Goal: Contribute content: Contribute content

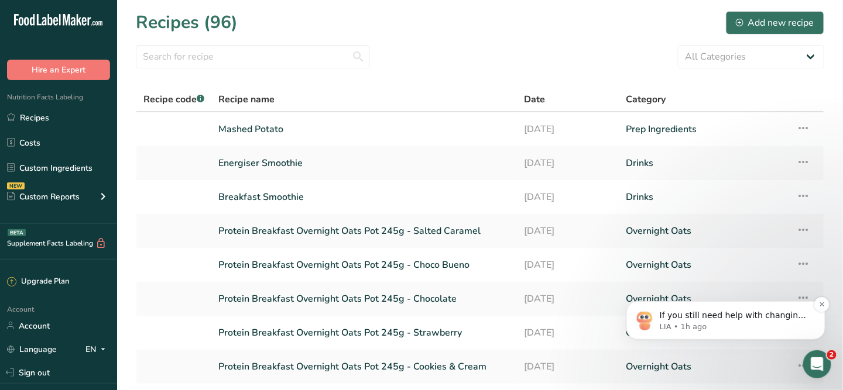
click at [719, 314] on p "If you still need help with changing the costing currency or managing your cost…" at bounding box center [734, 316] width 151 height 12
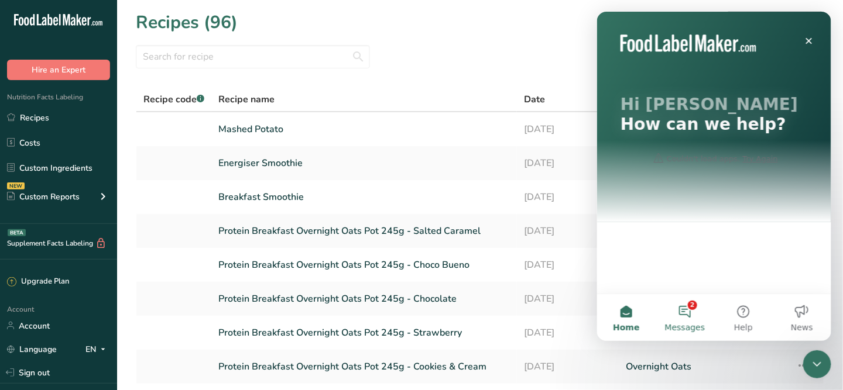
click at [692, 315] on button "2 Messages" at bounding box center [684, 317] width 59 height 47
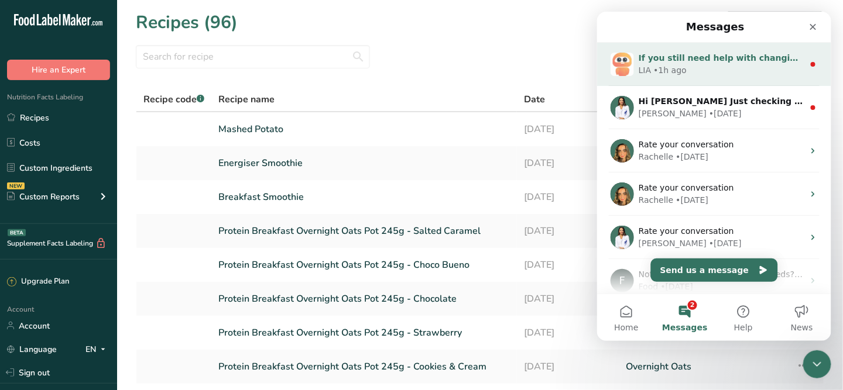
click at [708, 63] on div "If you still need help with changing the costing currency or managing your cost…" at bounding box center [720, 58] width 165 height 12
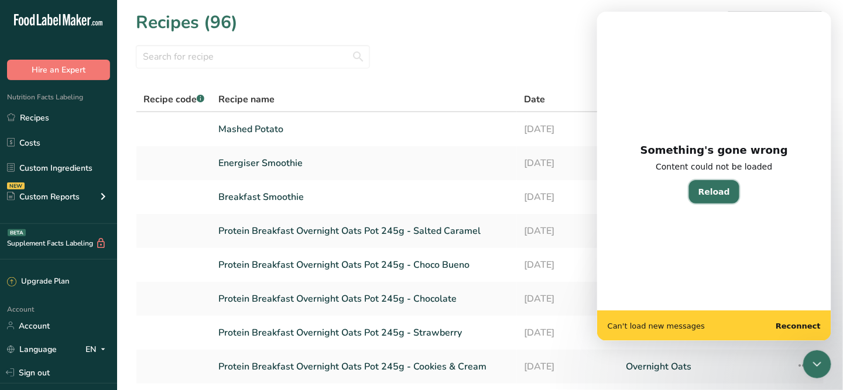
click at [709, 193] on button "Reload" at bounding box center [713, 191] width 50 height 23
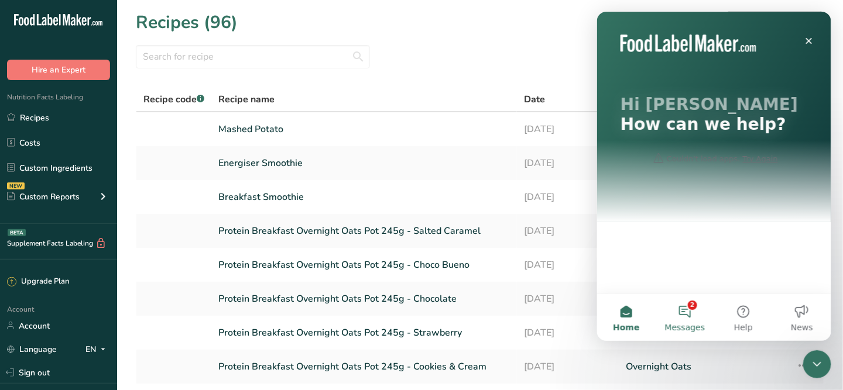
click at [687, 313] on button "2 Messages" at bounding box center [684, 317] width 59 height 47
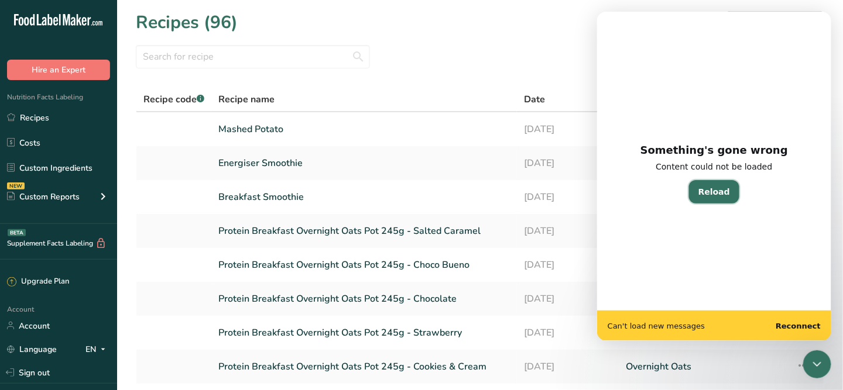
click at [726, 183] on button "Reload" at bounding box center [713, 191] width 50 height 23
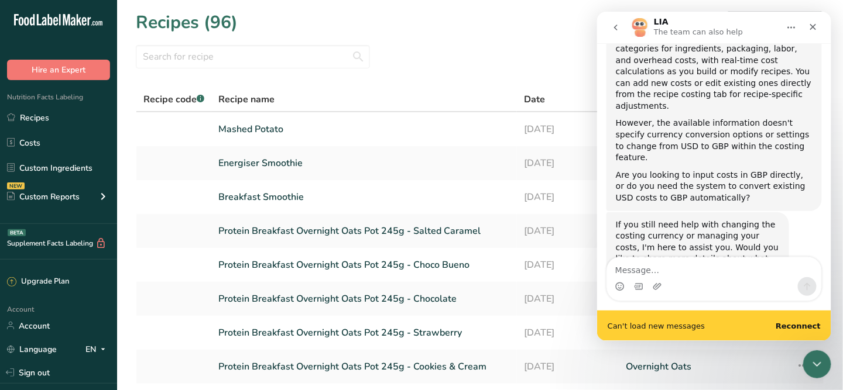
scroll to position [272, 0]
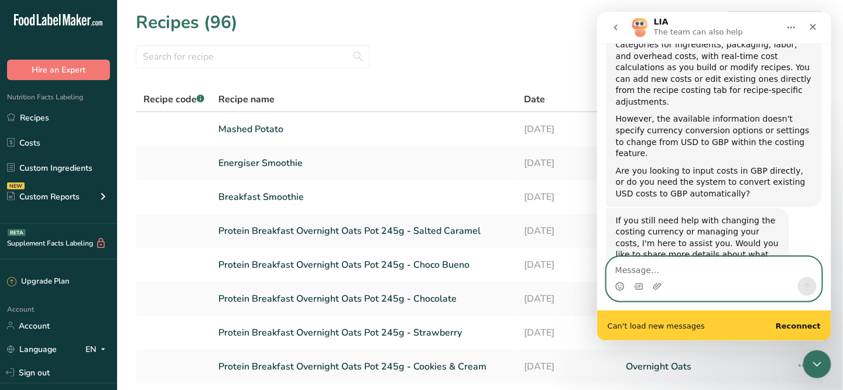
click at [663, 271] on textarea "Message…" at bounding box center [713, 267] width 214 height 20
type textarea "c"
type textarea "agent"
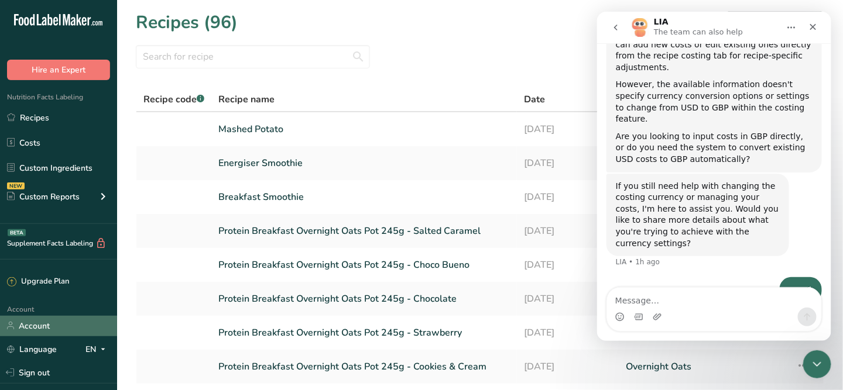
click at [47, 326] on link "Account" at bounding box center [58, 326] width 117 height 20
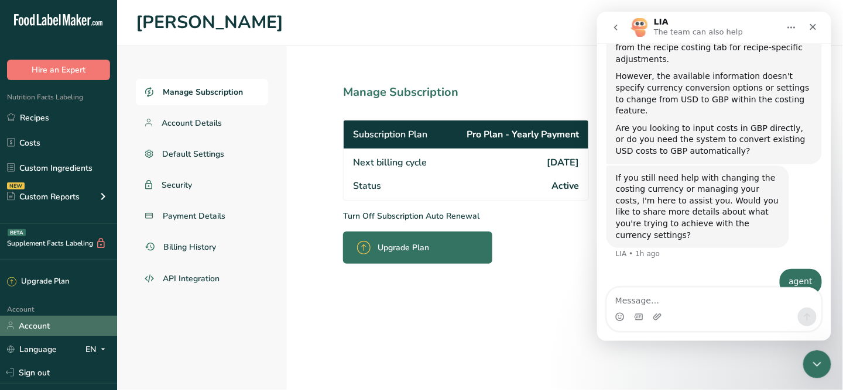
scroll to position [314, 0]
click at [177, 114] on link "Account Details" at bounding box center [202, 123] width 132 height 26
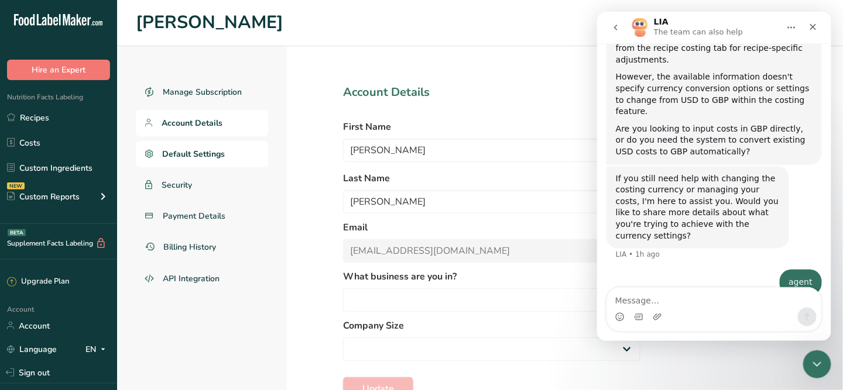
select select
click at [188, 149] on span "Default Settings" at bounding box center [194, 154] width 63 height 12
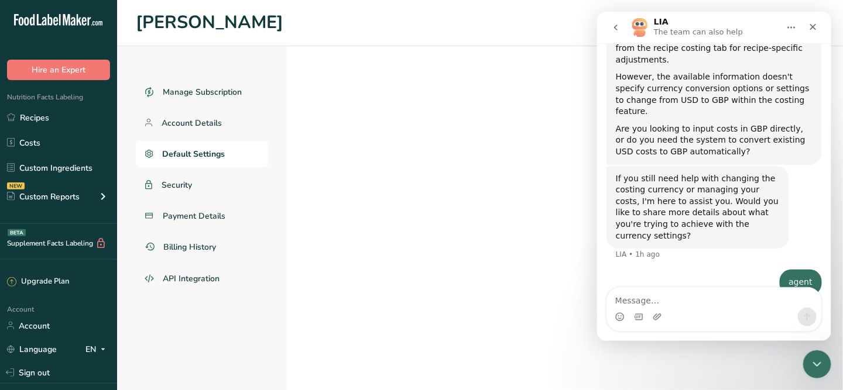
select select "UK"
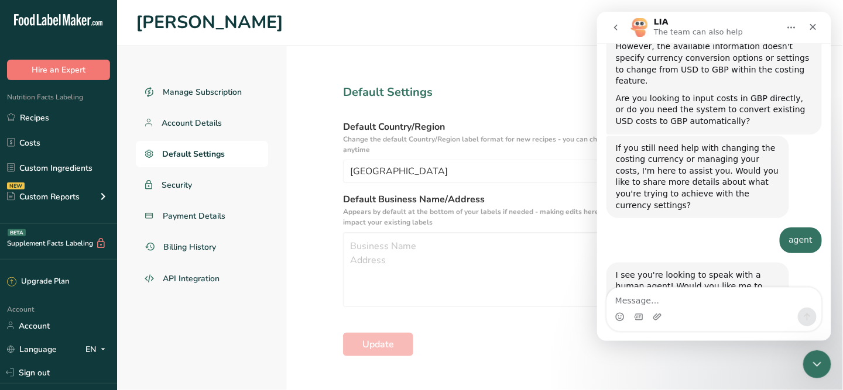
scroll to position [356, 0]
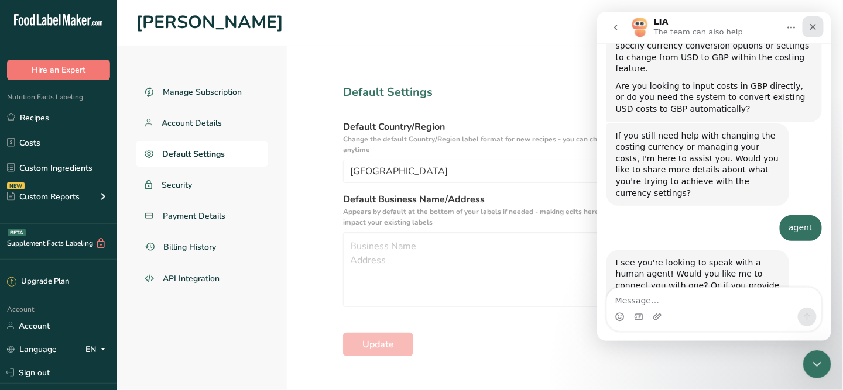
click at [811, 25] on icon "Close" at bounding box center [812, 26] width 6 height 6
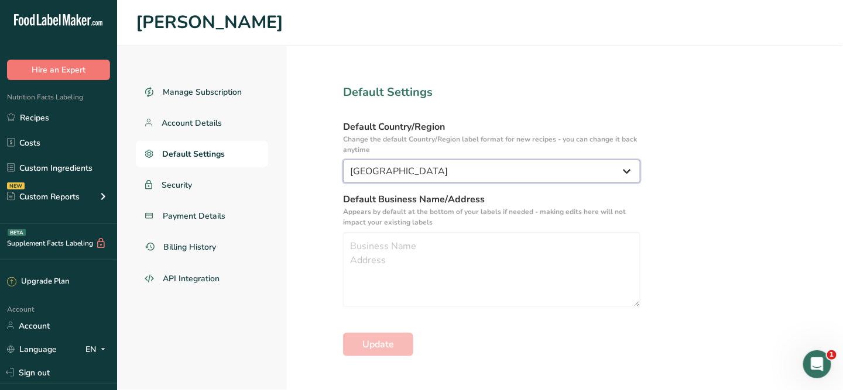
click at [389, 181] on select "United States Canada Australia/New Zealand United Kingdom European Union Mexico…" at bounding box center [491, 171] width 297 height 23
click at [410, 174] on select "United States Canada Australia/New Zealand United Kingdom European Union Mexico…" at bounding box center [491, 171] width 297 height 23
click at [406, 248] on textarea at bounding box center [491, 269] width 297 height 75
click at [170, 183] on span "Security" at bounding box center [177, 185] width 31 height 12
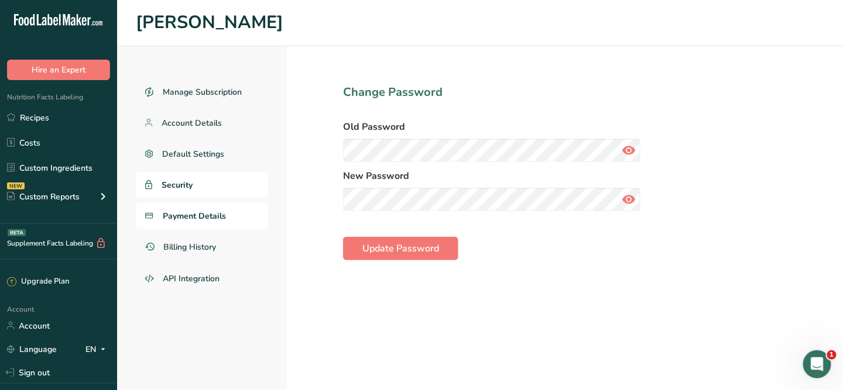
click at [181, 214] on span "Payment Details" at bounding box center [194, 216] width 63 height 12
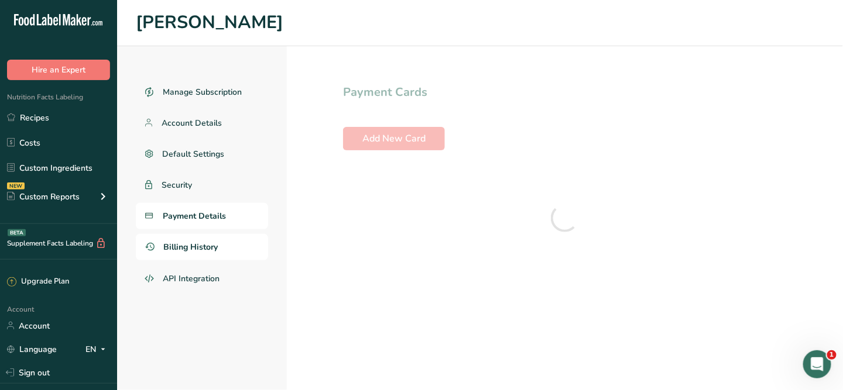
click at [179, 245] on span "Billing History" at bounding box center [191, 247] width 54 height 12
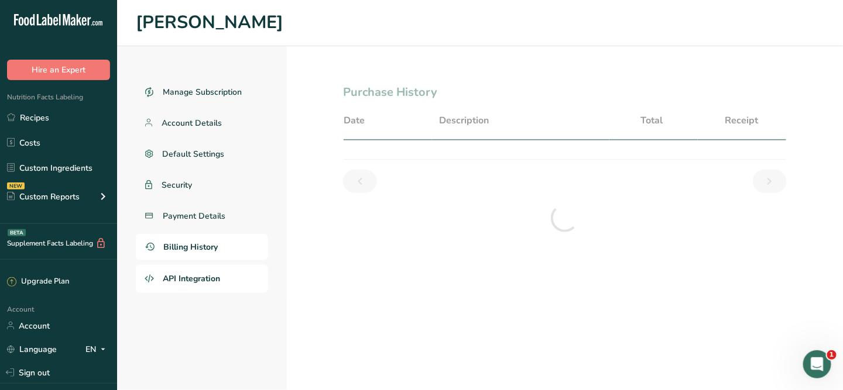
click at [183, 279] on span "API Integration" at bounding box center [191, 279] width 57 height 12
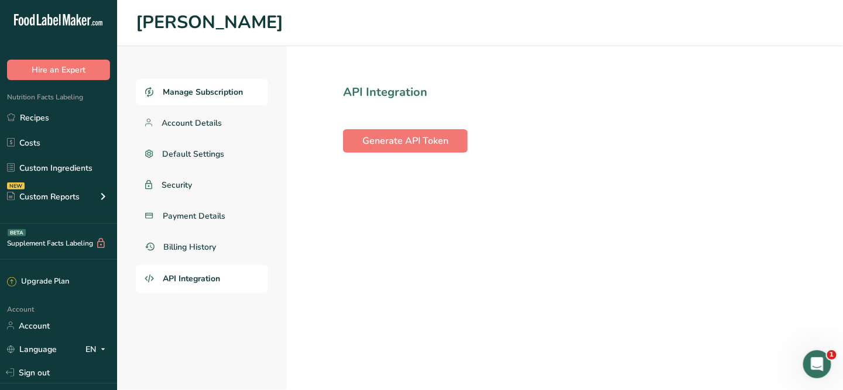
click at [214, 98] on link "Manage Subscription" at bounding box center [202, 92] width 132 height 26
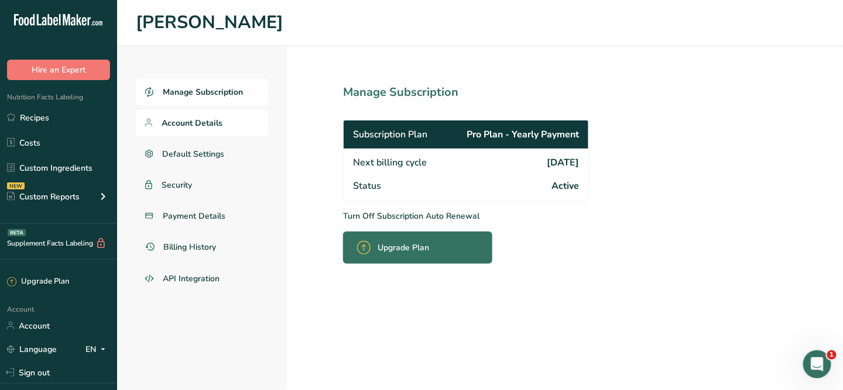
click at [193, 122] on span "Account Details" at bounding box center [192, 123] width 61 height 12
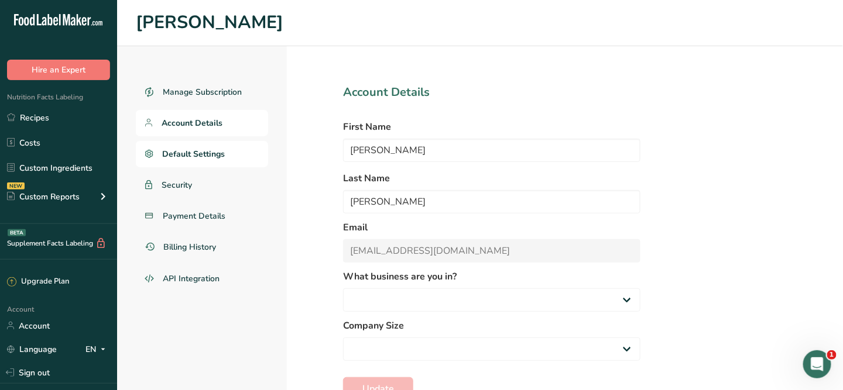
select select
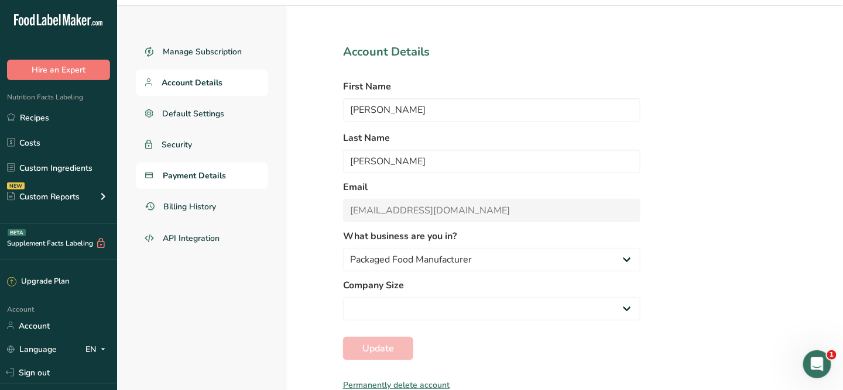
click at [204, 173] on span "Payment Details" at bounding box center [194, 176] width 63 height 12
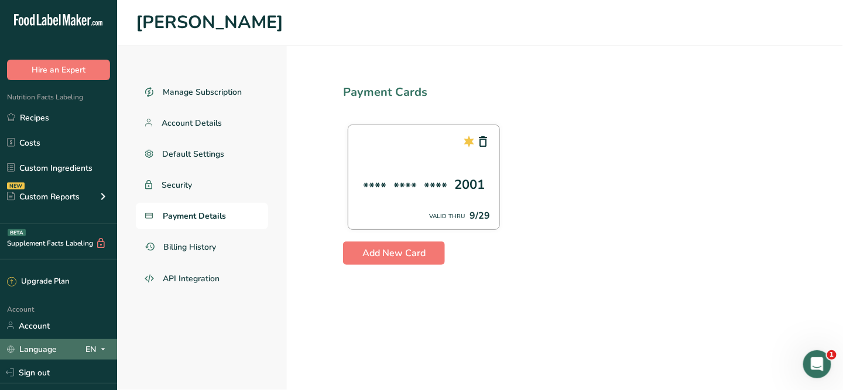
click at [53, 349] on link "Language" at bounding box center [32, 349] width 50 height 20
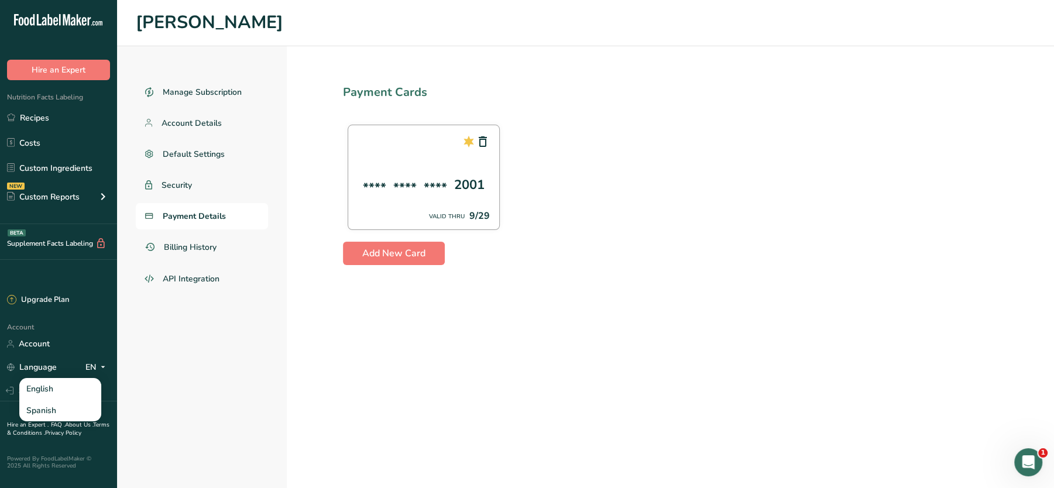
scroll to position [274, 0]
click at [842, 390] on icon "Open Intercom Messenger" at bounding box center [1026, 460] width 19 height 19
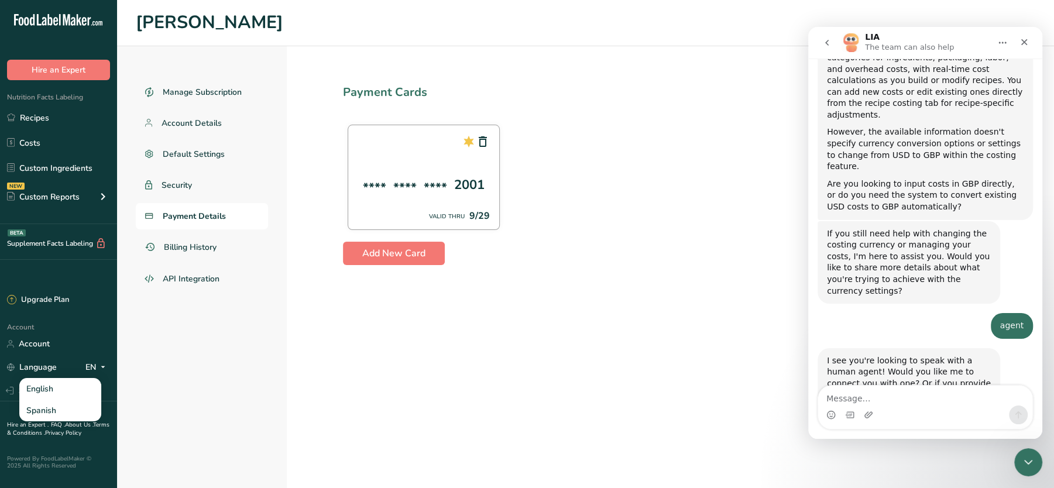
click at [842, 390] on div "Intercom messenger" at bounding box center [925, 415] width 214 height 19
click at [842, 390] on textarea "Message…" at bounding box center [925, 396] width 214 height 20
type textarea "yes"
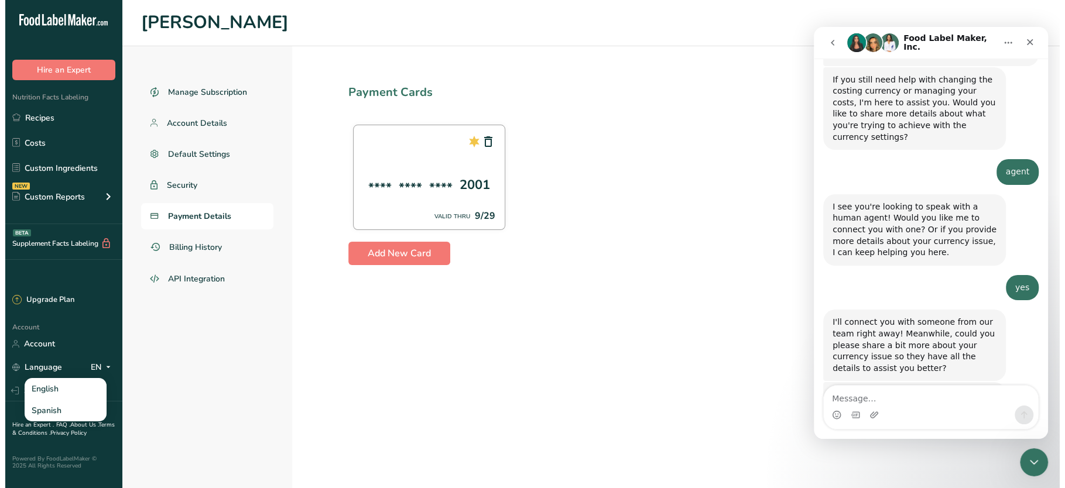
scroll to position [461, 0]
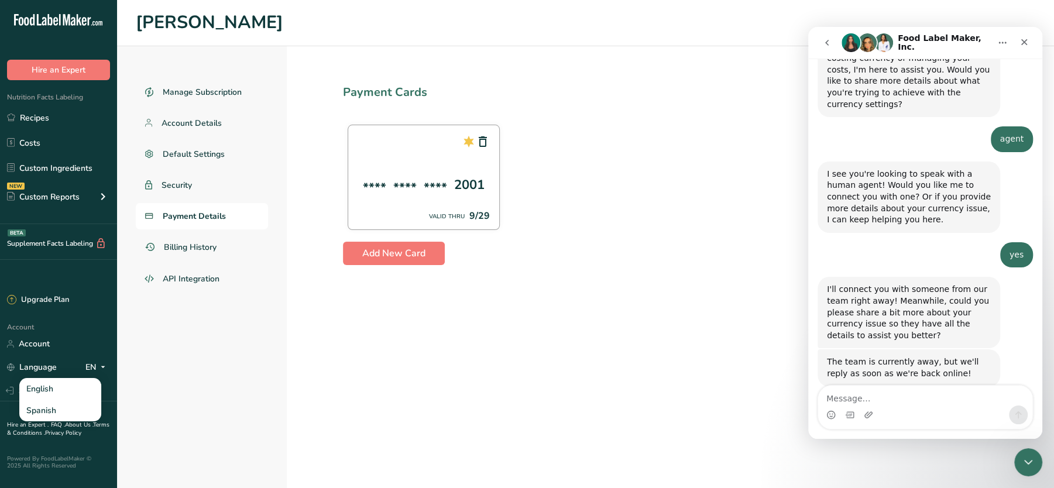
click at [727, 226] on div "**** **** **** 2001 VALID THRU 9/29" at bounding box center [670, 177] width 655 height 115
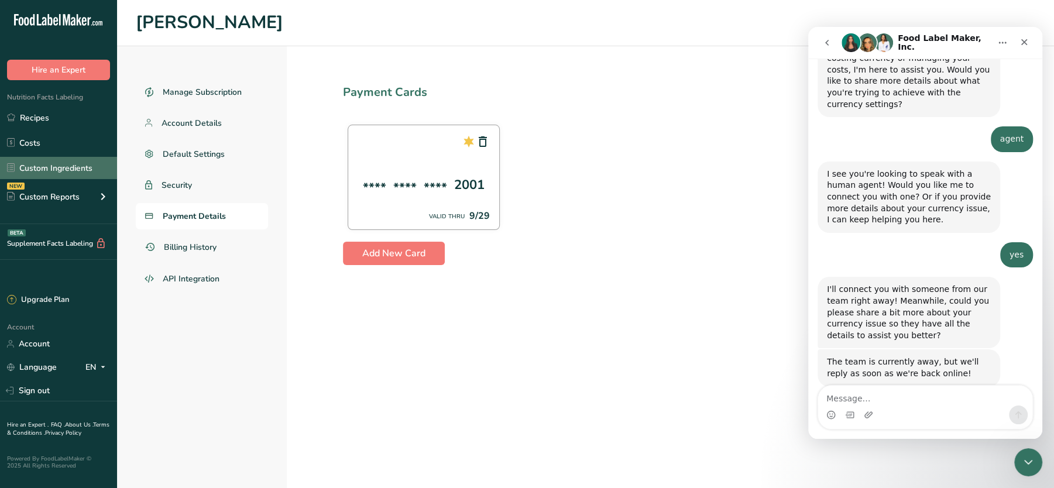
click at [35, 157] on link "Custom Ingredients" at bounding box center [58, 168] width 117 height 22
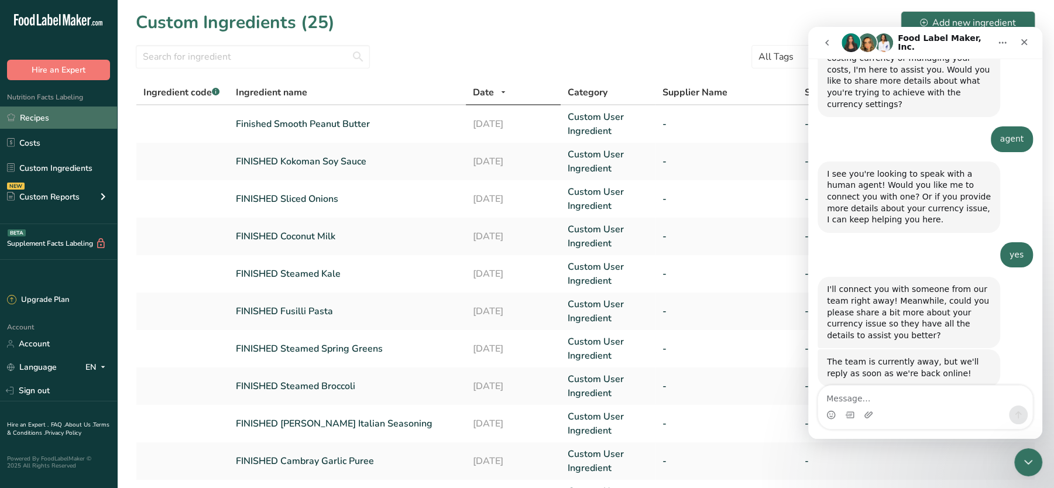
click at [32, 112] on link "Recipes" at bounding box center [58, 118] width 117 height 22
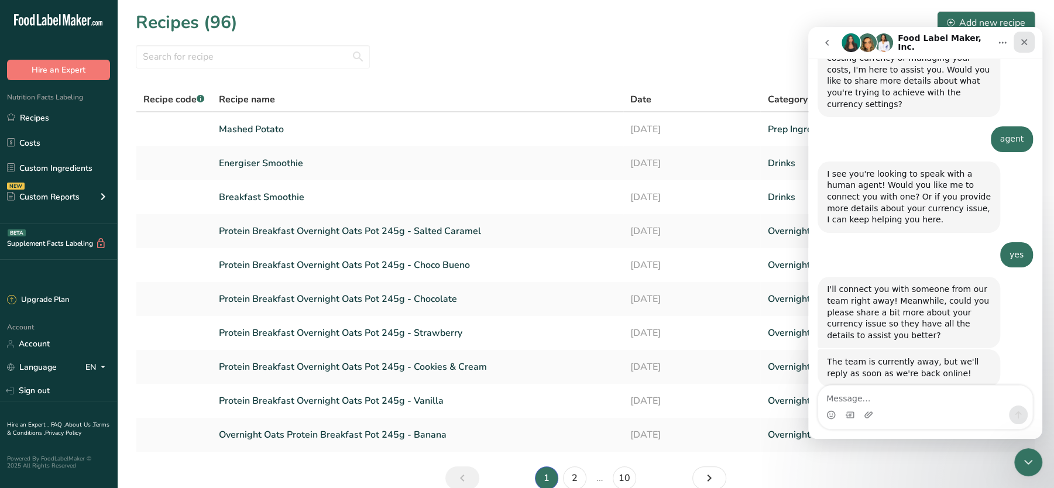
click at [842, 43] on icon "Close" at bounding box center [1024, 41] width 9 height 9
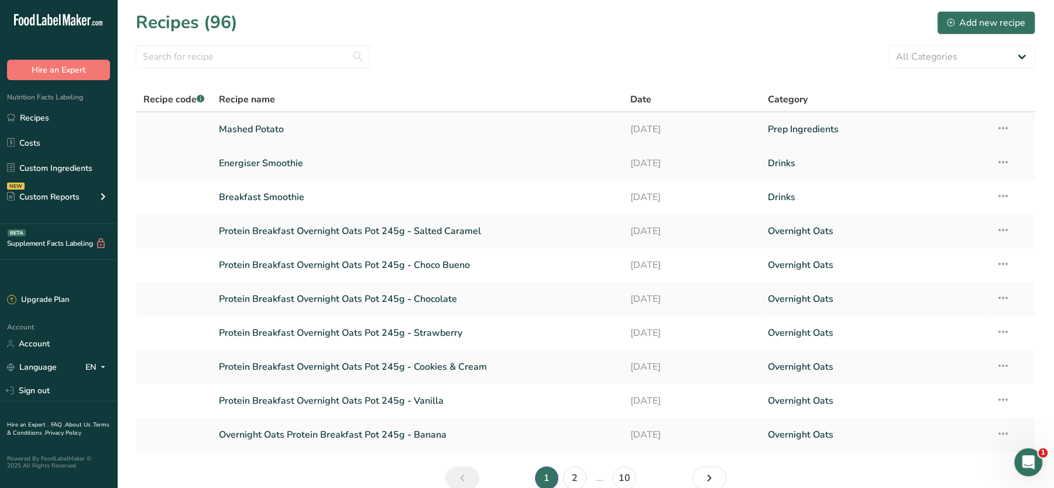
click at [253, 126] on link "Mashed Potato" at bounding box center [417, 129] width 397 height 25
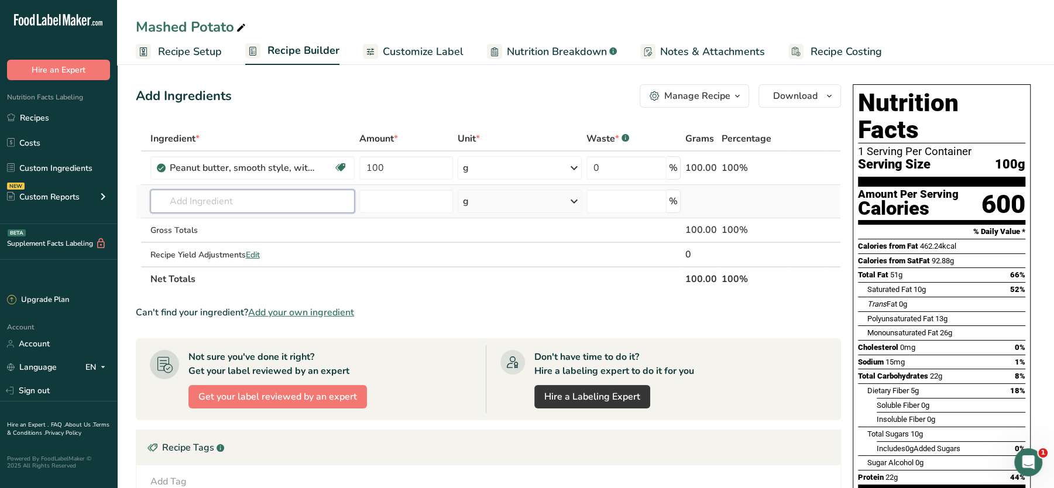
click at [249, 202] on input "text" at bounding box center [252, 201] width 204 height 23
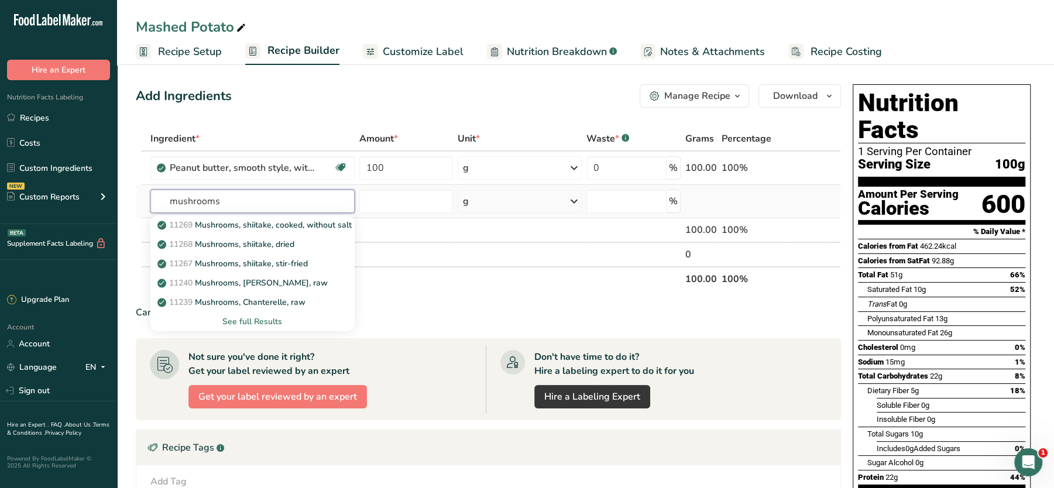
type input "mushrooms"
click at [260, 320] on div "See full Results" at bounding box center [253, 321] width 186 height 12
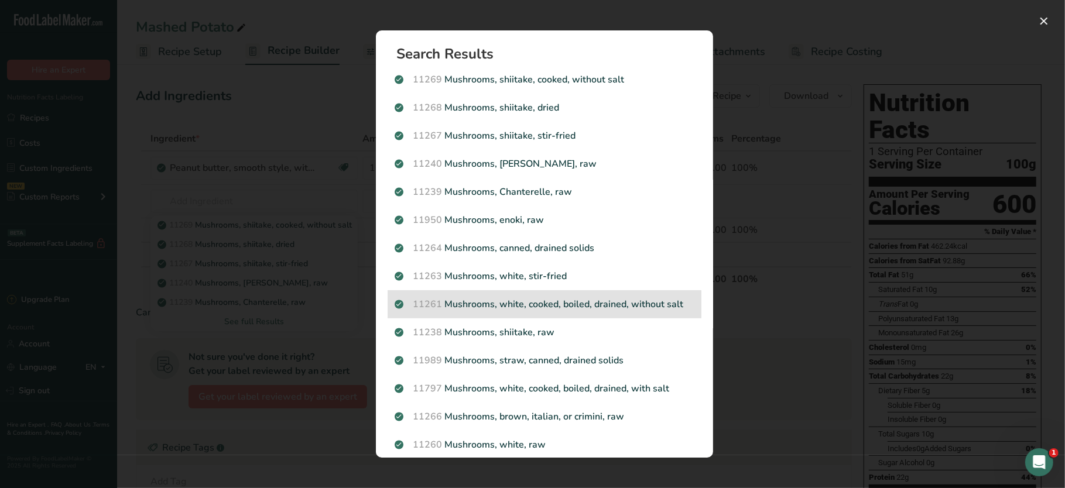
click at [469, 310] on p "11261 Mushrooms, white, cooked, boiled, drained, without salt" at bounding box center [544, 304] width 300 height 14
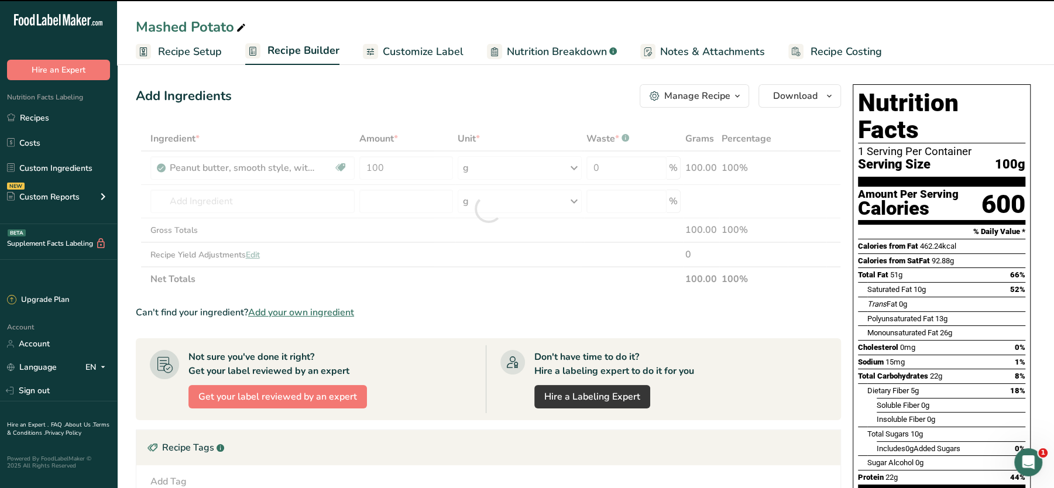
type input "0"
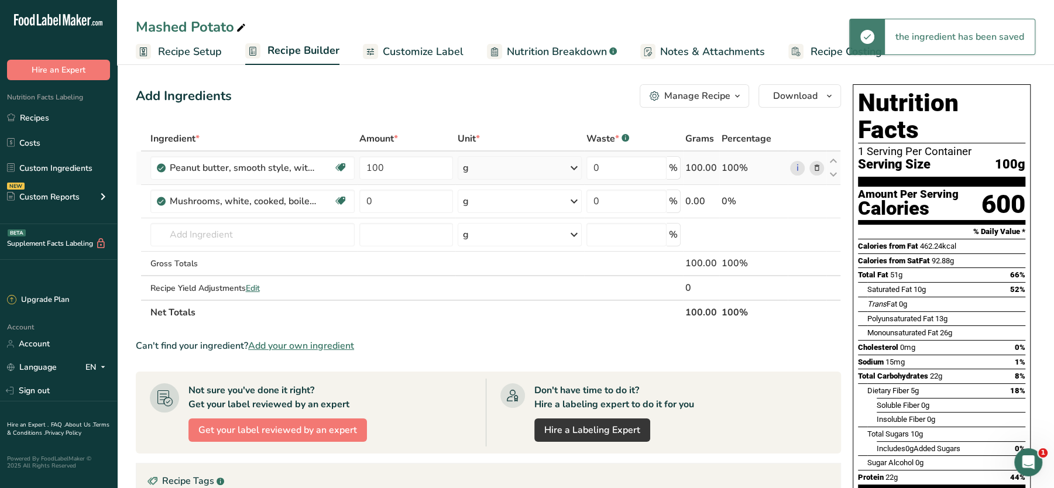
click at [819, 167] on icon at bounding box center [816, 168] width 8 height 12
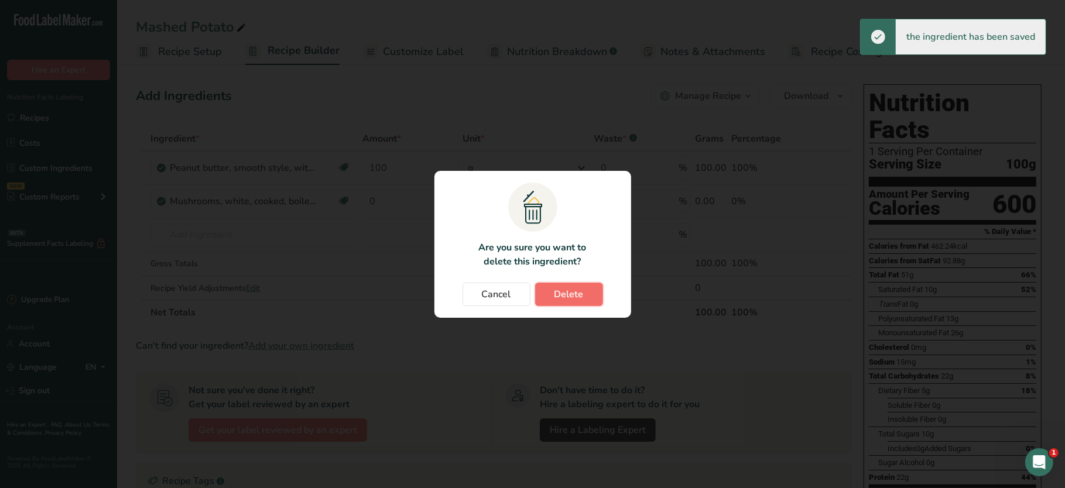
click at [586, 293] on button "Delete" at bounding box center [569, 294] width 68 height 23
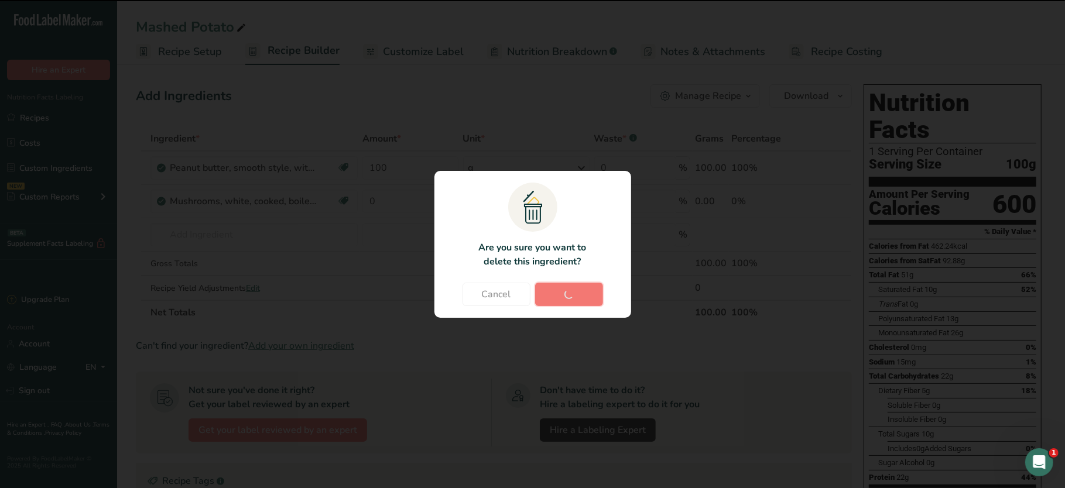
type input "0"
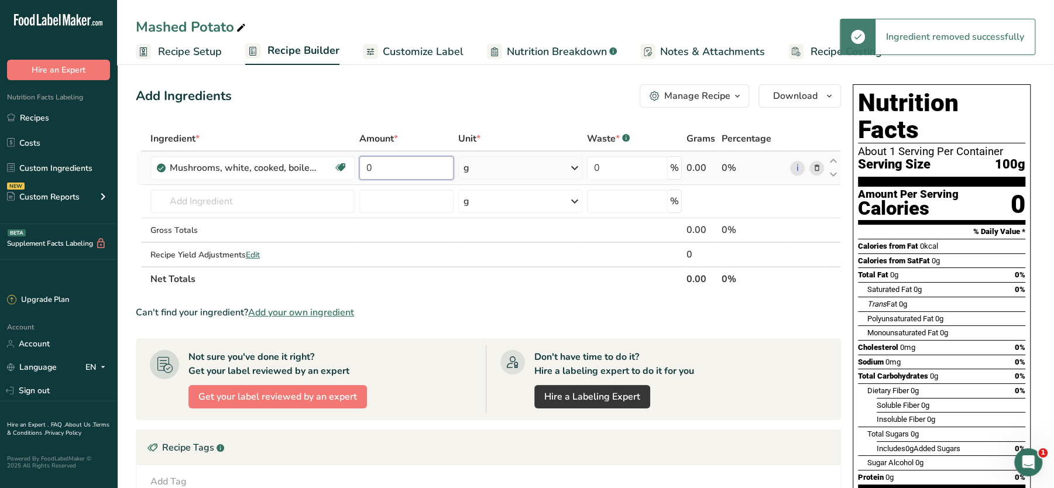
click at [413, 166] on input "0" at bounding box center [406, 167] width 94 height 23
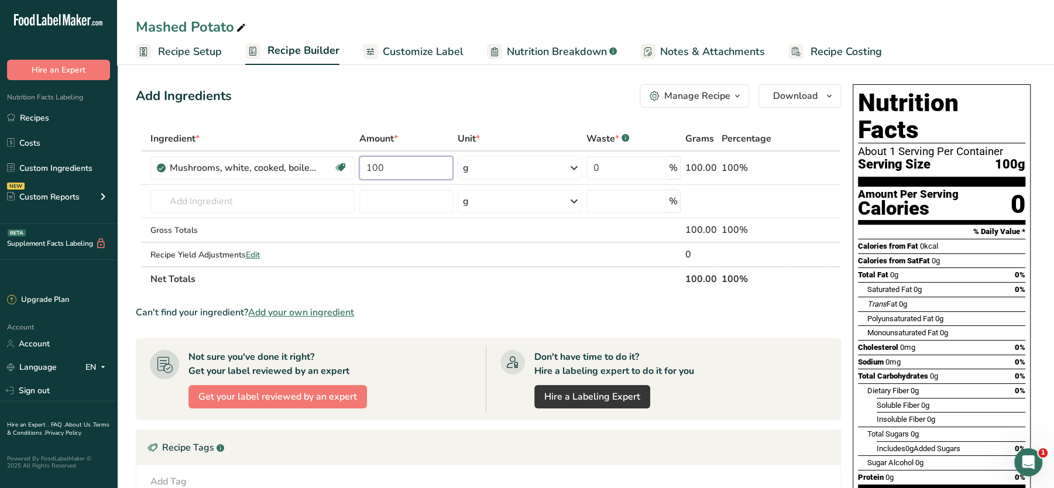
type input "100"
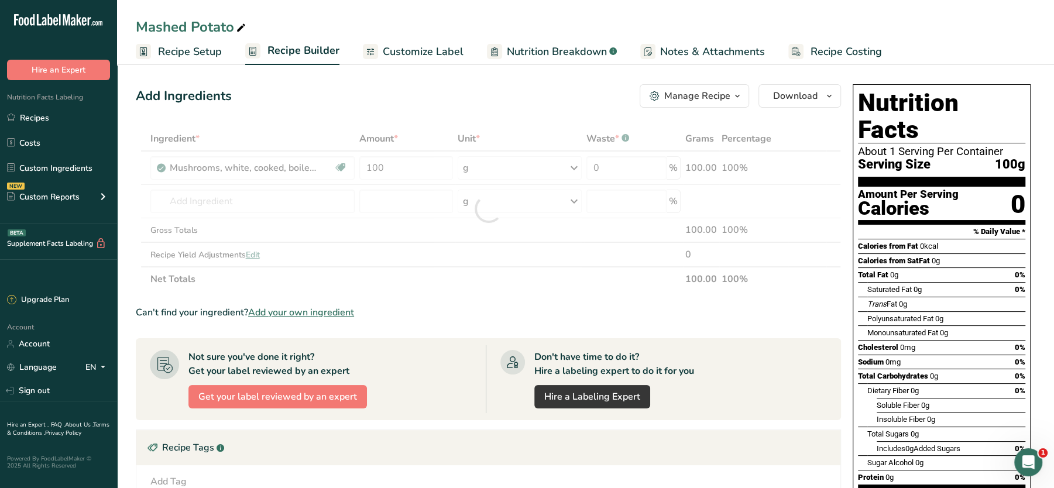
click at [490, 105] on div "Add Ingredients Manage Recipe Delete Recipe Duplicate Recipe Scale Recipe Save …" at bounding box center [488, 95] width 705 height 23
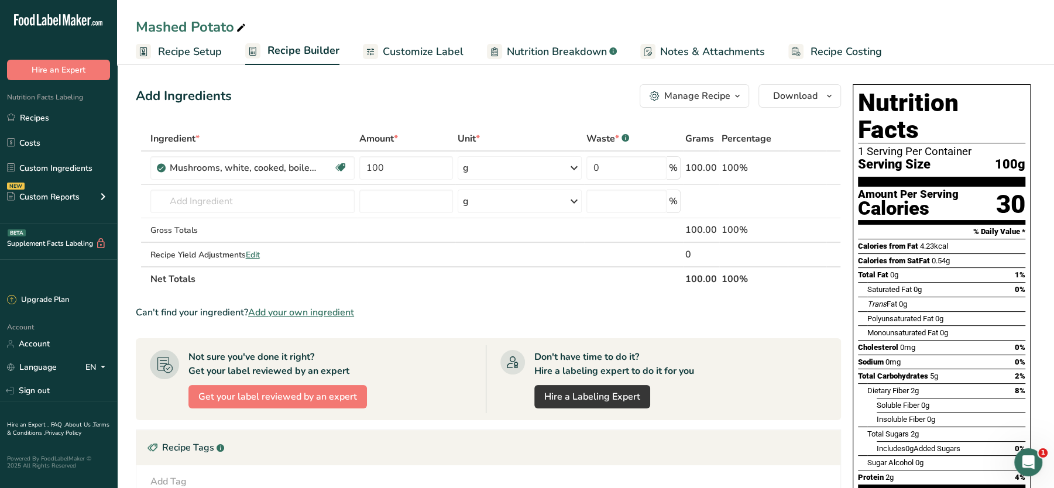
click at [421, 51] on span "Customize Label" at bounding box center [423, 52] width 81 height 16
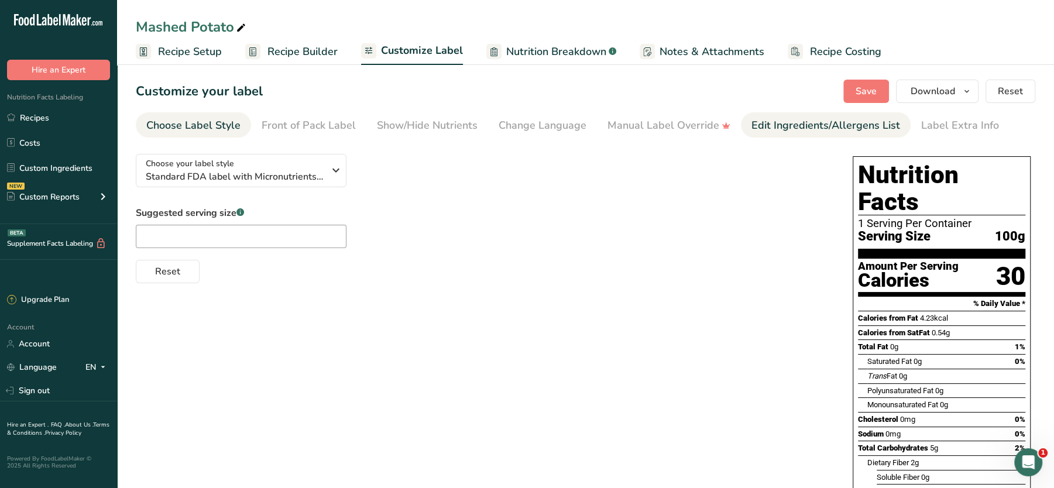
click at [810, 122] on div "Edit Ingredients/Allergens List" at bounding box center [825, 126] width 149 height 16
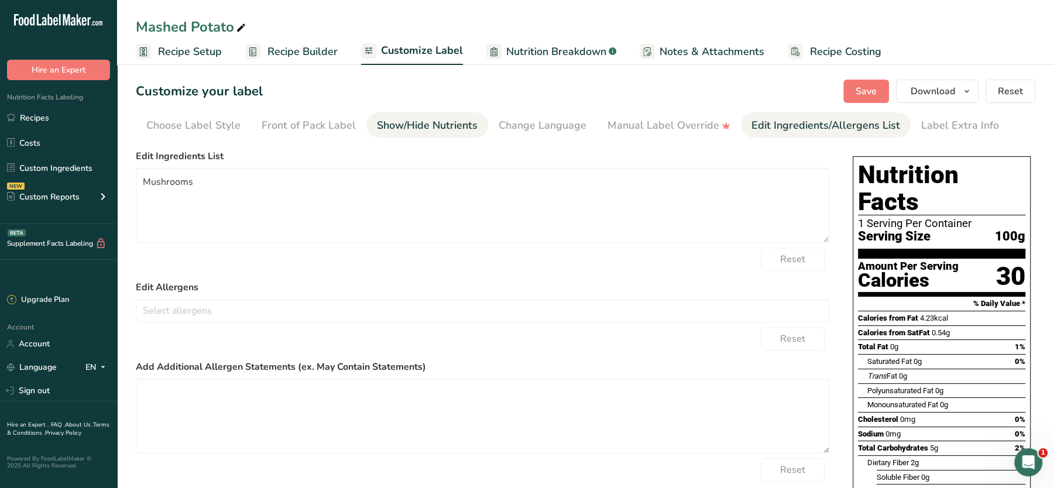
click at [424, 116] on link "Show/Hide Nutrients" at bounding box center [427, 125] width 101 height 26
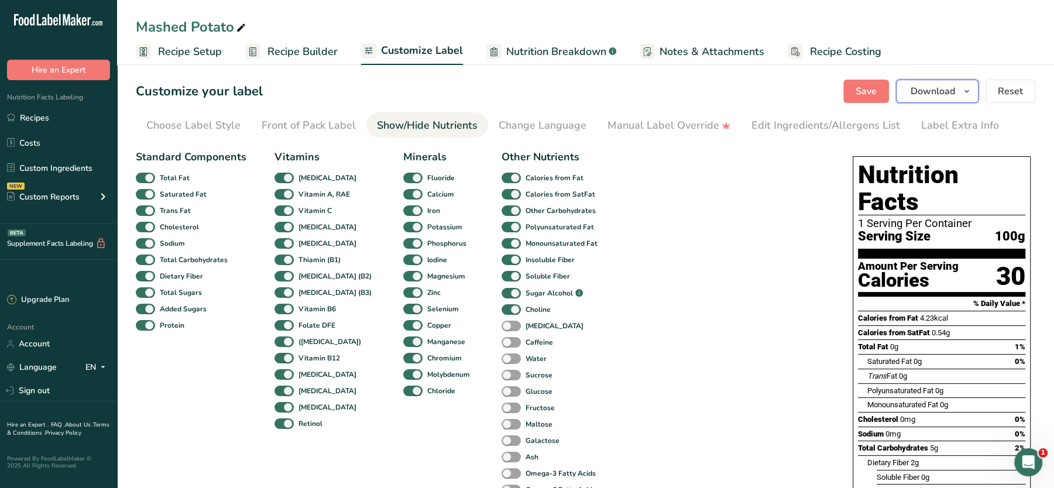
click at [842, 92] on span "Download" at bounding box center [933, 91] width 44 height 14
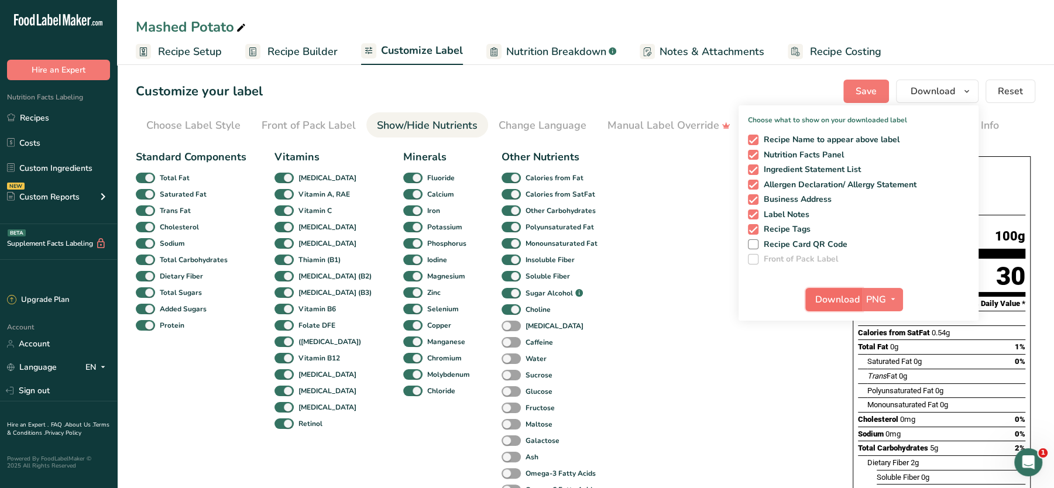
click at [827, 300] on span "Download" at bounding box center [837, 300] width 44 height 14
click at [196, 54] on span "Recipe Setup" at bounding box center [190, 52] width 64 height 16
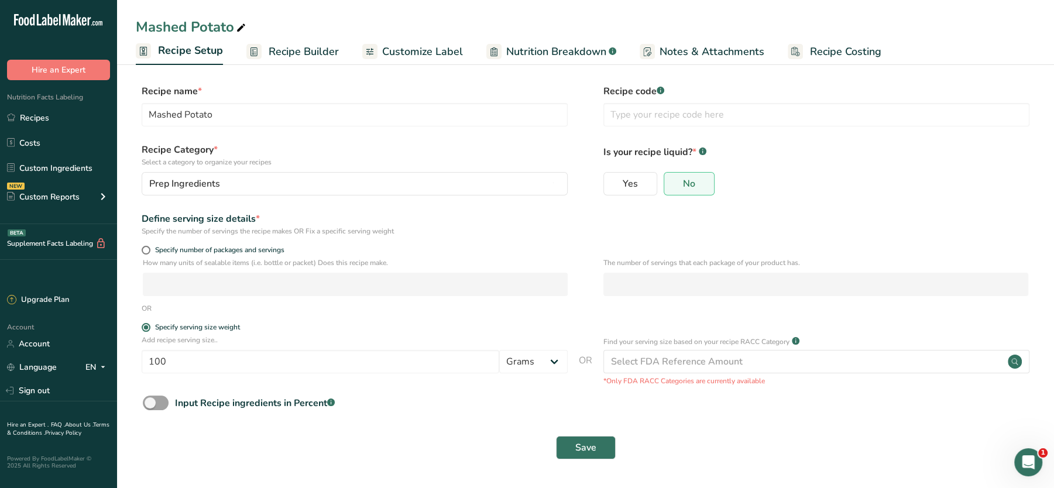
click at [289, 56] on span "Recipe Builder" at bounding box center [304, 52] width 70 height 16
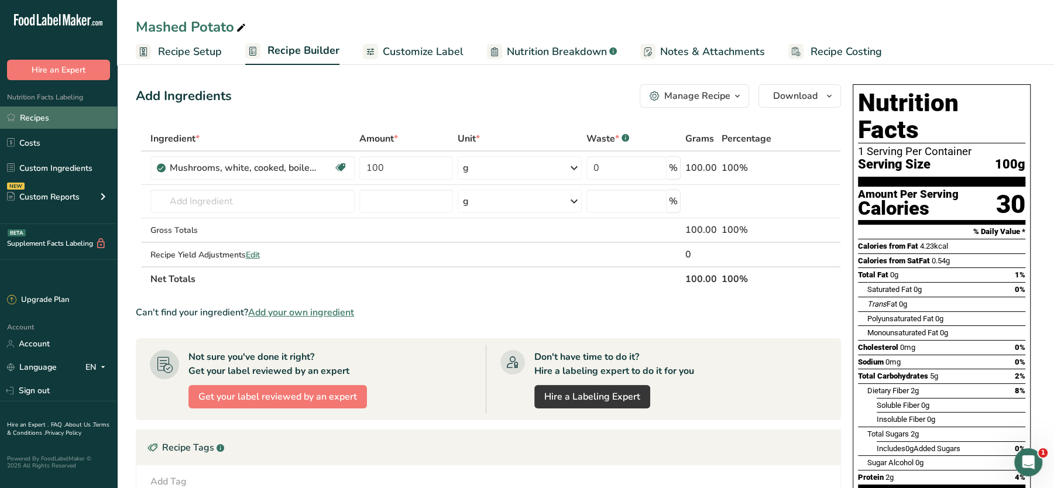
click at [54, 115] on link "Recipes" at bounding box center [58, 118] width 117 height 22
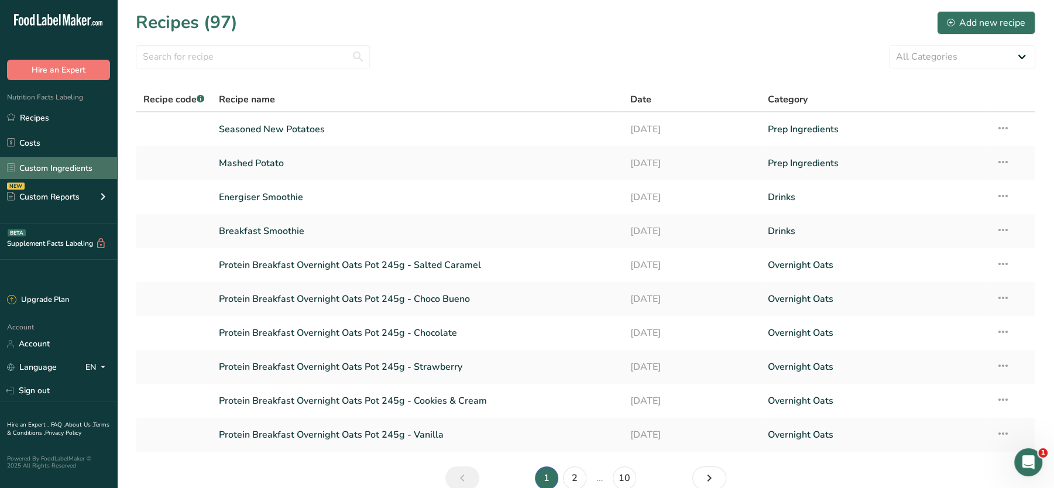
click at [45, 162] on link "Custom Ingredients" at bounding box center [58, 168] width 117 height 22
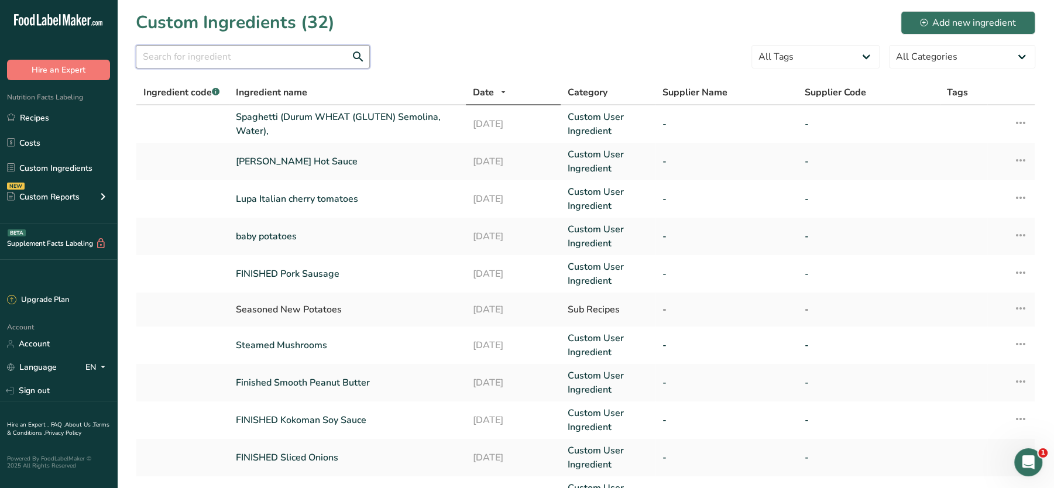
click at [236, 59] on input "text" at bounding box center [253, 56] width 234 height 23
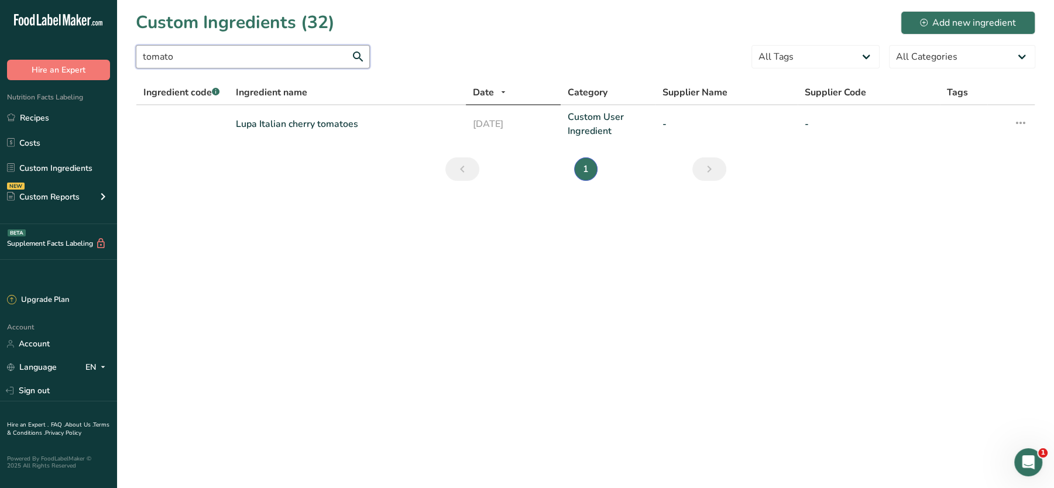
click at [175, 61] on input "tomato" at bounding box center [253, 56] width 234 height 23
type input "tomato"
click at [33, 114] on link "Recipes" at bounding box center [58, 118] width 117 height 22
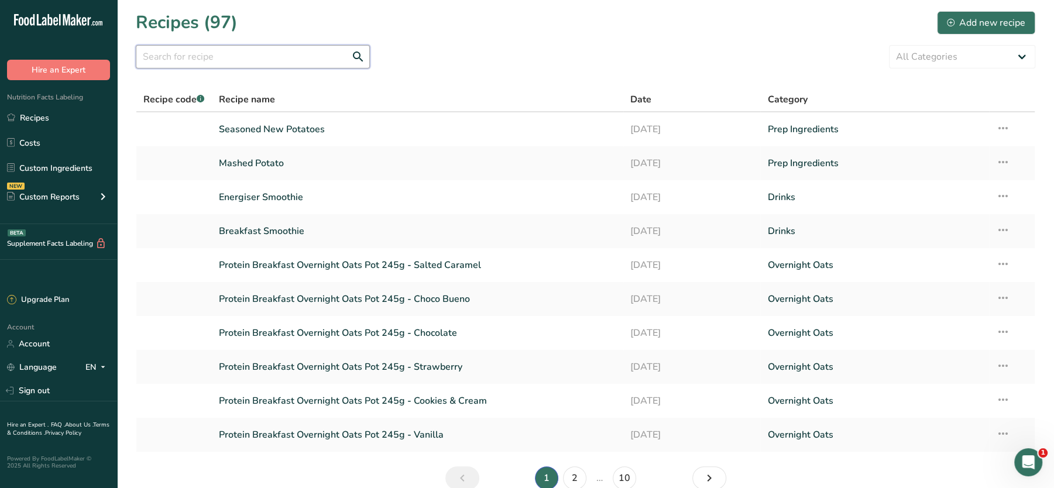
click at [226, 56] on input "text" at bounding box center [253, 56] width 234 height 23
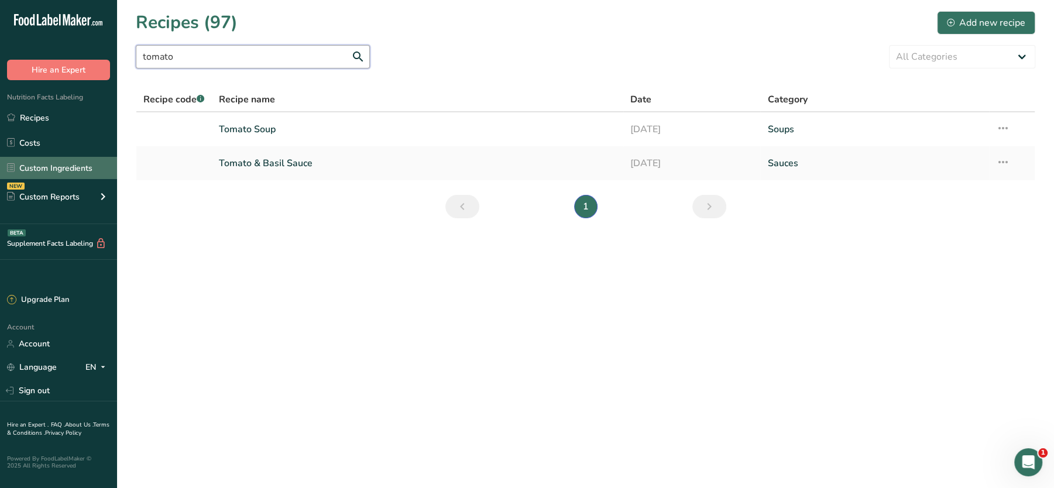
type input "tomato"
click at [53, 164] on link "Custom Ingredients" at bounding box center [58, 168] width 117 height 22
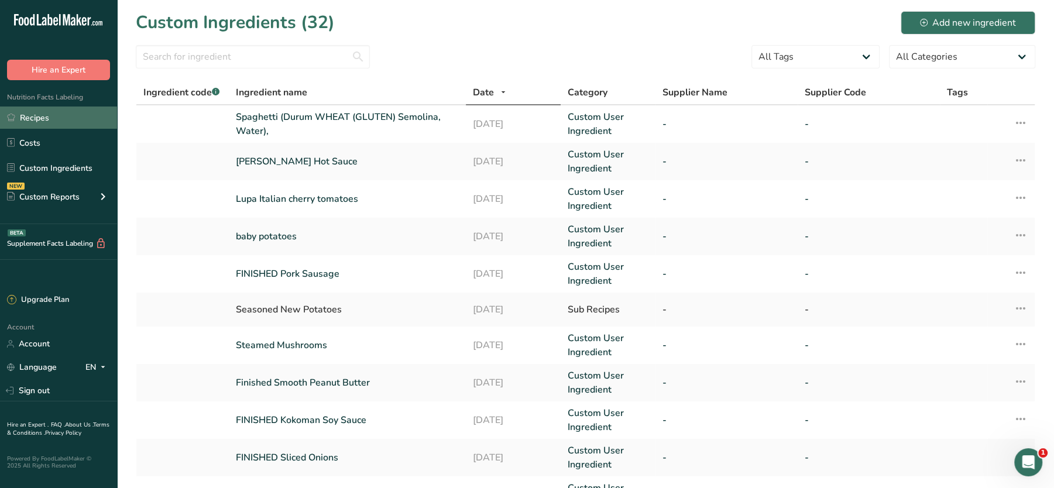
click at [39, 118] on link "Recipes" at bounding box center [58, 118] width 117 height 22
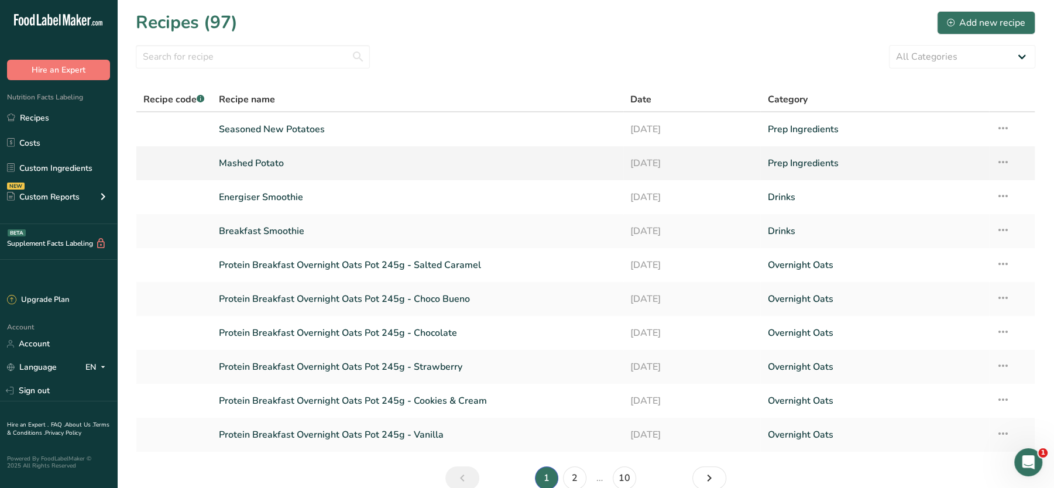
click at [257, 162] on link "Mashed Potato" at bounding box center [417, 163] width 397 height 25
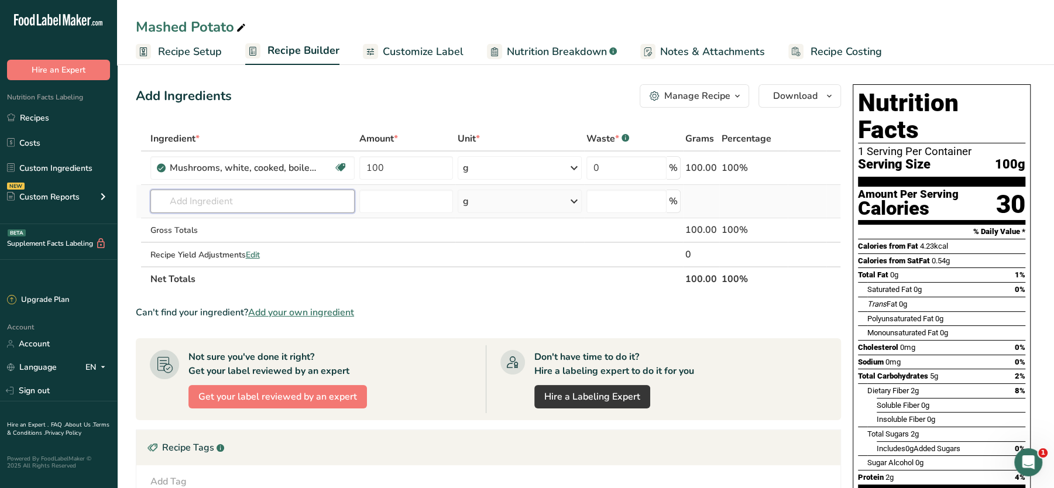
click at [227, 203] on input "text" at bounding box center [252, 201] width 204 height 23
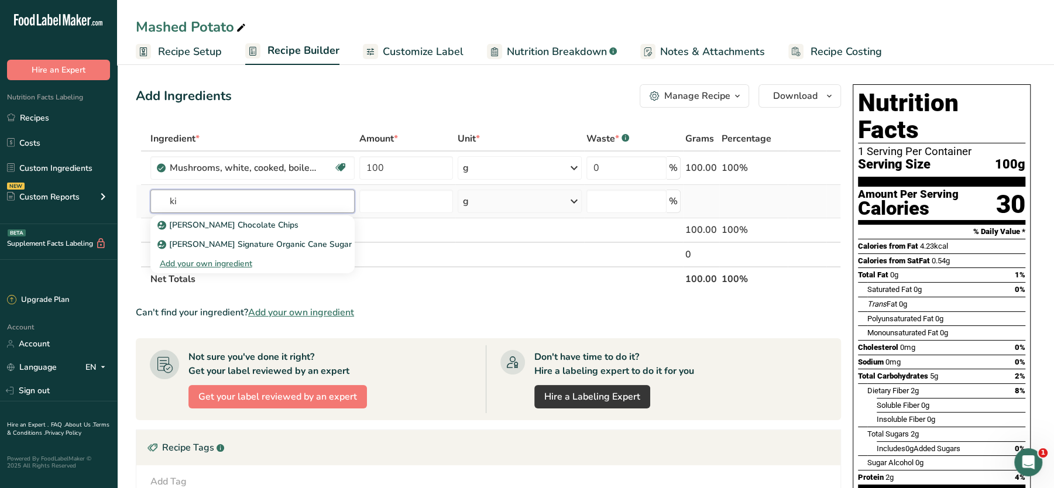
type input "k"
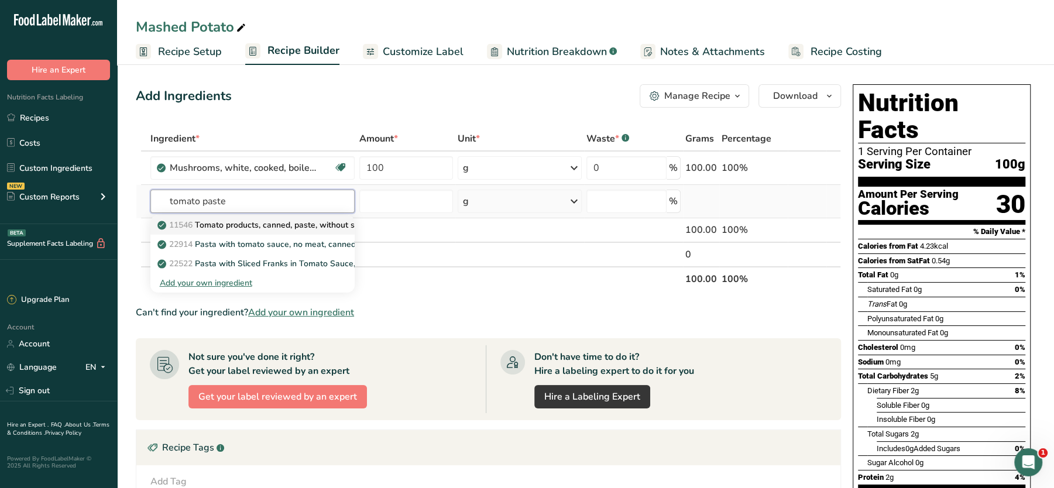
type input "tomato paste"
click at [257, 226] on p "11546 Tomato products, canned, paste, without salt added (Includes foods for US…" at bounding box center [380, 225] width 440 height 12
type input "Tomato products, canned, paste, without salt added (Includes foods for USDA's F…"
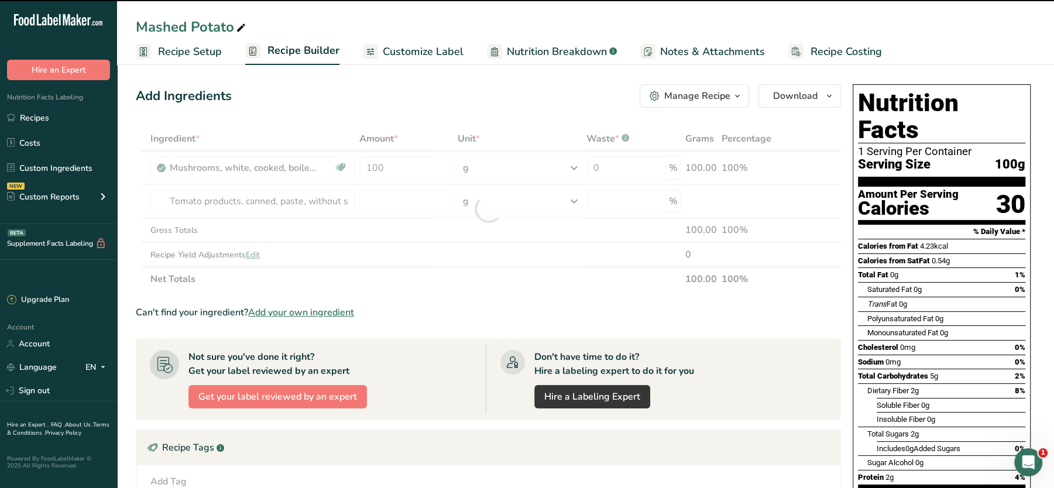
type input "0"
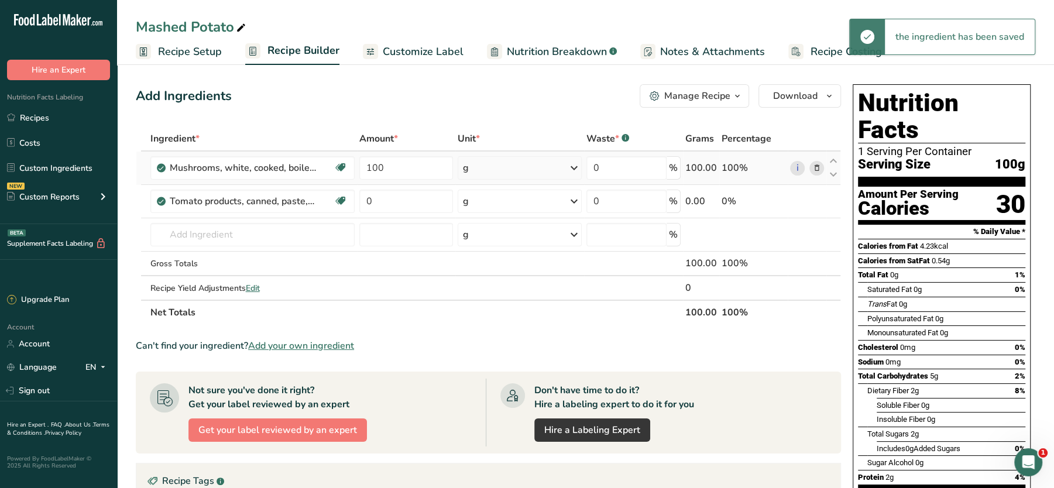
click at [816, 164] on icon at bounding box center [816, 168] width 8 height 12
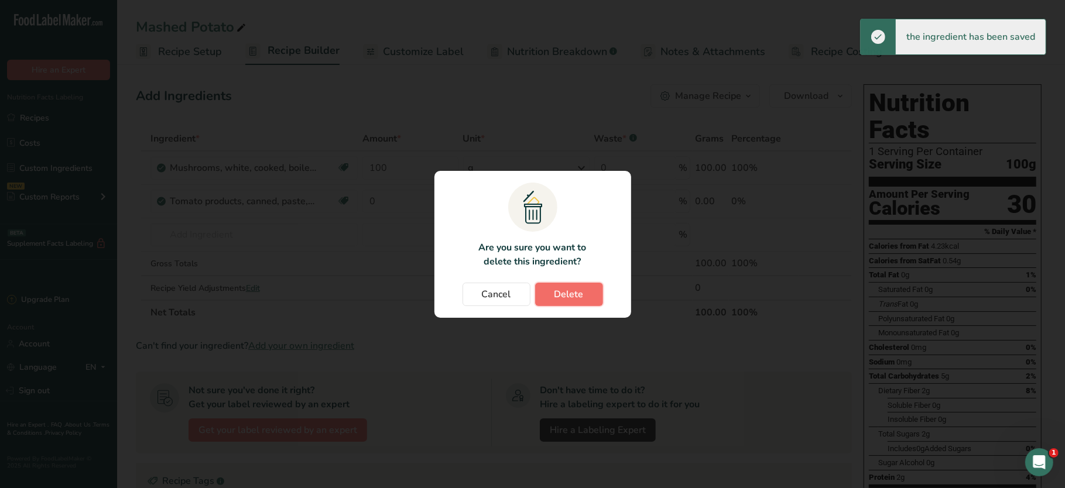
click at [565, 301] on button "Delete" at bounding box center [569, 294] width 68 height 23
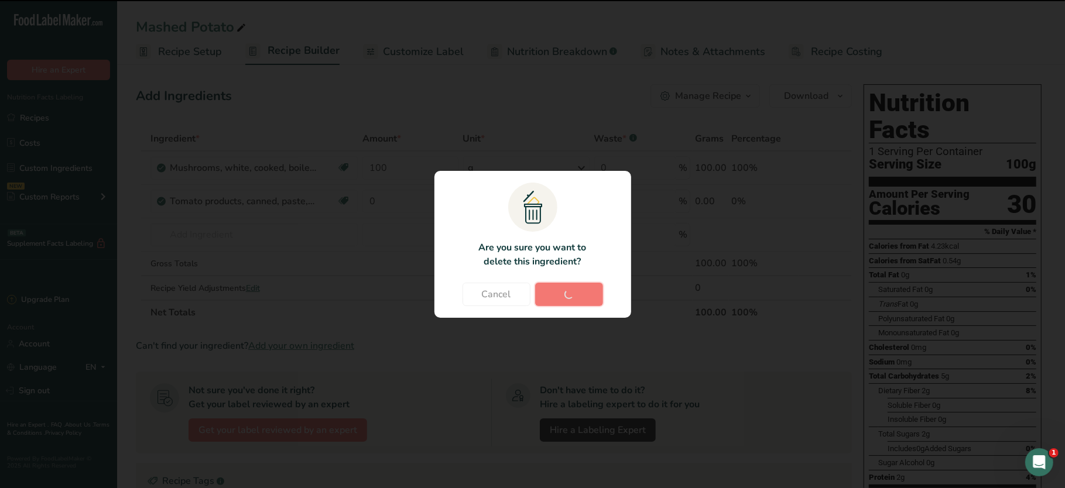
type input "0"
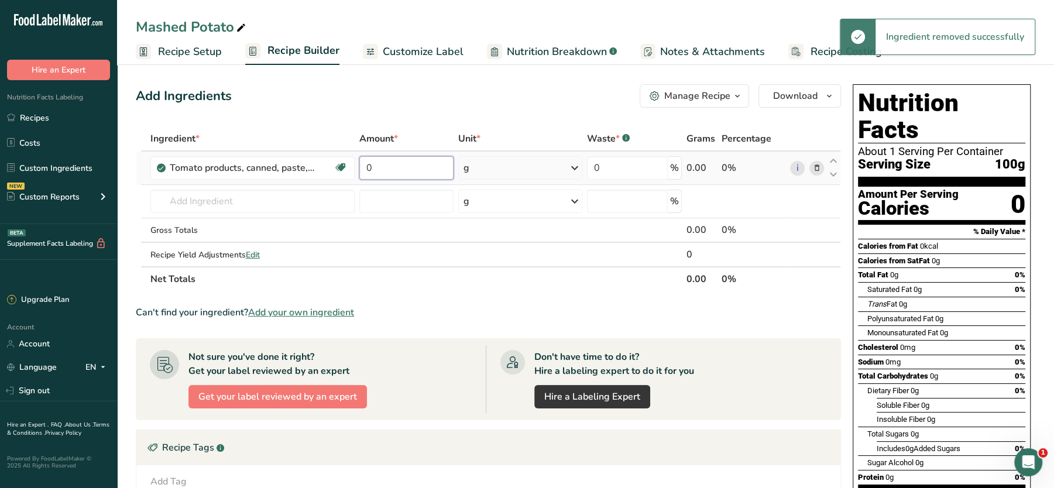
click at [413, 170] on input "0" at bounding box center [406, 167] width 94 height 23
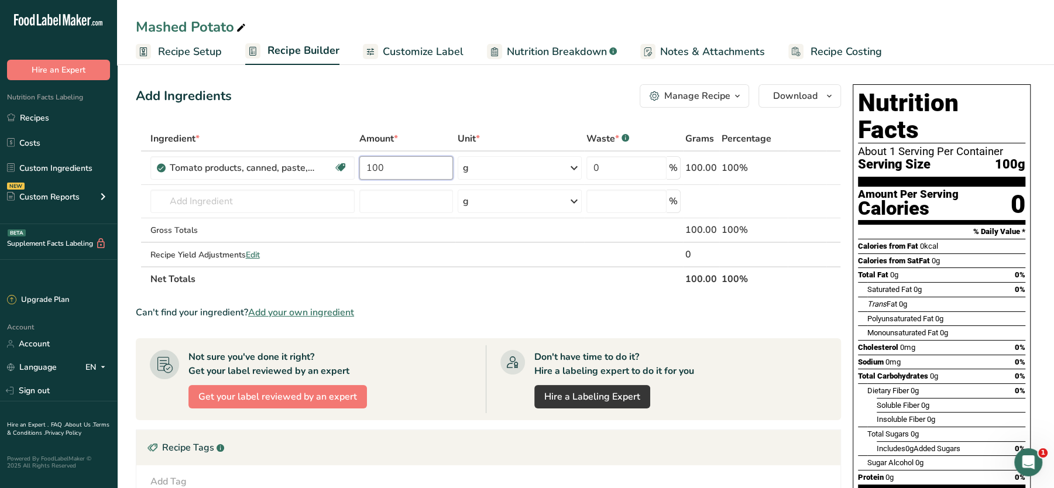
type input "100"
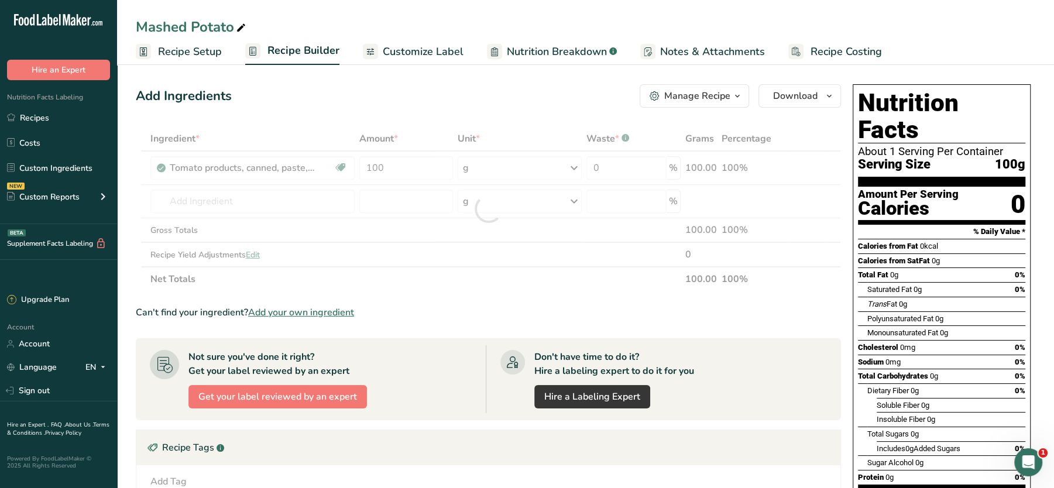
click at [544, 104] on div "Add Ingredients Manage Recipe Delete Recipe Duplicate Recipe Scale Recipe Save …" at bounding box center [488, 95] width 705 height 23
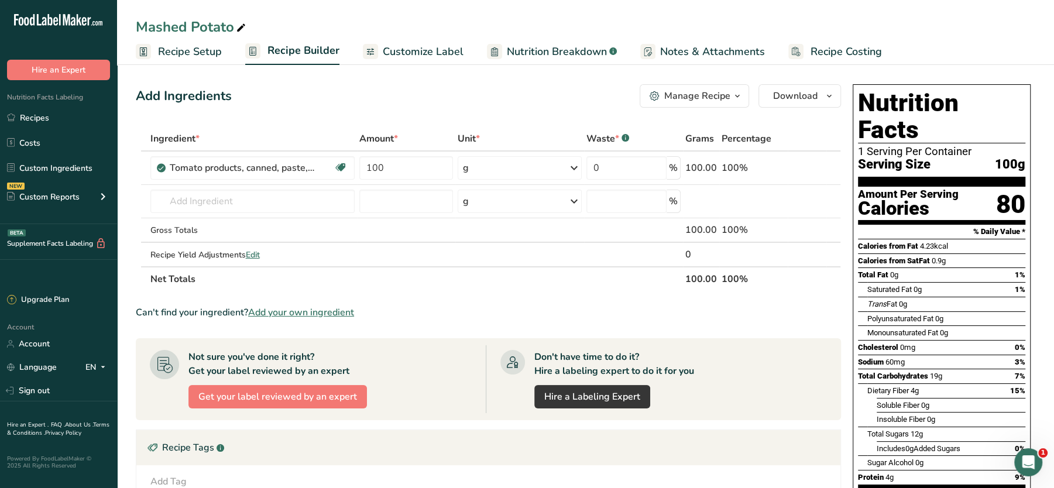
click at [387, 47] on span "Customize Label" at bounding box center [423, 52] width 81 height 16
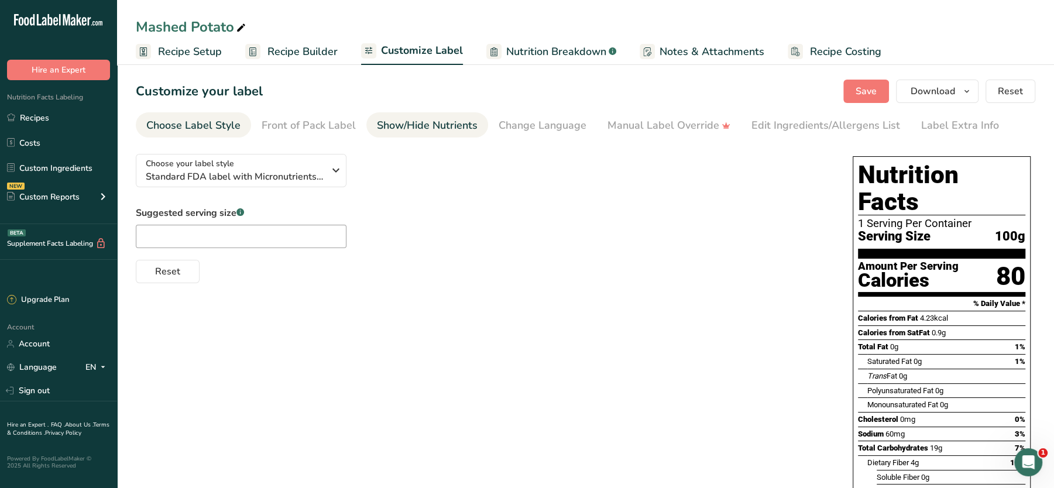
click at [444, 127] on div "Show/Hide Nutrients" at bounding box center [427, 126] width 101 height 16
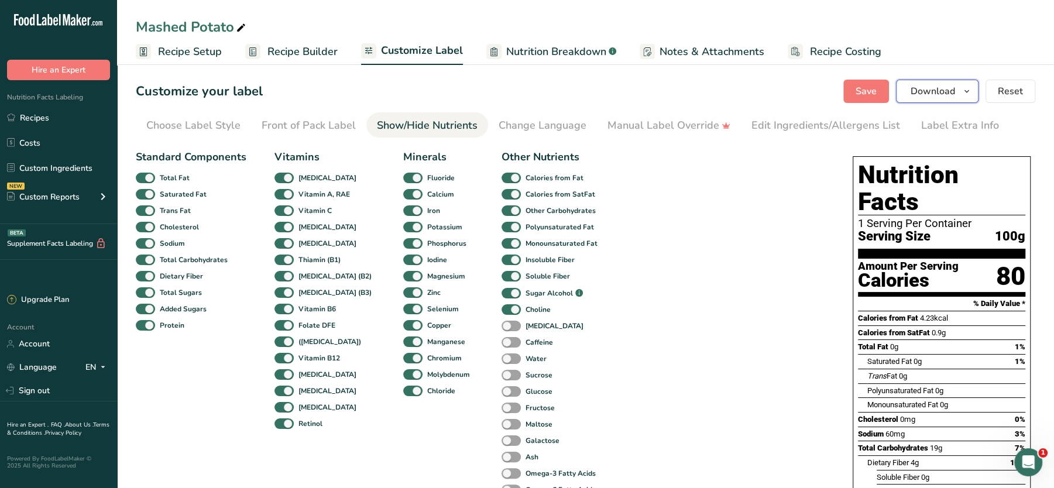
click at [842, 85] on span "Download" at bounding box center [933, 91] width 44 height 14
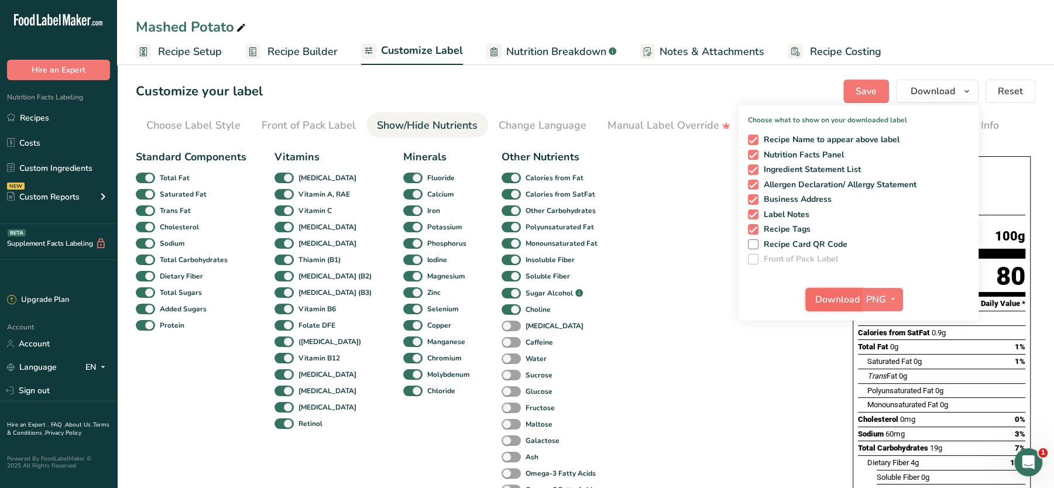
click at [842, 298] on span "Download" at bounding box center [837, 300] width 44 height 14
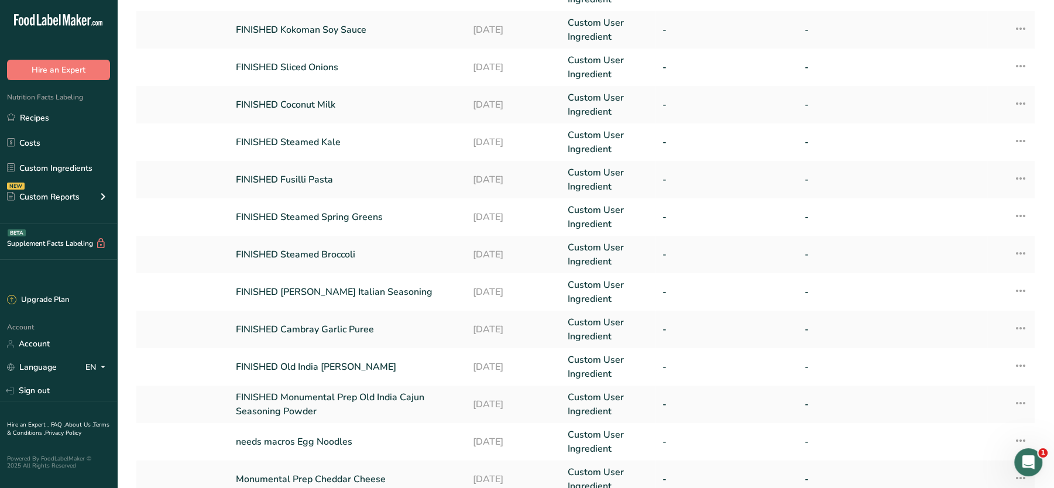
scroll to position [272, 0]
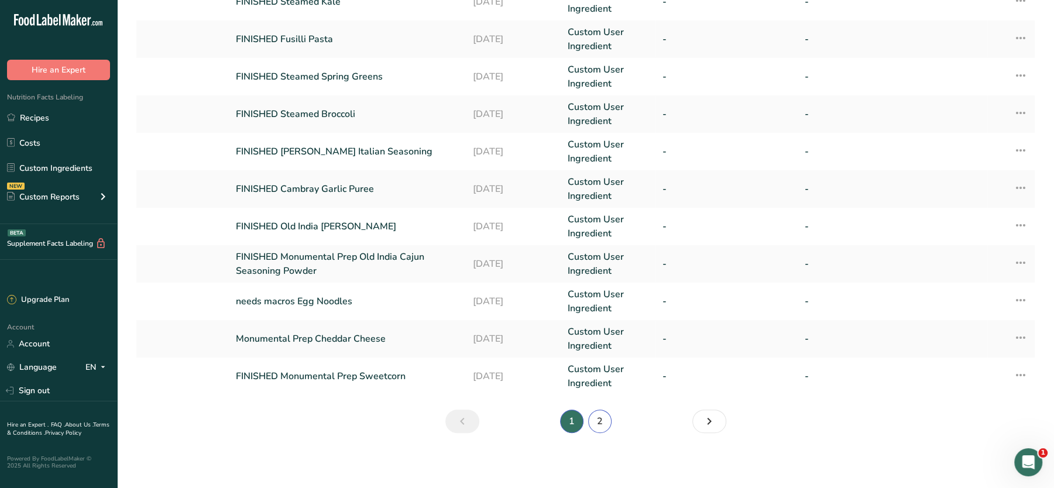
click at [603, 420] on link "2" at bounding box center [599, 421] width 23 height 23
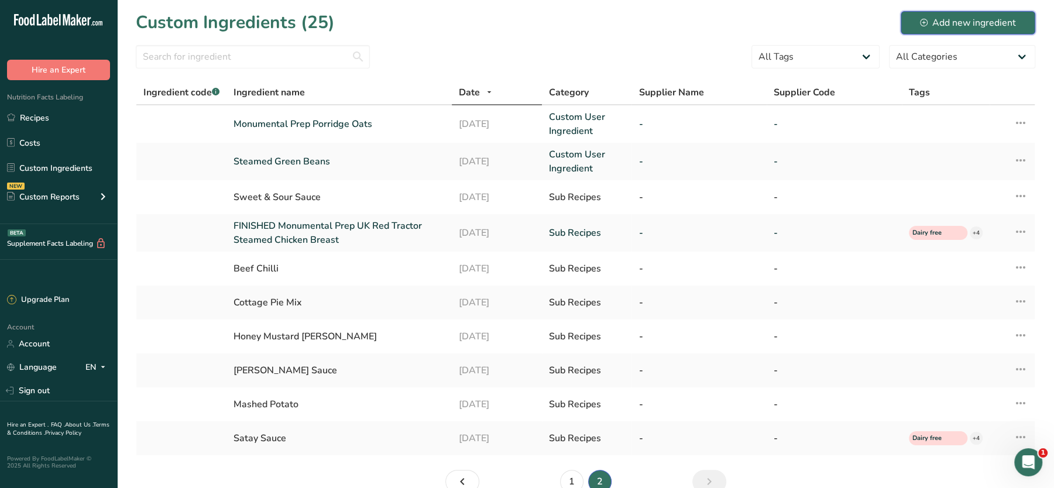
click at [952, 22] on div "Add new ingredient" at bounding box center [968, 23] width 96 height 14
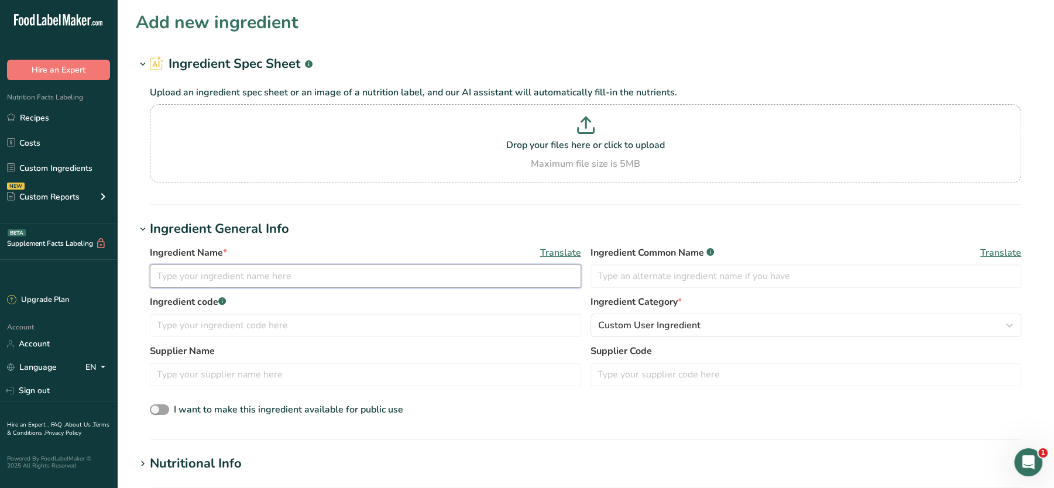
click at [216, 272] on input "text" at bounding box center [365, 276] width 431 height 23
type input "FINISHED Steamed Mushrooms"
click at [600, 126] on p at bounding box center [586, 127] width 866 height 22
click at [600, 126] on input "Drop your files here or click to upload Maximum file size is 5MB" at bounding box center [585, 143] width 871 height 79
type input "C:\fakepath\Mashed Potato_27_08_2025, 12_38_55.png"
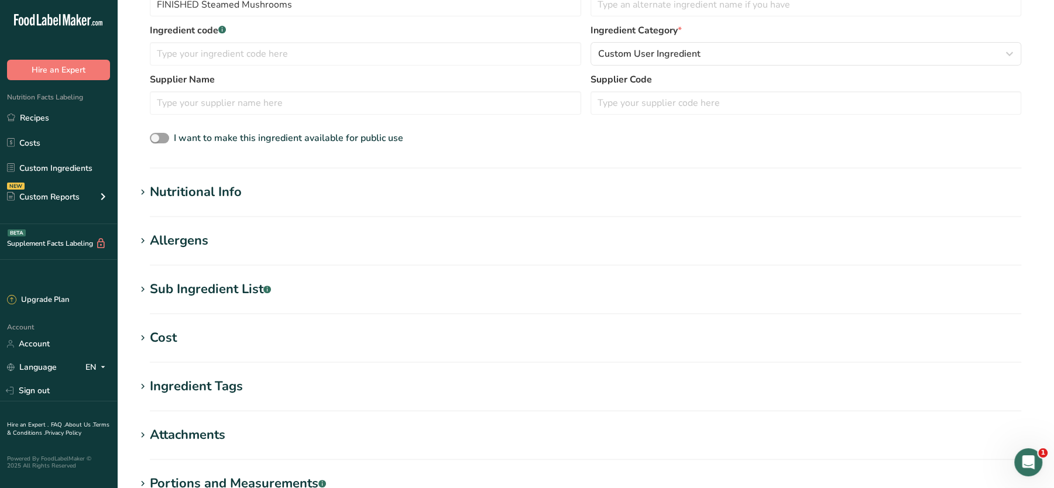
scroll to position [275, 0]
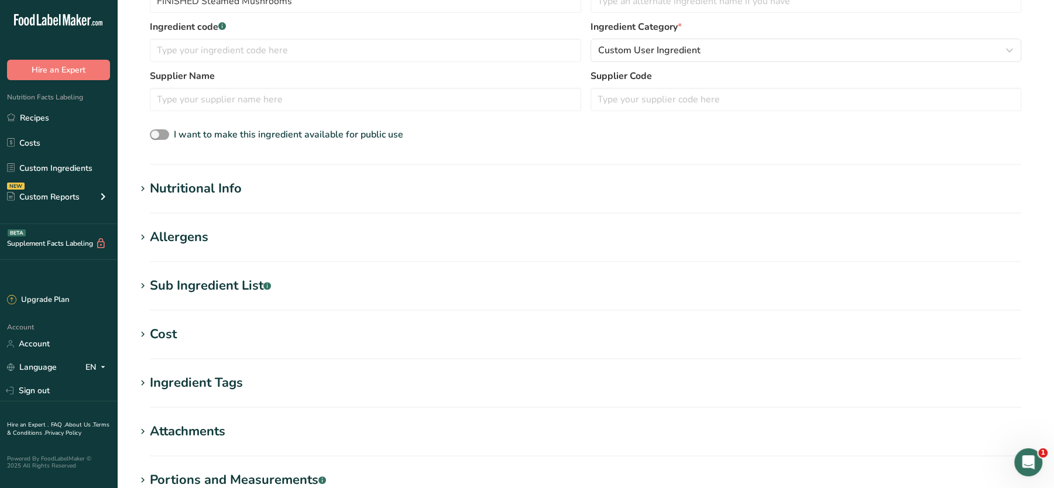
click at [202, 171] on section "Add new ingredient Ingredient Spec Sheet .a-a{fill:#347362;}.b-a{fill:#fff;} Up…" at bounding box center [585, 167] width 937 height 884
click at [188, 197] on div "Nutritional Info" at bounding box center [196, 188] width 92 height 19
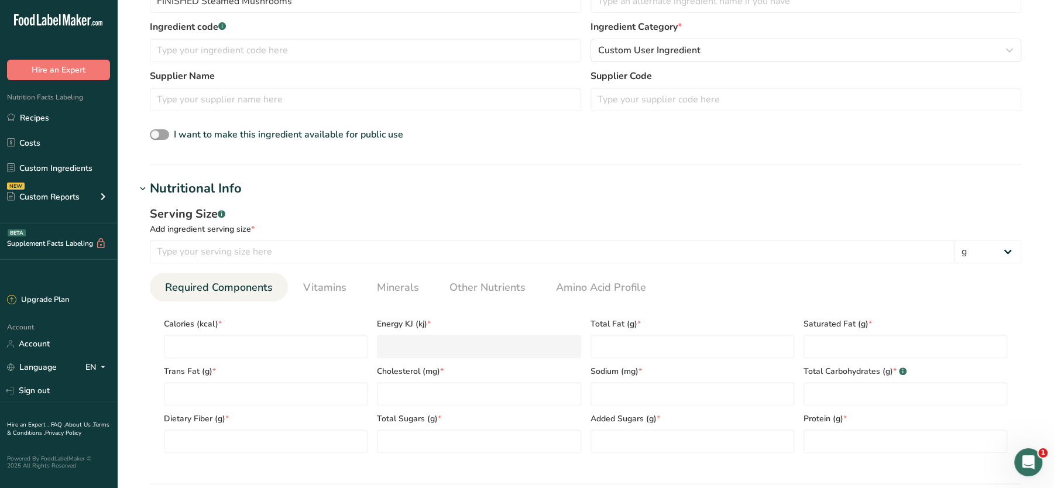
scroll to position [0, 0]
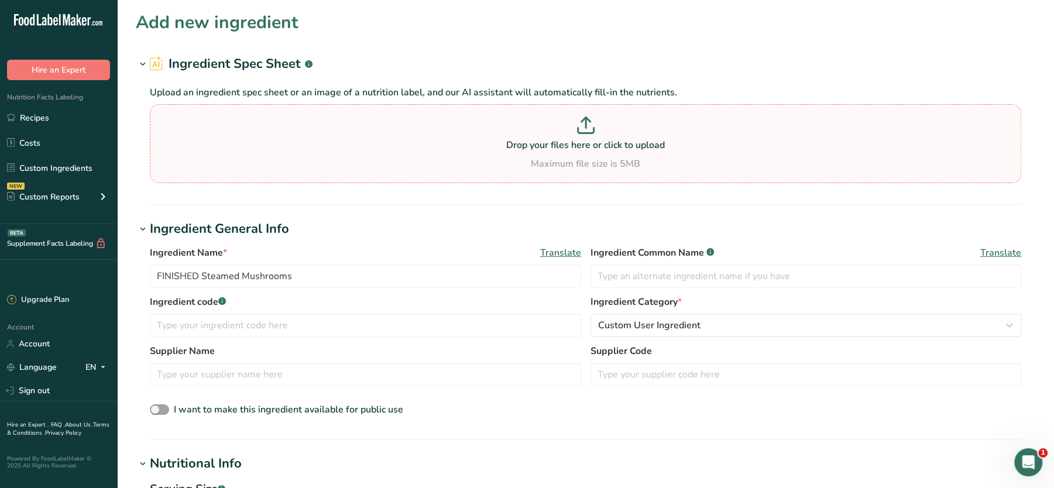
click at [565, 131] on p at bounding box center [586, 127] width 866 height 22
click at [565, 131] on input "Drop your files here or click to upload Maximum file size is 5MB" at bounding box center [585, 143] width 871 height 79
type input "C:\fakepath\Mashed Potato_27_08_2025, 12_38_55.png"
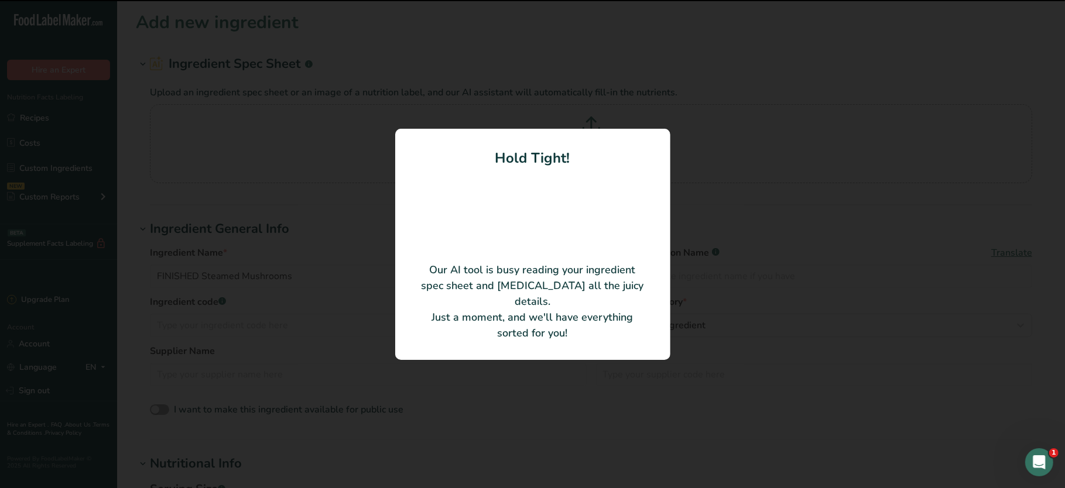
type input "Mushrooms"
type input "100"
type input "30"
type KJ "125.52"
type Fat "0"
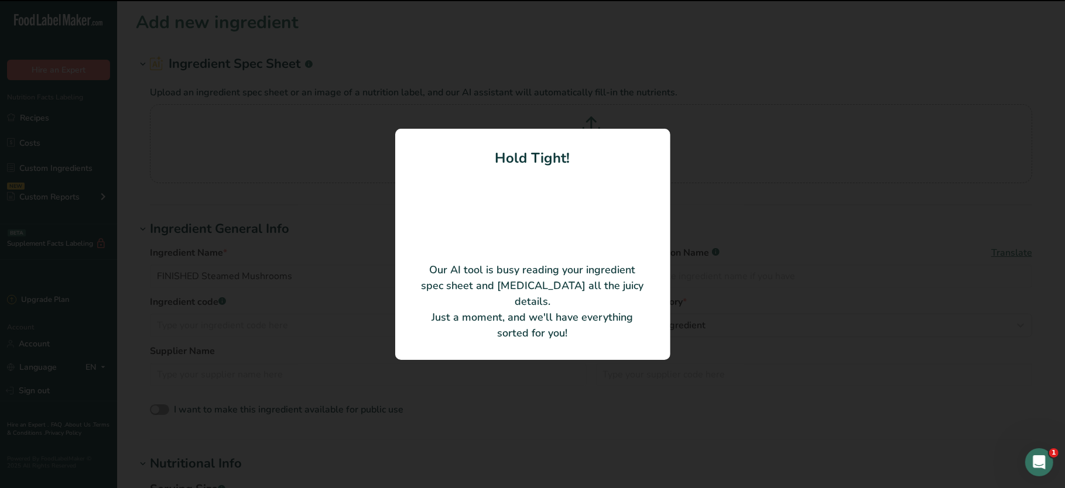
type Fat "0"
type input "0"
type Carbohydrates "5"
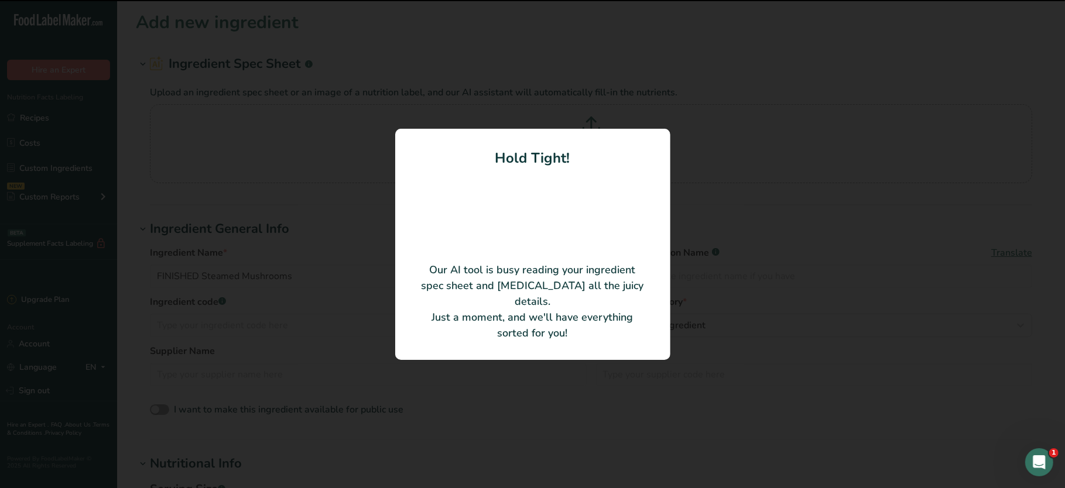
type Fiber "2"
type Sugars "2"
type Sugars "0"
type input "2"
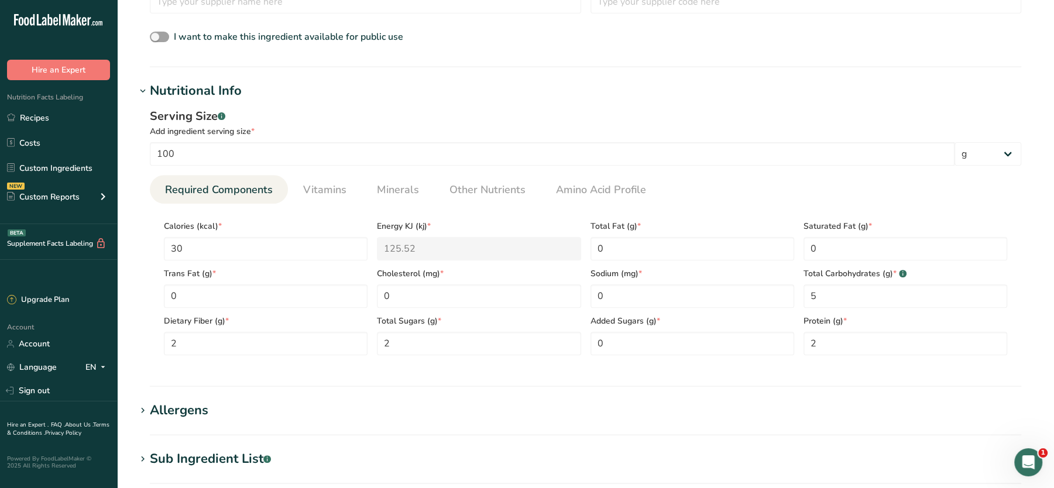
scroll to position [321, 0]
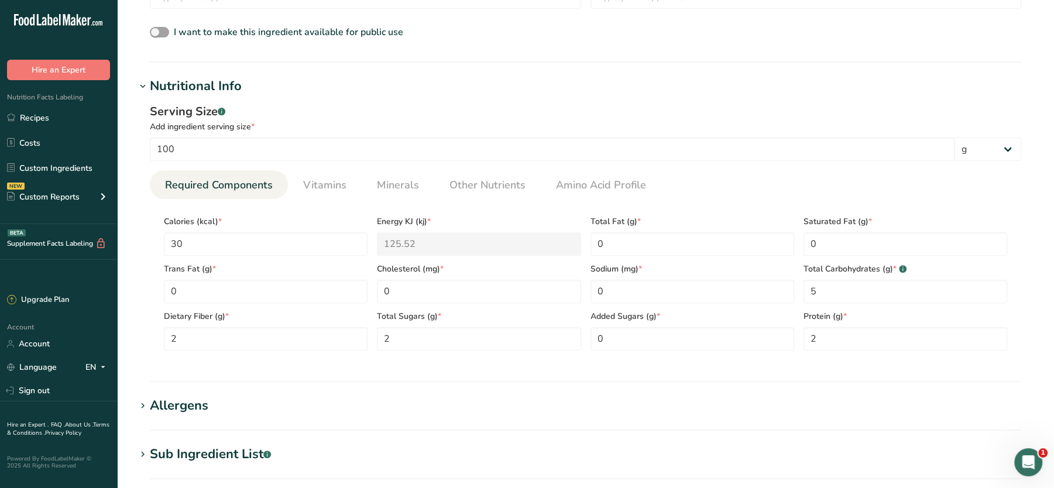
click at [235, 263] on span "Trans Fat (g) *" at bounding box center [266, 269] width 204 height 12
drag, startPoint x: 215, startPoint y: 245, endPoint x: 135, endPoint y: 229, distance: 81.6
click at [135, 229] on section "Add new ingredient Ingredient Spec Sheet .a-a{fill:#347362;}.b-a{fill:#fff;} Up…" at bounding box center [585, 228] width 937 height 1099
type input "9"
type KJ "37.7"
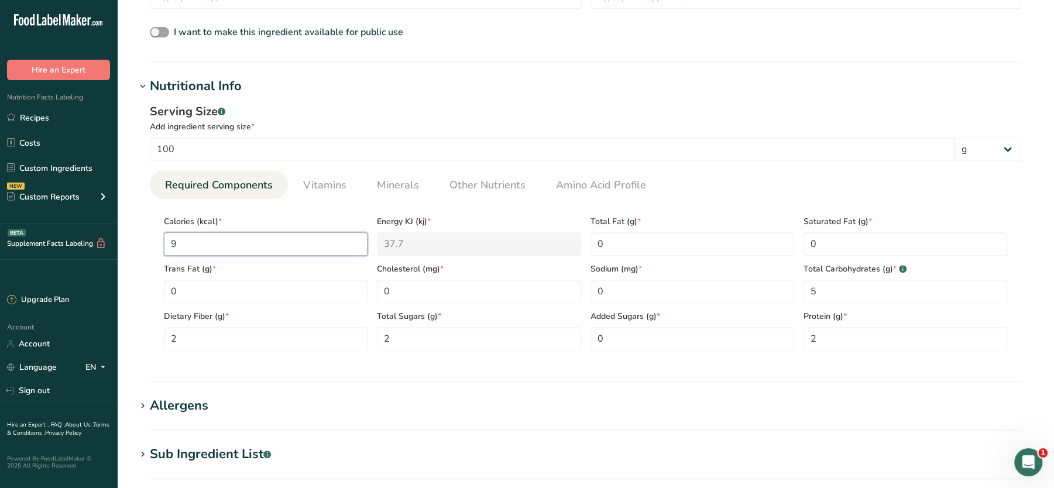
type input "9"
click at [694, 166] on div "Serving Size .a-a{fill:#347362;}.b-a{fill:#fff;} Add ingredient serving size * …" at bounding box center [586, 231] width 900 height 271
click at [663, 240] on Fat "0" at bounding box center [693, 243] width 204 height 23
drag, startPoint x: 840, startPoint y: 286, endPoint x: 757, endPoint y: 289, distance: 83.7
click at [757, 289] on div "Calories (kcal) * 9 Energy KJ (kj) * 37.7 Total Fat (g) * 0 Saturated Fat (g) *…" at bounding box center [585, 279] width 853 height 142
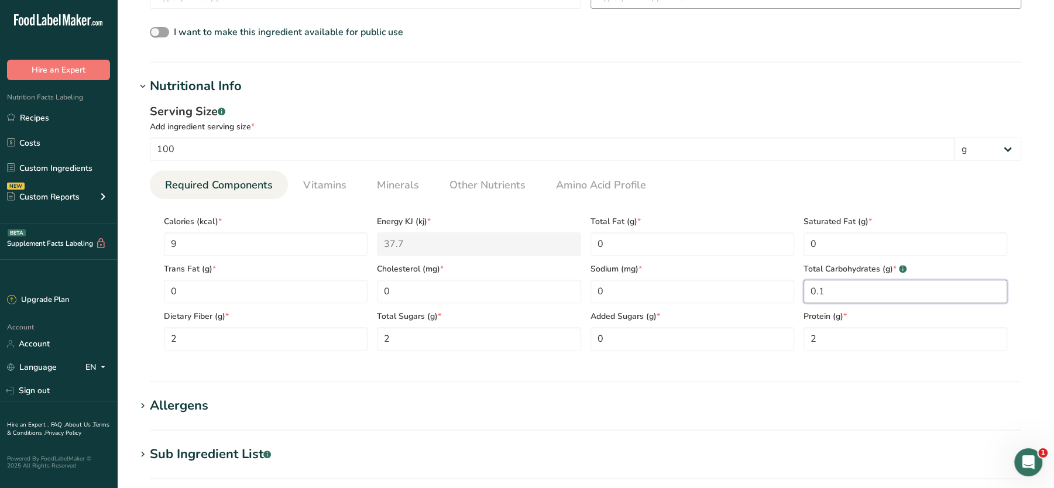
type Carbohydrates "0.1"
drag, startPoint x: 637, startPoint y: 253, endPoint x: 585, endPoint y: 254, distance: 51.5
click at [586, 254] on div "Total Fat (g) * 0" at bounding box center [692, 231] width 213 height 47
type Fat "0.3"
click at [853, 291] on Carbohydrates "0.1" at bounding box center [906, 291] width 204 height 23
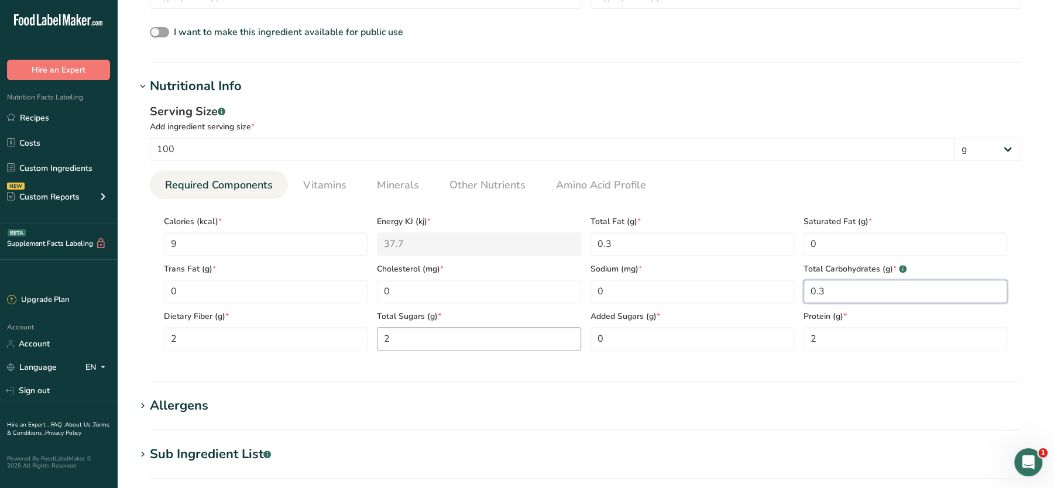
type Carbohydrates "0.3"
click at [414, 347] on Sugars "2" at bounding box center [479, 338] width 204 height 23
drag, startPoint x: 431, startPoint y: 341, endPoint x: 336, endPoint y: 325, distance: 96.7
click at [336, 325] on div "Calories (kcal) * 9 Energy KJ (kj) * 37.7 Total Fat (g) * 0.3 Saturated Fat (g)…" at bounding box center [585, 279] width 853 height 142
type Sugars "0.3"
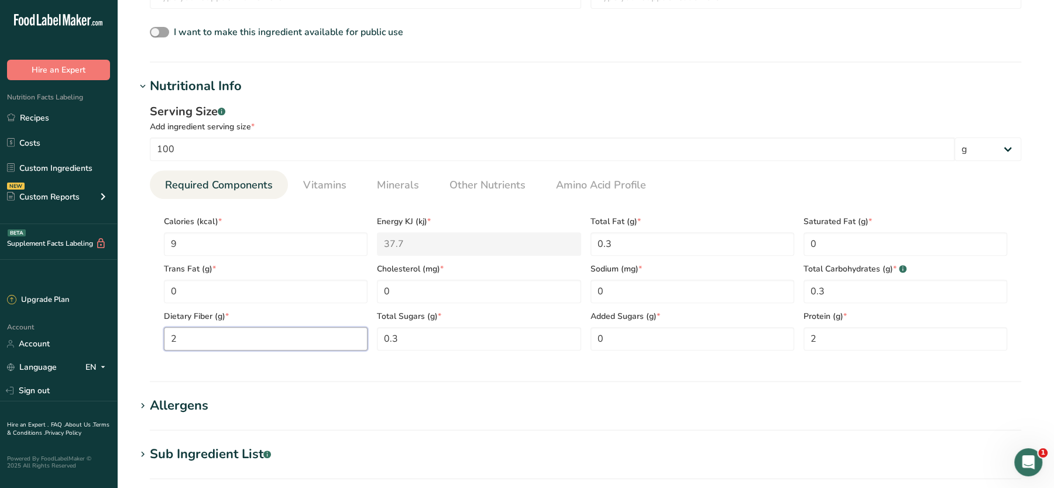
click at [262, 344] on Fiber "2" at bounding box center [266, 338] width 204 height 23
drag, startPoint x: 241, startPoint y: 340, endPoint x: 121, endPoint y: 329, distance: 120.5
click at [121, 329] on section "Add new ingredient Ingredient Spec Sheet .a-a{fill:#347362;}.b-a{fill:#fff;} Up…" at bounding box center [585, 228] width 937 height 1099
type Fiber "0.7"
click at [527, 366] on div "Serving Size .a-a{fill:#347362;}.b-a{fill:#fff;} Add ingredient serving size * …" at bounding box center [586, 231] width 900 height 271
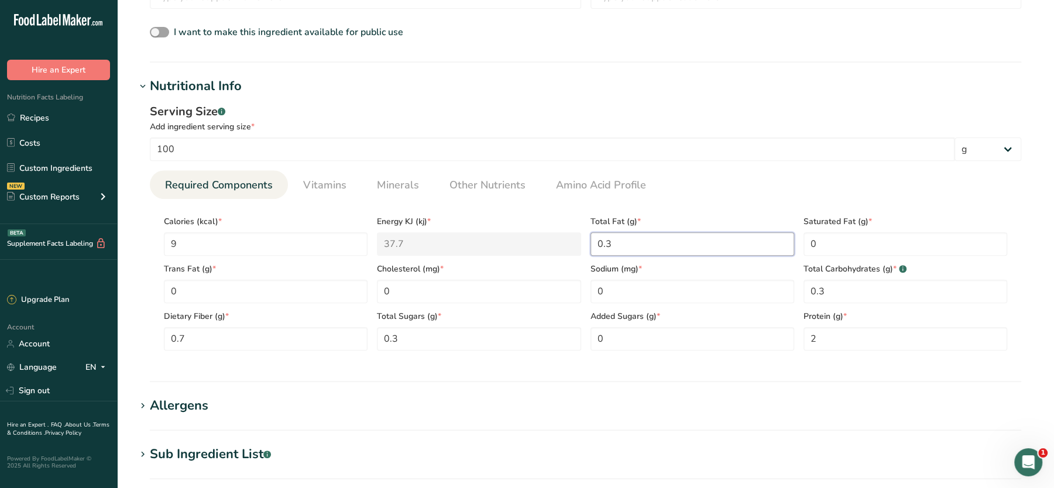
click at [633, 240] on Fat "0.3" at bounding box center [693, 243] width 204 height 23
click at [823, 247] on Fat "0" at bounding box center [906, 243] width 204 height 23
type Fat "0.1"
click at [598, 294] on input "0" at bounding box center [693, 291] width 204 height 23
click at [610, 289] on input "0" at bounding box center [693, 291] width 204 height 23
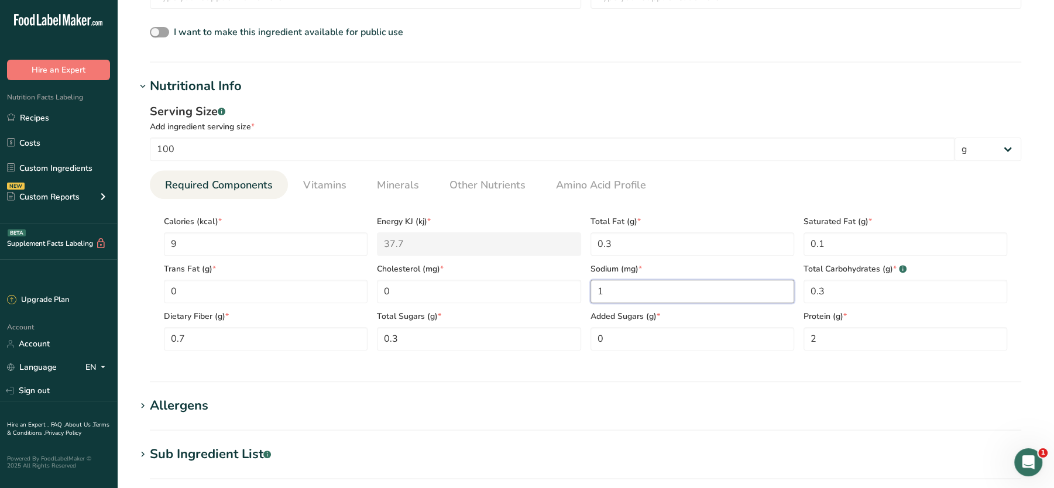
type input "1"
click at [886, 183] on ul "Required Components Vitamins Minerals Other Nutrients Amino Acid Profile" at bounding box center [585, 184] width 871 height 29
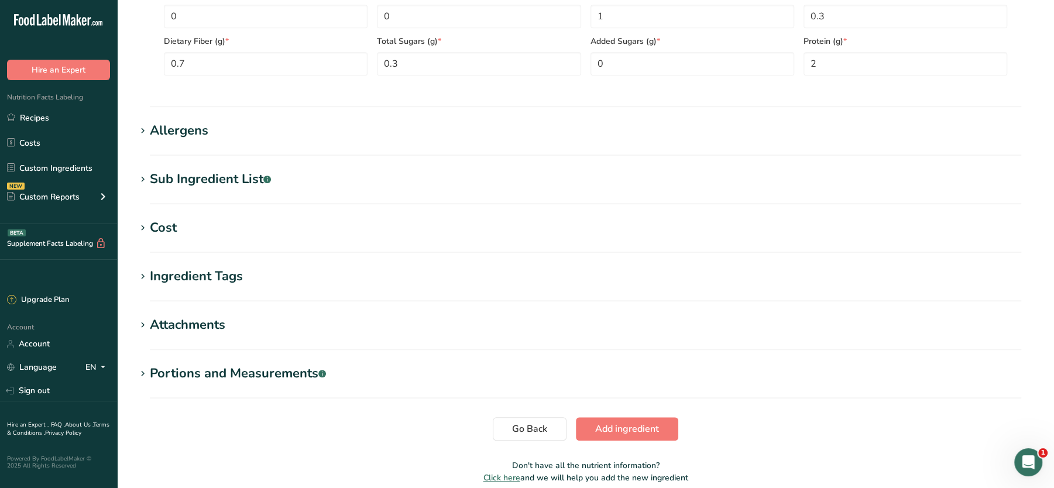
scroll to position [610, 0]
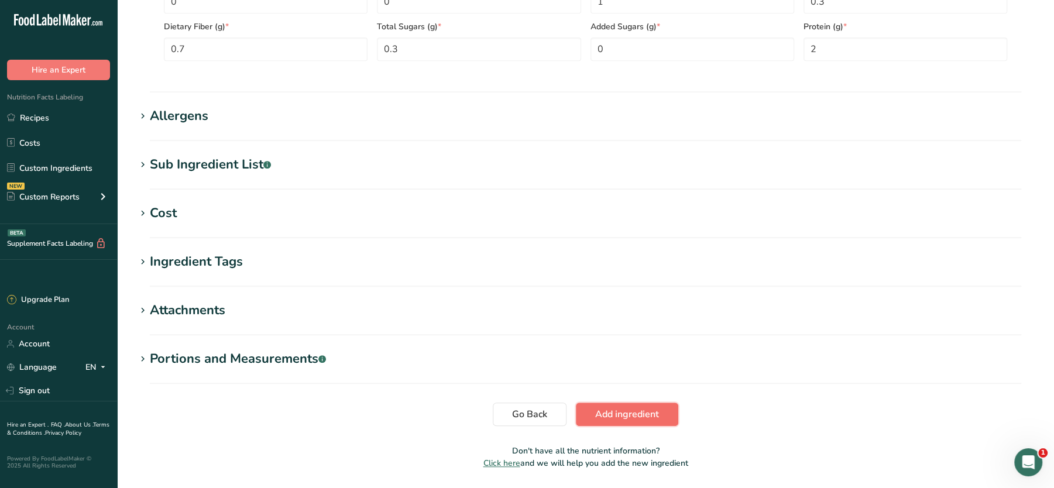
click at [655, 413] on span "Add ingredient" at bounding box center [627, 414] width 64 height 14
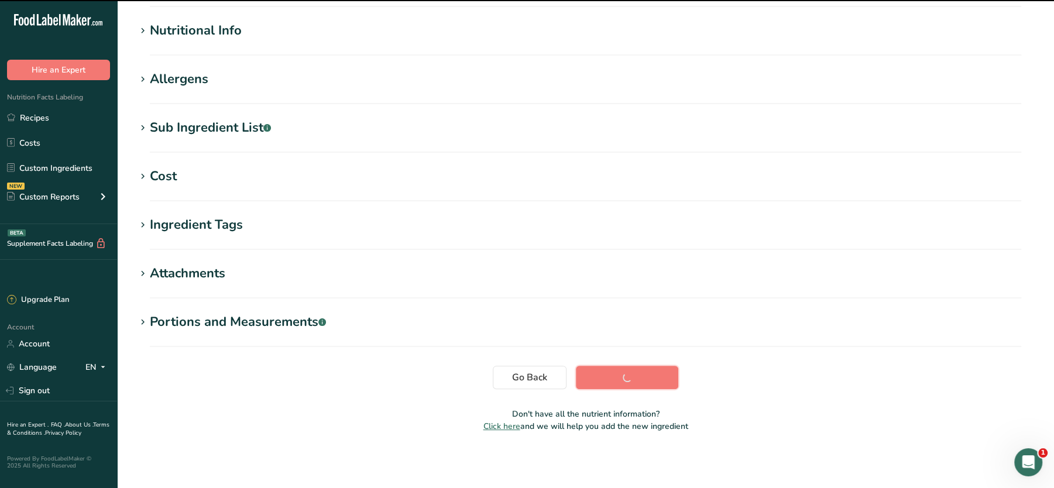
scroll to position [0, 0]
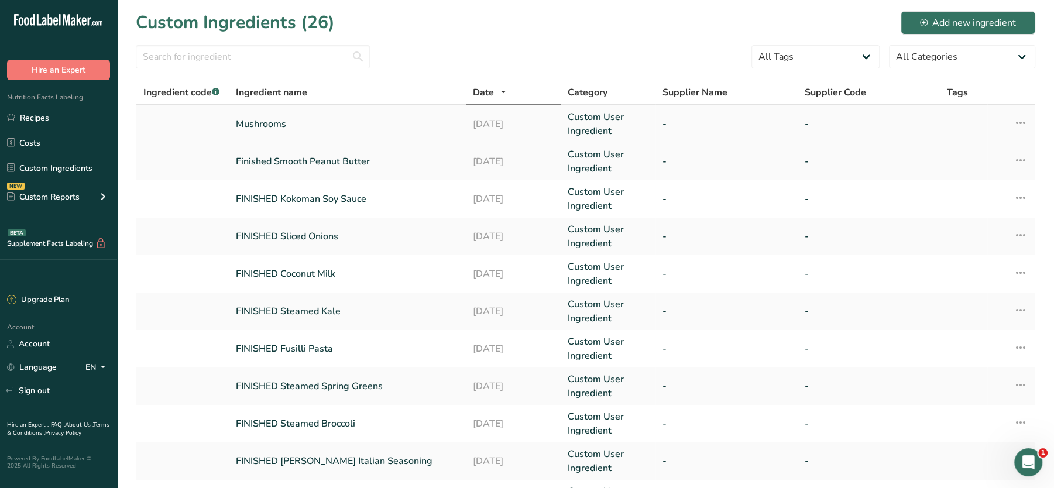
click at [275, 123] on link "Mushrooms" at bounding box center [347, 124] width 223 height 14
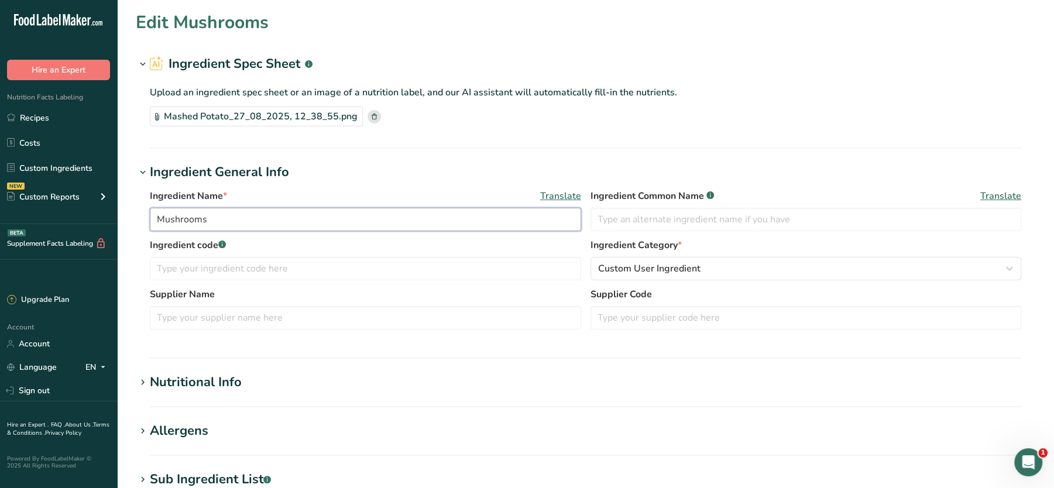
click at [158, 218] on input "Mushrooms" at bounding box center [365, 219] width 431 height 23
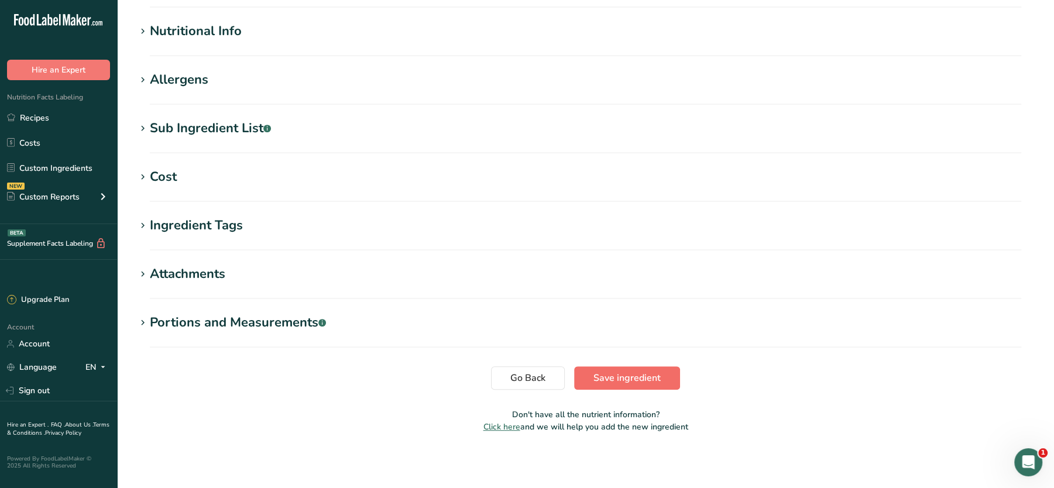
type input "Steamed Mushrooms"
click at [603, 379] on span "Save ingredient" at bounding box center [626, 378] width 67 height 14
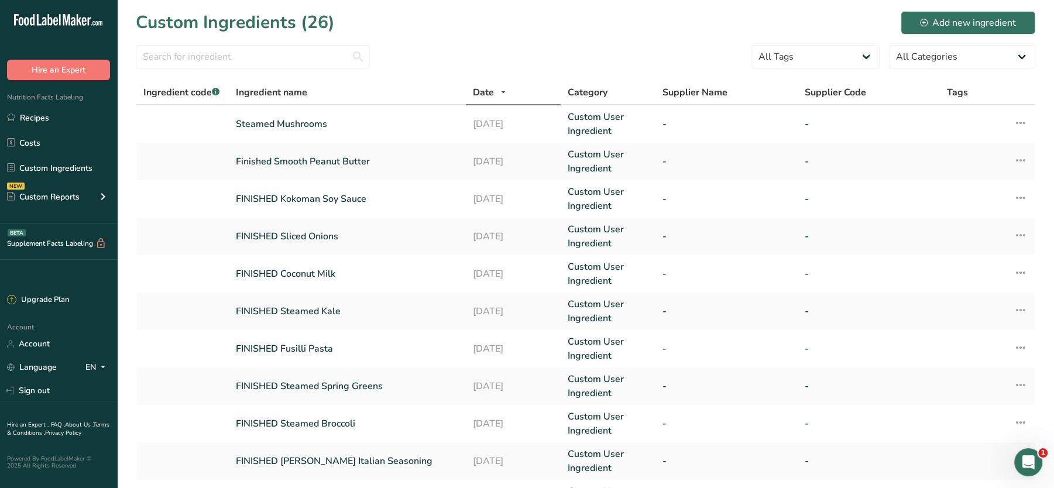
click at [556, 86] on th "Date" at bounding box center [513, 93] width 95 height 25
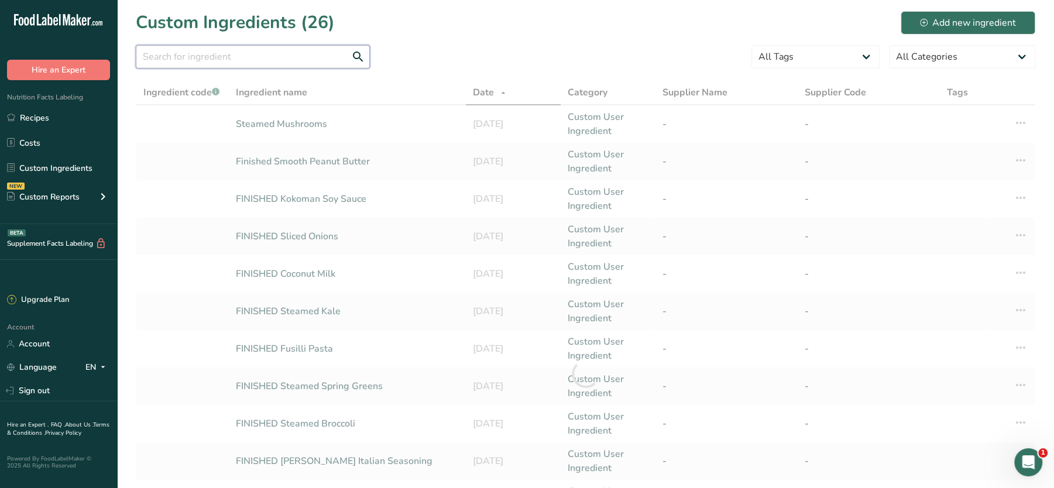
click at [163, 59] on input "text" at bounding box center [253, 56] width 234 height 23
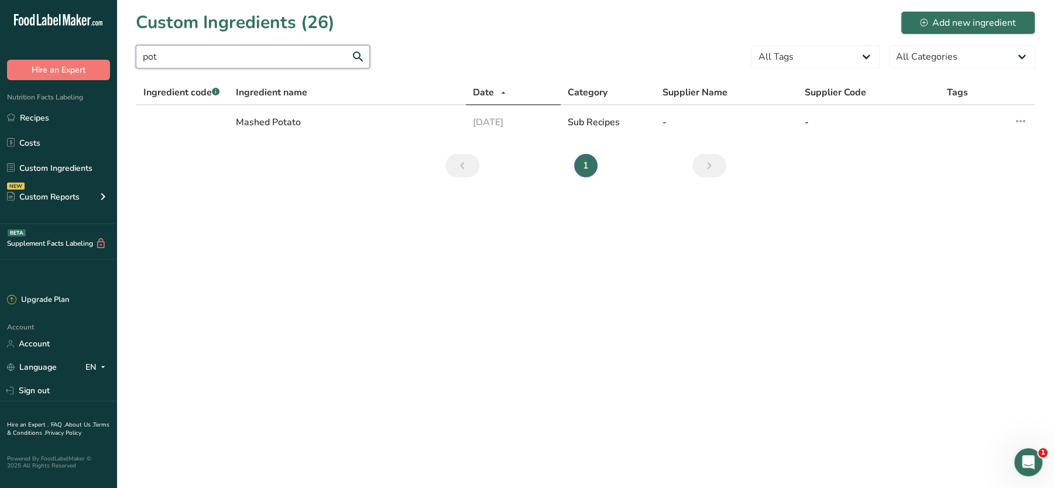
type input "pot"
click at [938, 9] on div "Custom Ingredients (26) Add new ingredient" at bounding box center [586, 22] width 900 height 26
click at [933, 23] on div "Add new ingredient" at bounding box center [968, 23] width 96 height 14
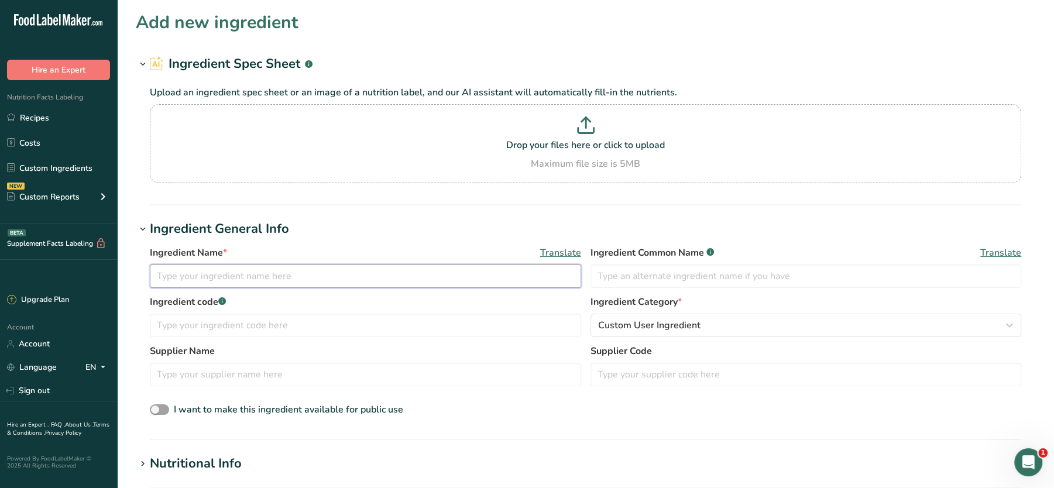
click at [258, 273] on input "text" at bounding box center [365, 276] width 431 height 23
paste input "Seasoned New Potatoes (potatoes, salt, pepper, Italian seasoning (basil, oregan…"
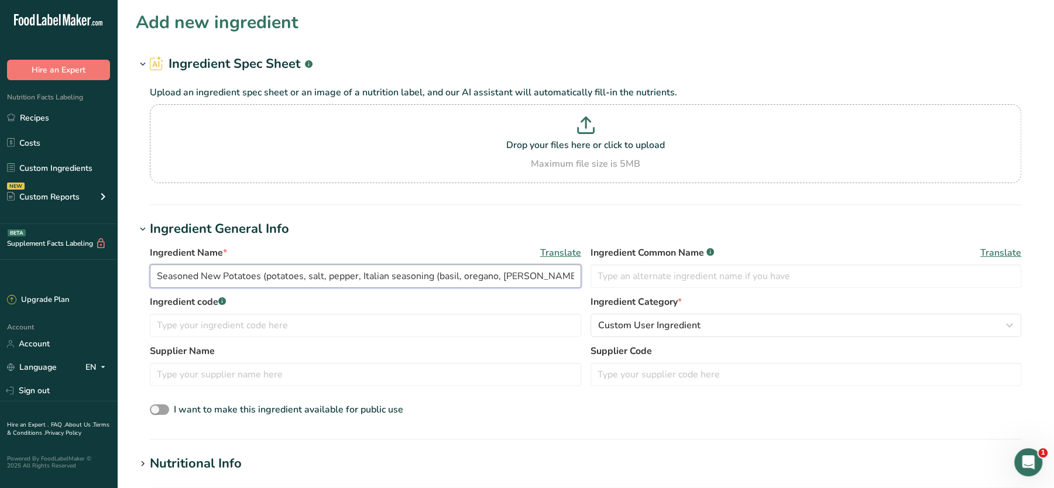
drag, startPoint x: 243, startPoint y: 273, endPoint x: 71, endPoint y: 267, distance: 172.1
click at [71, 267] on div ".a-20{fill:#fff;} Hire an Expert Nutrition Facts Labeling Recipes Costs Custom …" at bounding box center [527, 461] width 1054 height 922
click at [221, 265] on input "Seasoned New Potatoes (potatoes, salt, pepper, Italian seasoning (basil, oregan…" at bounding box center [365, 276] width 431 height 23
drag, startPoint x: 261, startPoint y: 276, endPoint x: 819, endPoint y: 327, distance: 560.7
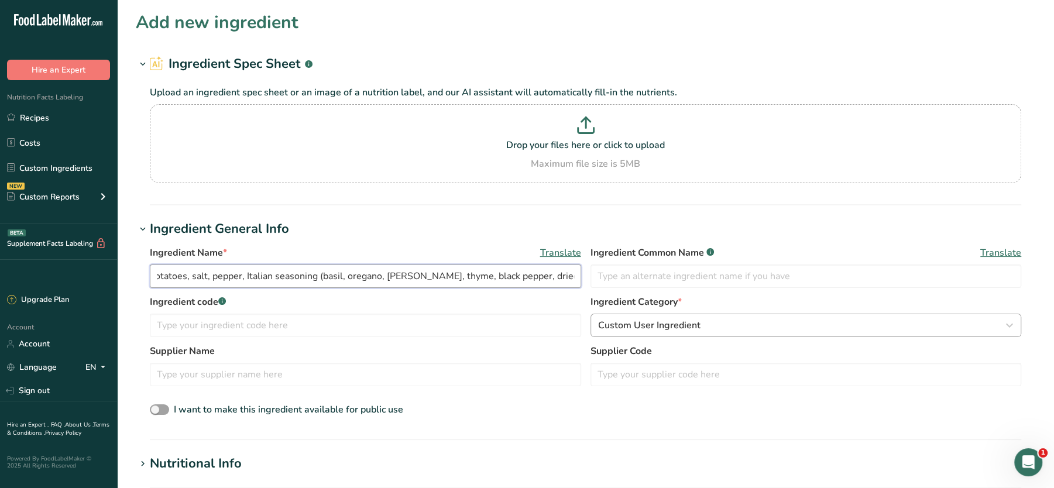
click at [819, 327] on div "Ingredient Name * Translate Seasoned New Potatoes (potatoes, salt, pepper, Ital…" at bounding box center [586, 332] width 900 height 186
drag, startPoint x: 795, startPoint y: 228, endPoint x: 390, endPoint y: 226, distance: 405.6
click at [390, 226] on h1 "Ingredient General Info" at bounding box center [586, 228] width 900 height 19
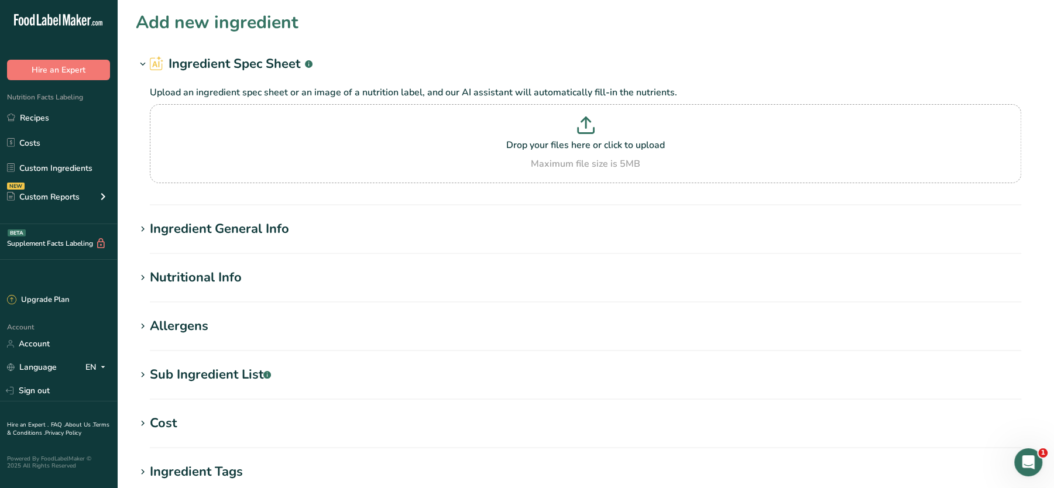
click at [392, 237] on h1 "Ingredient General Info" at bounding box center [586, 228] width 900 height 19
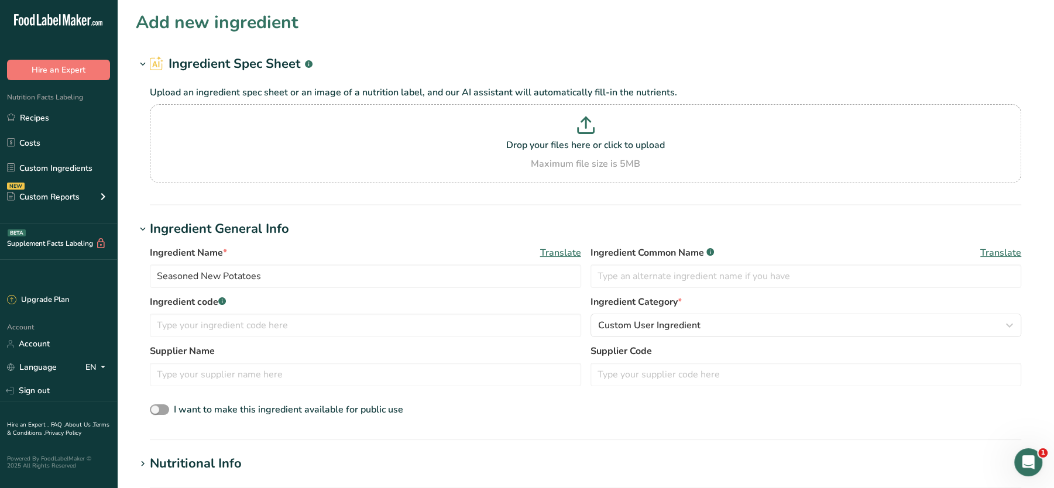
click at [923, 75] on div "Upload an ingredient spec sheet or an image of a nutrition label, and our AI as…" at bounding box center [586, 132] width 900 height 116
click at [292, 272] on input "Seasoned New Potatoes" at bounding box center [365, 276] width 431 height 23
paste input "(potatoes, salt, pepper, Italian seasoning (basil, oregano, rosemary, thyme, bl…"
type input "Seasoned New Potatoes (potatoes, salt, pepper, Italian seasoning (basil, oregan…"
click at [35, 120] on link "Recipes" at bounding box center [58, 118] width 117 height 22
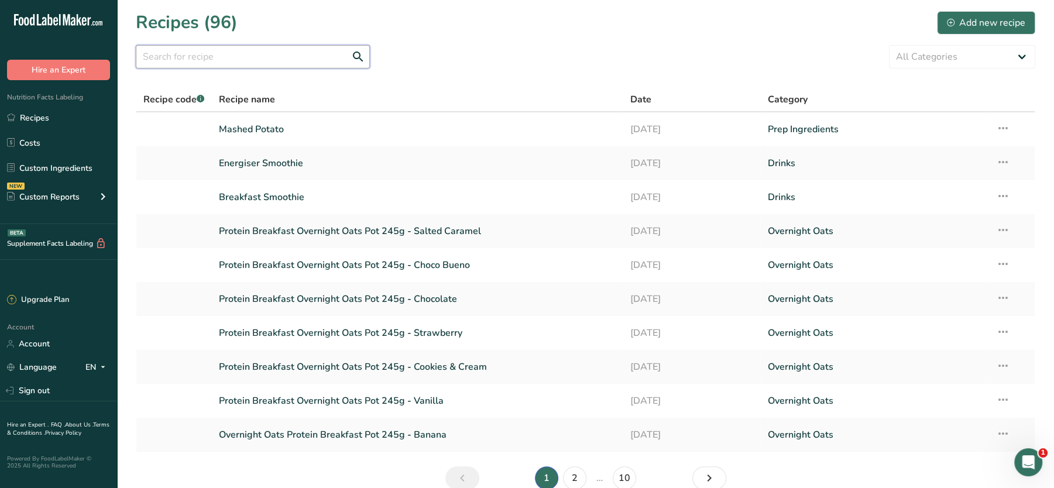
click at [310, 52] on input "text" at bounding box center [253, 56] width 234 height 23
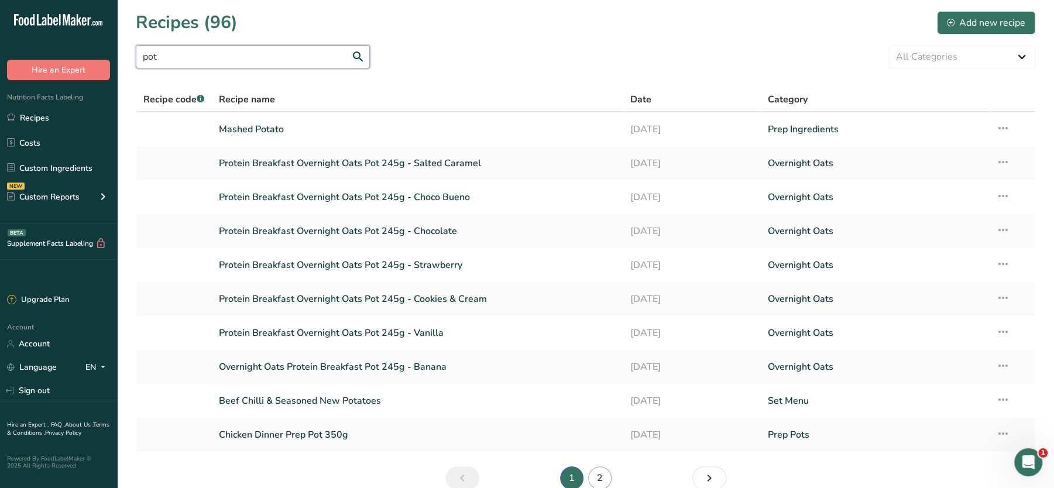
type input "pot"
click at [605, 477] on link "2" at bounding box center [599, 477] width 23 height 23
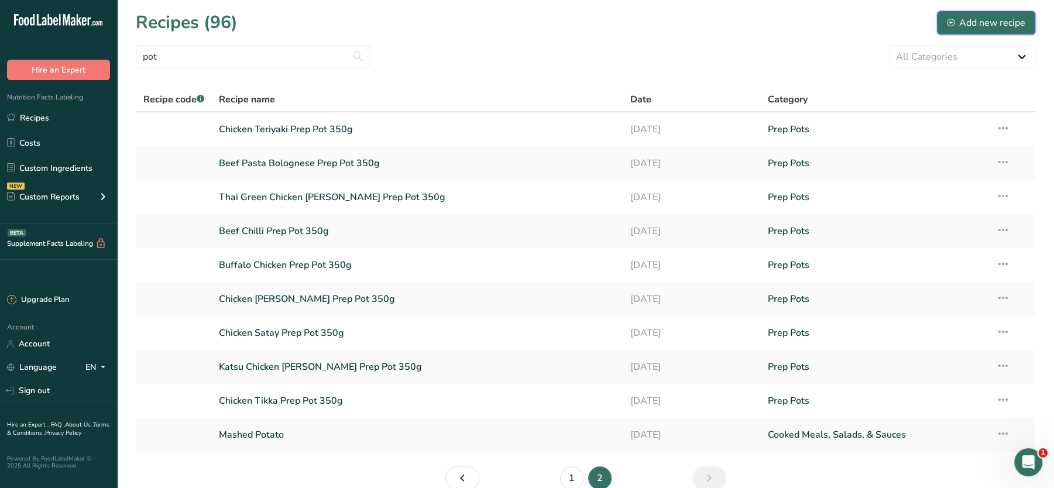
click at [967, 29] on div "Add new recipe" at bounding box center [986, 23] width 78 height 14
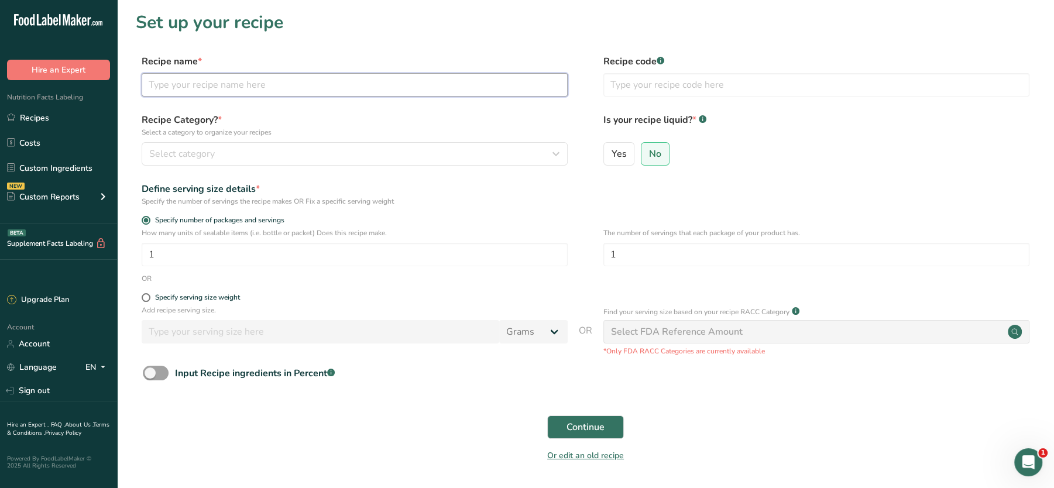
click at [229, 90] on input "text" at bounding box center [355, 84] width 426 height 23
paste input "Seasoned New Potatoes (potatoes, salt, pepper, Italian seasoning (basil, oregan…"
drag, startPoint x: 229, startPoint y: 90, endPoint x: 126, endPoint y: 91, distance: 103.6
click at [92, 94] on div ".a-20{fill:#fff;} Hire an Expert Nutrition Facts Labeling Recipes Costs Custom …" at bounding box center [527, 263] width 1054 height 526
click at [229, 85] on input "Seasoned New Potatoes (potatoes, salt, pepper, Italian seasoning (basil, oregan…" at bounding box center [355, 84] width 426 height 23
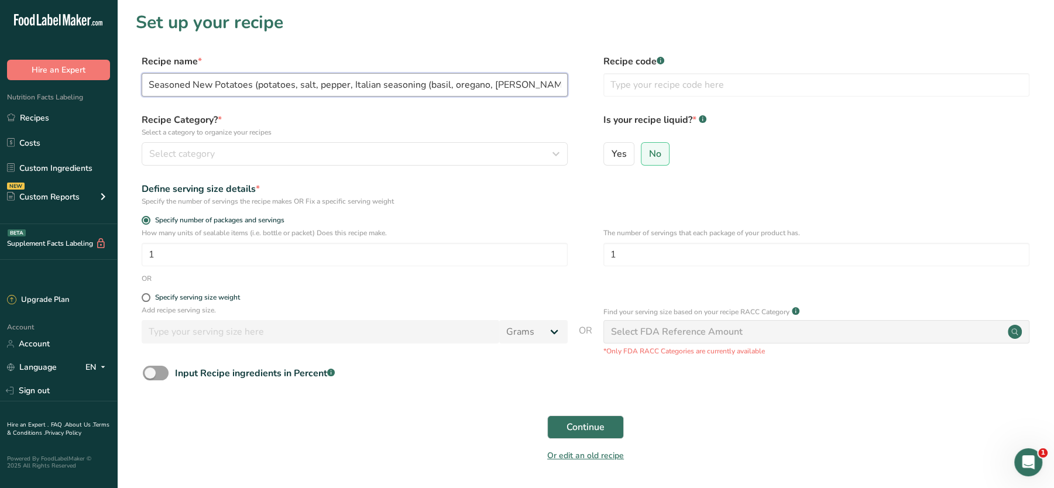
scroll to position [0, 121]
drag, startPoint x: 253, startPoint y: 83, endPoint x: 708, endPoint y: 73, distance: 455.5
click at [708, 73] on div "Recipe name * Seasoned New Potatoes (potatoes, salt, pepper, Italian seasoning …" at bounding box center [586, 78] width 900 height 49
type input "Seasoned New Potatoes"
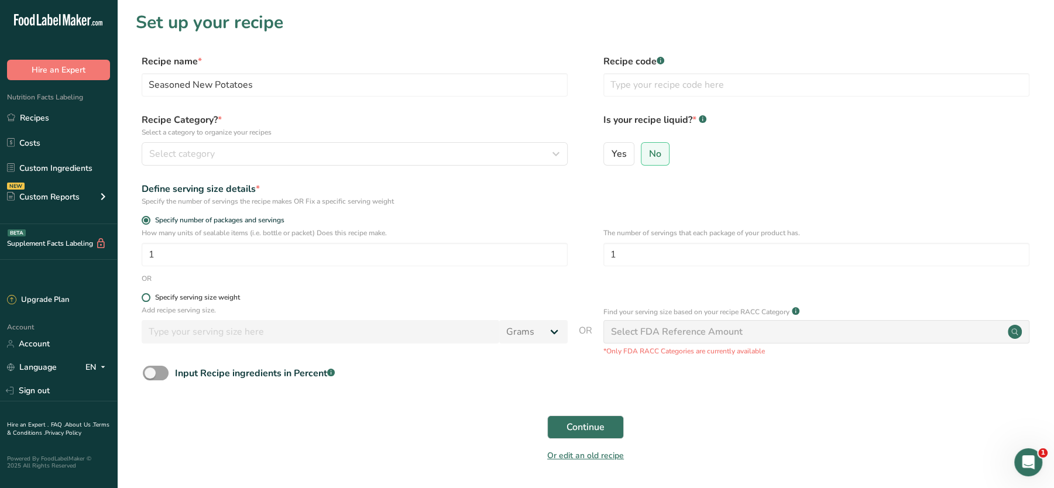
click at [222, 298] on div "Specify serving size weight" at bounding box center [197, 297] width 85 height 9
click at [149, 298] on input "Specify serving size weight" at bounding box center [146, 298] width 8 height 8
radio input "true"
radio input "false"
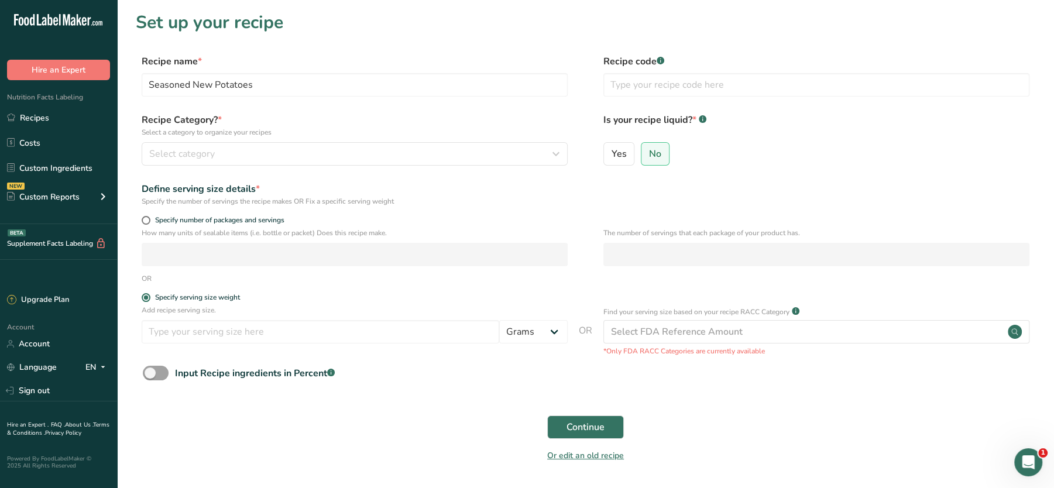
click at [224, 316] on div "Add recipe serving size. Grams kg mg mcg lb oz l mL fl oz tbsp tsp cup qt gallon" at bounding box center [355, 327] width 426 height 44
click at [209, 326] on input "number" at bounding box center [321, 331] width 358 height 23
type input "100"
click at [575, 424] on span "Continue" at bounding box center [586, 427] width 38 height 14
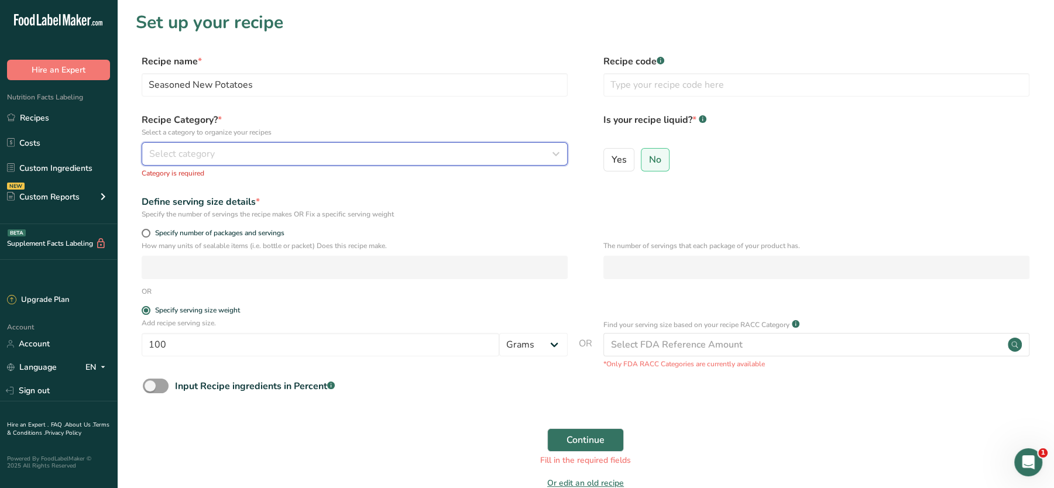
click at [208, 147] on span "Select category" at bounding box center [182, 154] width 66 height 14
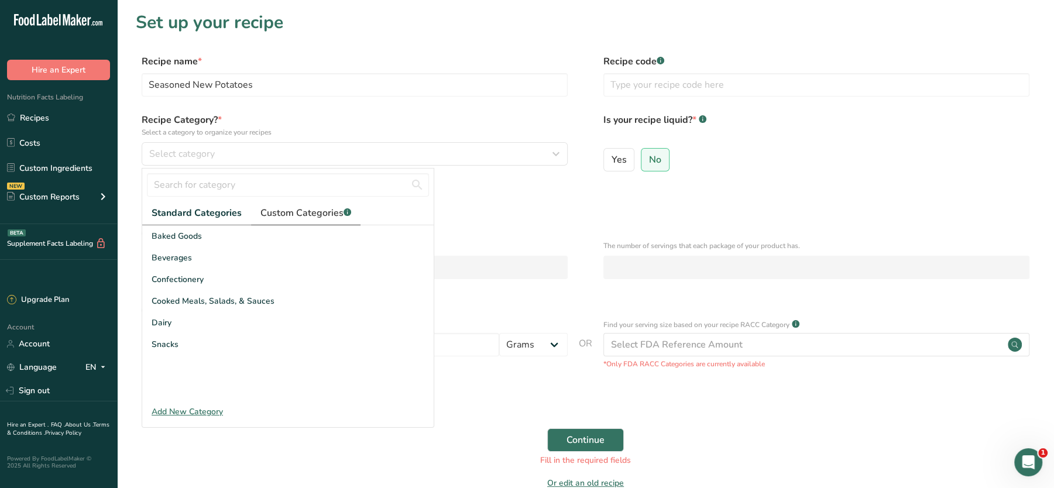
click at [290, 211] on span "Custom Categories .a-a{fill:#347362;}.b-a{fill:#fff;}" at bounding box center [305, 213] width 91 height 14
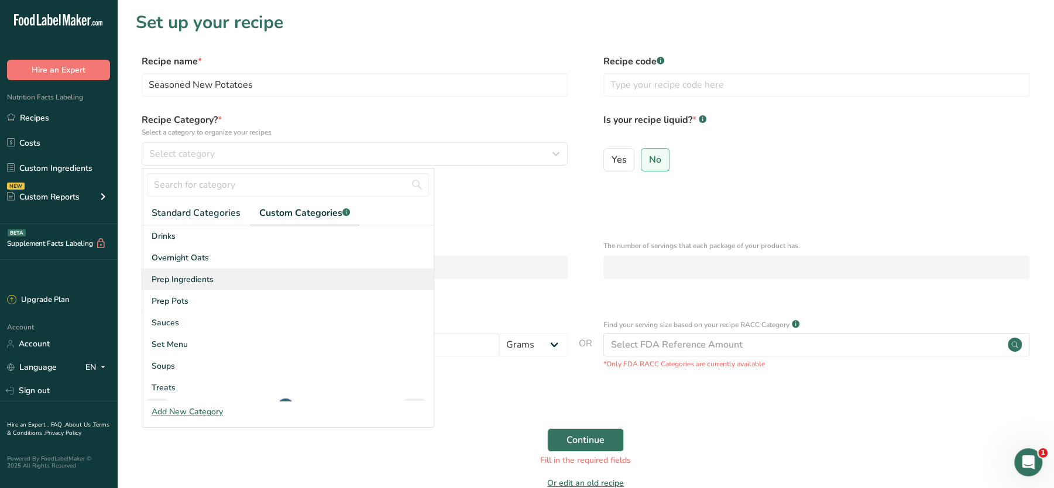
click at [199, 278] on span "Prep Ingredients" at bounding box center [183, 279] width 62 height 12
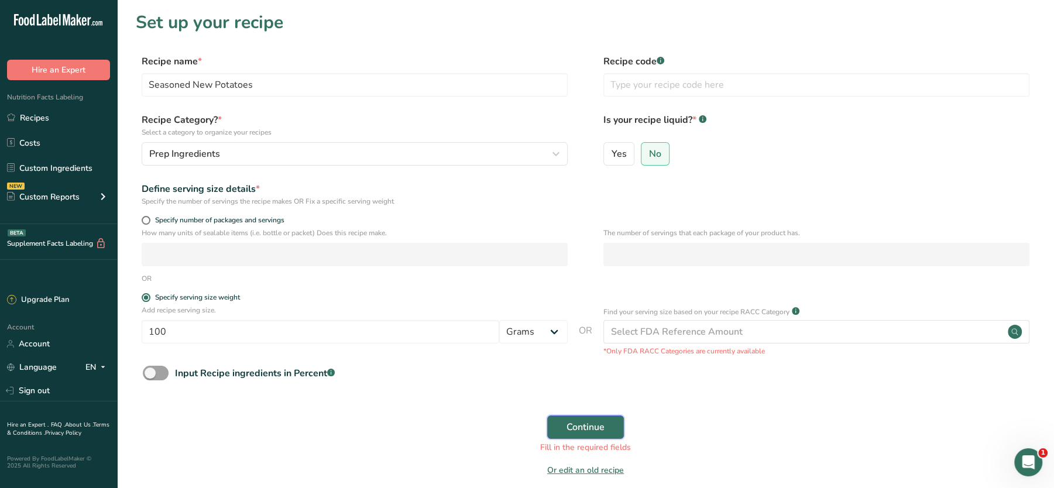
click at [609, 434] on button "Continue" at bounding box center [585, 427] width 77 height 23
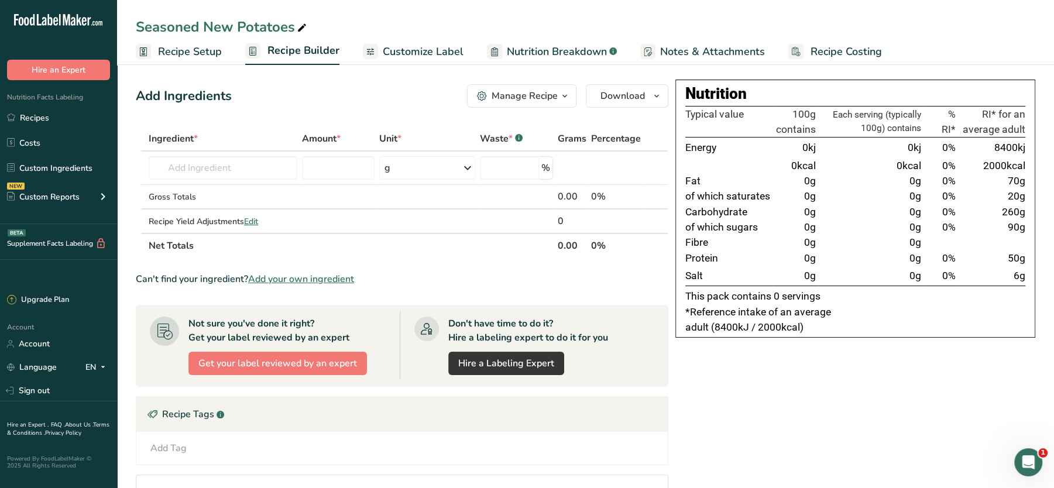
click at [862, 56] on span "Recipe Costing" at bounding box center [846, 52] width 71 height 16
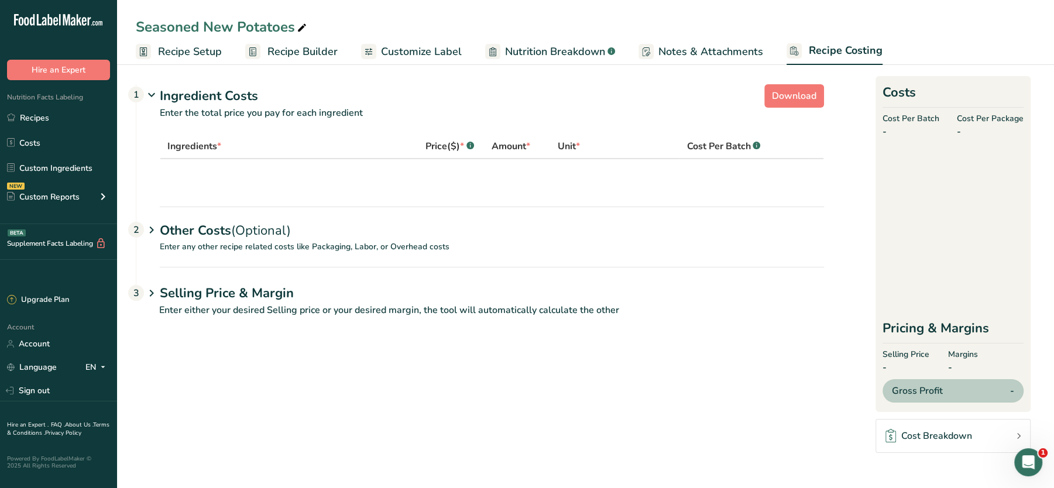
click at [737, 53] on span "Notes & Attachments" at bounding box center [710, 52] width 105 height 16
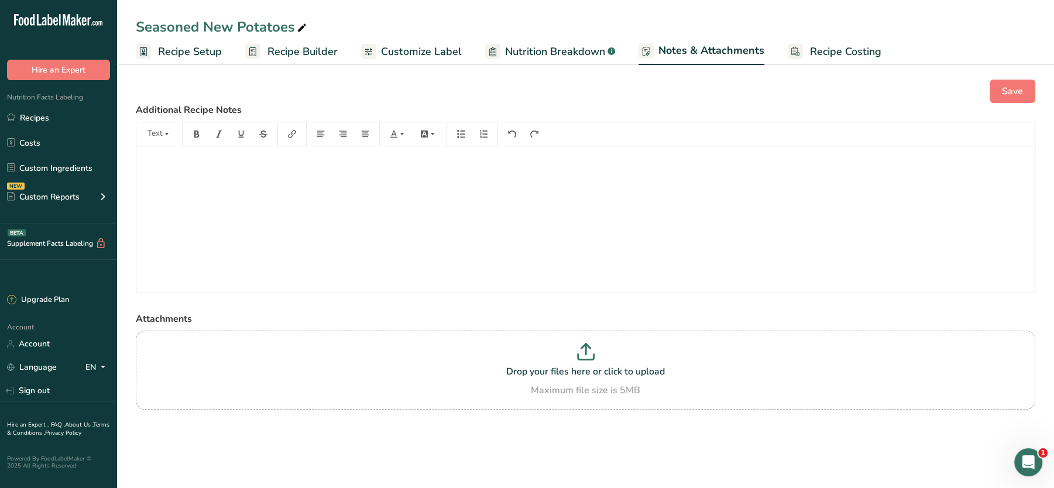
click at [818, 44] on span "Recipe Costing" at bounding box center [845, 52] width 71 height 16
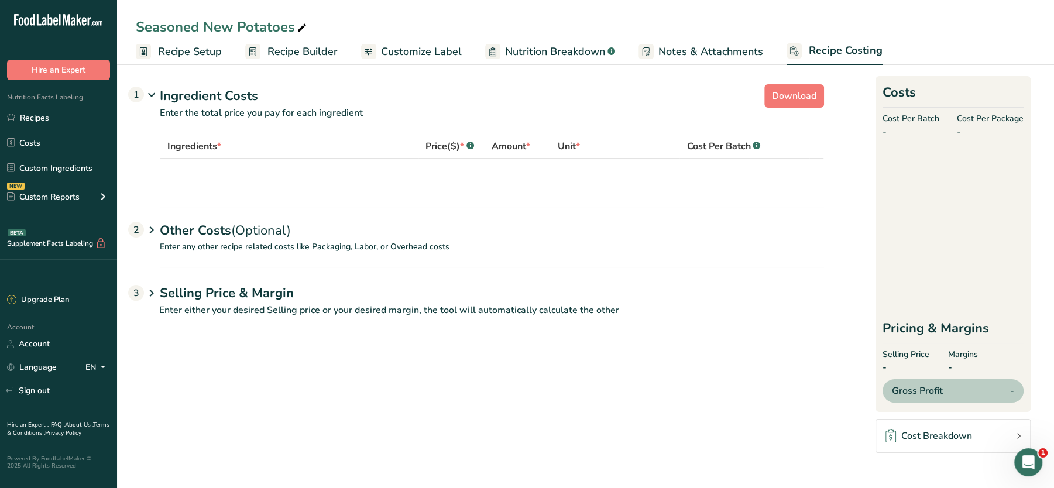
click at [267, 191] on td at bounding box center [491, 175] width 663 height 33
click at [698, 54] on span "Notes & Attachments" at bounding box center [710, 52] width 105 height 16
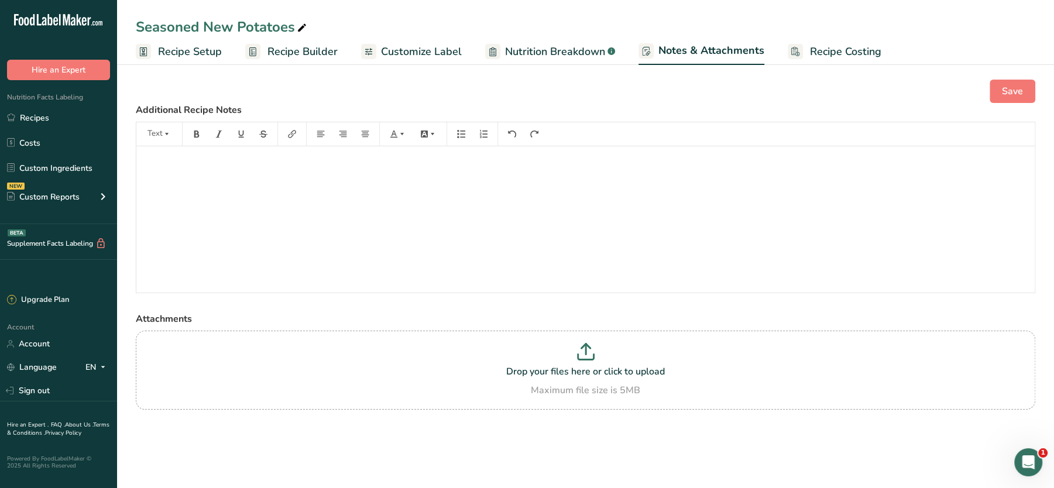
click at [232, 193] on div "﻿" at bounding box center [585, 219] width 898 height 146
click at [1003, 91] on span "Save" at bounding box center [1012, 91] width 21 height 14
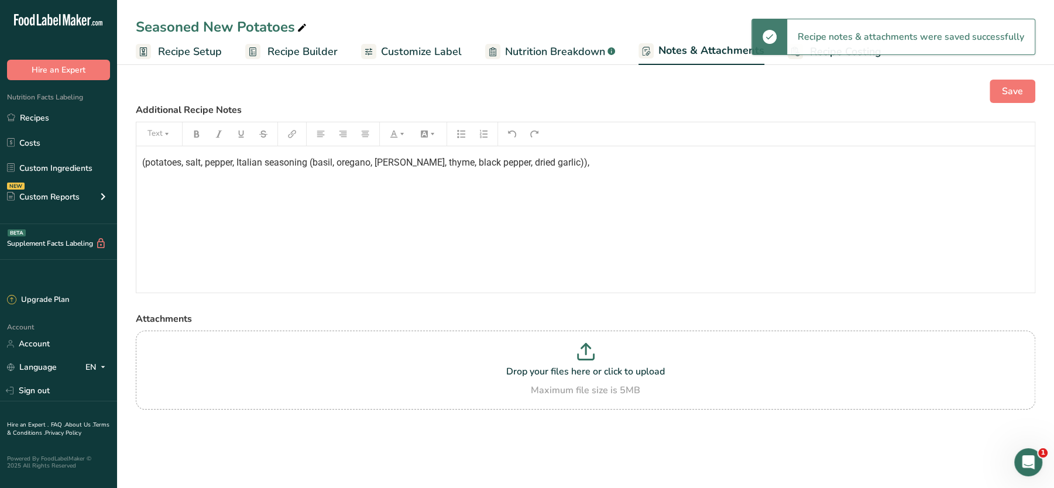
click at [165, 47] on span "Recipe Setup" at bounding box center [190, 52] width 64 height 16
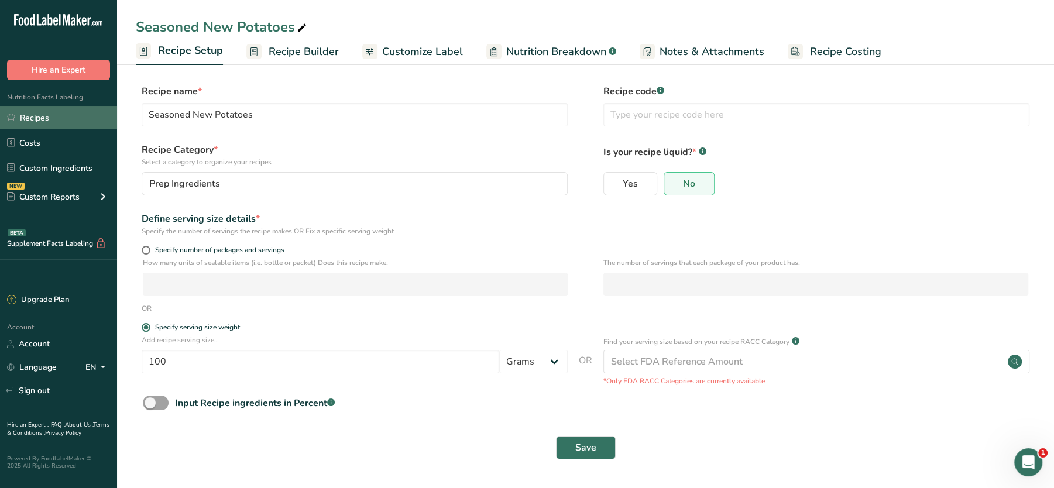
click at [36, 117] on link "Recipes" at bounding box center [58, 118] width 117 height 22
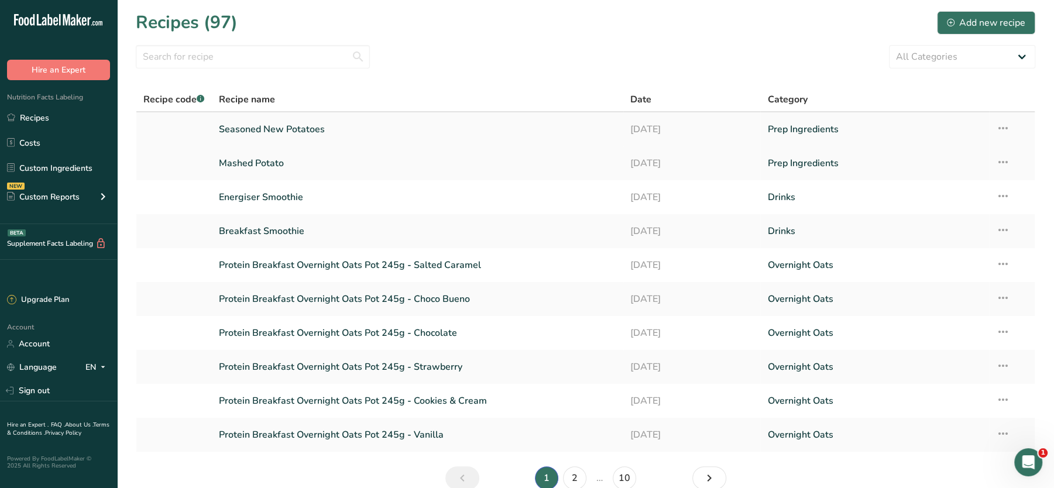
click at [998, 132] on icon at bounding box center [1003, 128] width 14 height 21
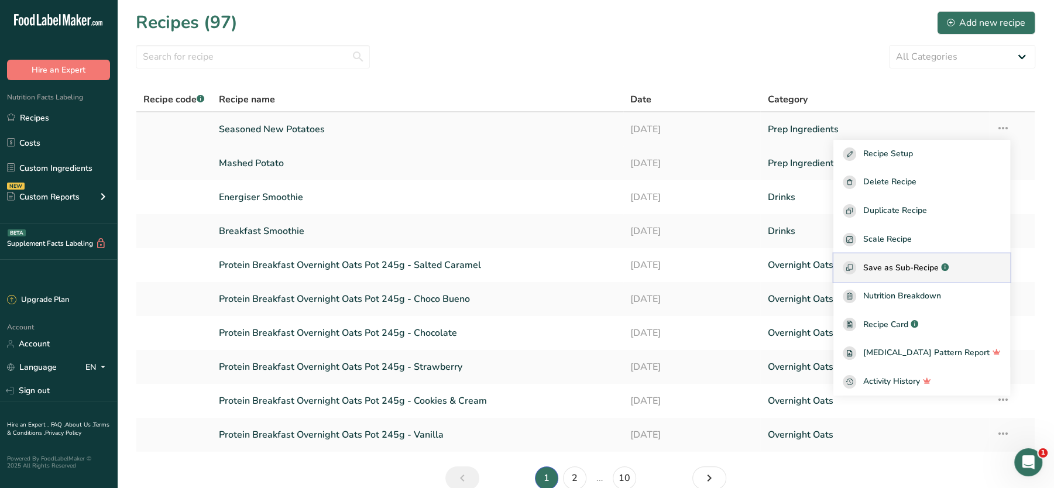
click at [933, 270] on span "Save as Sub-Recipe" at bounding box center [900, 268] width 75 height 12
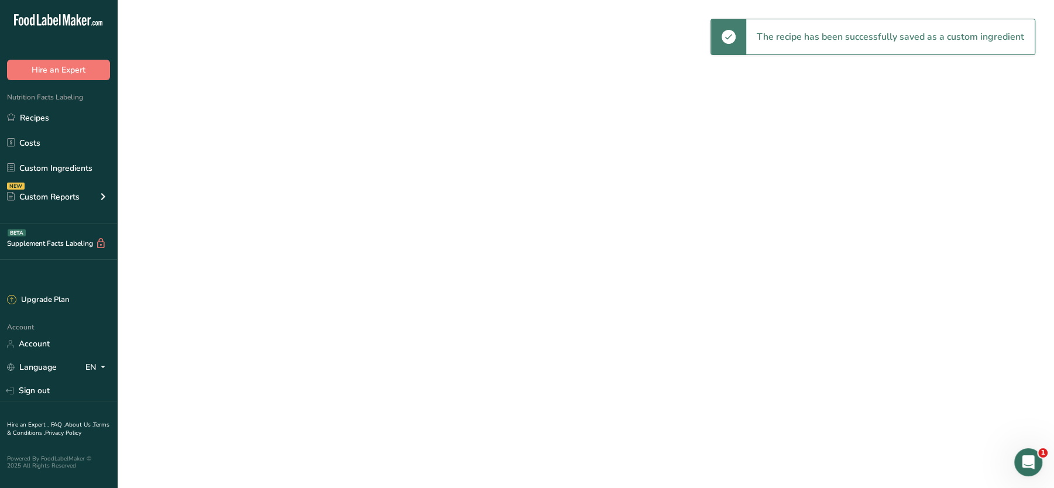
select select "30"
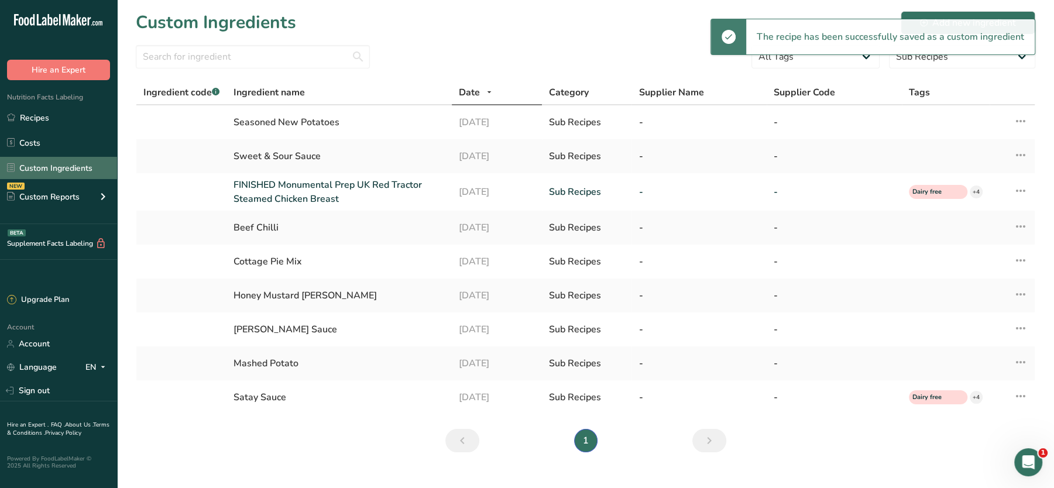
click at [49, 164] on link "Custom Ingredients" at bounding box center [58, 168] width 117 height 22
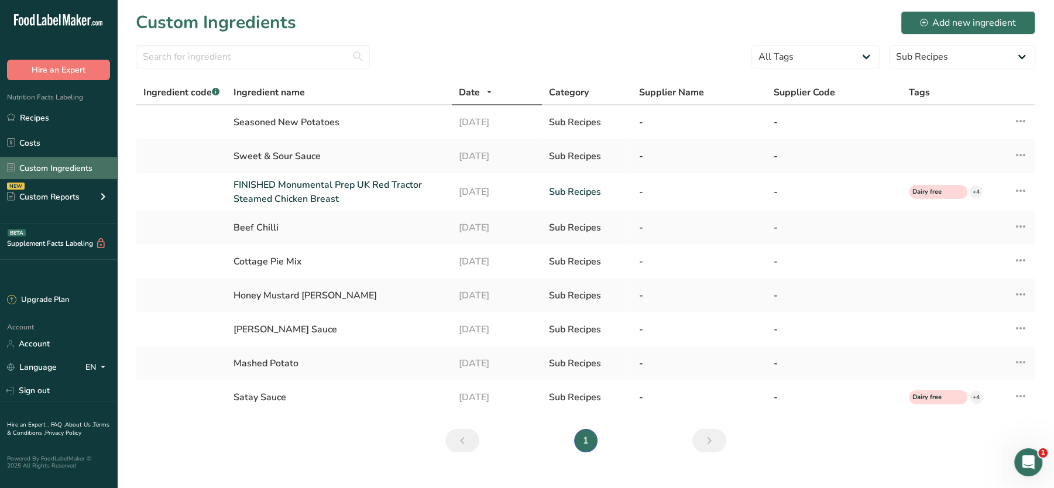
click at [68, 165] on link "Custom Ingredients" at bounding box center [58, 168] width 117 height 22
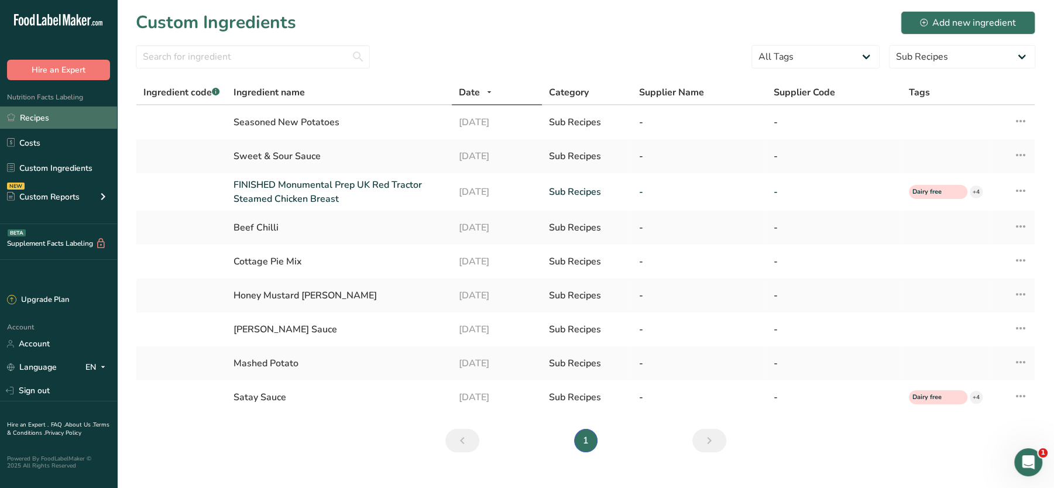
click at [40, 123] on link "Recipes" at bounding box center [58, 118] width 117 height 22
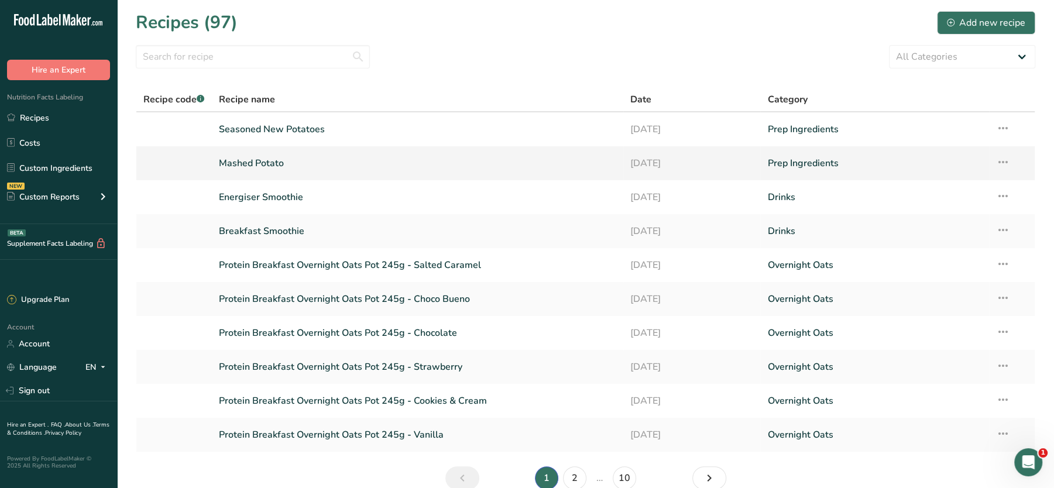
click at [984, 159] on td "Prep Ingredients" at bounding box center [874, 163] width 228 height 34
click at [363, 163] on link "Mashed Potato" at bounding box center [417, 163] width 397 height 25
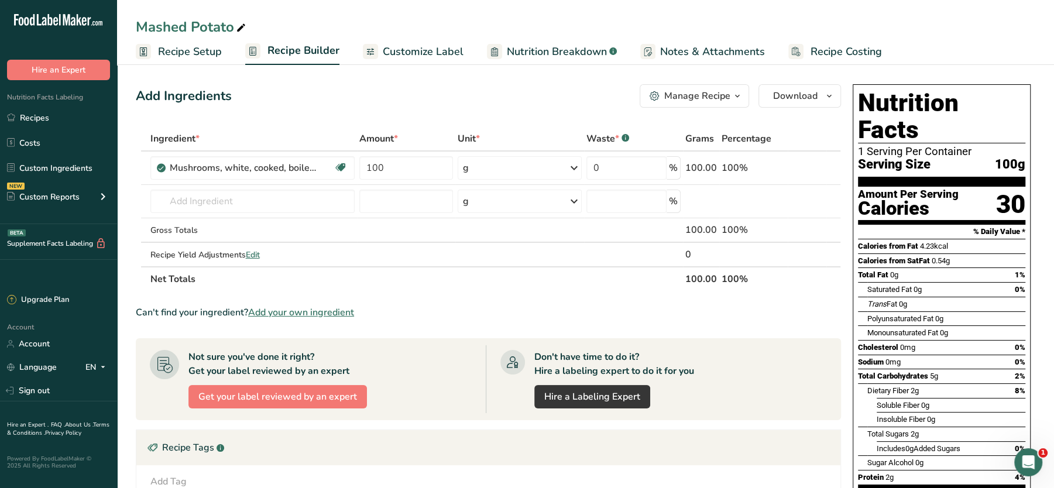
click at [184, 56] on span "Recipe Setup" at bounding box center [190, 52] width 64 height 16
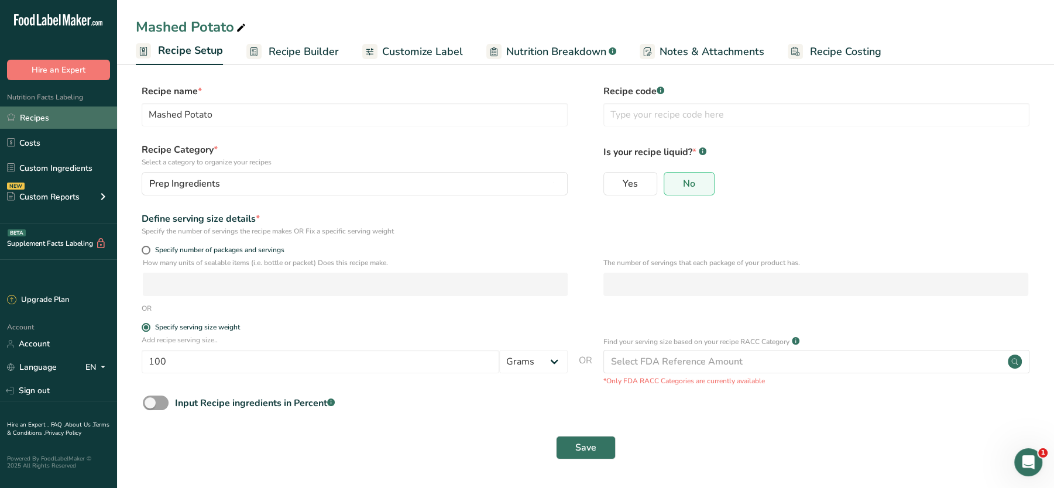
click at [40, 119] on link "Recipes" at bounding box center [58, 118] width 117 height 22
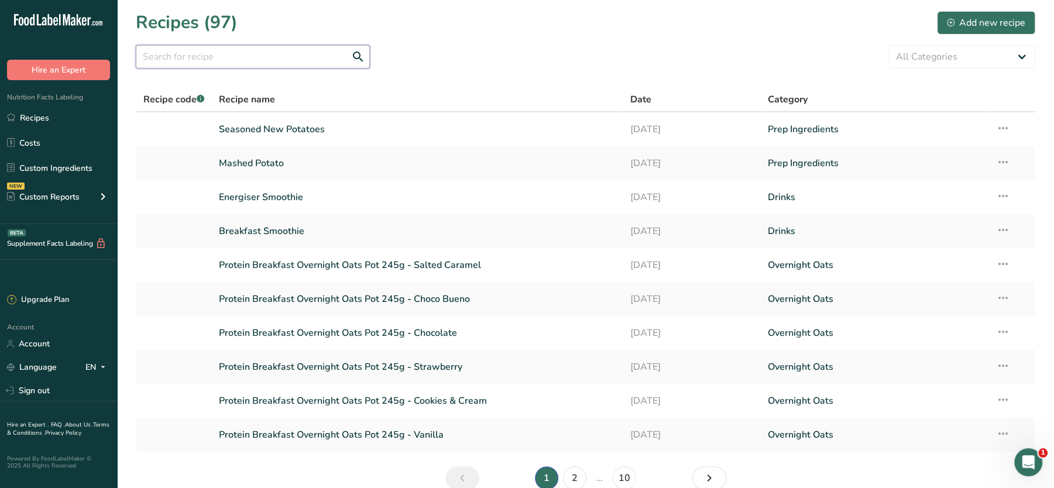
click at [267, 61] on input "text" at bounding box center [253, 56] width 234 height 23
type input "y"
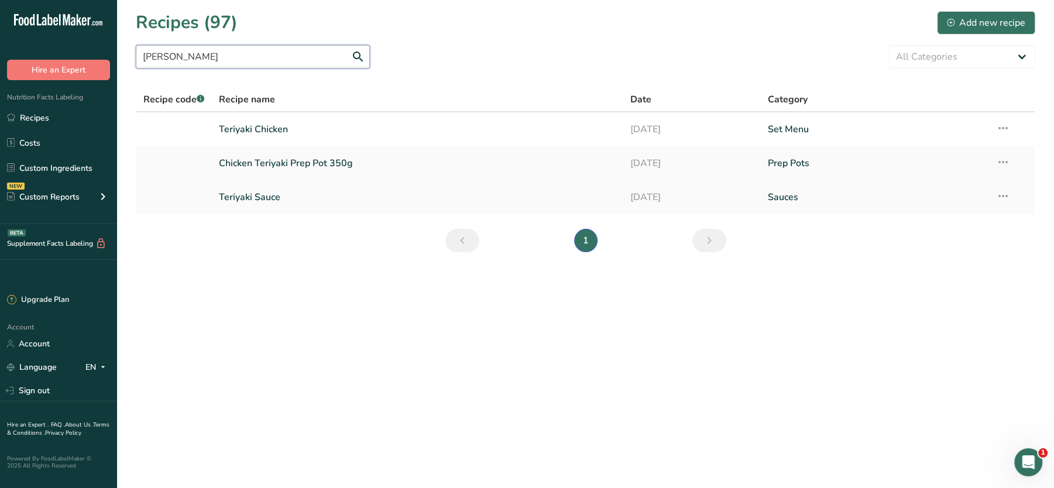
type input "teri"
click at [262, 193] on link "Teriyaki Sauce" at bounding box center [417, 197] width 397 height 25
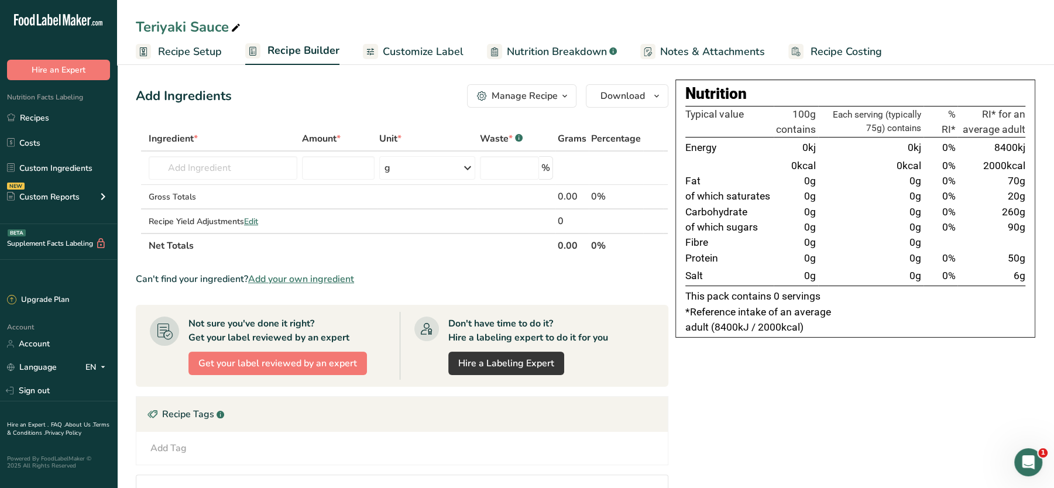
click at [832, 52] on span "Recipe Costing" at bounding box center [846, 52] width 71 height 16
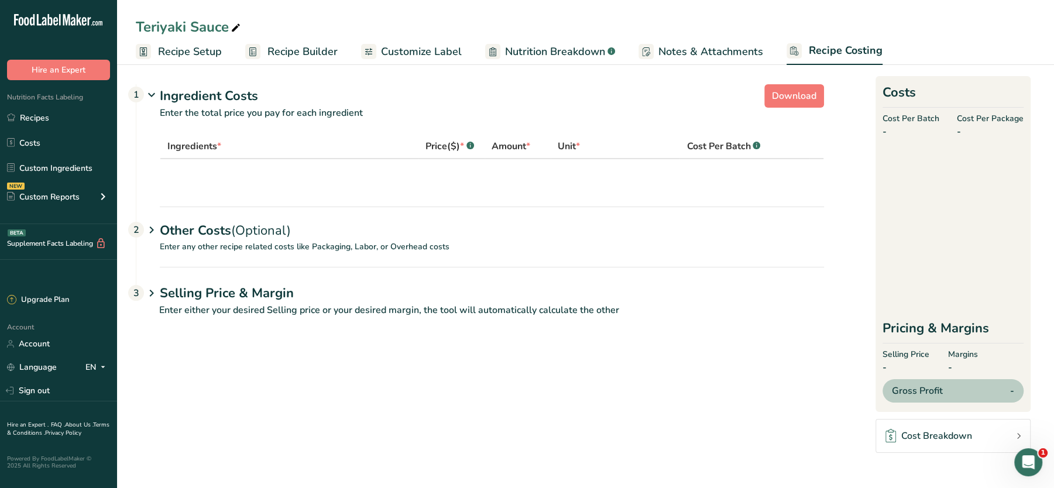
click at [526, 45] on span "Nutrition Breakdown" at bounding box center [555, 52] width 100 height 16
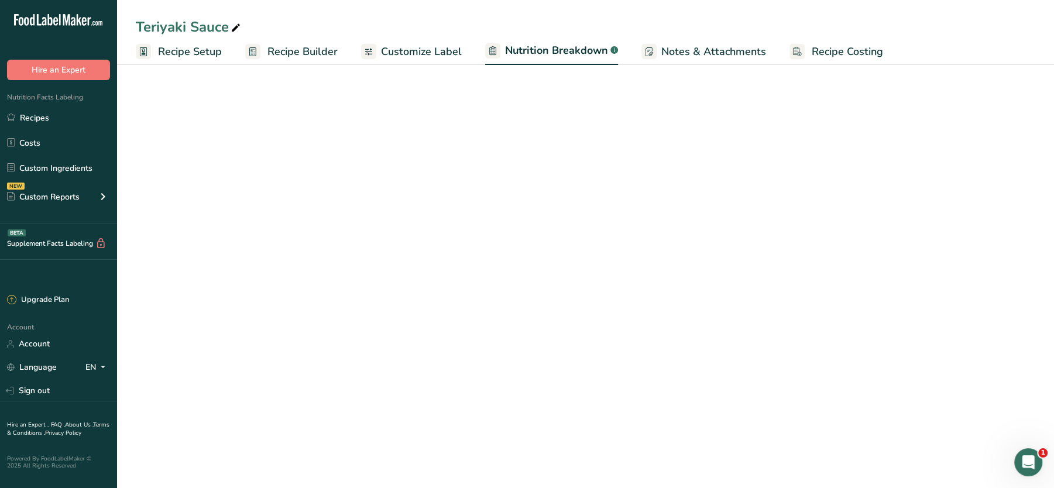
select select "Calories"
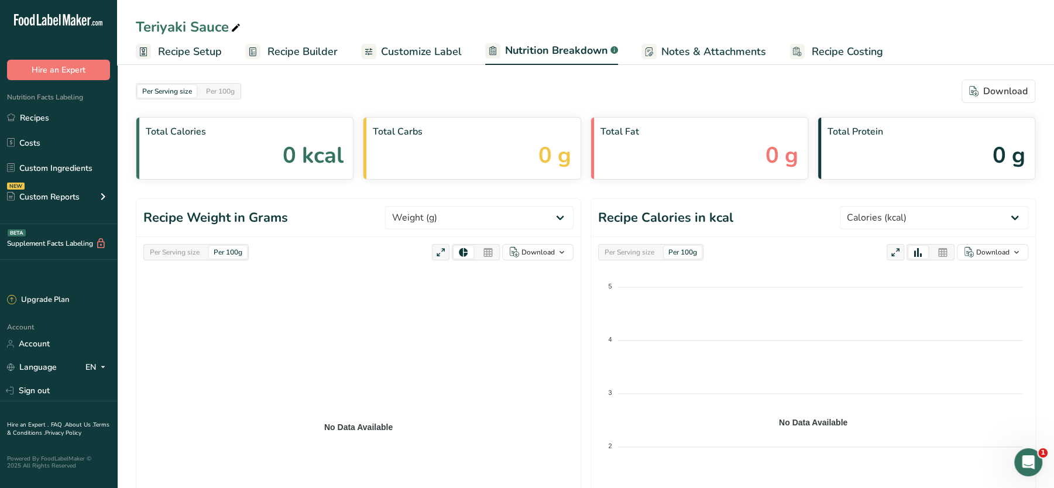
click at [695, 46] on span "Notes & Attachments" at bounding box center [713, 52] width 105 height 16
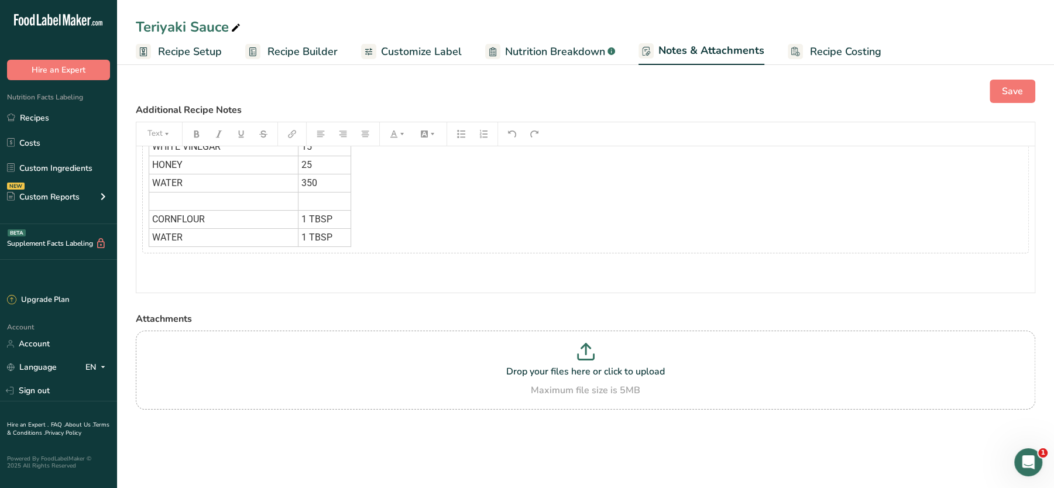
scroll to position [208, 0]
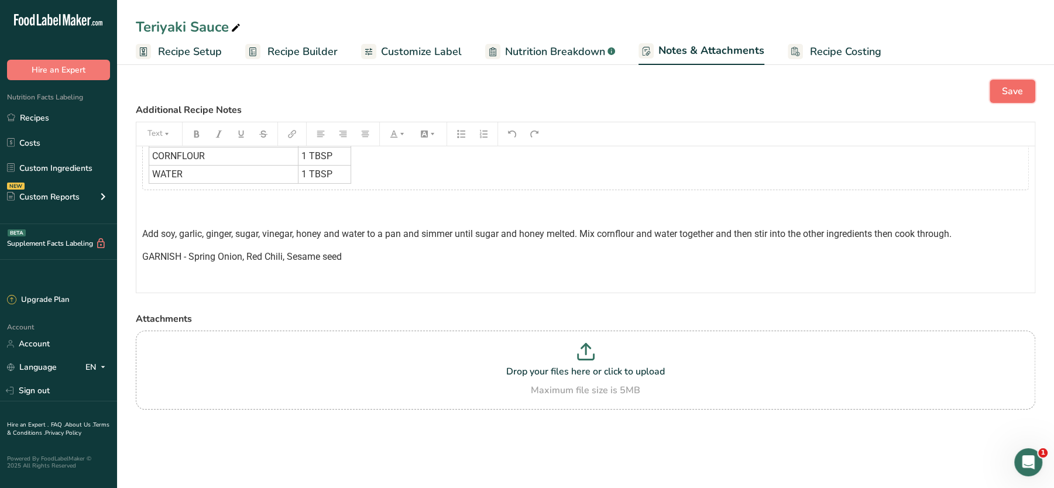
click at [1012, 90] on span "Save" at bounding box center [1012, 91] width 21 height 14
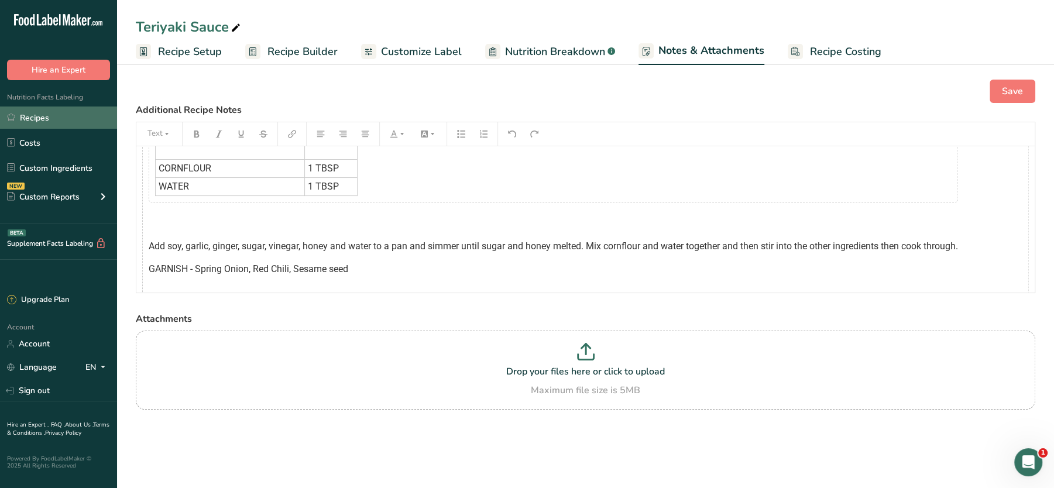
drag, startPoint x: 49, startPoint y: 129, endPoint x: 40, endPoint y: 116, distance: 15.6
click at [40, 116] on ul "Recipes Costs Custom Ingredients NEW Custom Reports Menu Label Ingredient Compa…" at bounding box center [58, 159] width 117 height 105
click at [40, 116] on link "Recipes" at bounding box center [58, 118] width 117 height 22
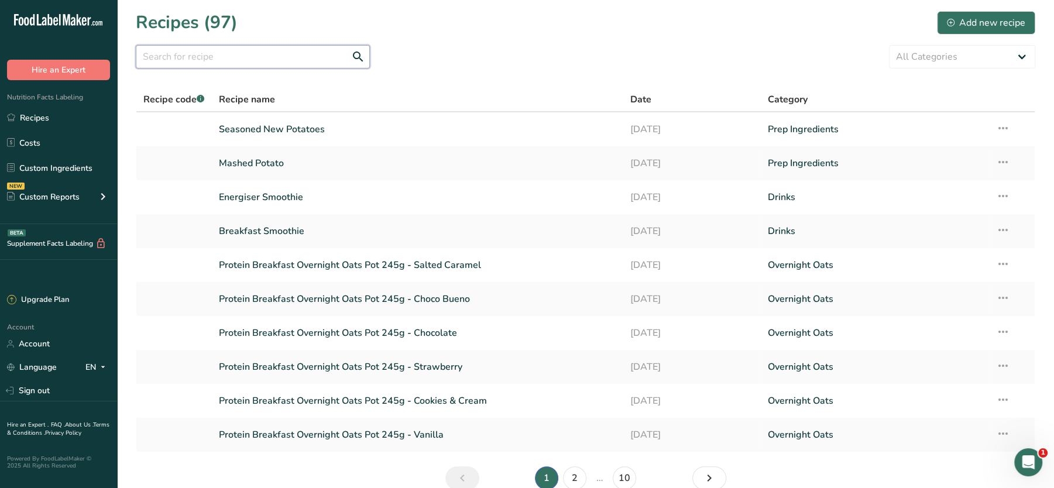
click at [270, 59] on input "text" at bounding box center [253, 56] width 234 height 23
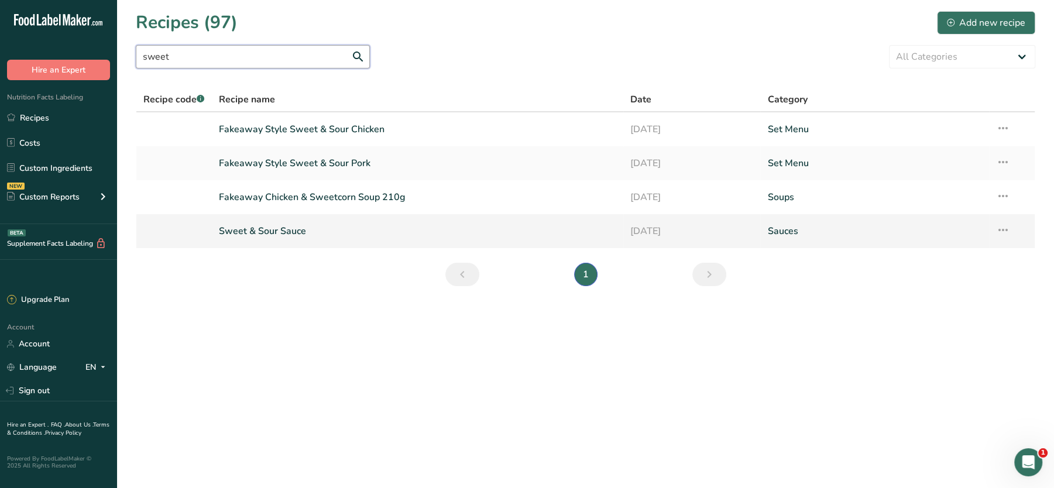
type input "sweet"
click at [267, 232] on link "Sweet & Sour Sauce" at bounding box center [417, 231] width 397 height 25
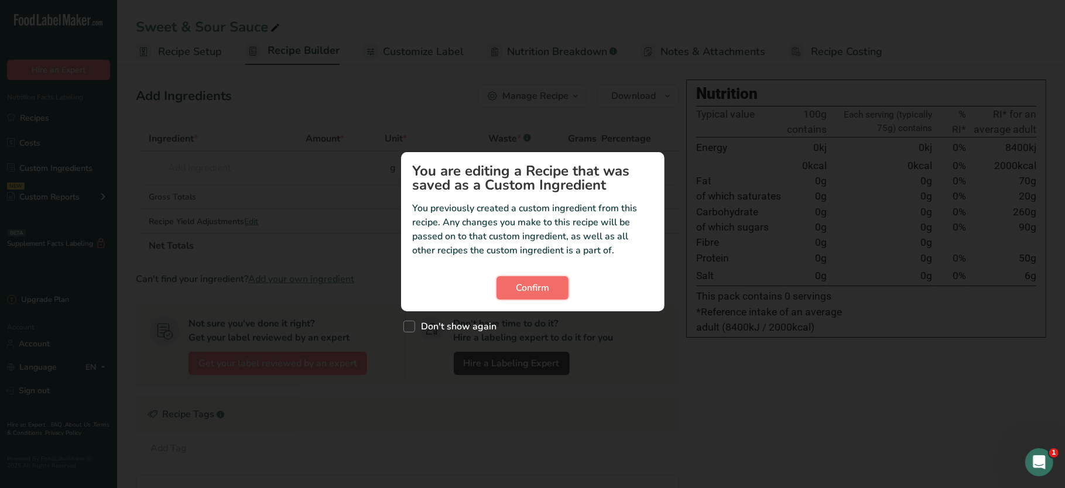
click at [547, 290] on span "Confirm" at bounding box center [532, 288] width 33 height 14
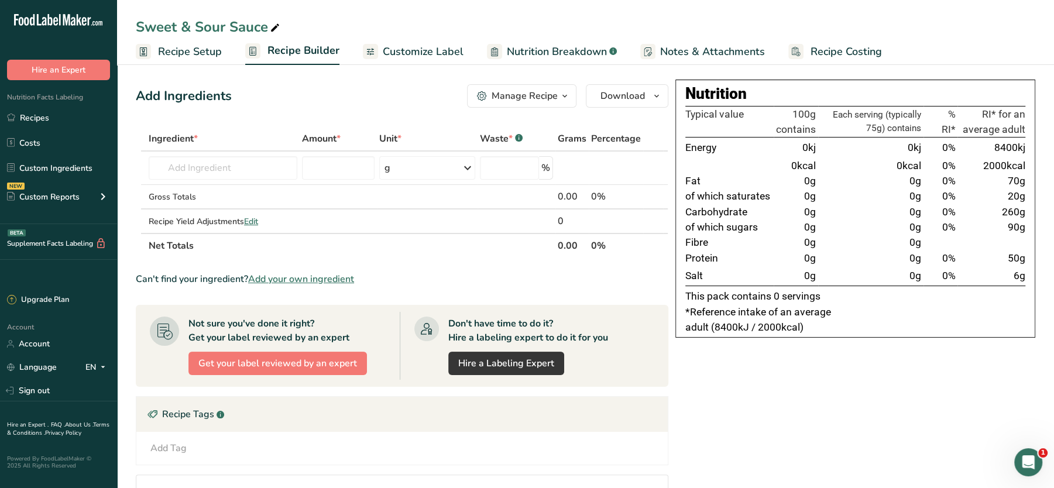
click at [746, 46] on span "Notes & Attachments" at bounding box center [712, 52] width 105 height 16
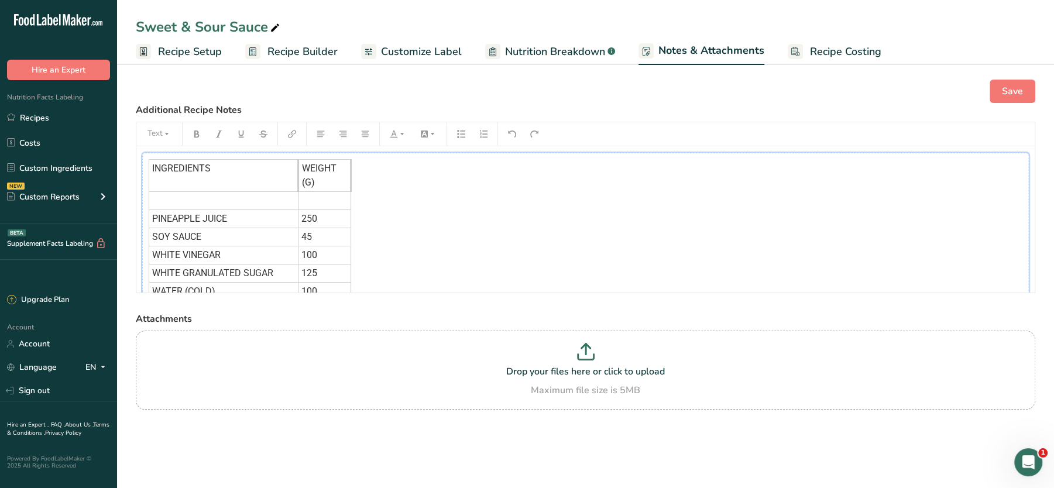
click at [369, 205] on div "INGREDIENTS WEIGHT (G) ﻿ ﻿ PINEAPPLE JUICE 250 SOY SAUCE 45 WHITE VINEGAR 100 W…" at bounding box center [585, 248] width 887 height 191
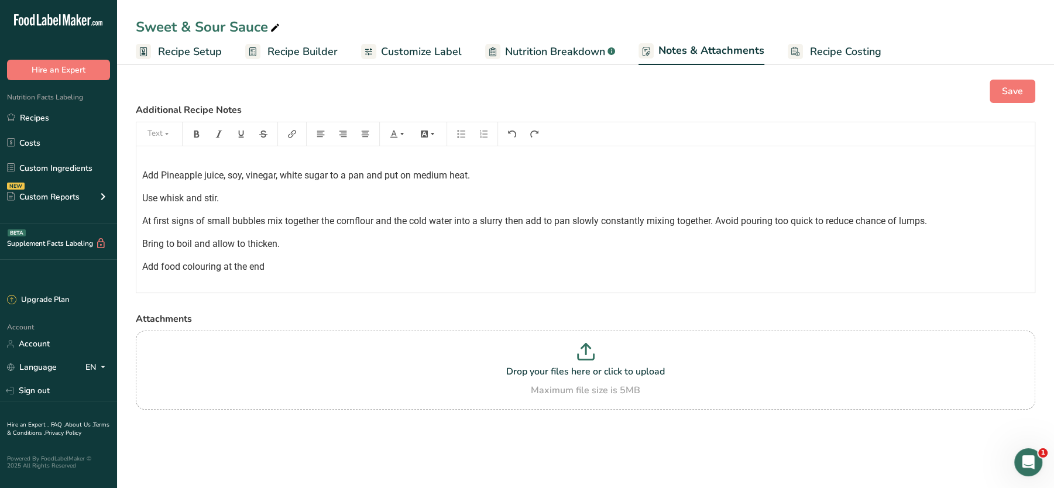
scroll to position [222, 0]
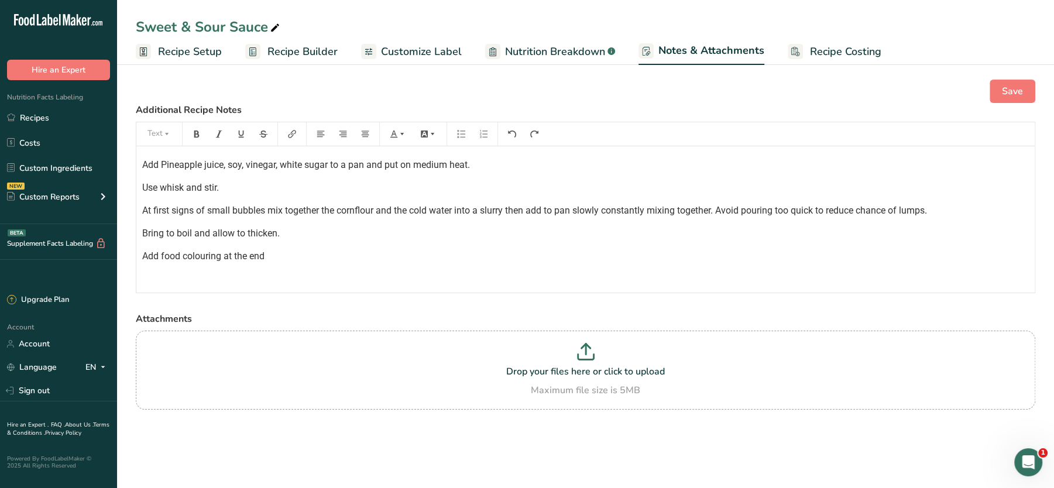
click at [244, 280] on p "﻿" at bounding box center [585, 279] width 887 height 14
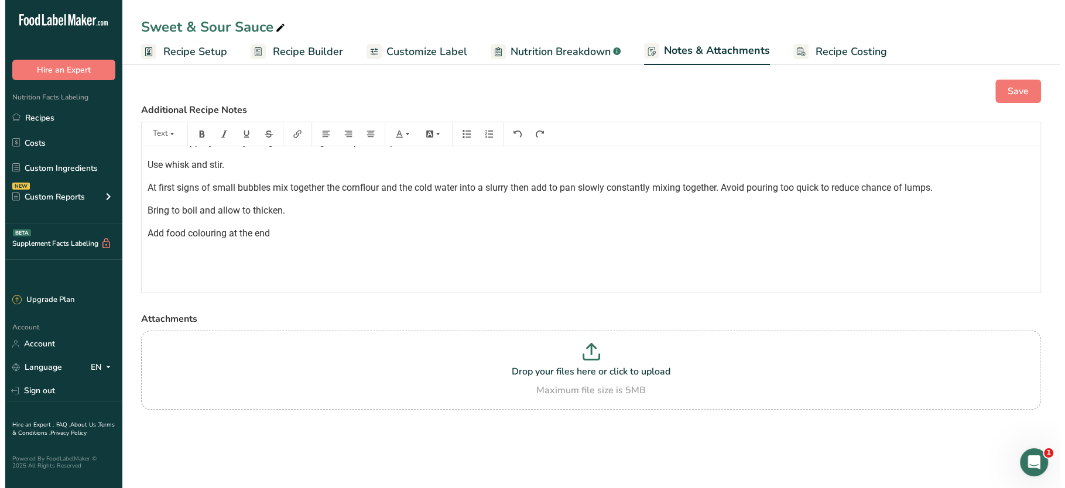
scroll to position [282, 0]
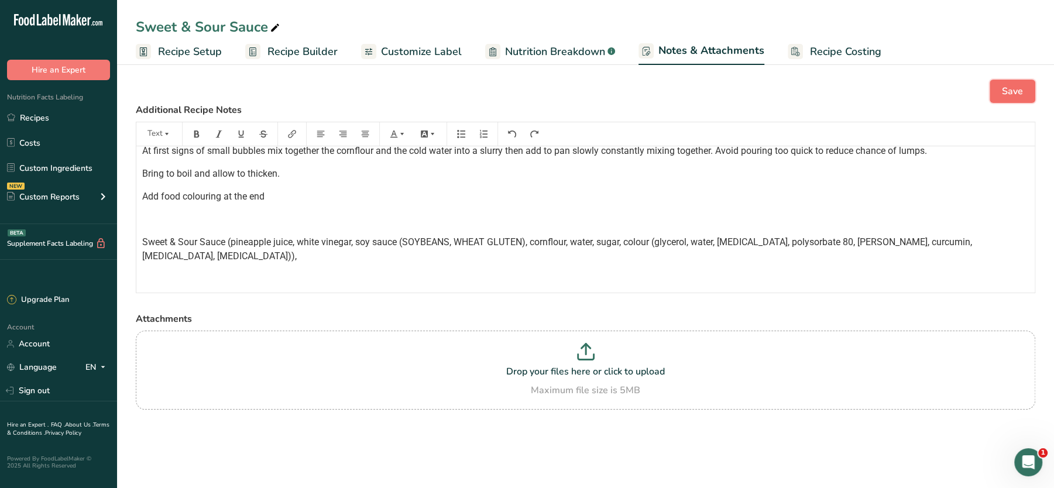
click at [993, 83] on button "Save" at bounding box center [1013, 91] width 46 height 23
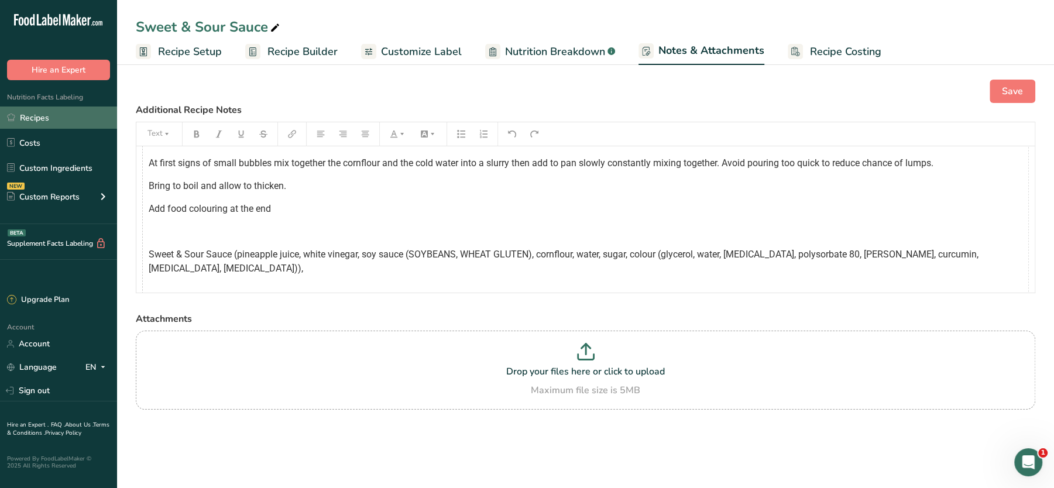
click at [40, 122] on link "Recipes" at bounding box center [58, 118] width 117 height 22
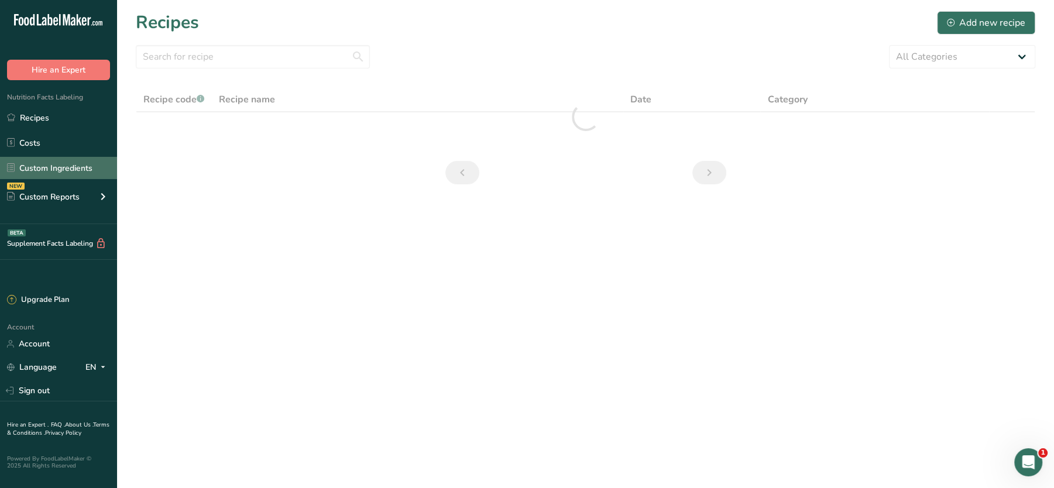
click at [39, 163] on link "Custom Ingredients" at bounding box center [58, 168] width 117 height 22
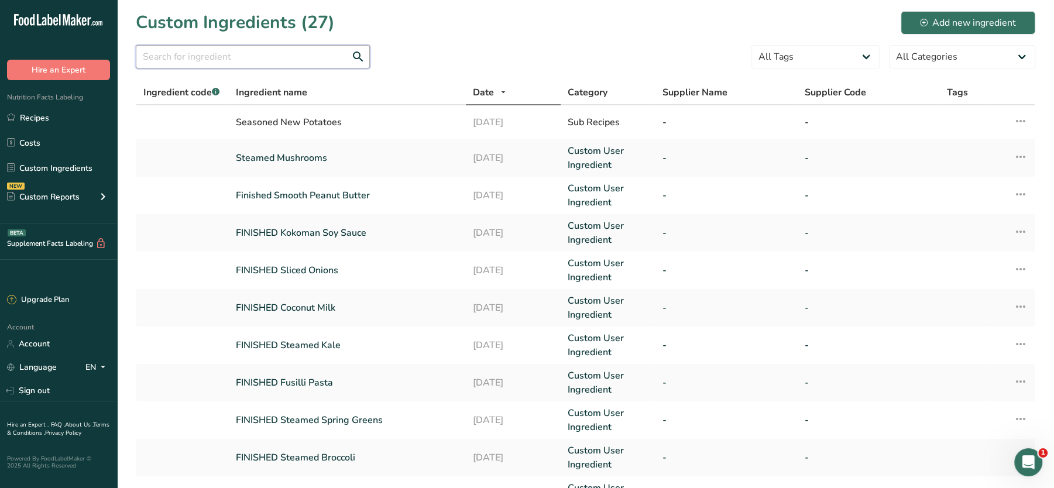
click at [262, 64] on input "text" at bounding box center [253, 56] width 234 height 23
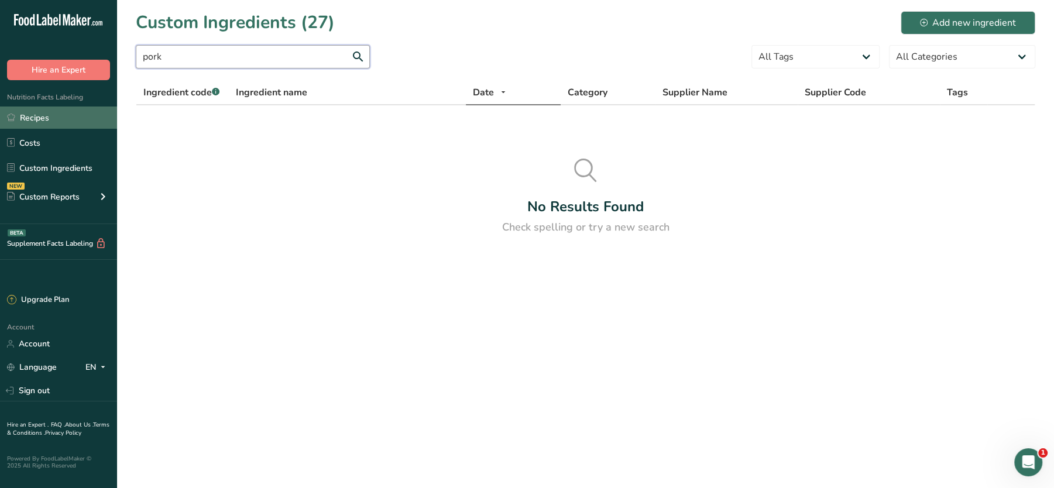
type input "pork"
click at [51, 118] on link "Recipes" at bounding box center [58, 118] width 117 height 22
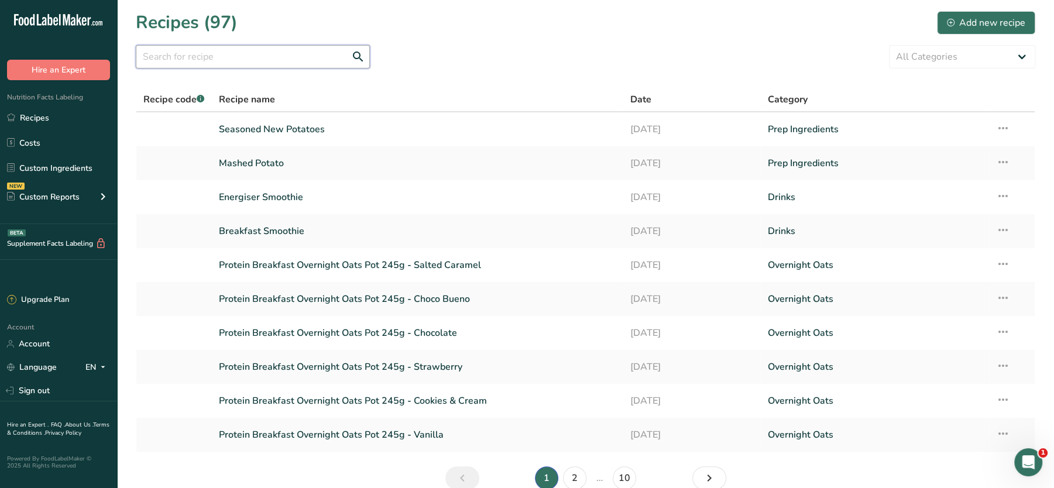
click at [284, 53] on input "text" at bounding box center [253, 56] width 234 height 23
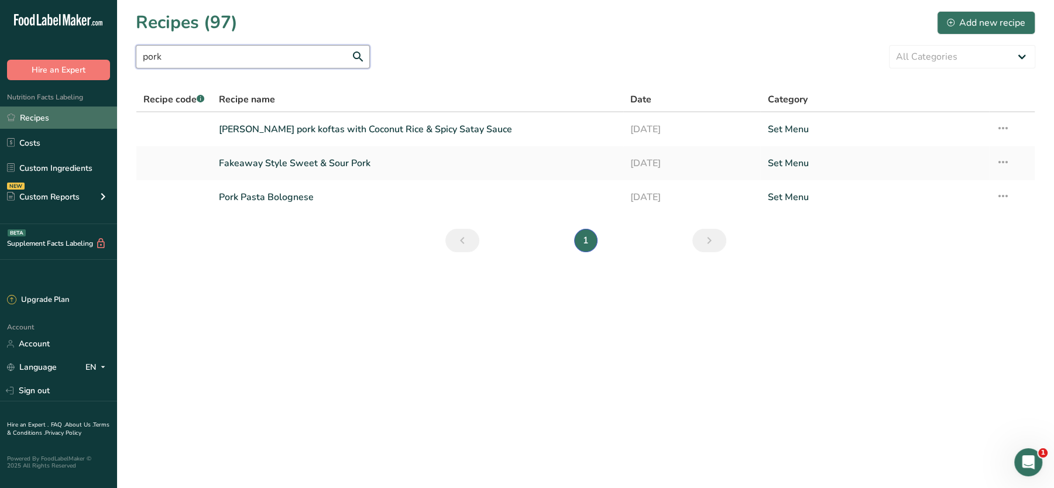
type input "pork"
click at [57, 125] on link "Recipes" at bounding box center [58, 118] width 117 height 22
click at [314, 122] on link "[PERSON_NAME] pork koftas with Coconut Rice & Spicy Satay Sauce" at bounding box center [417, 129] width 397 height 25
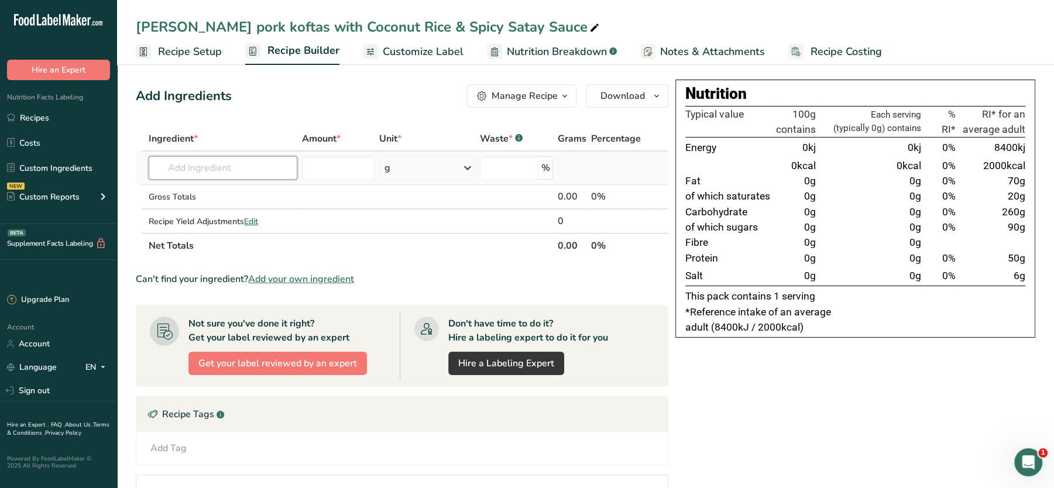
click at [243, 170] on input "text" at bounding box center [223, 167] width 149 height 23
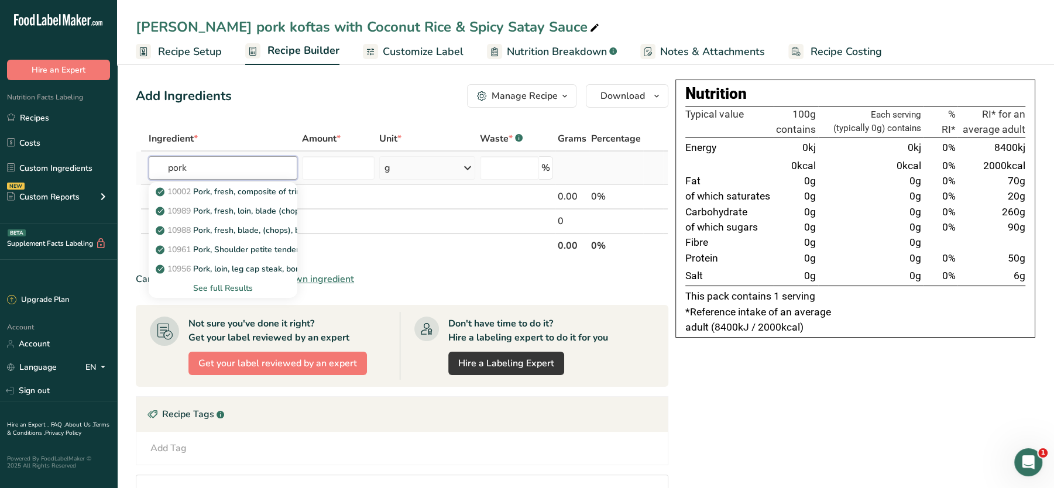
type input "pork"
click at [236, 284] on div "See full Results" at bounding box center [223, 288] width 130 height 12
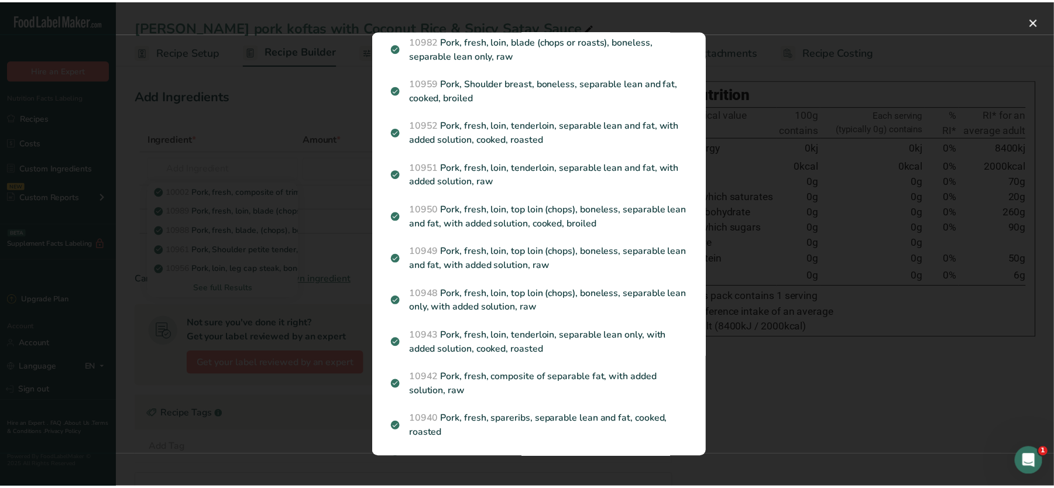
scroll to position [1698, 0]
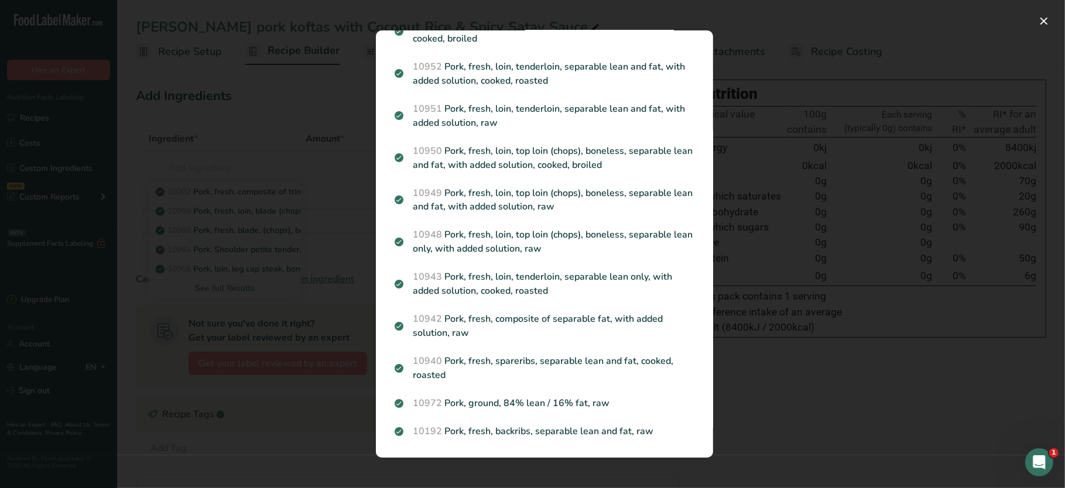
click at [743, 436] on div "Search results modal" at bounding box center [532, 244] width 1065 height 488
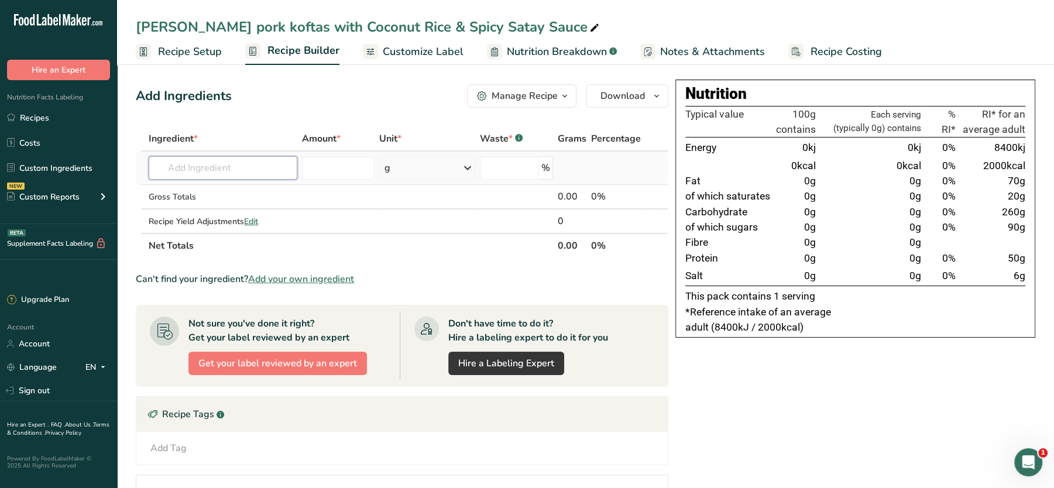
click at [207, 170] on input "text" at bounding box center [223, 167] width 149 height 23
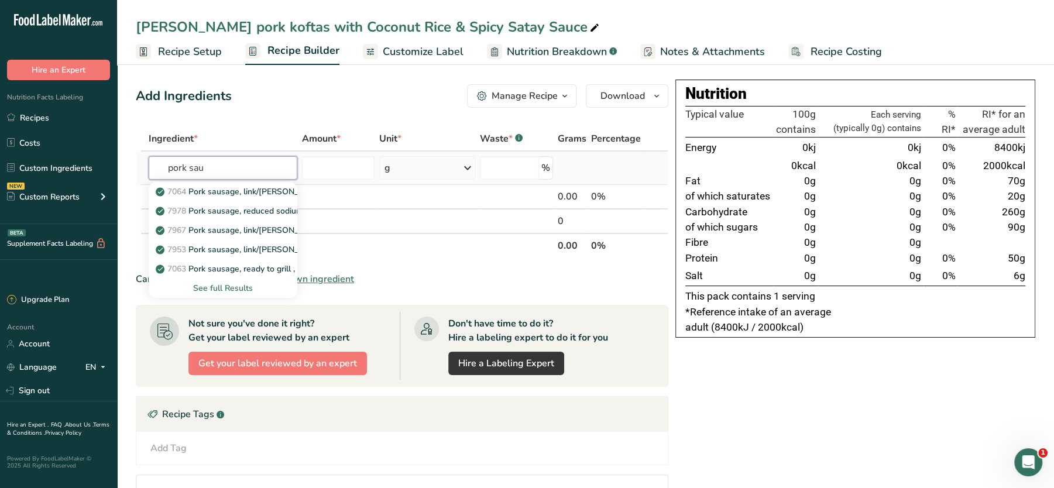
type input "pork sau"
click at [216, 284] on div "See full Results" at bounding box center [223, 288] width 130 height 12
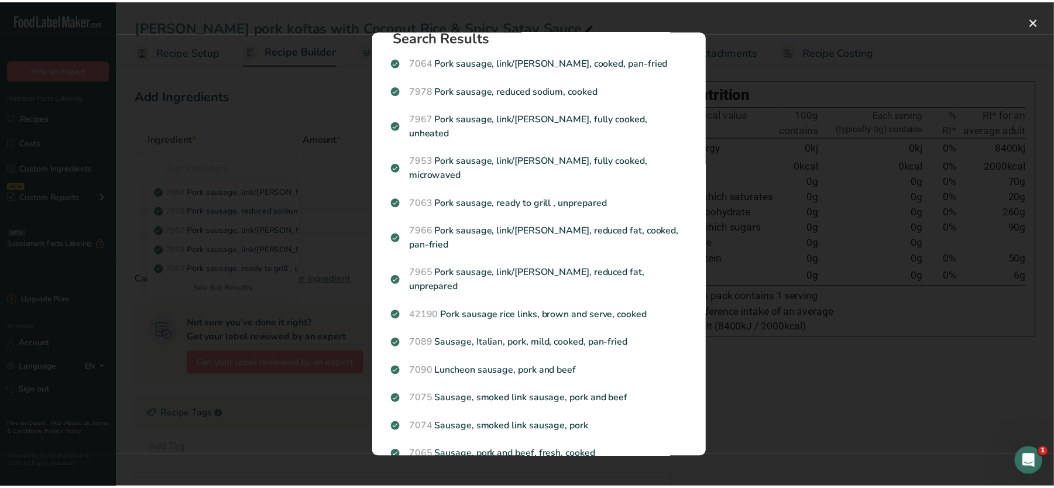
scroll to position [0, 0]
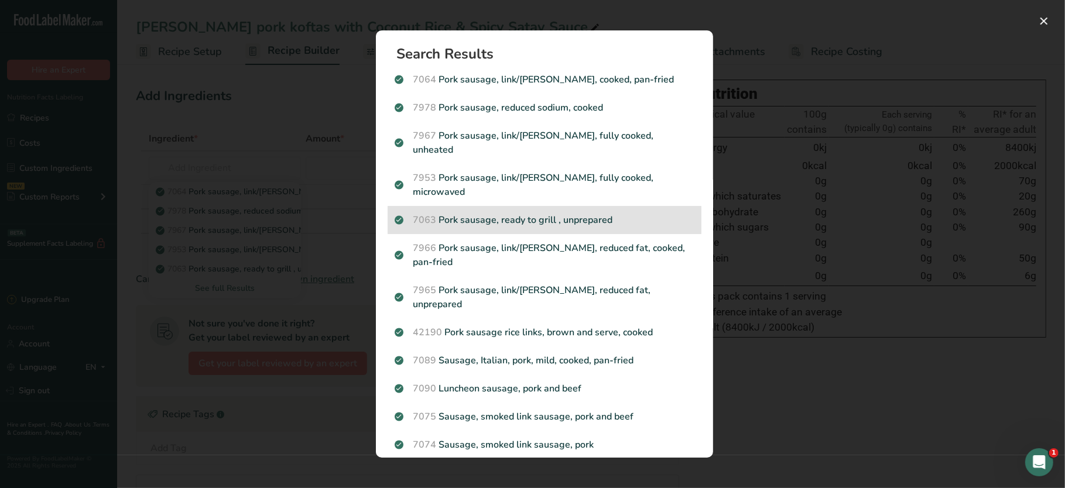
click at [540, 213] on p "7063 Pork sausage, ready to grill , unprepared" at bounding box center [544, 220] width 300 height 14
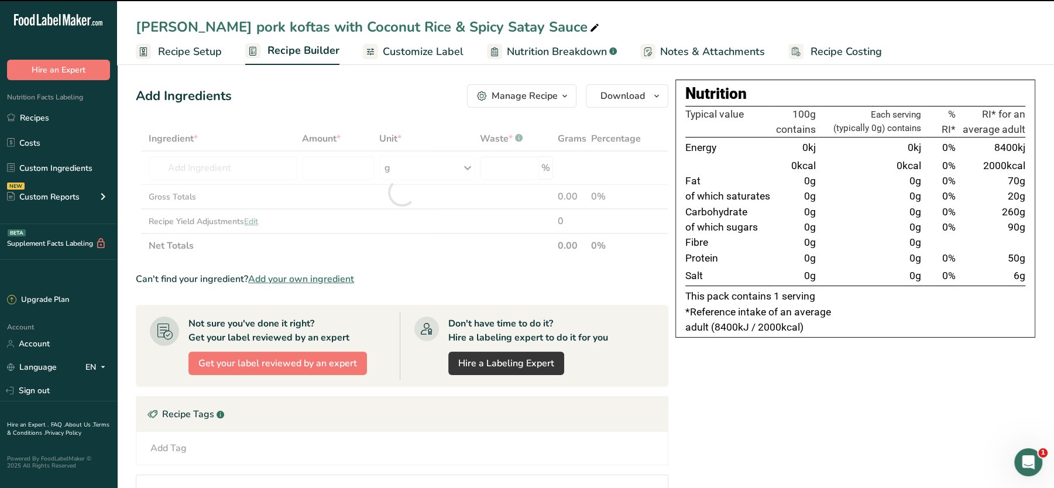
type input "0"
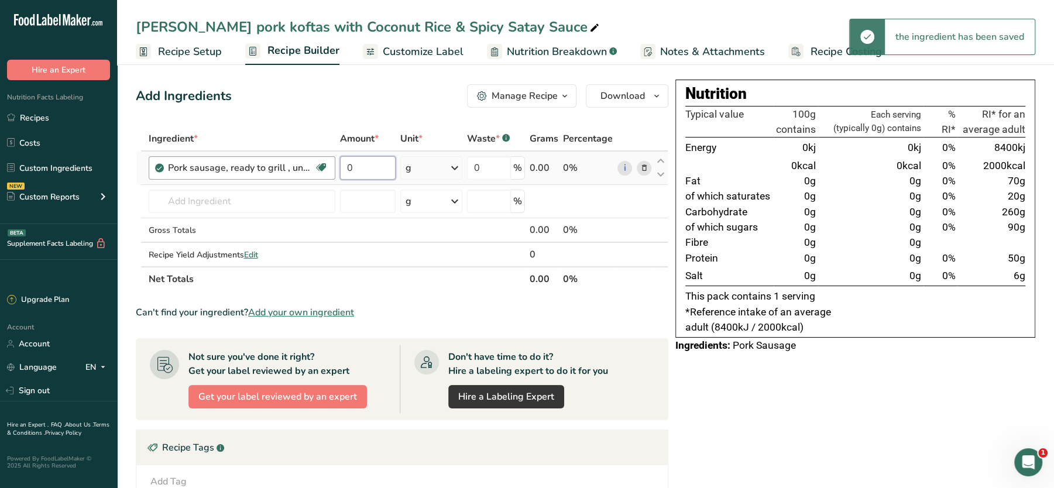
drag, startPoint x: 363, startPoint y: 175, endPoint x: 316, endPoint y: 176, distance: 47.4
click at [316, 176] on tr "Pork sausage, ready to grill , unprepared Dairy free Gluten free Soy free 0 g P…" at bounding box center [401, 168] width 531 height 33
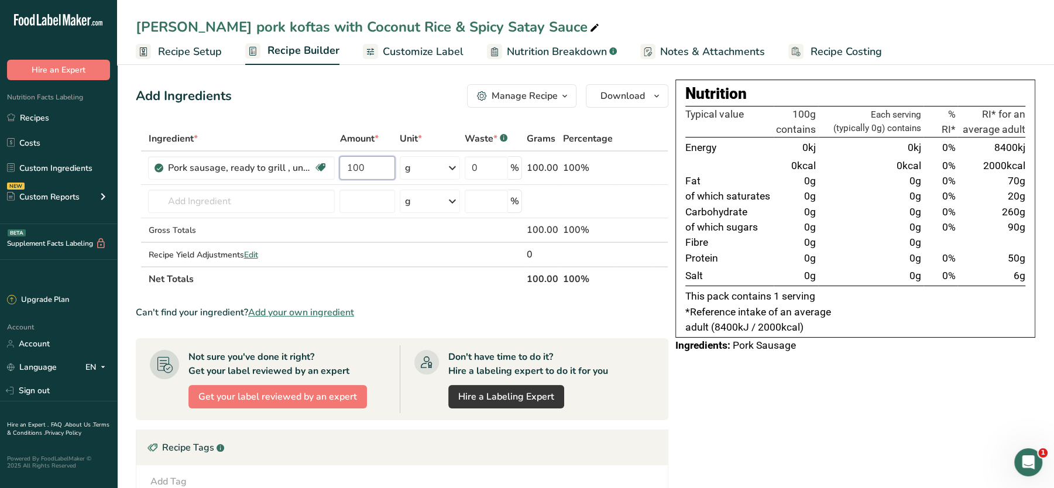
type input "100"
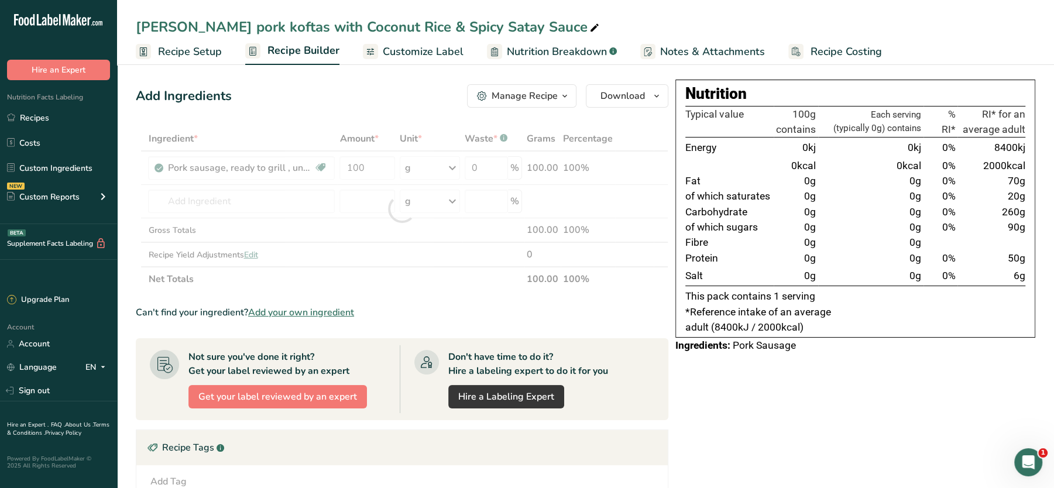
click at [368, 112] on div "Add Ingredients Manage Recipe Delete Recipe Duplicate Recipe Scale Recipe Save …" at bounding box center [406, 383] width 540 height 607
click at [427, 44] on span "Customize Label" at bounding box center [423, 52] width 81 height 16
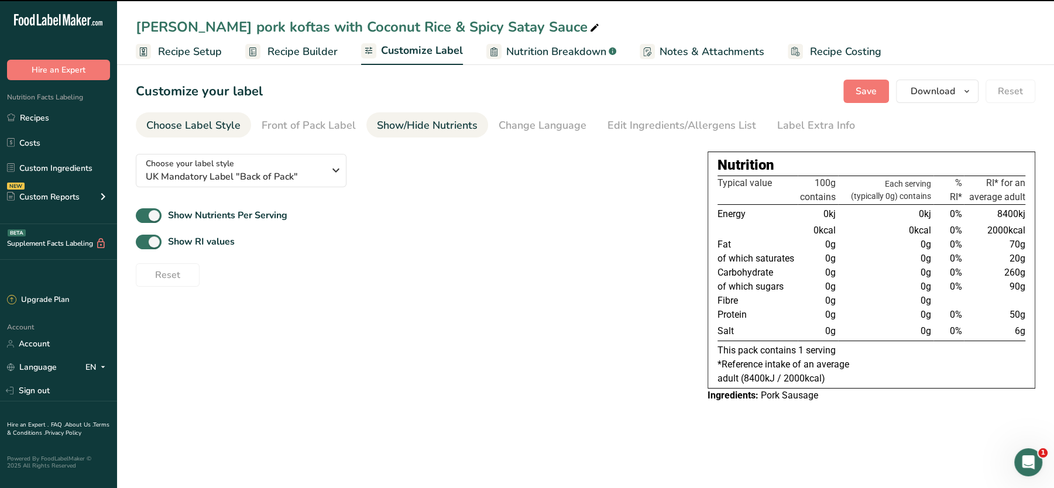
click at [440, 126] on div "Show/Hide Nutrients" at bounding box center [427, 126] width 101 height 16
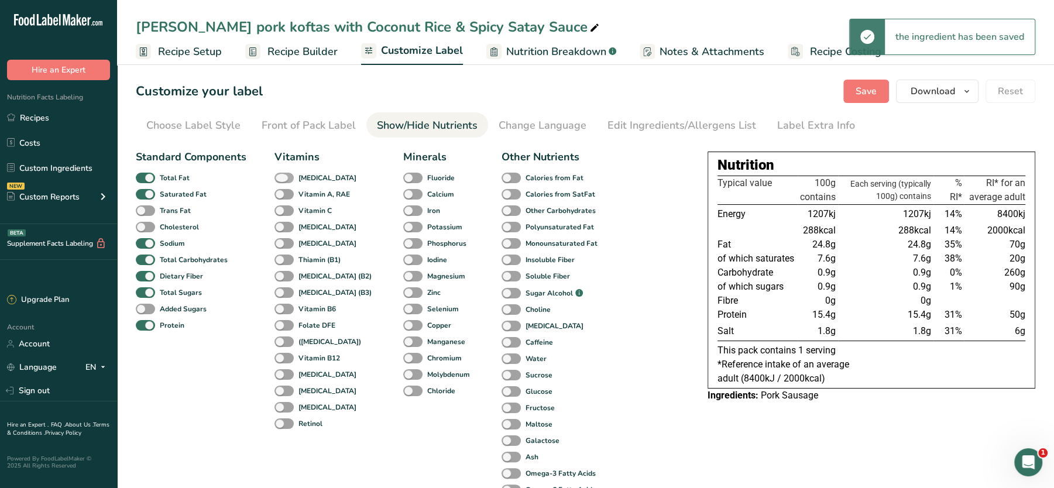
click at [288, 176] on span at bounding box center [283, 178] width 19 height 11
click at [282, 176] on input "[MEDICAL_DATA]" at bounding box center [278, 178] width 8 height 8
checkbox input "true"
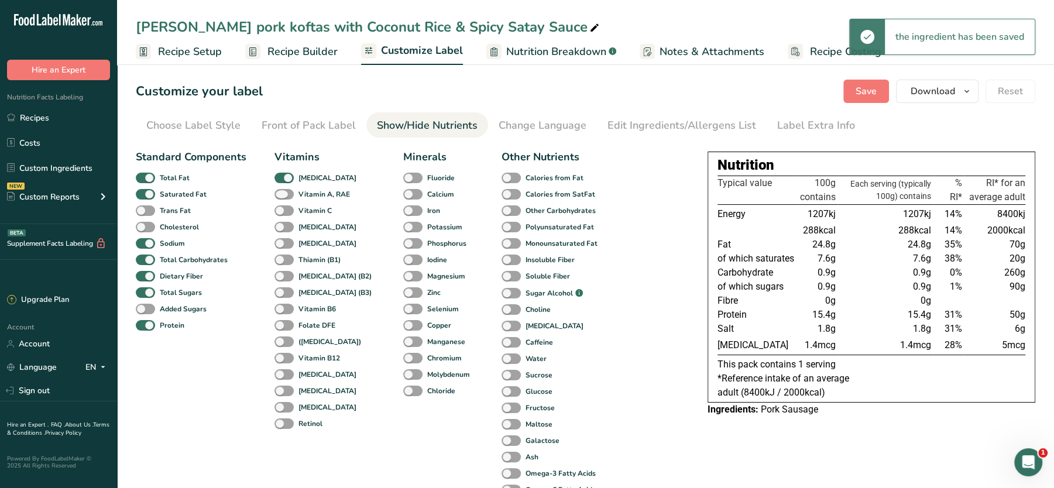
click at [283, 189] on span at bounding box center [283, 194] width 19 height 11
click at [282, 190] on input "Vitamin A, RAE" at bounding box center [278, 194] width 8 height 8
checkbox input "true"
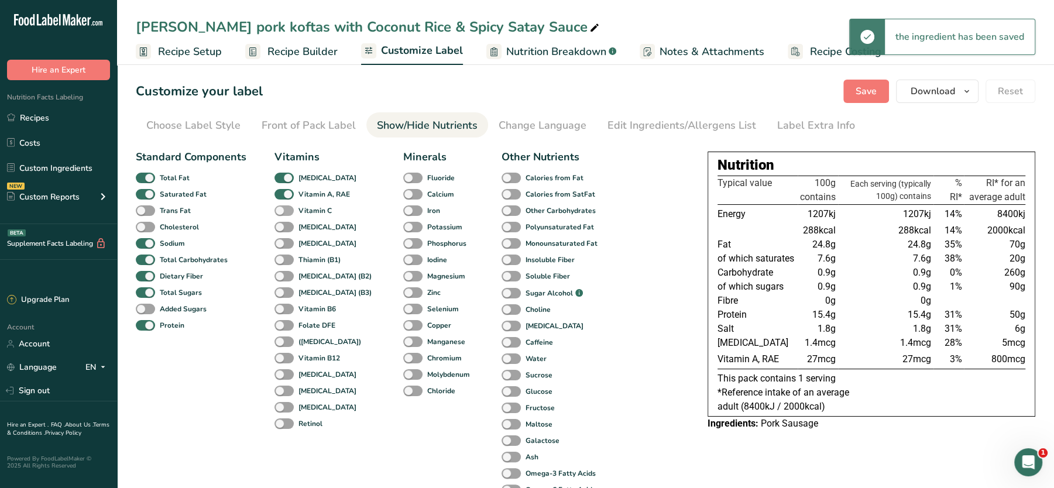
click at [286, 205] on span at bounding box center [283, 210] width 19 height 11
click at [282, 207] on input "Vitamin C" at bounding box center [278, 211] width 8 height 8
checkbox input "true"
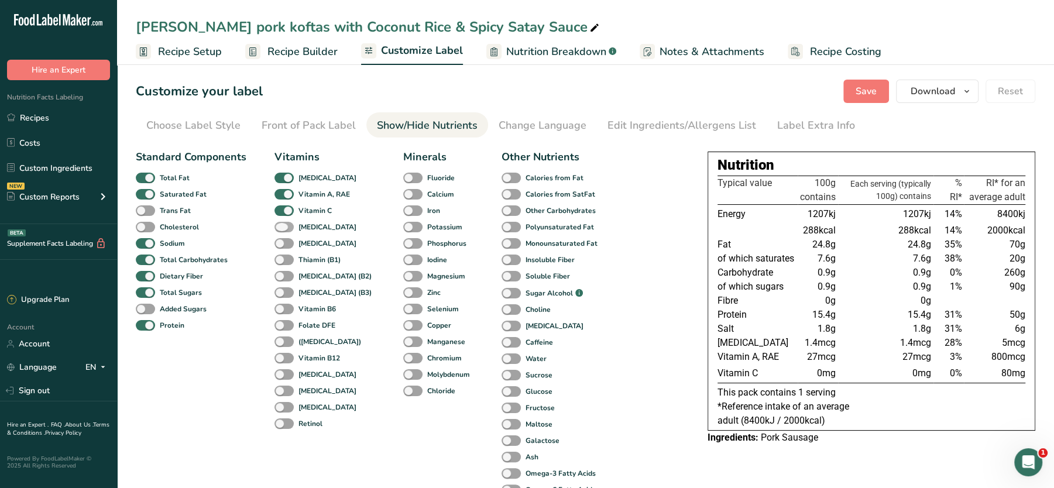
click at [287, 228] on span at bounding box center [283, 227] width 19 height 11
click at [282, 228] on input "Vitamin E" at bounding box center [278, 227] width 8 height 8
checkbox input "true"
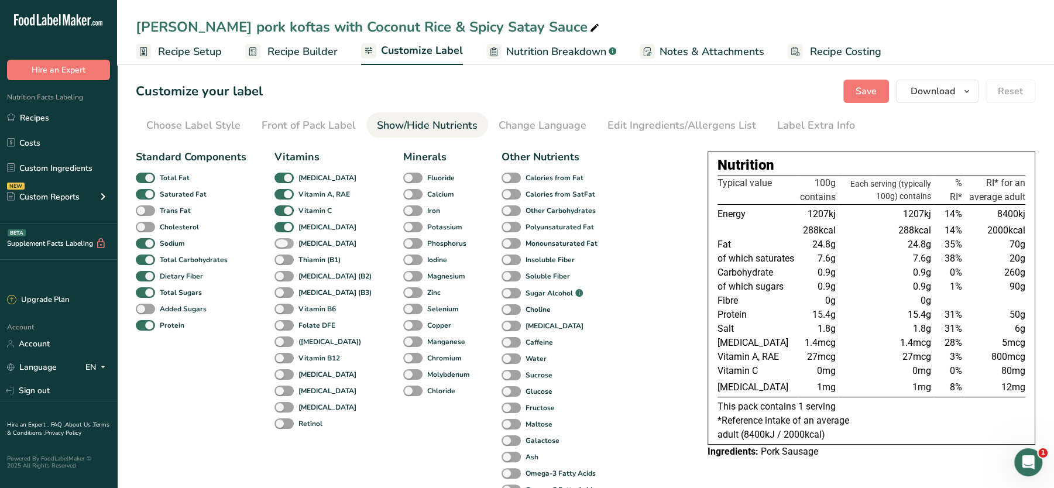
click at [284, 238] on span at bounding box center [283, 243] width 19 height 11
click at [282, 239] on input "Vitamin K" at bounding box center [278, 243] width 8 height 8
checkbox input "true"
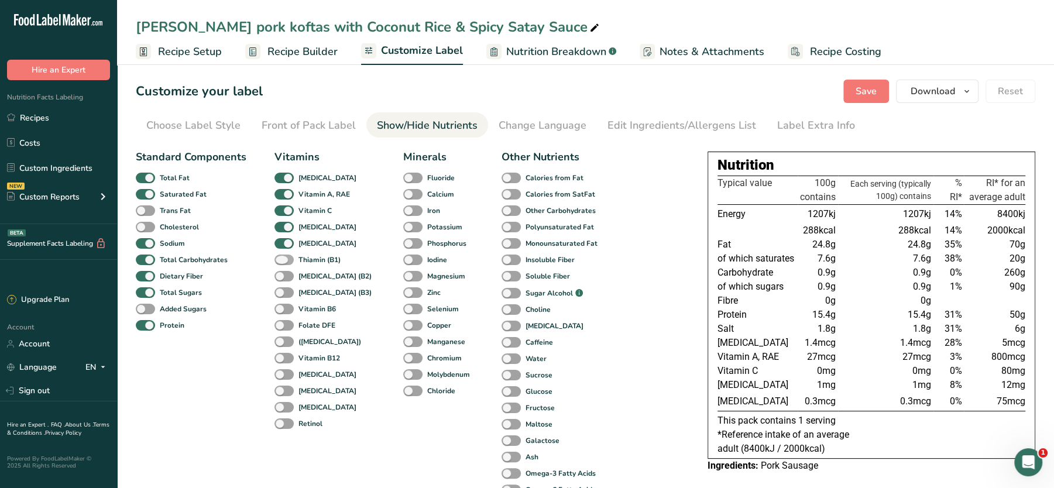
click at [284, 256] on span at bounding box center [283, 260] width 19 height 11
click at [282, 256] on input "Thiamin (B1)" at bounding box center [278, 260] width 8 height 8
checkbox input "true"
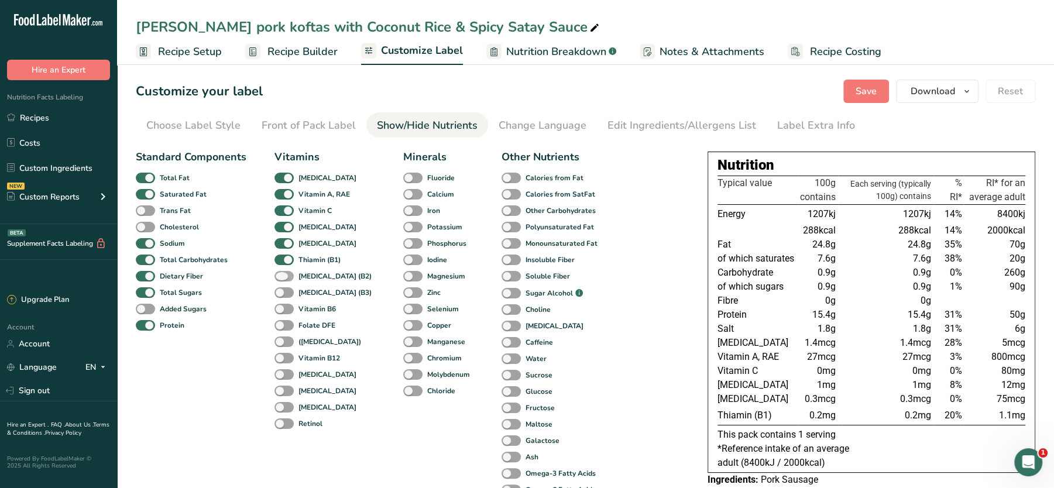
click at [284, 272] on span at bounding box center [283, 276] width 19 height 11
click at [282, 272] on input "Riboflavin (B2)" at bounding box center [278, 276] width 8 height 8
checkbox input "true"
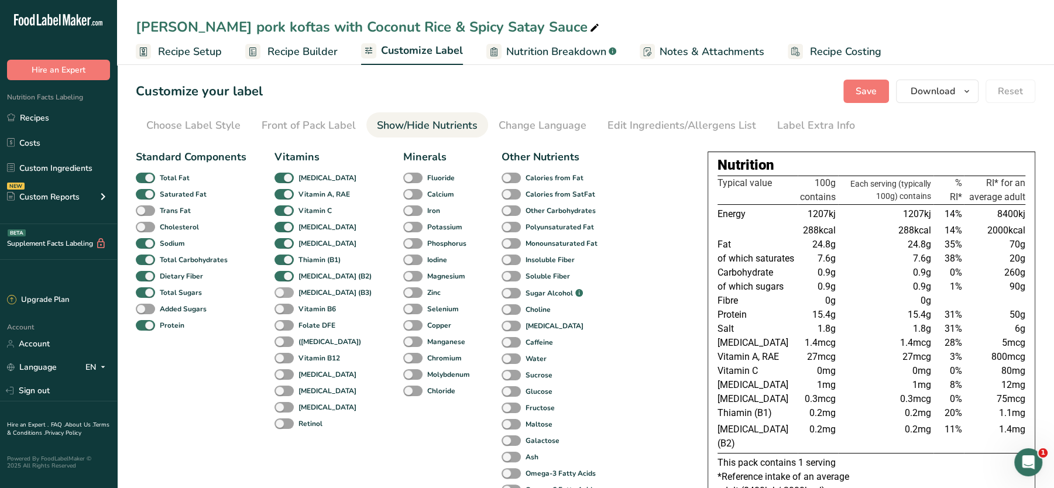
click at [285, 287] on span at bounding box center [283, 292] width 19 height 11
click at [282, 289] on input "Niacin (B3)" at bounding box center [278, 293] width 8 height 8
checkbox input "true"
click at [284, 307] on span at bounding box center [283, 309] width 19 height 11
click at [282, 307] on input "Vitamin B6" at bounding box center [278, 309] width 8 height 8
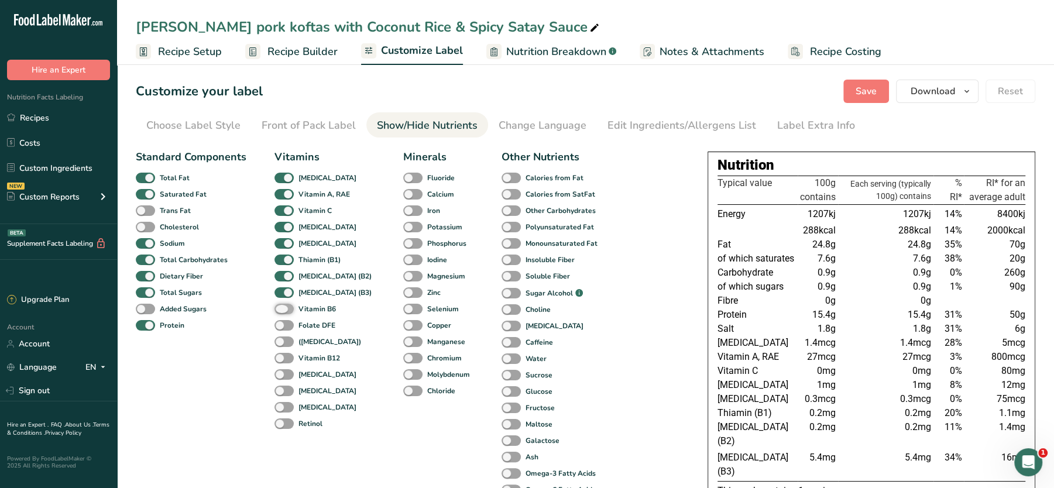
checkbox input "true"
click at [284, 326] on span at bounding box center [283, 325] width 19 height 11
click at [282, 326] on input "Folate DFE" at bounding box center [278, 325] width 8 height 8
checkbox input "true"
click at [283, 341] on span at bounding box center [283, 342] width 19 height 11
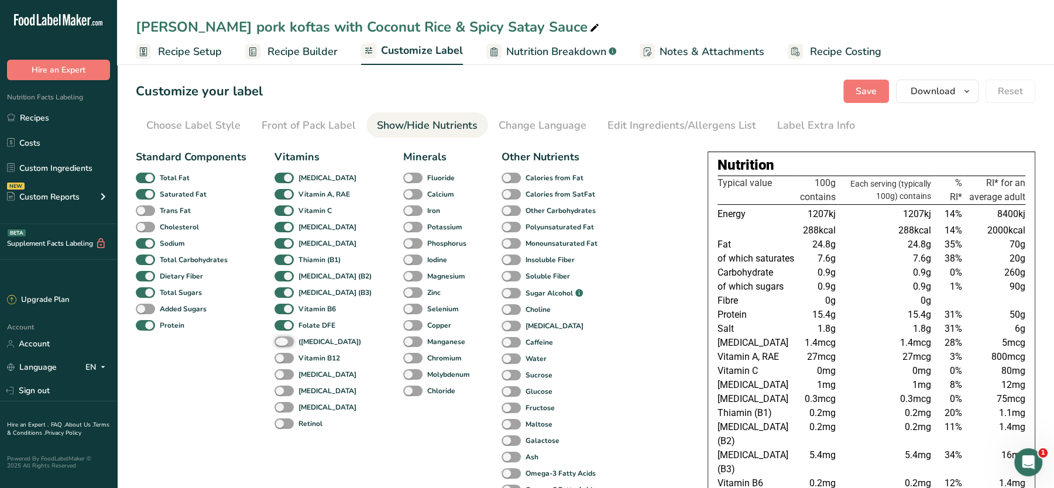
click at [282, 341] on input "(Folic Acid)" at bounding box center [278, 342] width 8 height 8
checkbox input "true"
click at [284, 354] on span at bounding box center [283, 358] width 19 height 11
click at [282, 354] on input "Vitamin B12" at bounding box center [278, 358] width 8 height 8
checkbox input "true"
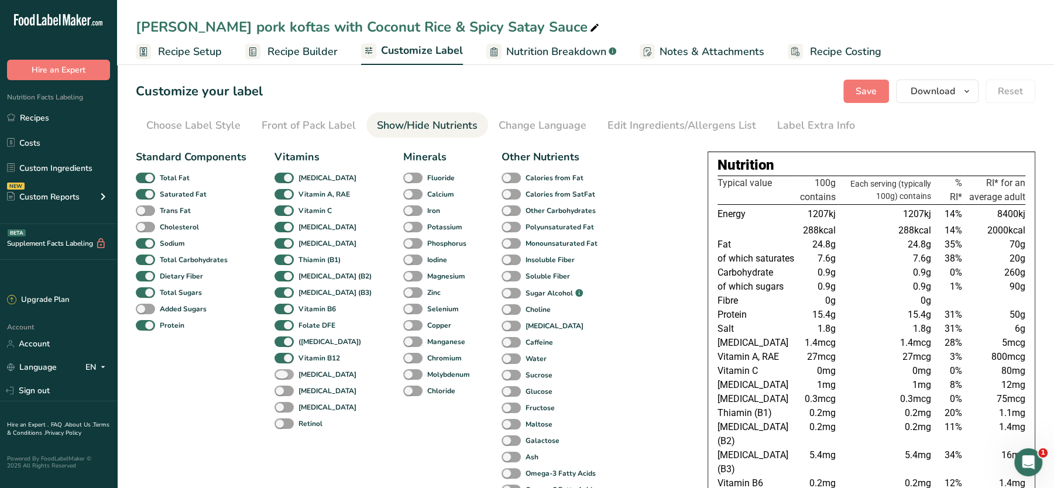
click at [285, 374] on span at bounding box center [283, 374] width 19 height 11
click at [282, 374] on input "Biotin" at bounding box center [278, 374] width 8 height 8
checkbox input "true"
click at [285, 387] on span at bounding box center [283, 391] width 19 height 11
click at [282, 387] on input "Pantothenic acid" at bounding box center [278, 391] width 8 height 8
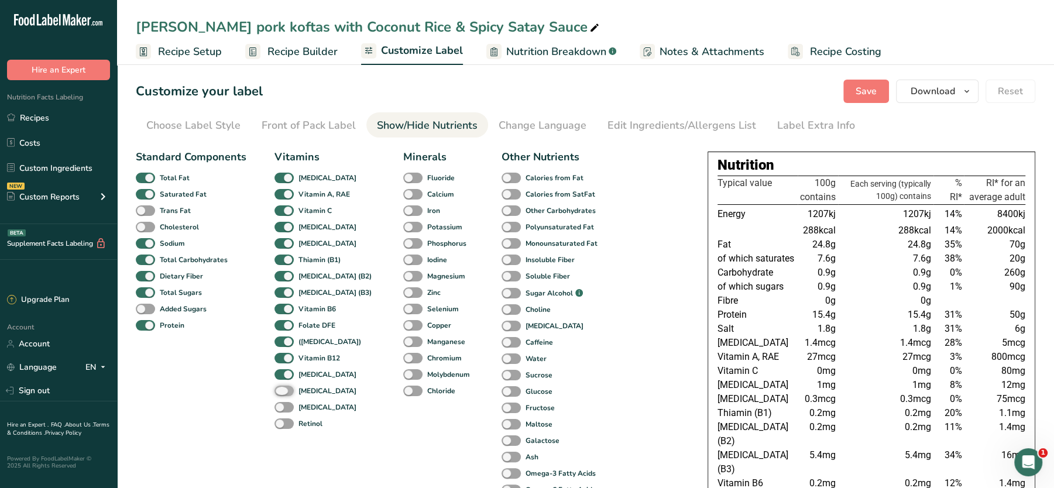
checkbox input "true"
click at [285, 399] on div "Beta Carotene" at bounding box center [286, 407] width 25 height 16
click at [285, 409] on span at bounding box center [283, 407] width 19 height 11
click at [282, 409] on input "Beta Carotene" at bounding box center [278, 407] width 8 height 8
checkbox input "true"
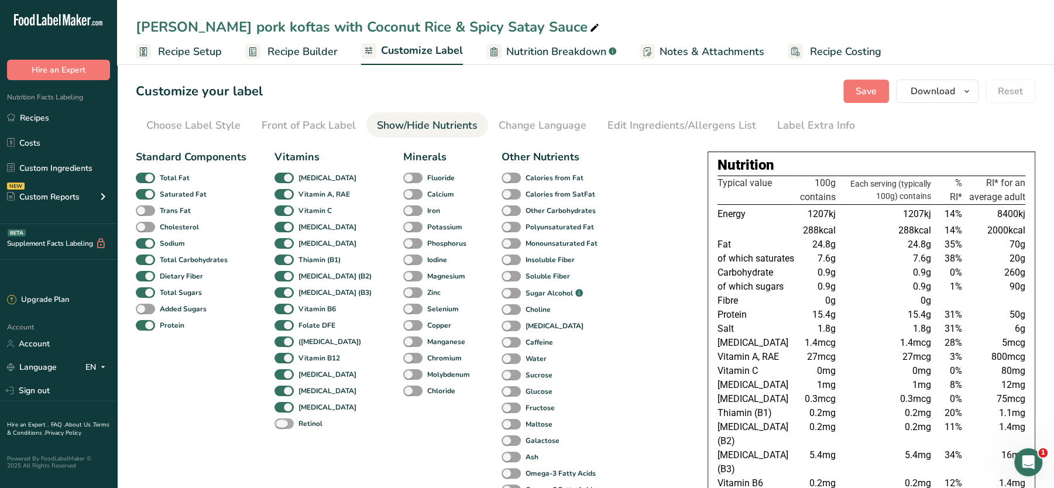
click at [285, 418] on span at bounding box center [283, 423] width 19 height 11
click at [282, 420] on input "Retinol" at bounding box center [278, 424] width 8 height 8
checkbox input "true"
click at [403, 386] on span at bounding box center [412, 391] width 19 height 11
click at [403, 387] on input "Chloride" at bounding box center [407, 391] width 8 height 8
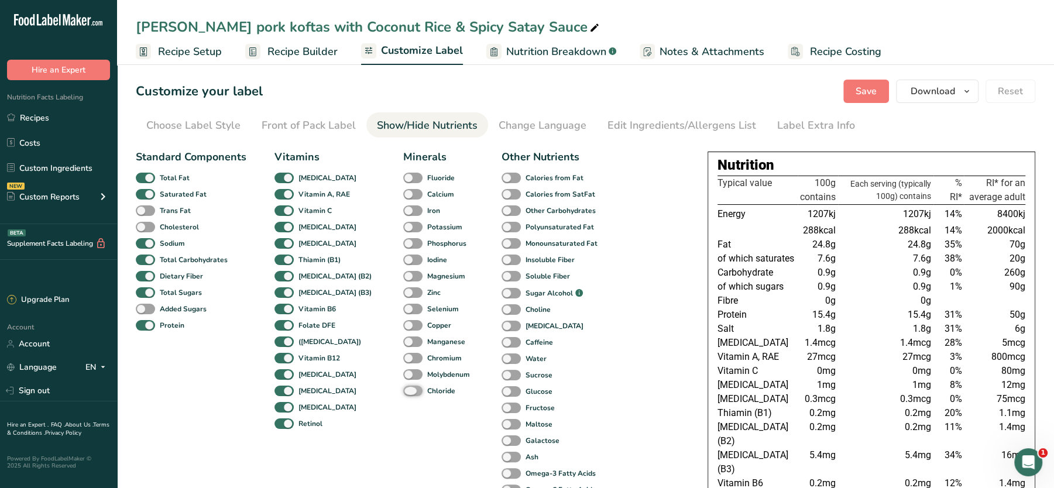
checkbox input "true"
click at [403, 371] on span at bounding box center [412, 374] width 19 height 11
click at [403, 371] on input "Molybdenum" at bounding box center [407, 374] width 8 height 8
checkbox input "true"
click at [403, 359] on span at bounding box center [412, 358] width 19 height 11
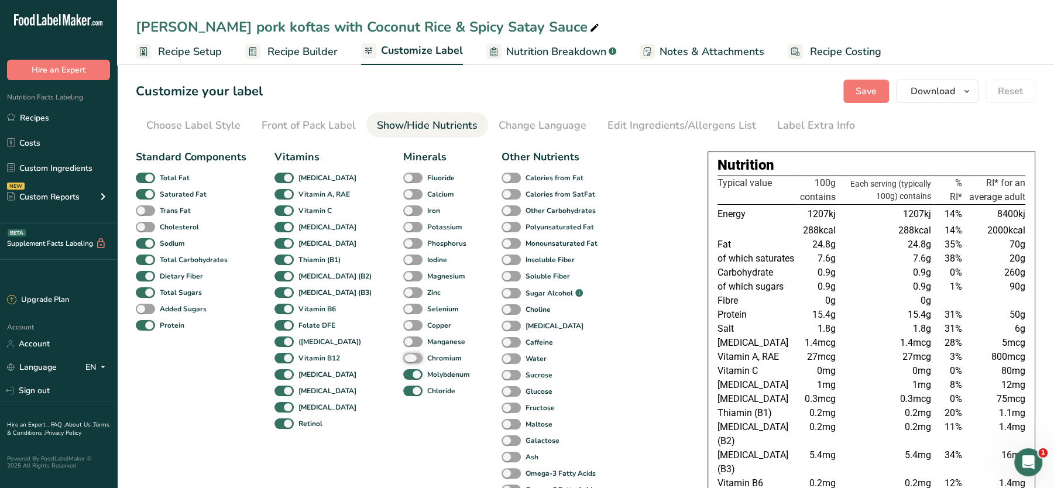
click at [403, 359] on input "Chromium" at bounding box center [407, 358] width 8 height 8
checkbox input "true"
click at [403, 341] on span at bounding box center [412, 342] width 19 height 11
click at [403, 341] on input "Manganese" at bounding box center [407, 342] width 8 height 8
checkbox input "true"
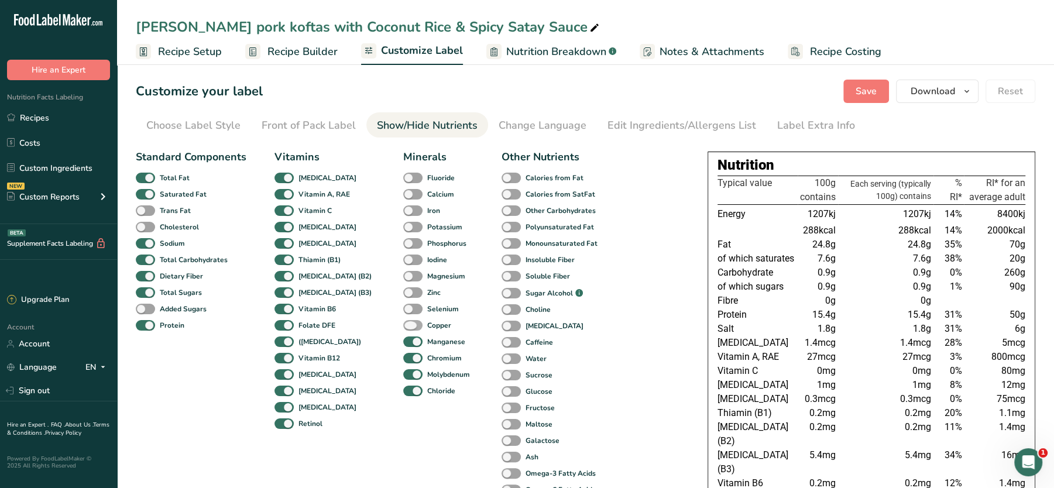
click at [403, 322] on span at bounding box center [412, 325] width 19 height 11
click at [403, 322] on input "Copper" at bounding box center [407, 325] width 8 height 8
checkbox input "true"
click at [403, 309] on span at bounding box center [412, 309] width 19 height 11
click at [403, 309] on input "Selenium" at bounding box center [407, 309] width 8 height 8
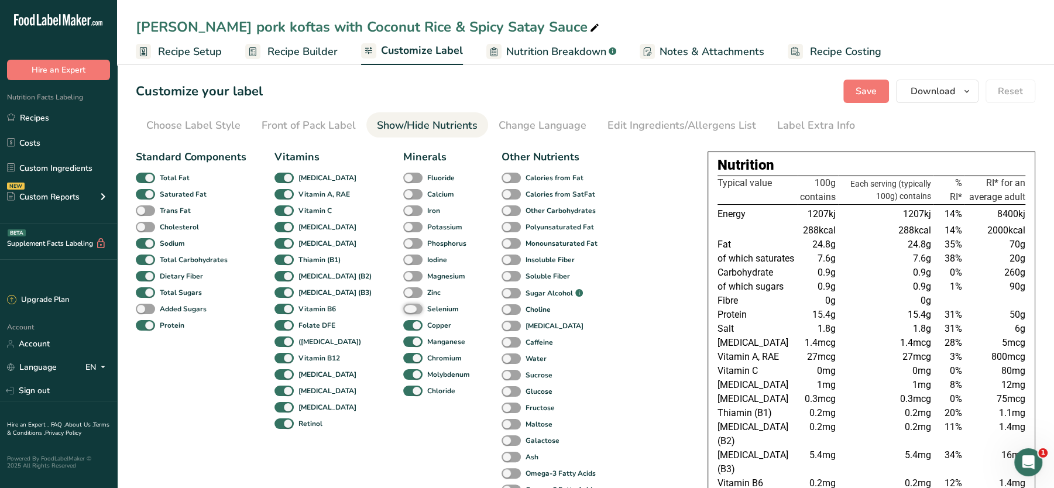
checkbox input "true"
click at [403, 289] on span at bounding box center [412, 292] width 19 height 11
click at [403, 289] on input "Zinc" at bounding box center [407, 293] width 8 height 8
checkbox input "true"
click at [403, 276] on span at bounding box center [412, 276] width 19 height 11
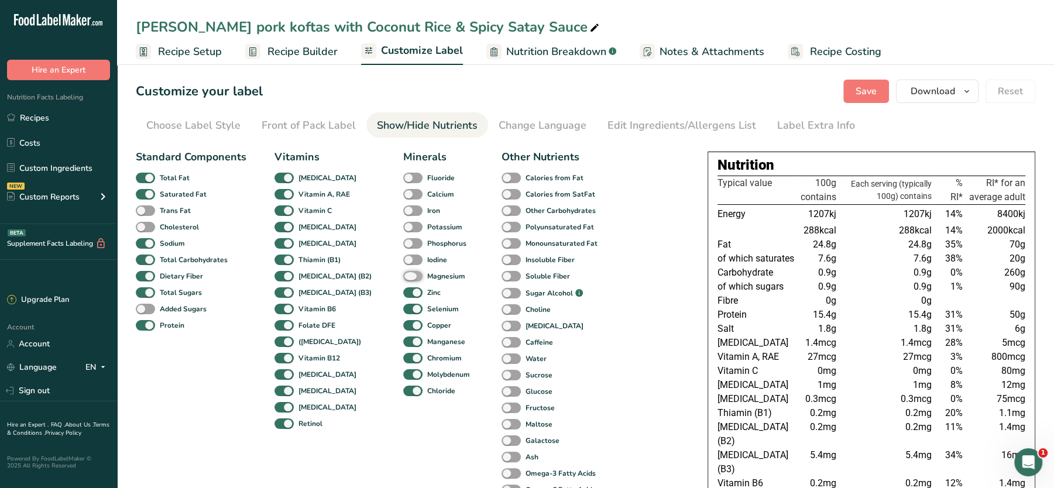
click at [403, 276] on input "Magnesium" at bounding box center [407, 276] width 8 height 8
checkbox input "true"
click at [403, 265] on div "Iodine" at bounding box center [412, 260] width 18 height 16
click at [403, 259] on span at bounding box center [412, 260] width 19 height 11
click at [403, 259] on input "Iodine" at bounding box center [407, 260] width 8 height 8
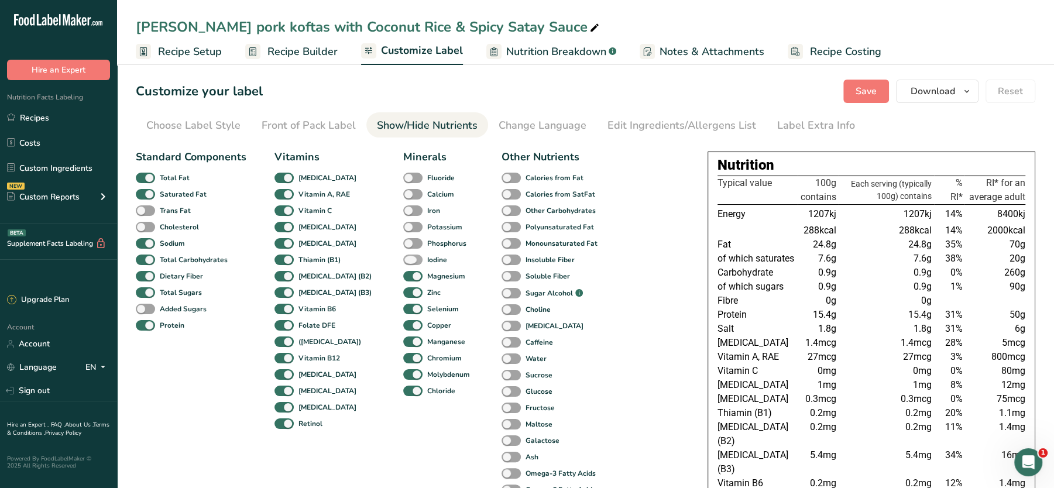
checkbox input "true"
click at [403, 240] on span at bounding box center [412, 243] width 19 height 11
click at [403, 240] on input "Phosphorus" at bounding box center [407, 243] width 8 height 8
checkbox input "true"
click at [403, 222] on span at bounding box center [412, 227] width 19 height 11
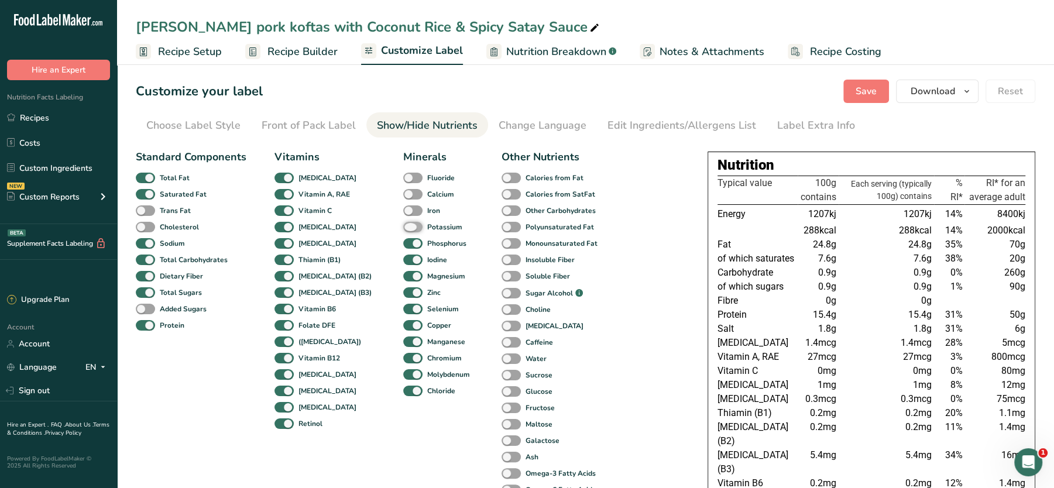
click at [403, 223] on input "Potassium" at bounding box center [407, 227] width 8 height 8
checkbox input "true"
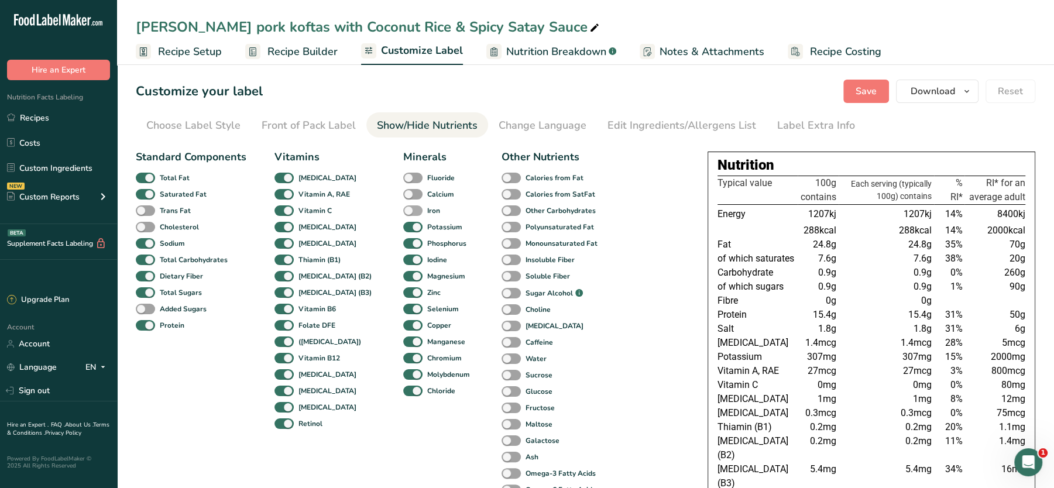
click at [403, 207] on span at bounding box center [412, 210] width 19 height 11
click at [403, 207] on input "Iron" at bounding box center [407, 211] width 8 height 8
checkbox input "true"
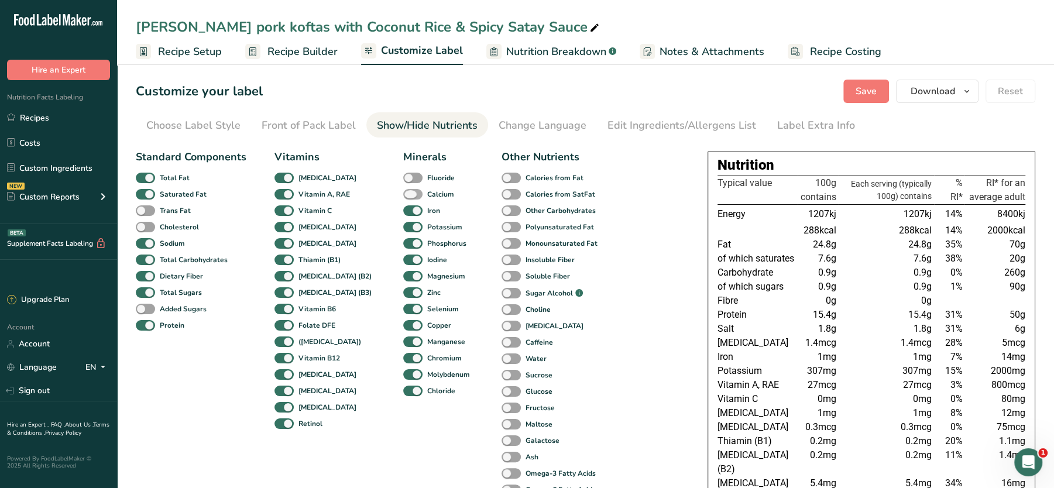
click at [403, 196] on span at bounding box center [412, 194] width 19 height 11
click at [403, 196] on input "Calcium" at bounding box center [407, 194] width 8 height 8
checkbox input "true"
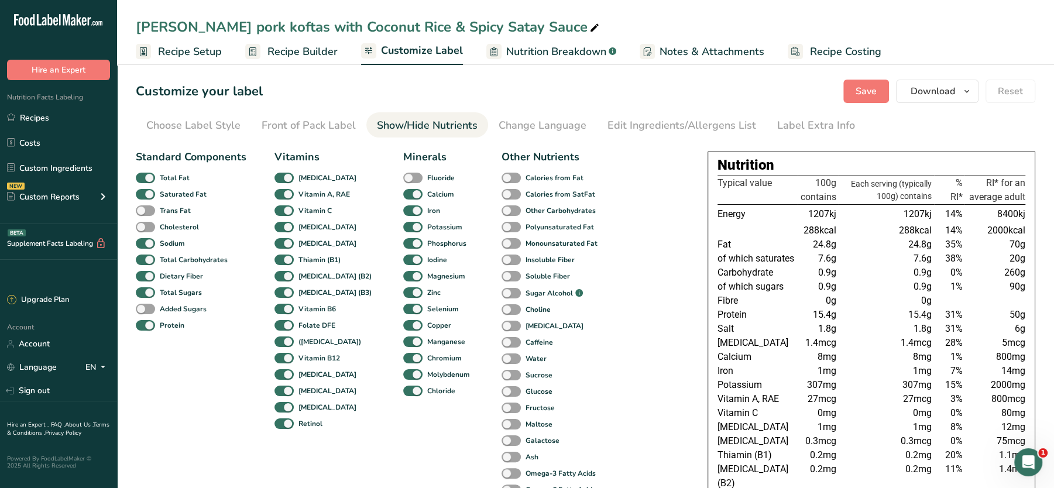
click at [403, 184] on div "Fluoride" at bounding box center [412, 178] width 18 height 16
click at [403, 174] on span at bounding box center [412, 178] width 19 height 11
click at [403, 174] on input "Fluoride" at bounding box center [407, 178] width 8 height 8
checkbox input "true"
click at [502, 171] on div "Calories from Fat" at bounding box center [514, 178] width 25 height 16
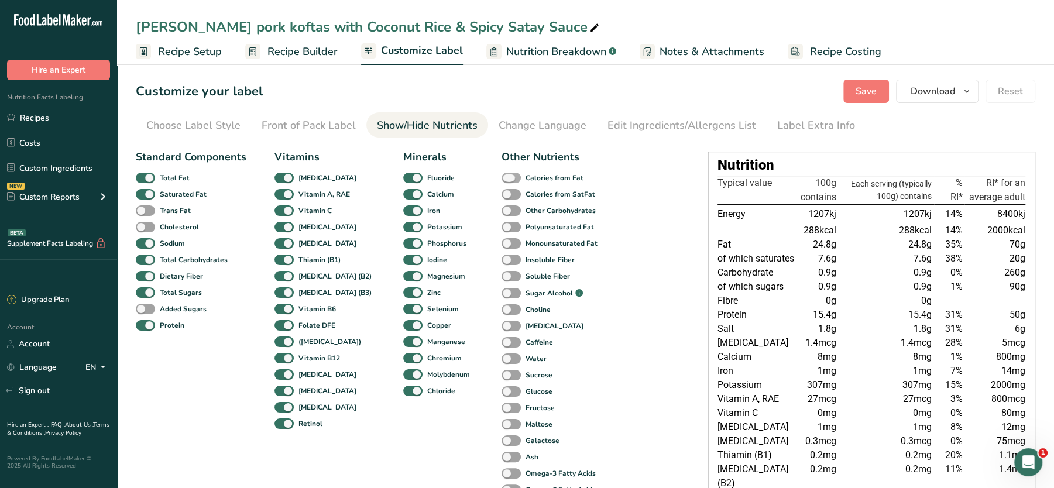
click at [502, 174] on span at bounding box center [511, 178] width 19 height 11
click at [502, 174] on input "Calories from Fat" at bounding box center [506, 178] width 8 height 8
checkbox input "true"
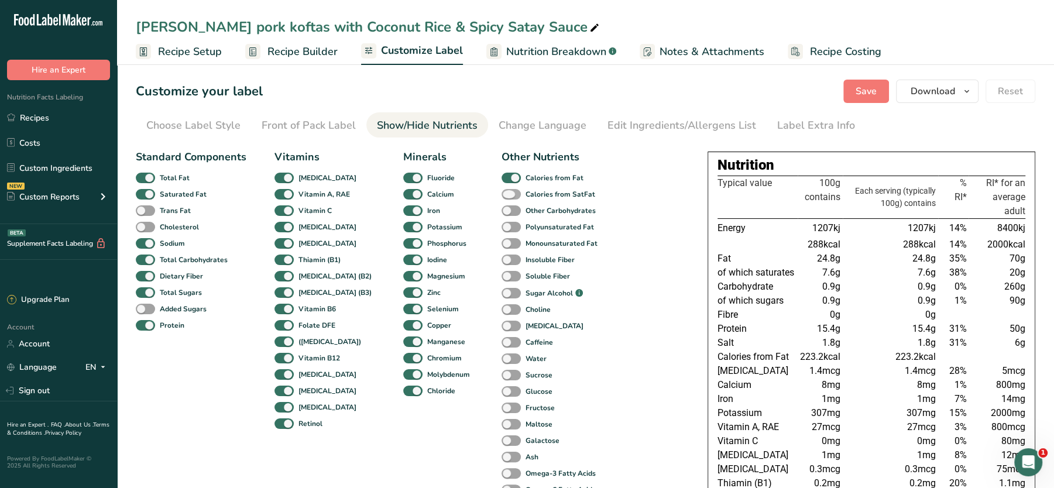
click at [502, 193] on span at bounding box center [511, 194] width 19 height 11
click at [502, 193] on input "Calories from SatFat" at bounding box center [506, 194] width 8 height 8
checkbox input "true"
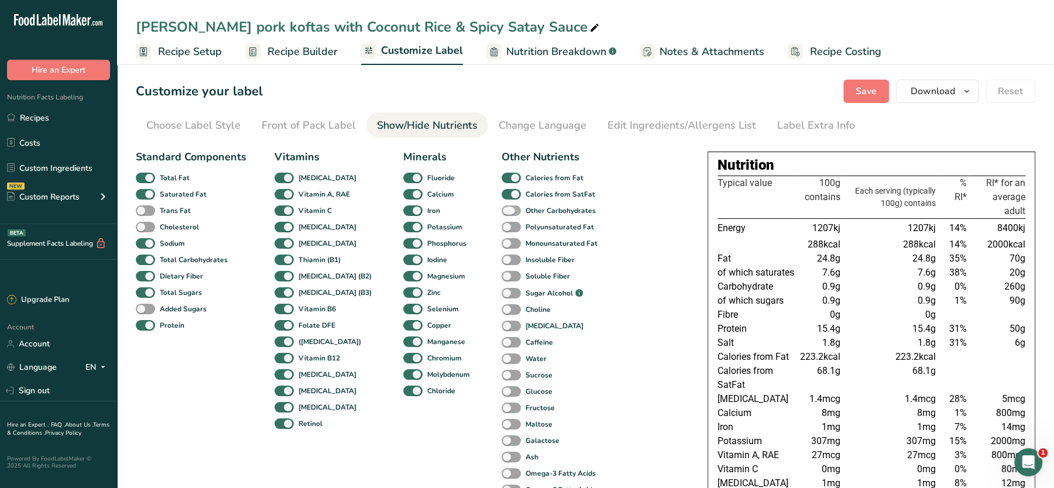
click at [502, 208] on span at bounding box center [511, 210] width 19 height 11
click at [502, 208] on input "Other Carbohydrates" at bounding box center [506, 211] width 8 height 8
checkbox input "true"
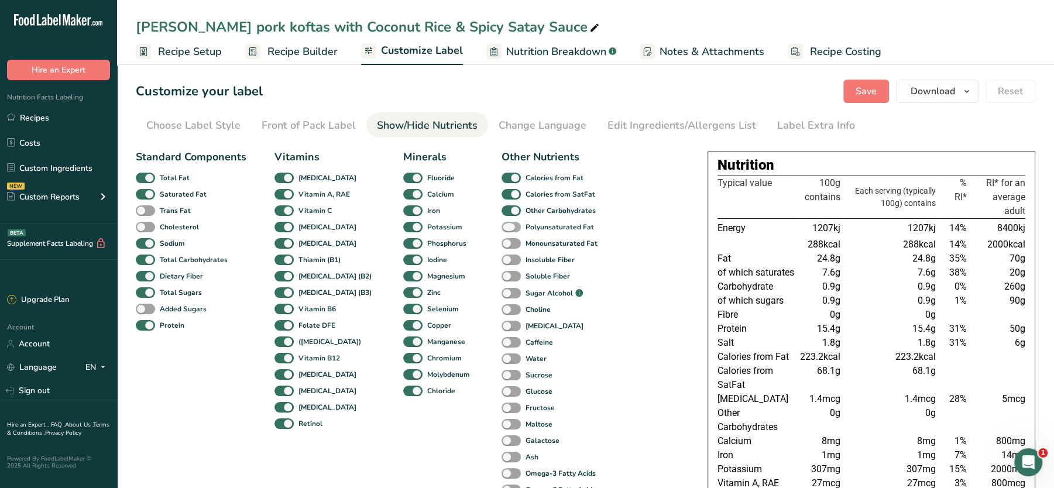
click at [502, 224] on span at bounding box center [511, 227] width 19 height 11
click at [502, 224] on input "Polyunsaturated Fat" at bounding box center [506, 227] width 8 height 8
checkbox input "true"
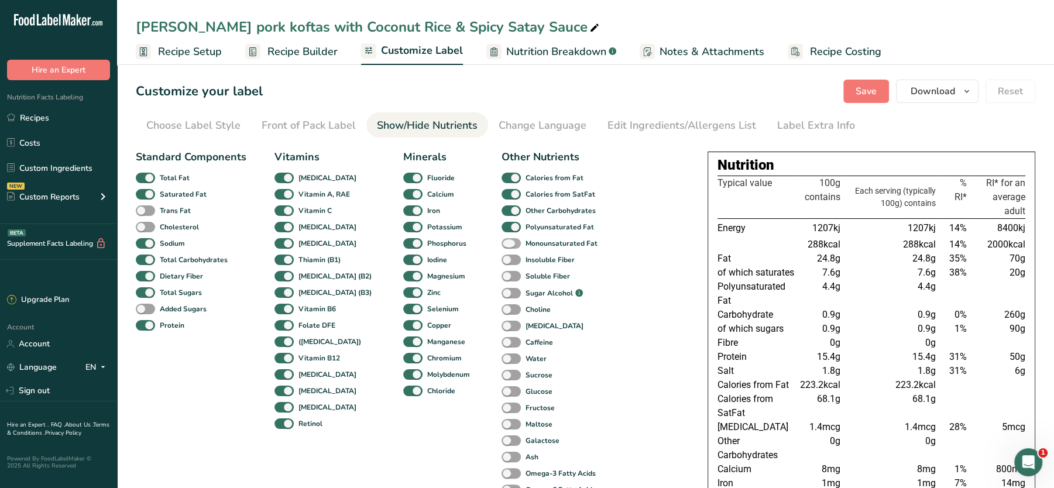
click at [502, 240] on span at bounding box center [511, 243] width 19 height 11
click at [502, 240] on input "Monounsaturated Fat" at bounding box center [506, 243] width 8 height 8
checkbox input "true"
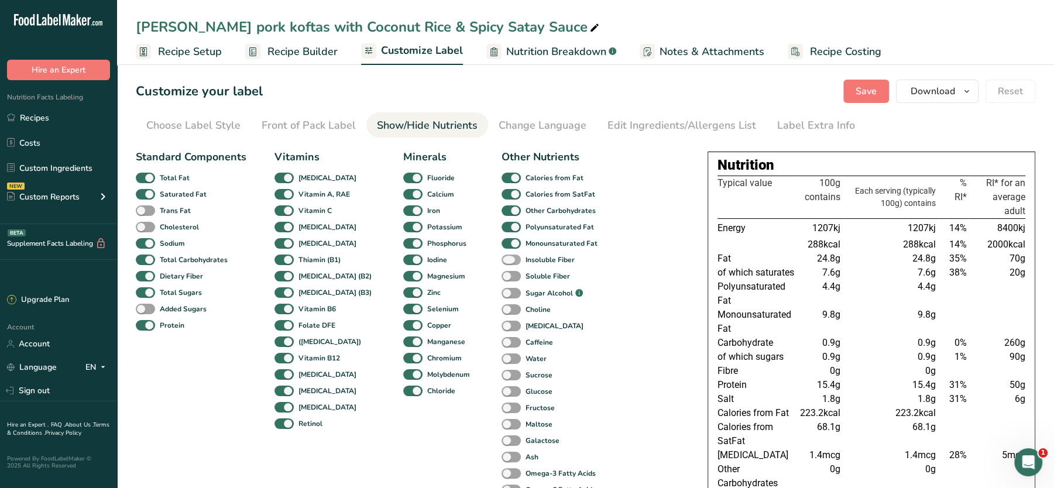
click at [502, 258] on span at bounding box center [511, 260] width 19 height 11
click at [502, 258] on input "Insoluble Fiber" at bounding box center [506, 260] width 8 height 8
checkbox input "true"
click at [502, 273] on span at bounding box center [511, 276] width 19 height 11
click at [502, 273] on input "Soluble Fiber" at bounding box center [506, 276] width 8 height 8
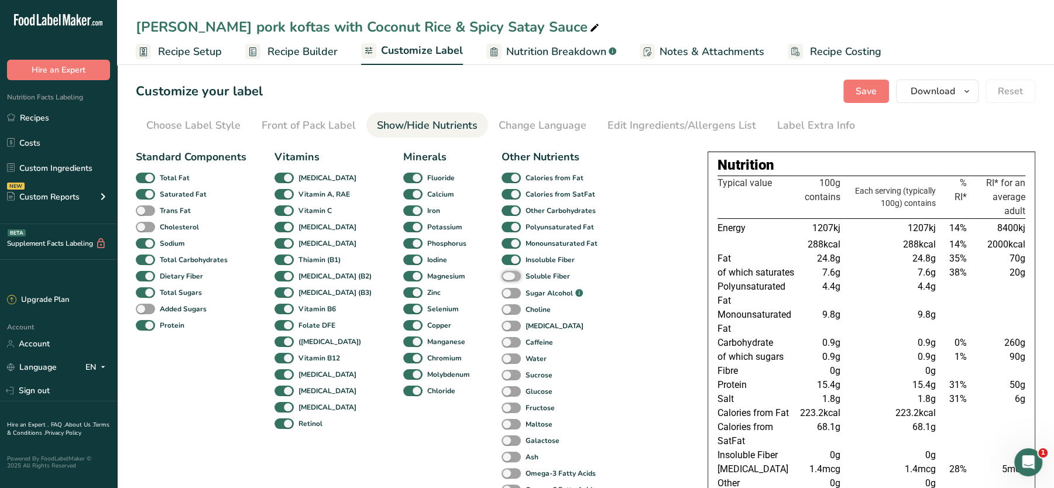
checkbox input "true"
click at [502, 307] on span at bounding box center [511, 309] width 19 height 11
click at [502, 307] on input "Choline" at bounding box center [506, 310] width 8 height 8
checkbox input "true"
click at [502, 326] on span at bounding box center [511, 326] width 19 height 11
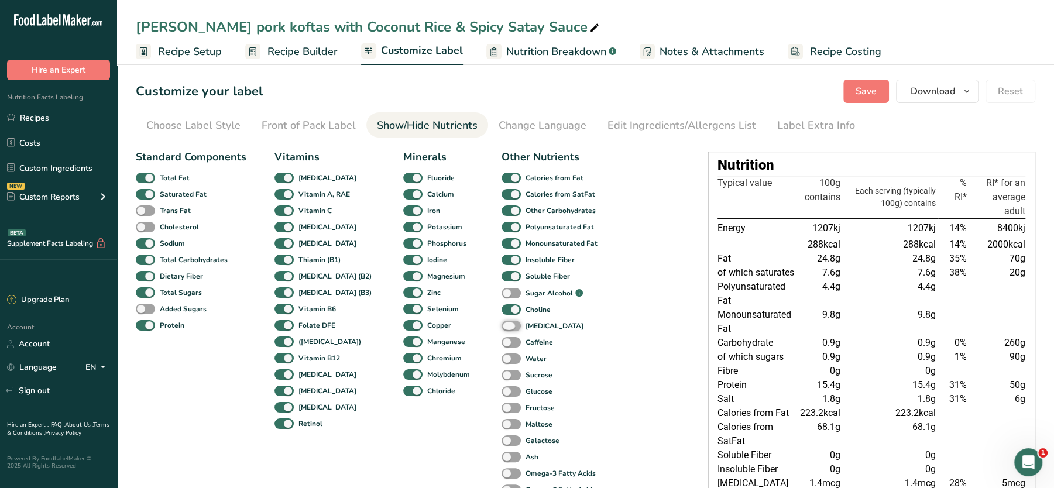
click at [502, 326] on input "Inulin" at bounding box center [506, 326] width 8 height 8
checkbox input "true"
click at [502, 359] on span at bounding box center [511, 358] width 19 height 11
click at [502, 359] on input "Water" at bounding box center [506, 359] width 8 height 8
checkbox input "true"
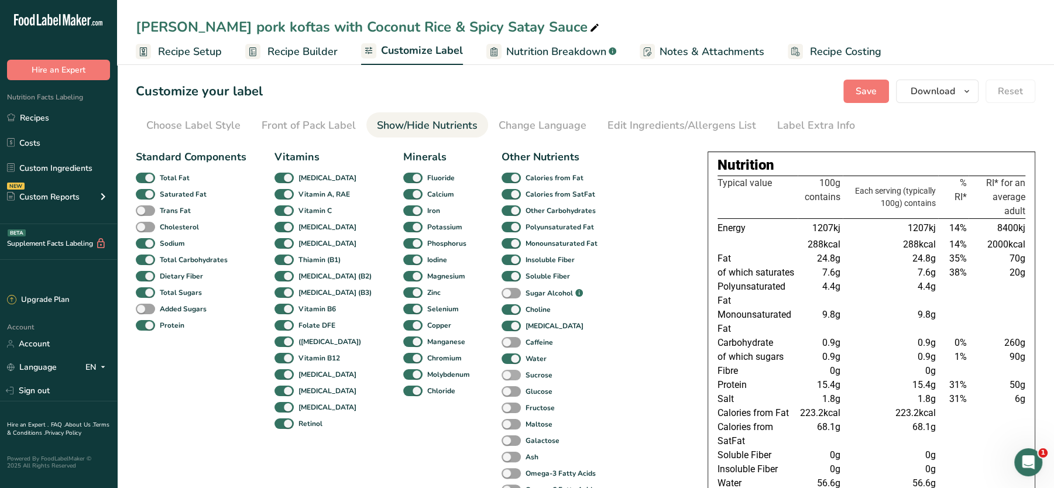
click at [502, 380] on div "Sucrose" at bounding box center [514, 375] width 25 height 16
click at [502, 395] on span at bounding box center [511, 391] width 19 height 11
click at [502, 395] on input "Glucose" at bounding box center [506, 391] width 8 height 8
checkbox input "true"
click at [502, 410] on span at bounding box center [511, 408] width 19 height 11
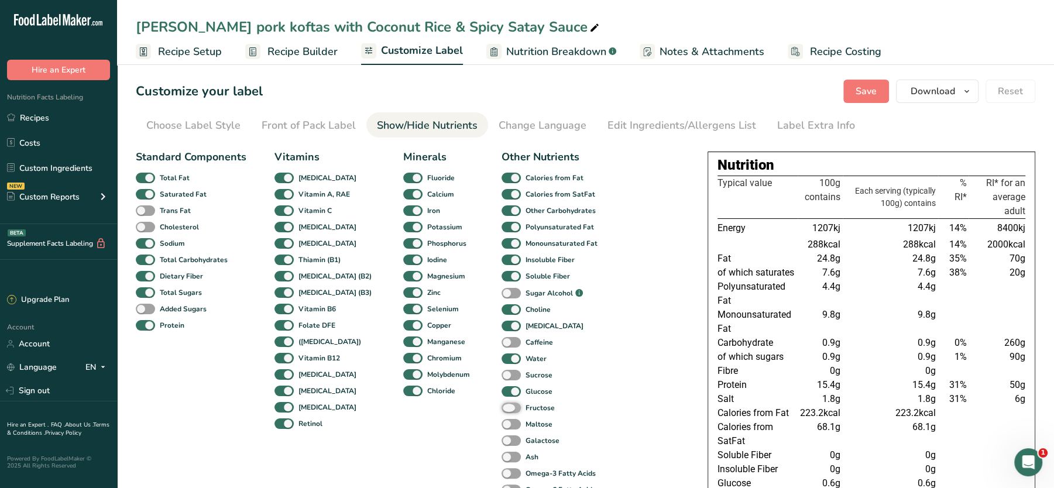
click at [502, 410] on input "Fructose" at bounding box center [506, 408] width 8 height 8
checkbox input "true"
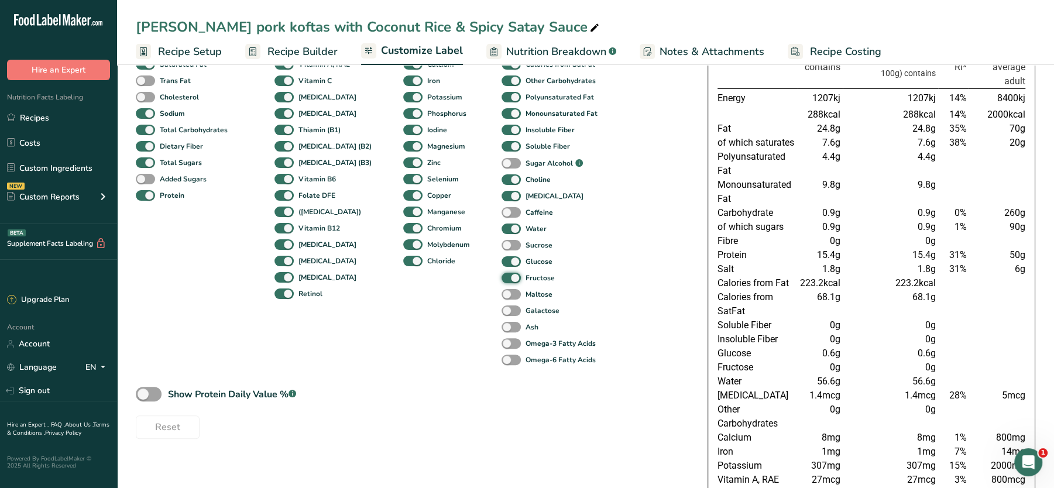
scroll to position [131, 0]
click at [502, 340] on span at bounding box center [511, 342] width 19 height 11
click at [502, 340] on input "Omega-3 Fatty Acids" at bounding box center [506, 342] width 8 height 8
checkbox input "true"
click at [502, 359] on span at bounding box center [511, 358] width 19 height 11
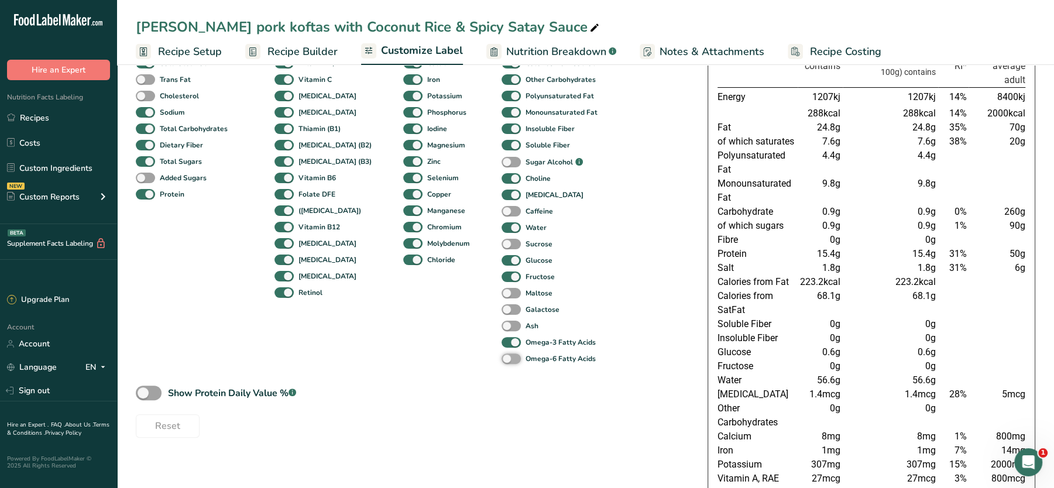
click at [502, 359] on input "Omega-6 Fatty Acids" at bounding box center [506, 359] width 8 height 8
checkbox input "true"
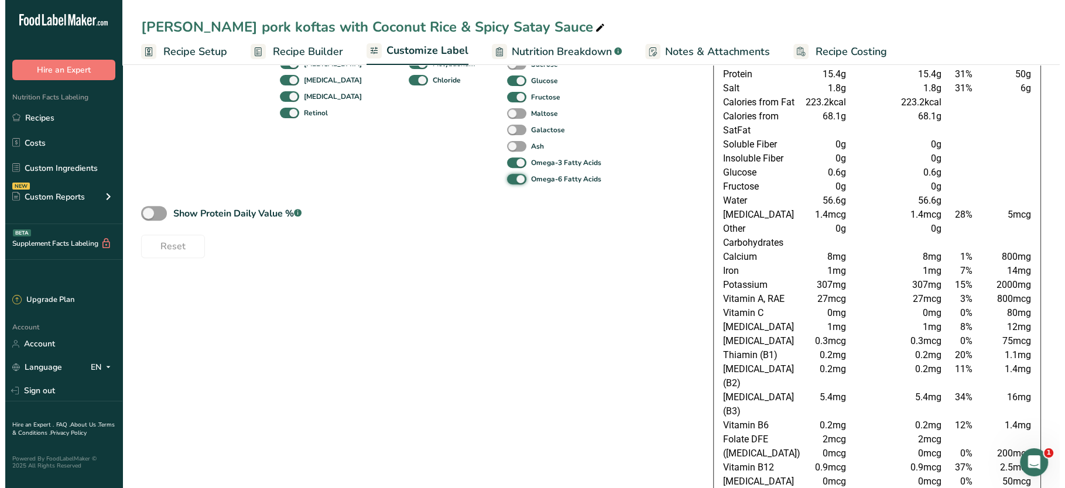
scroll to position [0, 0]
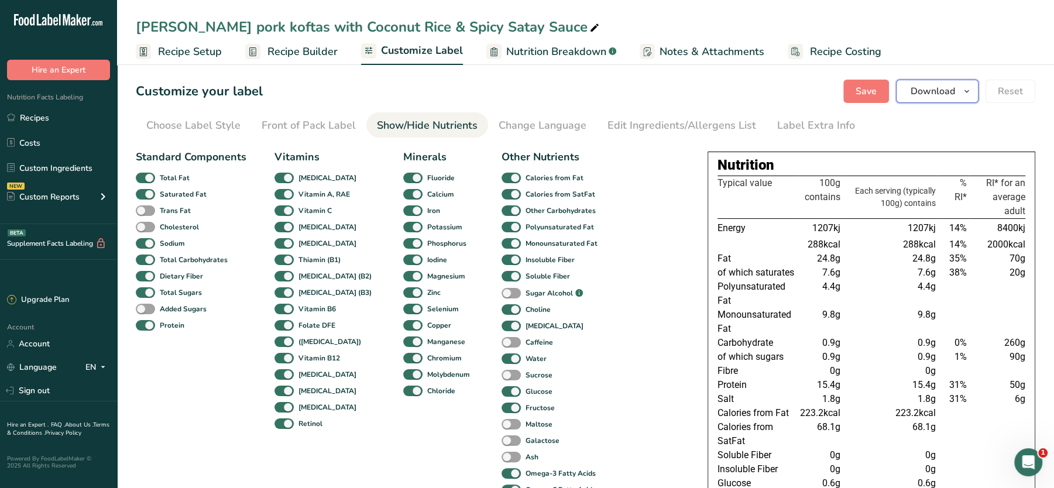
click at [925, 87] on span "Download" at bounding box center [933, 91] width 44 height 14
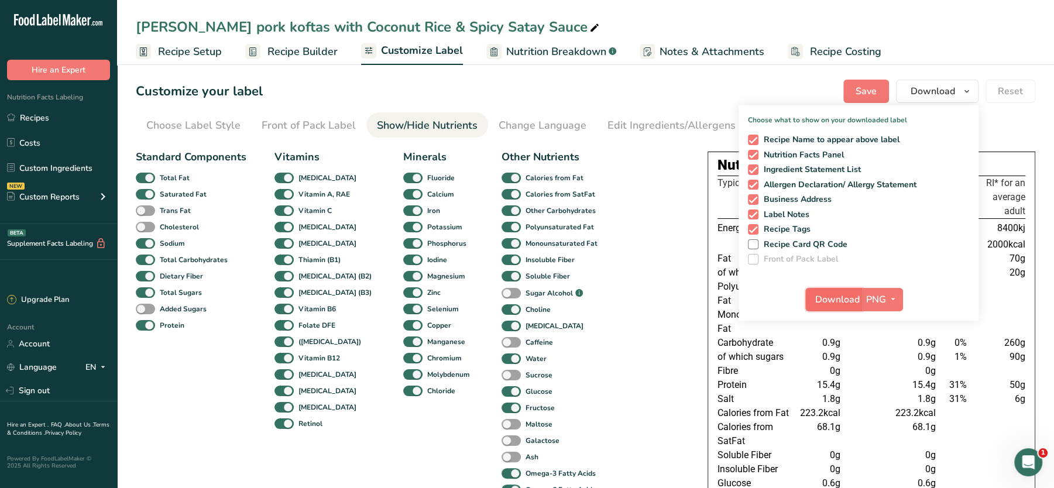
click at [843, 305] on span "Download" at bounding box center [837, 300] width 44 height 14
click at [63, 162] on link "Custom Ingredients" at bounding box center [58, 168] width 117 height 22
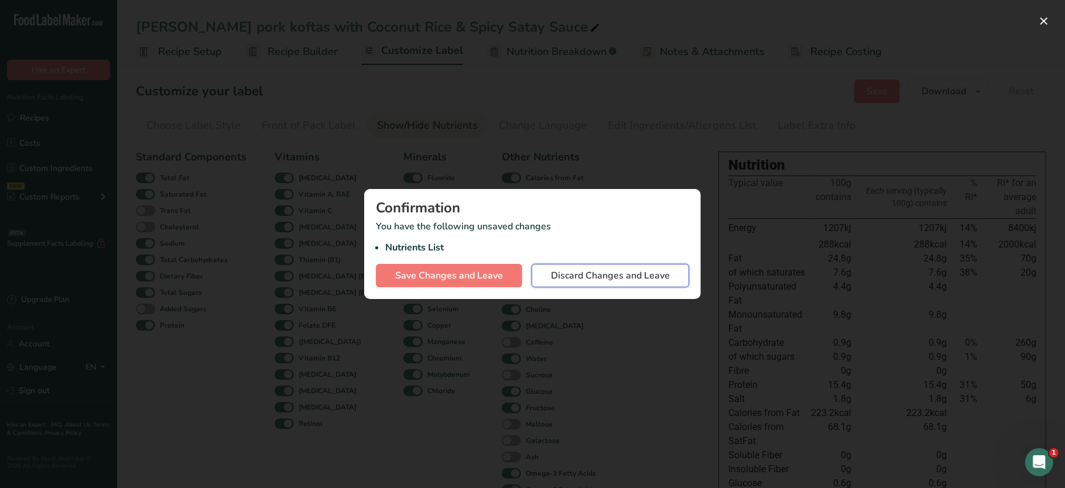
click at [575, 269] on span "Discard Changes and Leave" at bounding box center [610, 276] width 119 height 14
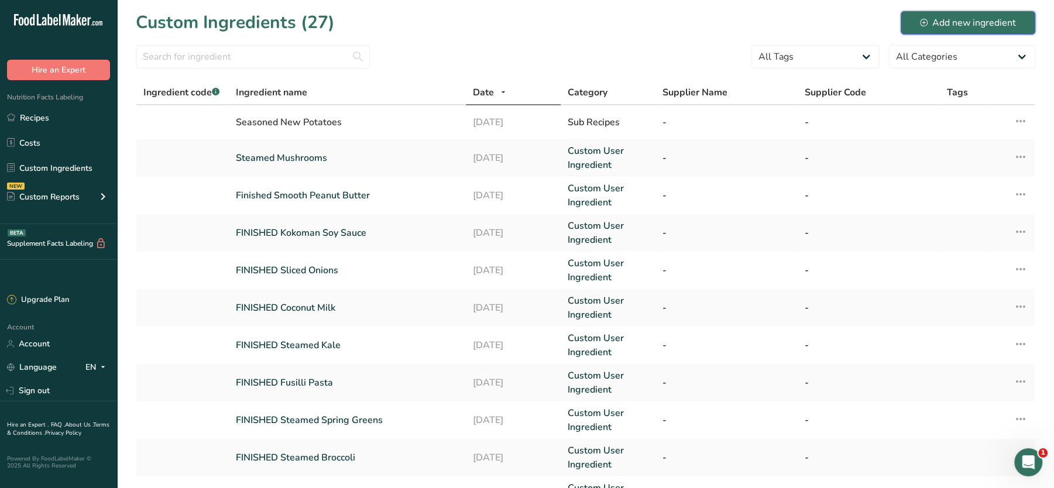
click at [948, 21] on div "Add new ingredient" at bounding box center [968, 23] width 96 height 14
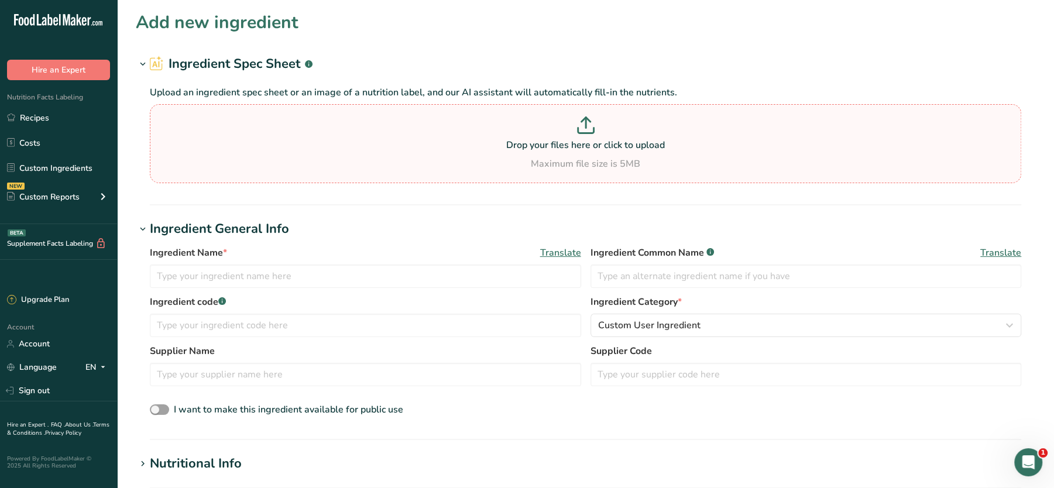
click at [510, 114] on section "Drop your files here or click to upload Maximum file size is 5MB" at bounding box center [586, 143] width 866 height 73
click at [510, 114] on input "Drop your files here or click to upload Maximum file size is 5MB" at bounding box center [585, 143] width 871 height 79
type input "C:\fakepath\Mashed Potato_27_08_2025, 12_38_55.png"
click at [430, 149] on p "Drop your files here or click to upload" at bounding box center [586, 145] width 866 height 14
click at [430, 149] on input "Drop your files here or click to upload Maximum file size is 5MB" at bounding box center [585, 143] width 871 height 79
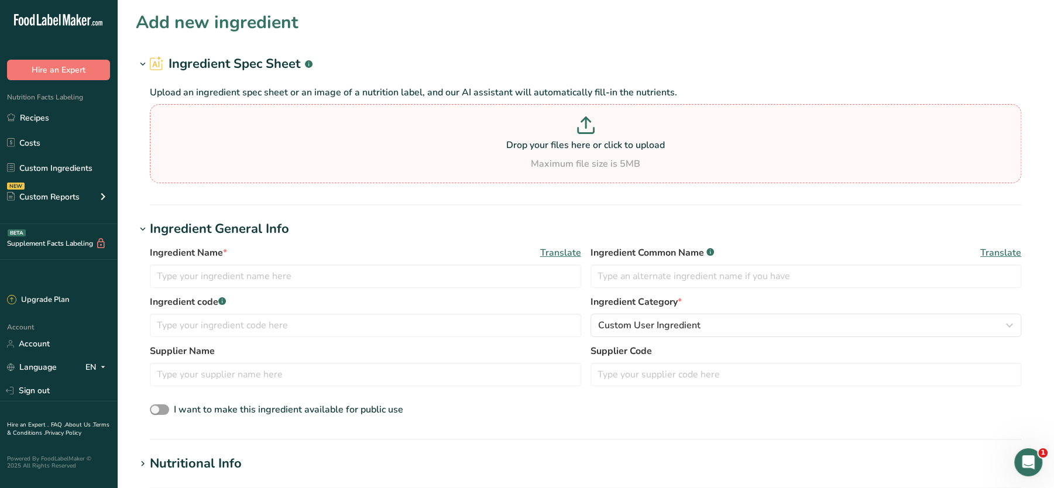
type input "C:\fakepath\[PERSON_NAME] pork koftas with Coconut Rice & Spicy Satay Sauce_27_…"
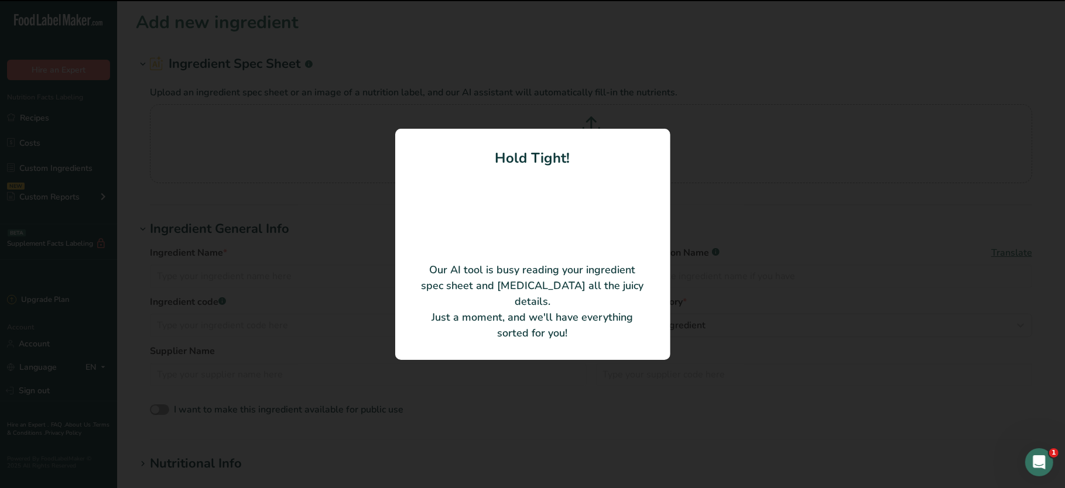
type input "Pork Sausage"
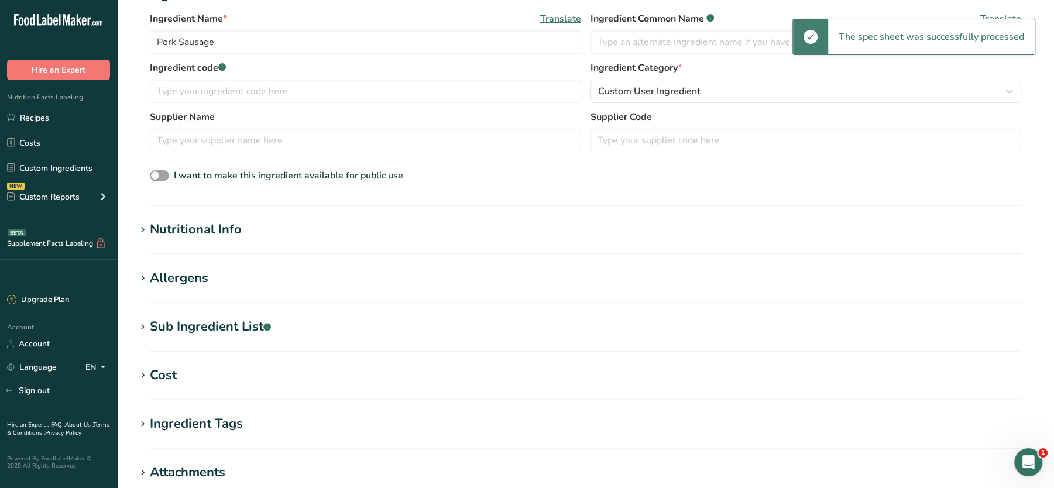
scroll to position [179, 0]
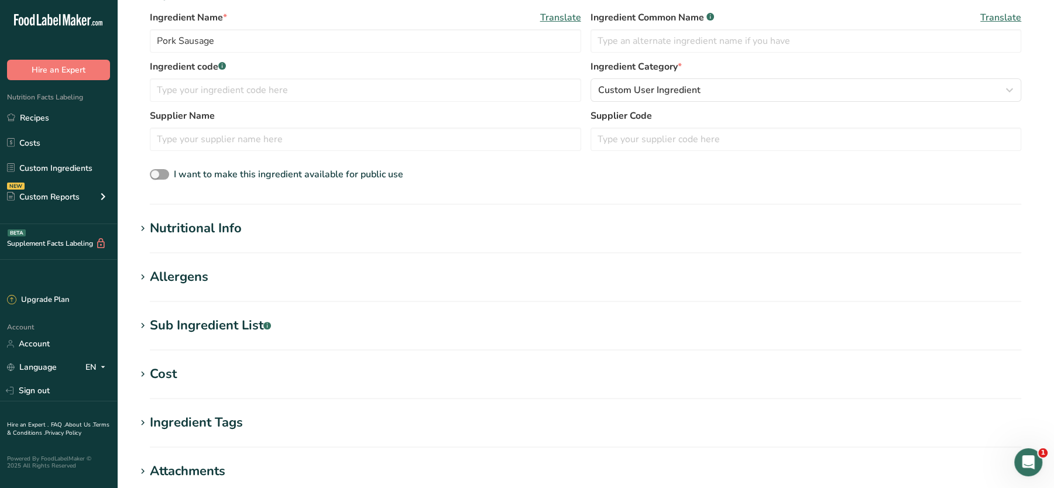
click at [238, 326] on div "Sub Ingredient List .a-a{fill:#347362;}.b-a{fill:#fff;}" at bounding box center [210, 325] width 121 height 19
click at [237, 382] on textarea at bounding box center [585, 384] width 871 height 56
paste textarea "Pork (90%), Water, Rice Flour, Salt, Chickpea Flour, Spices, Stabiliser (Diphos…"
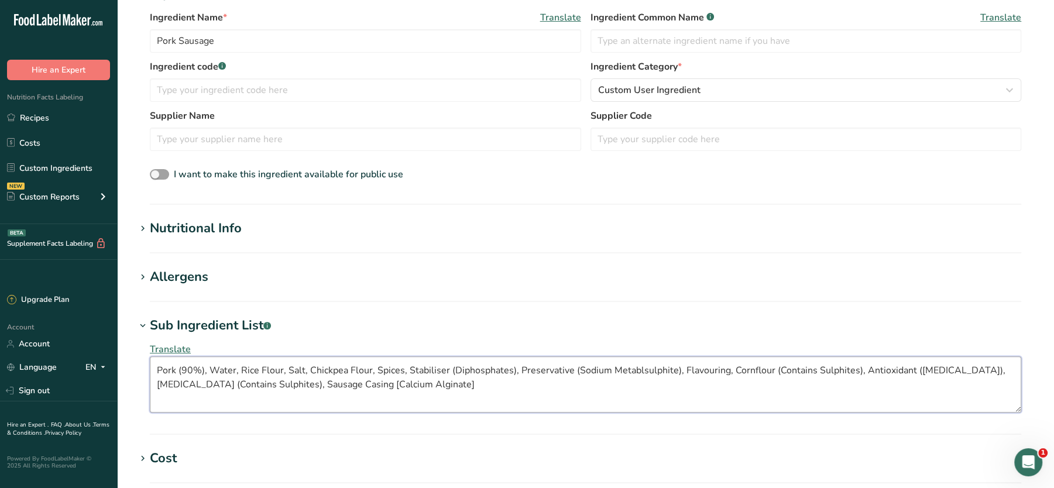
type textarea "Pork (90%), Water, Rice Flour, Salt, Chickpea Flour, Spices, Stabiliser (Diphos…"
click at [209, 232] on div "Nutritional Info" at bounding box center [196, 228] width 92 height 19
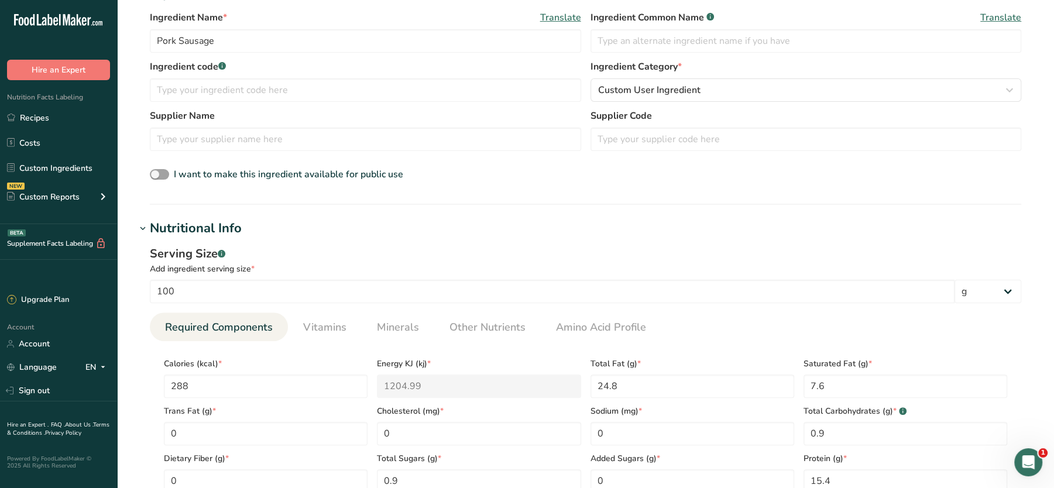
click at [209, 232] on div "Nutritional Info" at bounding box center [196, 228] width 92 height 19
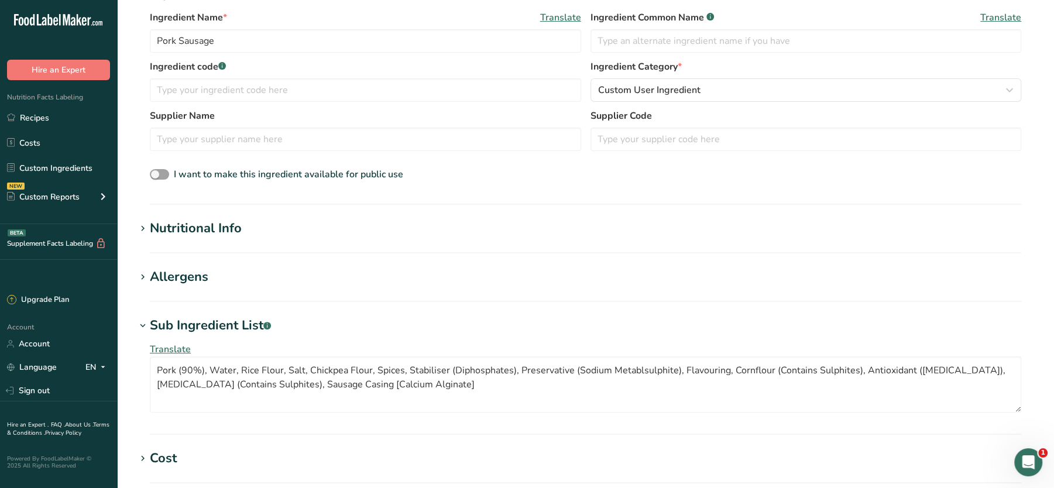
click at [181, 288] on section "Allergens Add any known allergens associated with your ingredient Soy Tree Nuts…" at bounding box center [586, 284] width 900 height 35
click at [199, 279] on div "Allergens" at bounding box center [179, 276] width 59 height 19
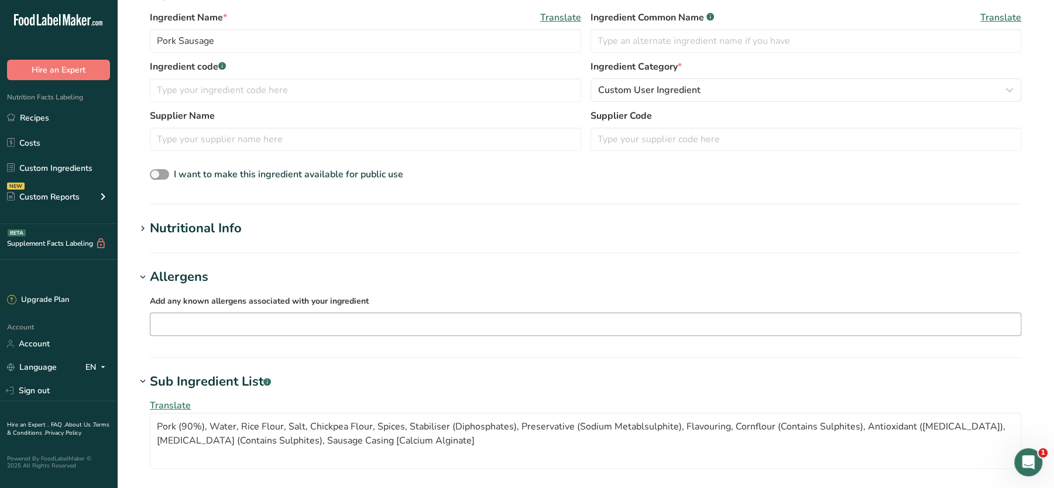
click at [212, 322] on input "text" at bounding box center [585, 324] width 870 height 18
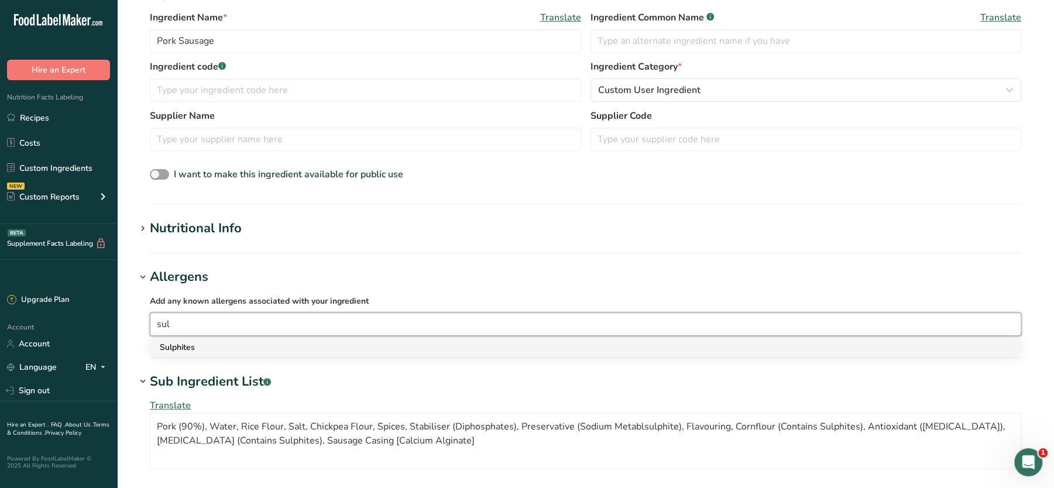
type input "sul"
click at [185, 348] on div "Sulphites" at bounding box center [576, 347] width 833 height 12
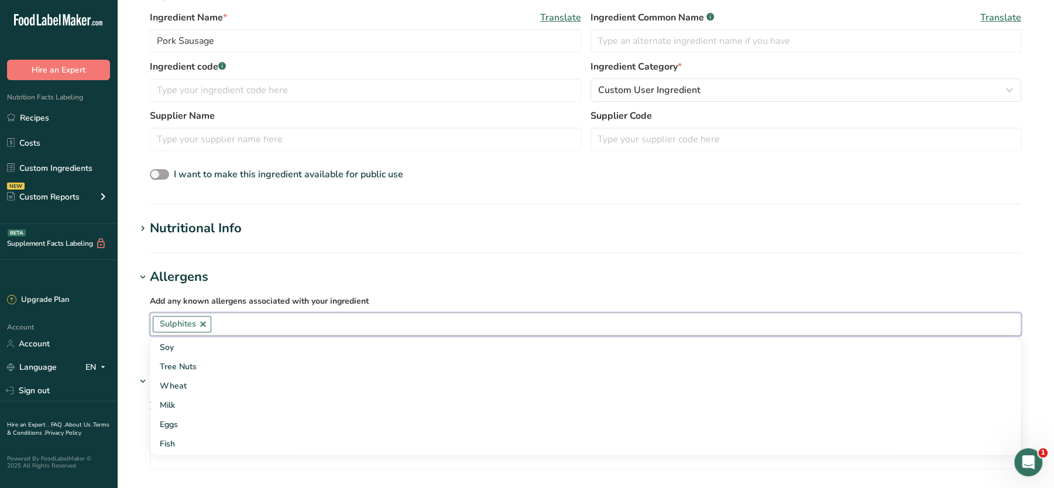
click at [303, 315] on input "text" at bounding box center [615, 324] width 809 height 18
click at [444, 260] on section "Add new ingredient Ingredient Spec Sheet .a-a{fill:#347362;}.b-a{fill:#fff;} Up…" at bounding box center [585, 305] width 937 height 968
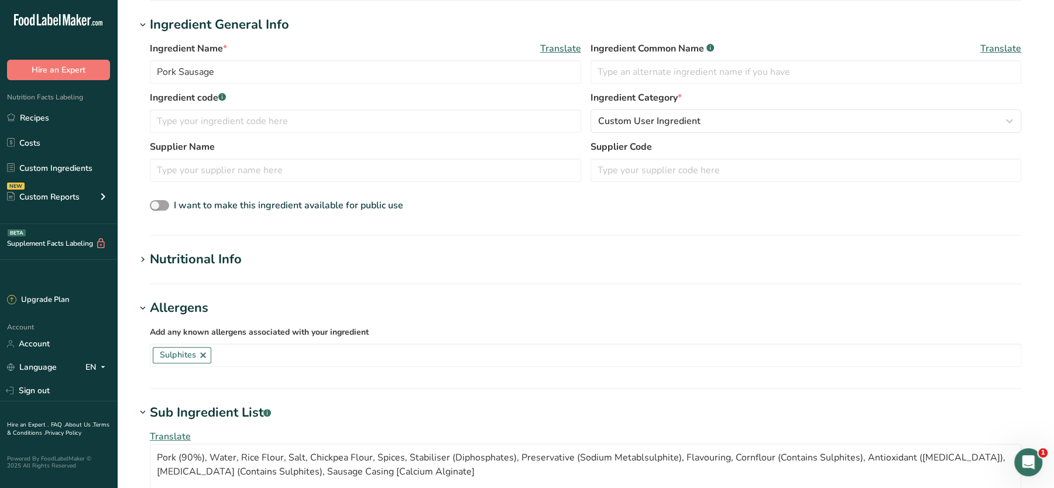
scroll to position [150, 0]
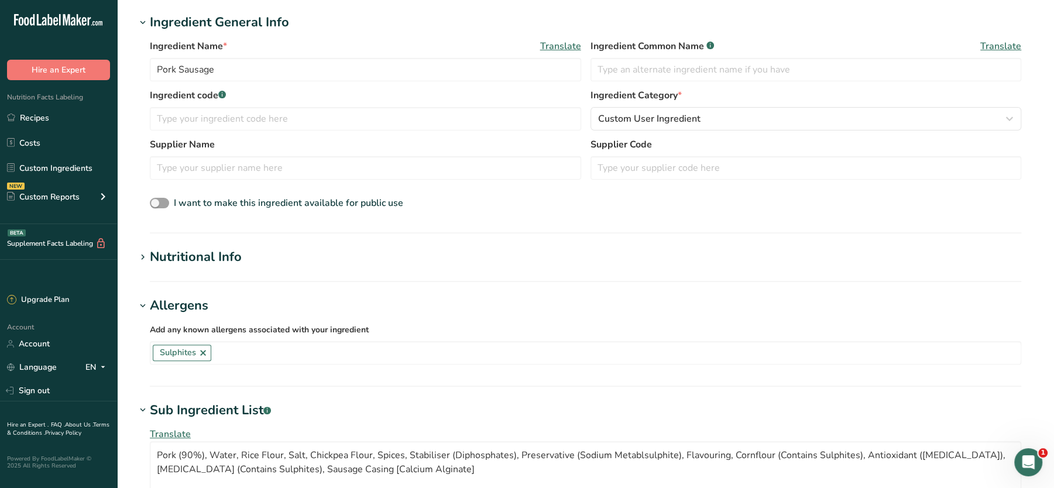
click at [216, 261] on div "Nutritional Info" at bounding box center [196, 257] width 92 height 19
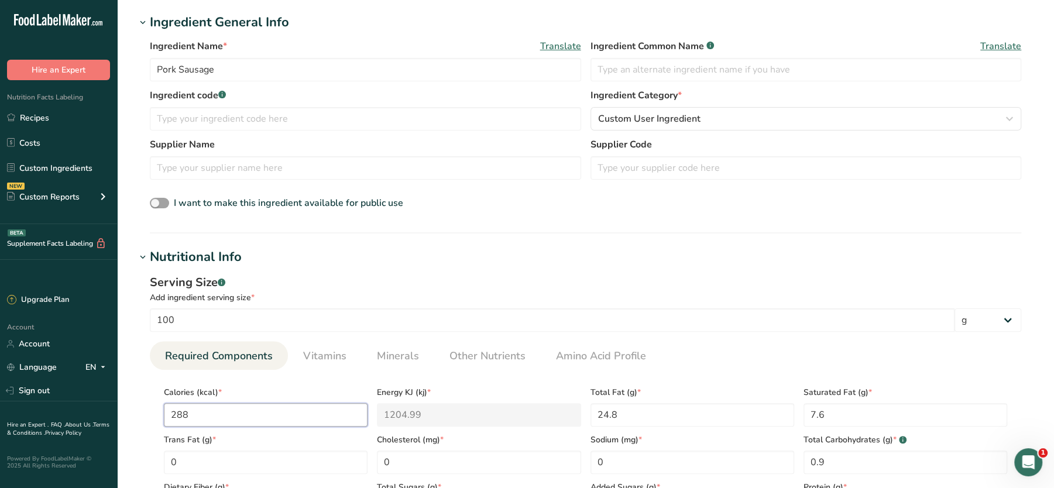
drag, startPoint x: 241, startPoint y: 414, endPoint x: 123, endPoint y: 413, distance: 118.2
click at [123, 413] on section "Add new ingredient Ingredient Spec Sheet .a-a{fill:#347362;}.b-a{fill:#fff;} Up…" at bounding box center [585, 469] width 937 height 1239
type input "3"
type KJ "12.6"
type input "31"
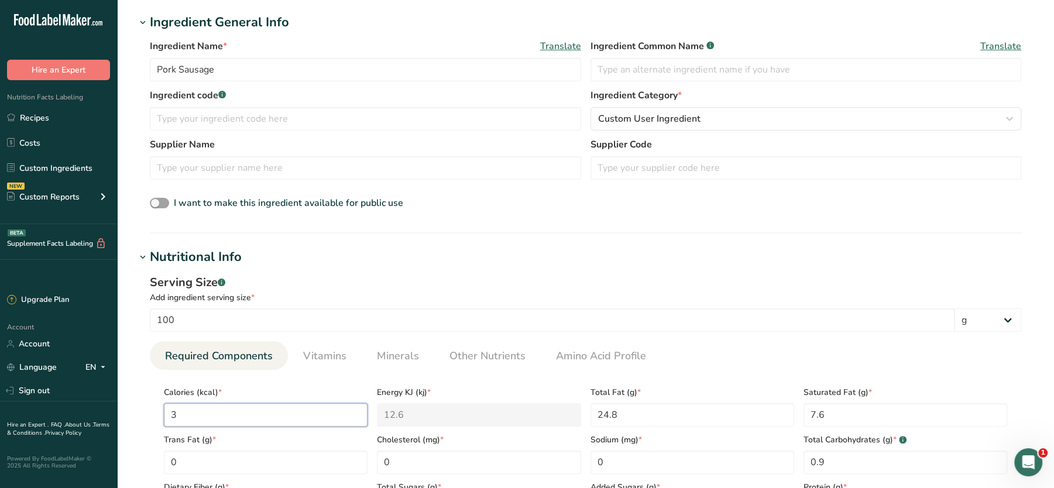
type KJ "129.7"
type input "311"
type KJ "1301.2"
type input "311"
click at [545, 423] on div "Calories (kcal) * 311 Energy KJ (kj) * 1301.2 Total Fat (g) * 24.8 Saturated Fa…" at bounding box center [585, 450] width 853 height 142
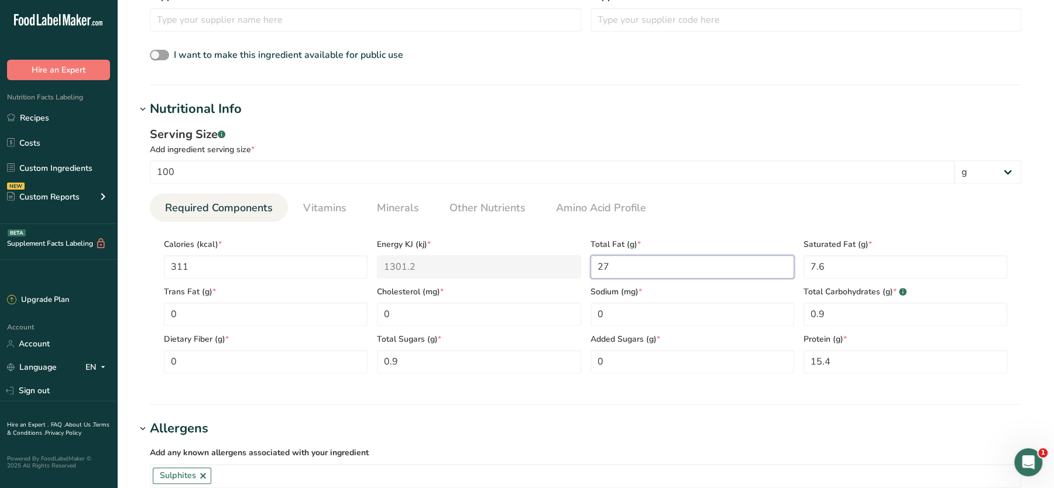
scroll to position [299, 0]
type Fat "24.8"
type input "31"
type KJ "129.7"
type input "31"
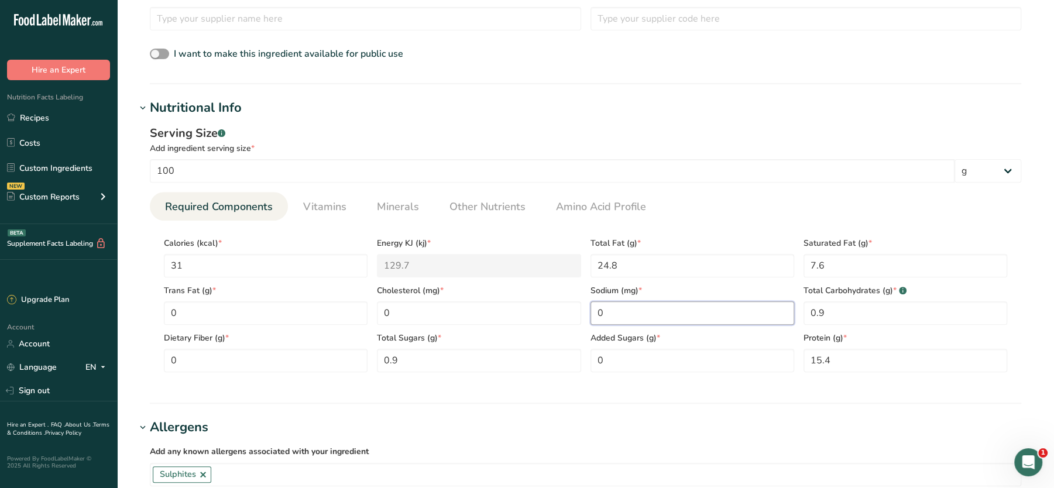
click at [658, 303] on input "0" at bounding box center [693, 312] width 204 height 23
click at [714, 192] on ul "Required Components Vitamins Minerals Other Nutrients Amino Acid Profile" at bounding box center [585, 206] width 871 height 29
click at [622, 314] on input "130" at bounding box center [693, 312] width 204 height 23
type input "1300"
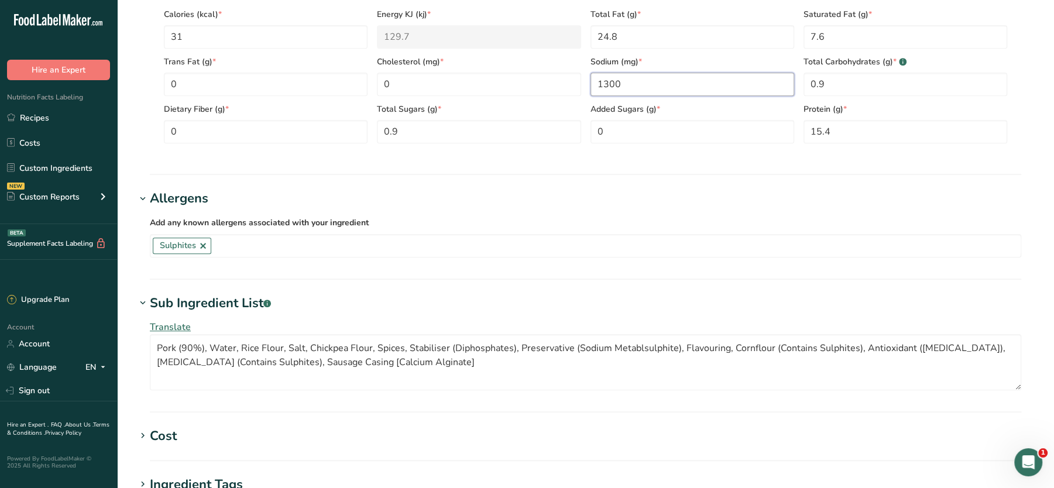
scroll to position [376, 0]
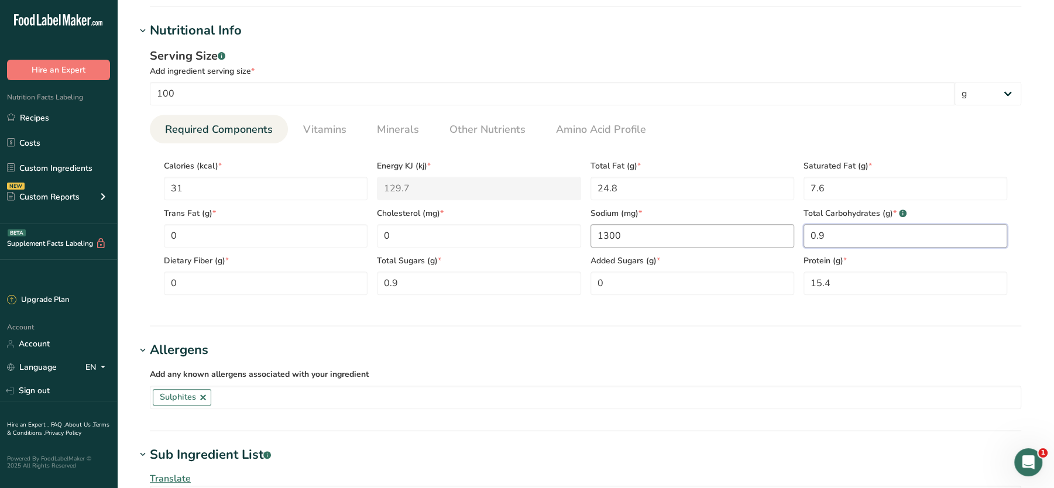
drag, startPoint x: 856, startPoint y: 236, endPoint x: 780, endPoint y: 234, distance: 75.5
click at [780, 234] on div "Calories (kcal) * 31 Energy KJ (kj) * 129.7 Total Fat (g) * 24.8 Saturated Fat …" at bounding box center [585, 224] width 853 height 142
type Carbohydrates "2"
click at [281, 278] on Fiber "0" at bounding box center [266, 283] width 204 height 23
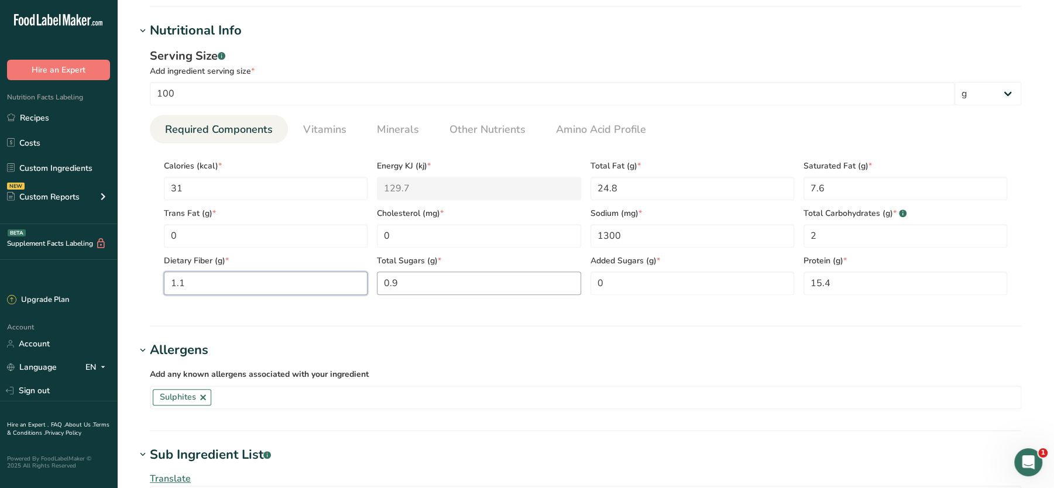
type Fiber "1.1"
click at [424, 281] on Sugars "0.9" at bounding box center [479, 283] width 204 height 23
type Sugars "0.7"
click at [620, 311] on section "Nutritional Info Serving Size .a-a{fill:#347362;}.b-a{fill:#fff;} Add ingredien…" at bounding box center [586, 174] width 900 height 306
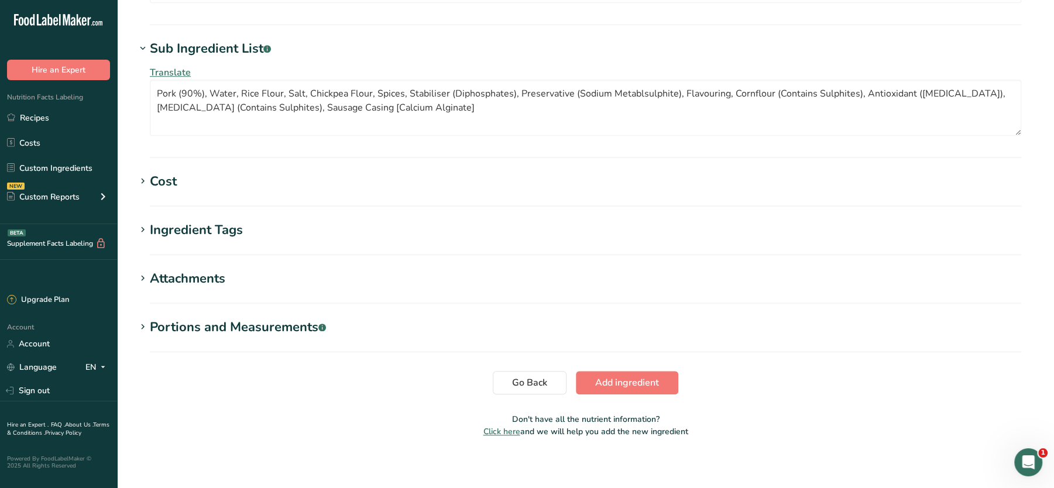
scroll to position [787, 0]
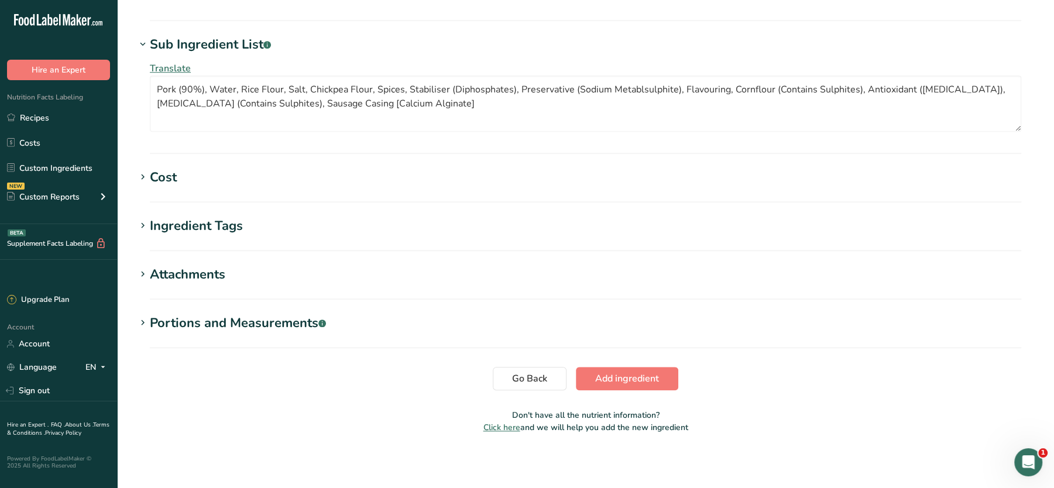
click at [614, 383] on span "Add ingredient" at bounding box center [627, 379] width 64 height 14
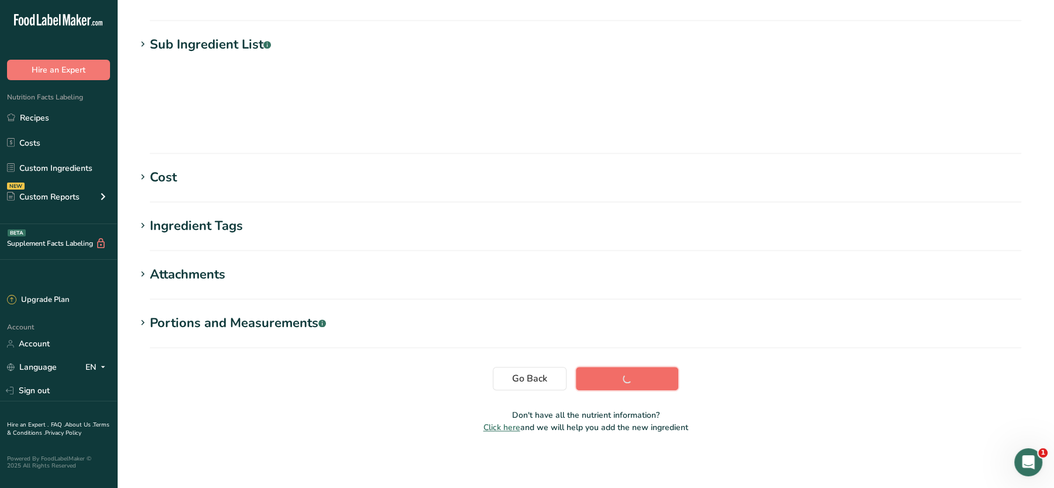
scroll to position [131, 0]
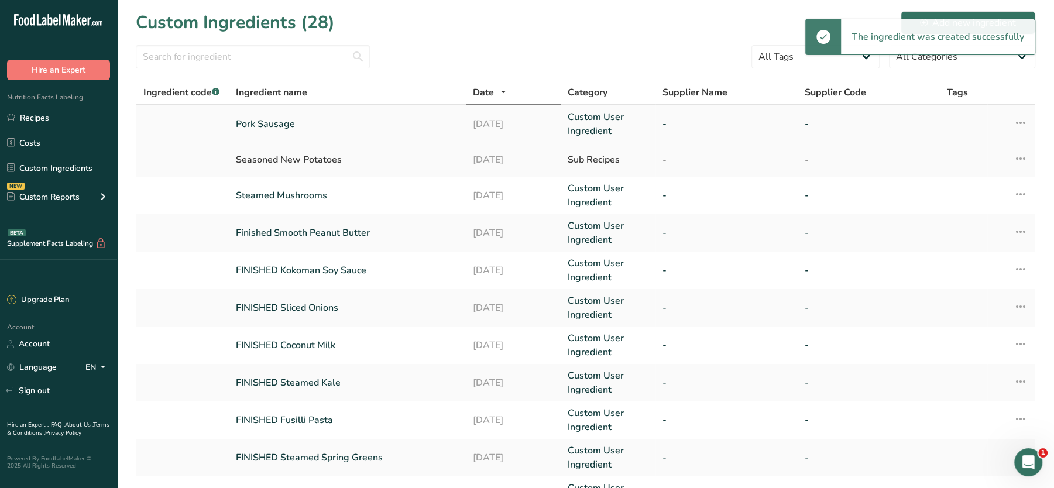
click at [255, 119] on link "Pork Sausage" at bounding box center [347, 124] width 223 height 14
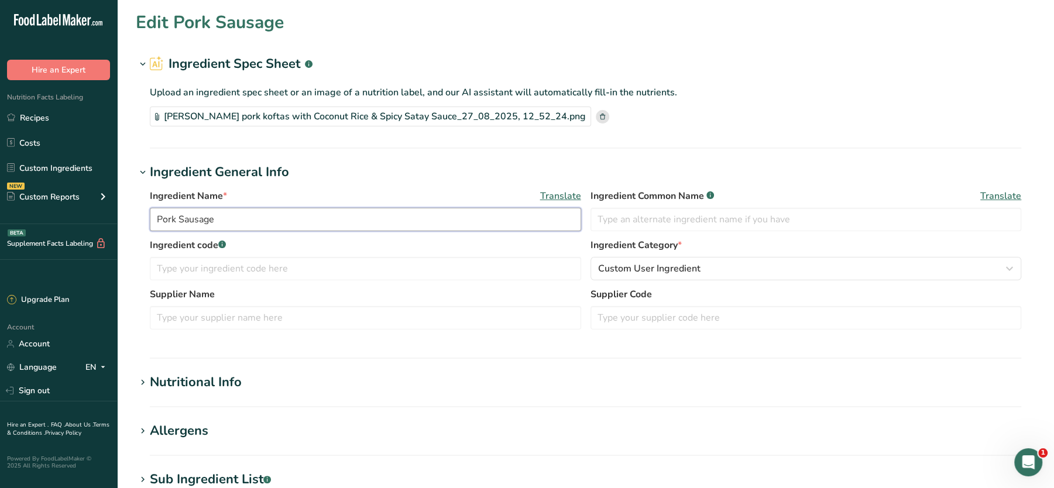
click at [159, 220] on input "Pork Sausage" at bounding box center [365, 219] width 431 height 23
type input "FINISHED Pork Sausage"
click at [680, 156] on section "Edit FINISHED Pork Sausage Ingredient Spec Sheet .a-a{fill:#347362;}.b-a{fill:#…" at bounding box center [585, 401] width 937 height 803
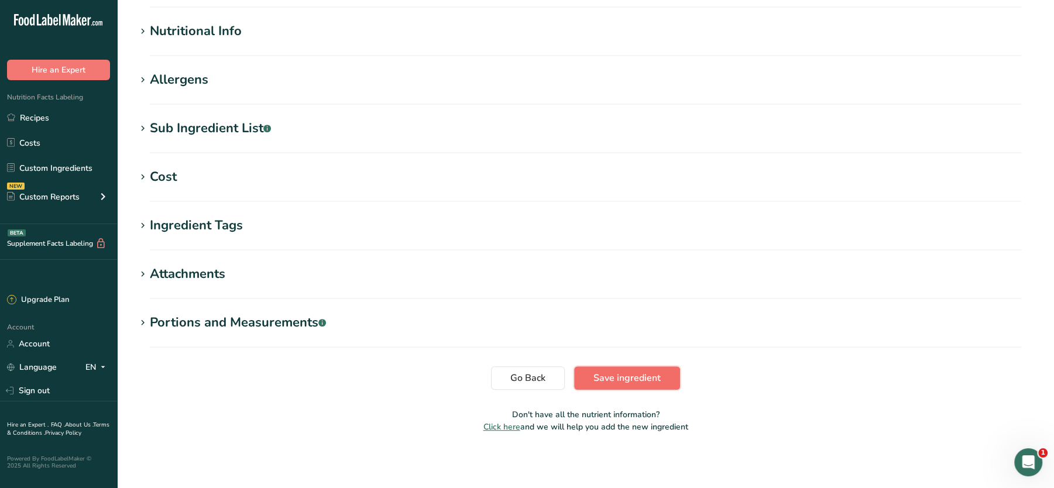
click at [605, 380] on span "Save ingredient" at bounding box center [626, 378] width 67 height 14
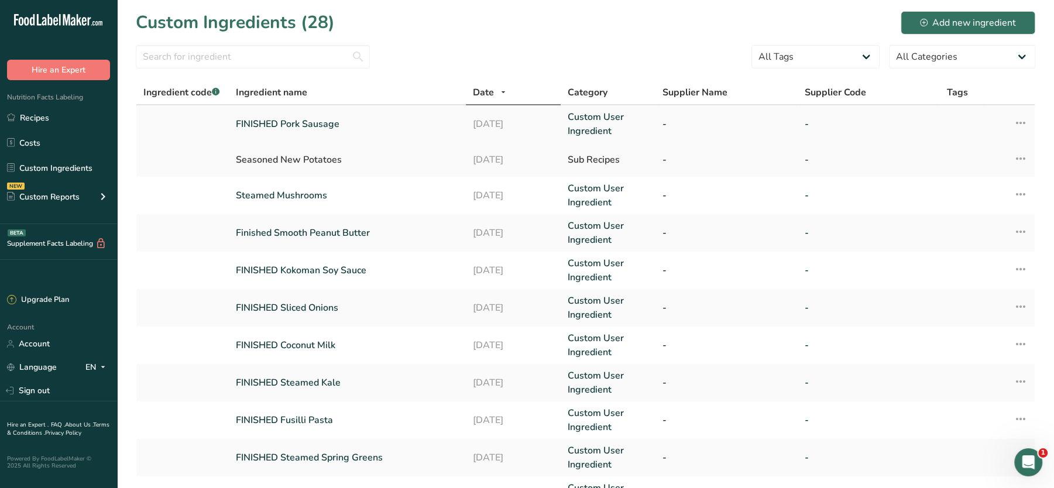
click at [287, 121] on link "FINISHED Pork Sausage" at bounding box center [347, 124] width 223 height 14
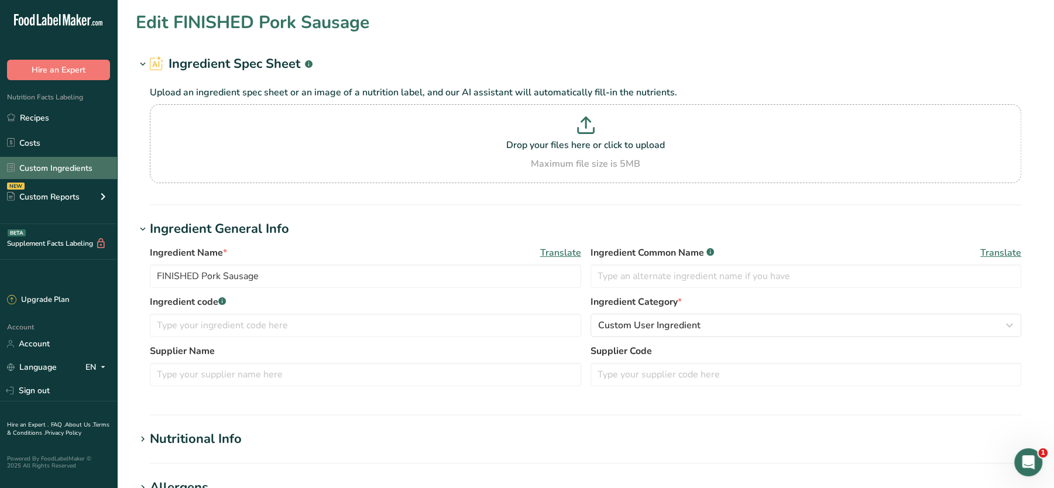
click at [40, 164] on link "Custom Ingredients" at bounding box center [58, 168] width 117 height 22
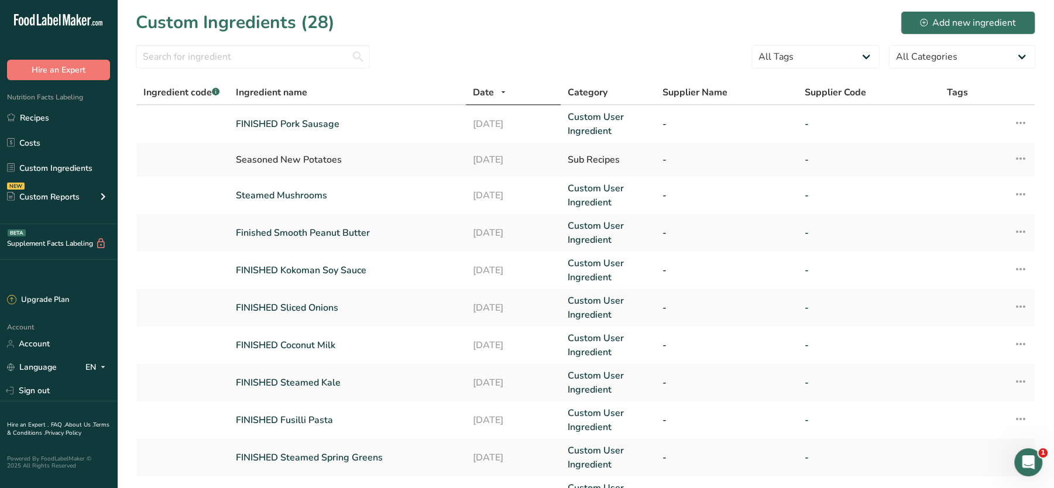
click at [949, 8] on section "Custom Ingredients (28) Add new ingredient All Tags High Protein Source of Anti…" at bounding box center [585, 360] width 937 height 720
click at [939, 16] on div "Add new ingredient" at bounding box center [968, 23] width 96 height 14
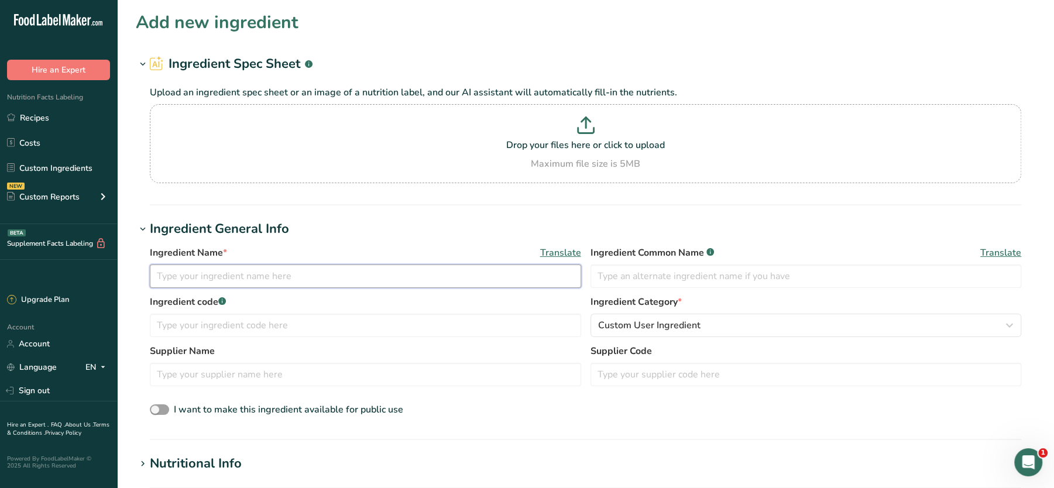
click at [247, 281] on input "text" at bounding box center [365, 276] width 431 height 23
paste input "baby potatoes"
click at [195, 274] on input "baby potatoes" at bounding box center [365, 276] width 431 height 23
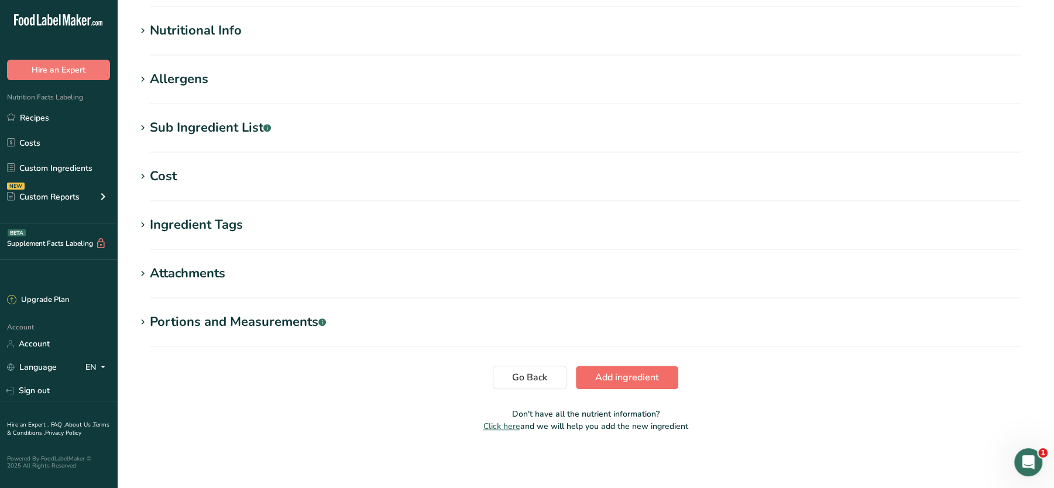
type input "baby potatoes"
click at [624, 380] on span "Add ingredient" at bounding box center [627, 377] width 64 height 14
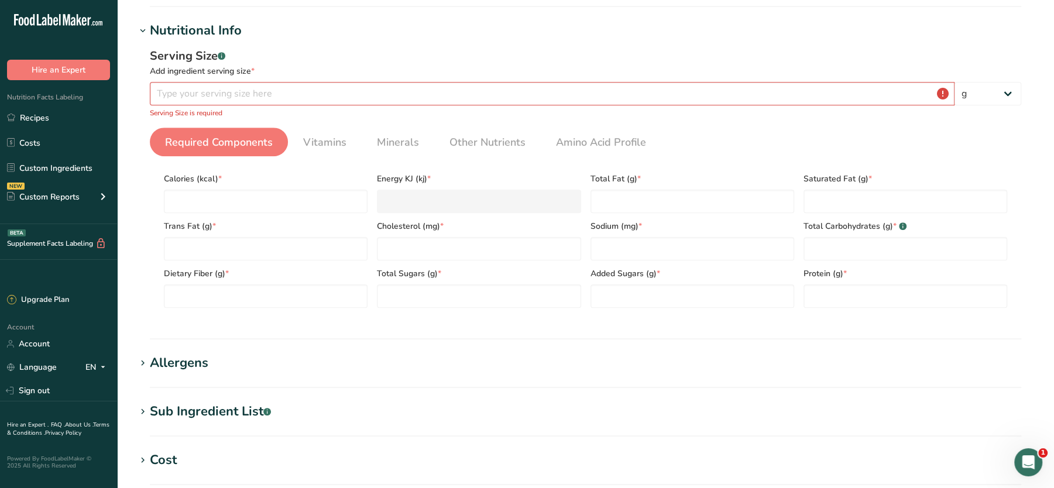
scroll to position [131, 0]
click at [284, 84] on input "number" at bounding box center [552, 93] width 805 height 23
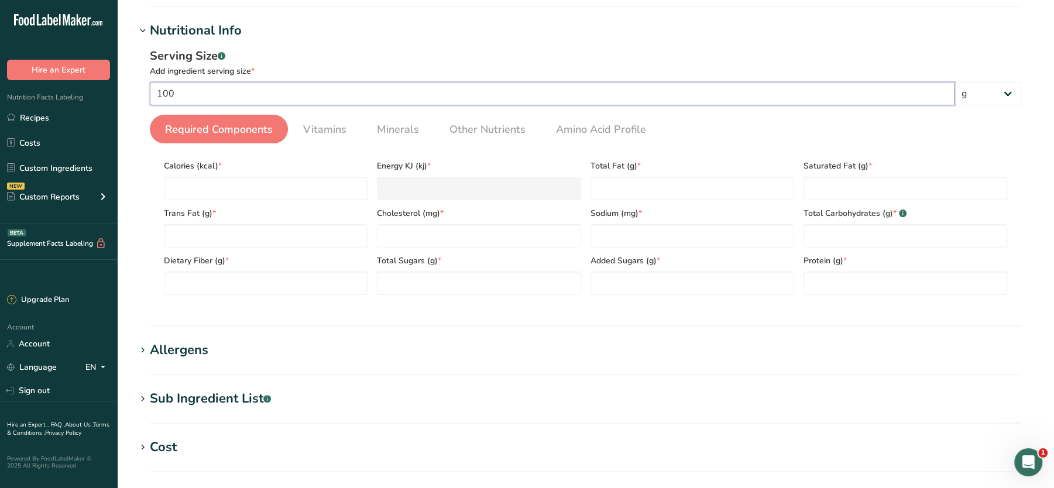
scroll to position [401, 0]
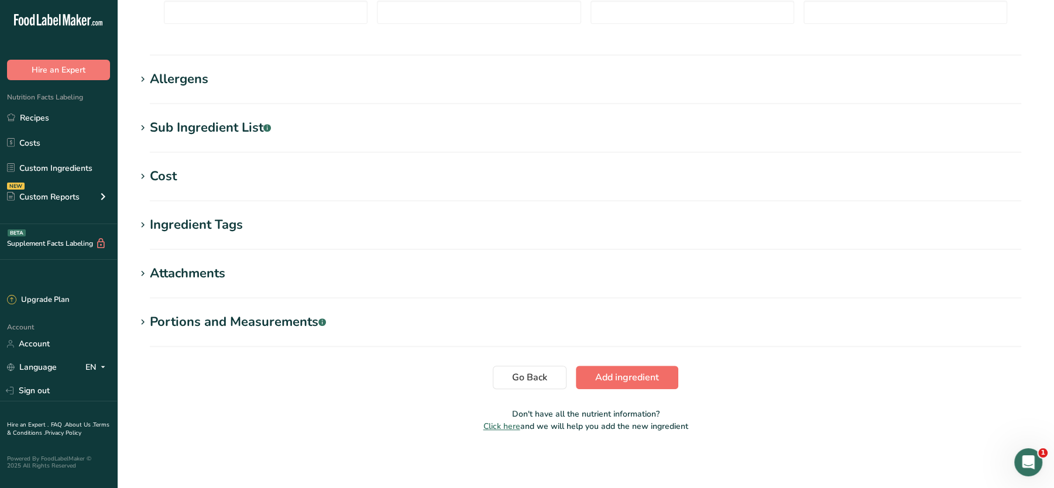
type input "100"
click at [641, 370] on span "Add ingredient" at bounding box center [627, 377] width 64 height 14
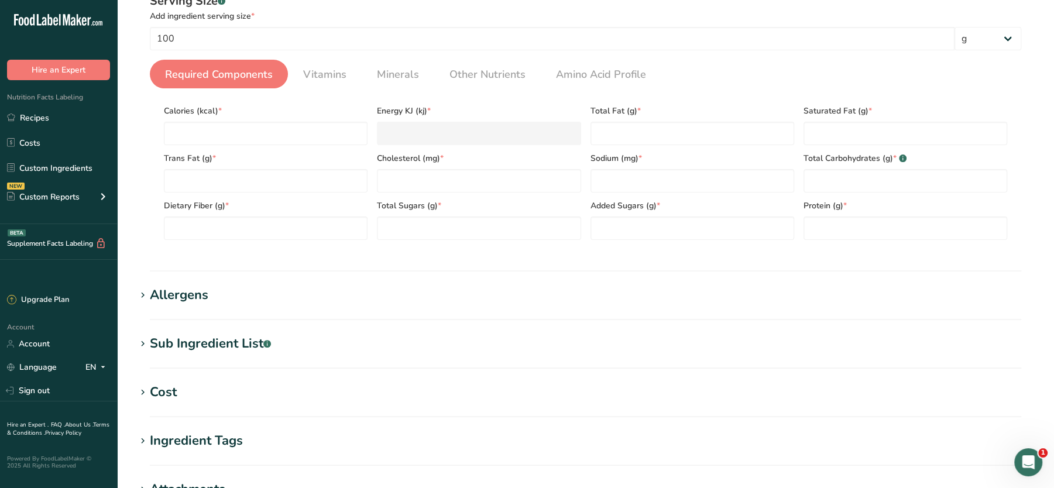
scroll to position [152, 0]
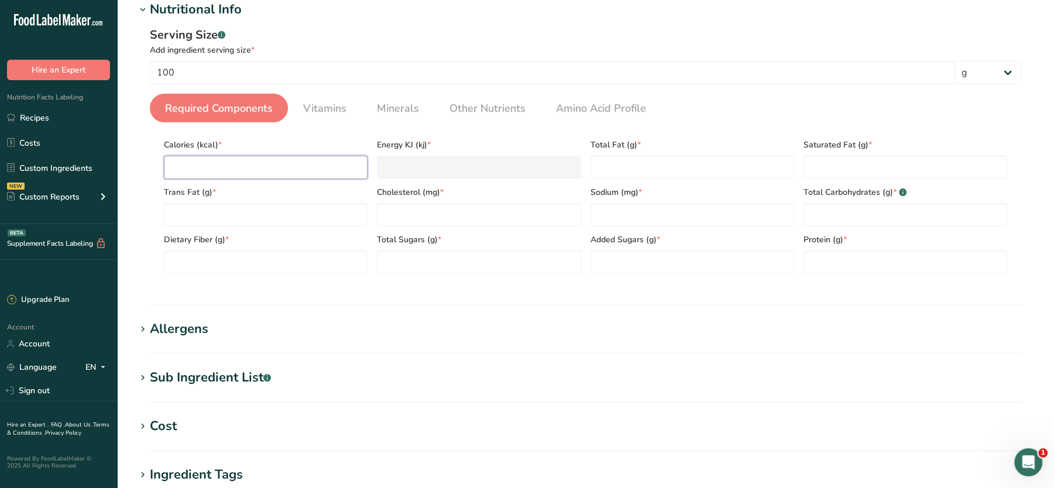
click at [198, 164] on input "number" at bounding box center [266, 167] width 204 height 23
type input "0"
type KJ "0"
type input "0"
click at [433, 212] on input "number" at bounding box center [479, 214] width 204 height 23
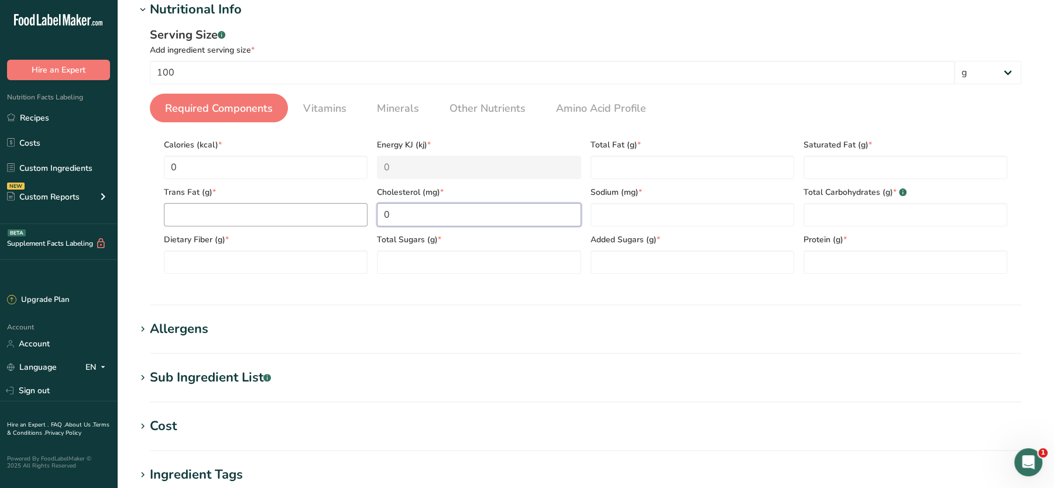
type input "0"
click at [311, 209] on Fat "number" at bounding box center [266, 214] width 204 height 23
type Fat "0"
click at [284, 250] on Fiber "number" at bounding box center [266, 261] width 204 height 23
type Fiber "0"
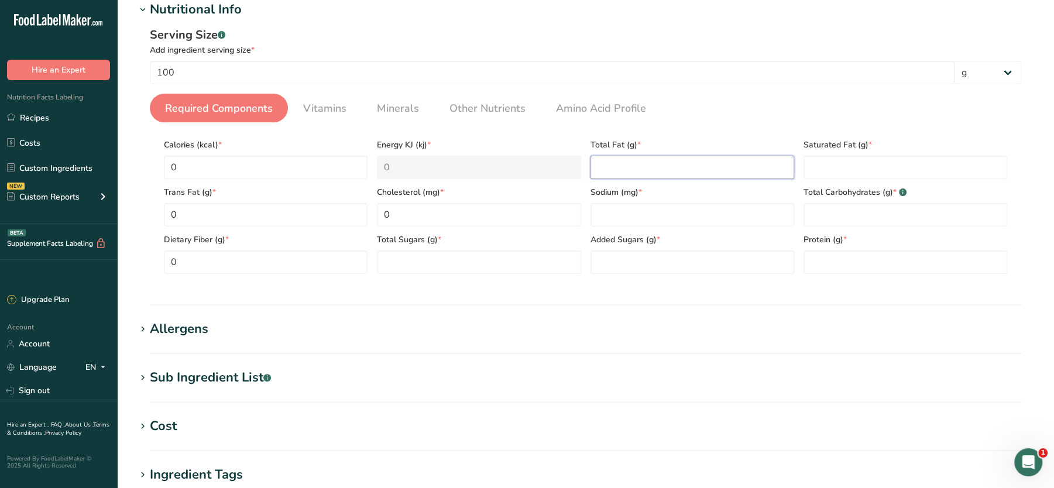
click at [714, 159] on Fat "number" at bounding box center [693, 167] width 204 height 23
type Fat "0"
click at [881, 167] on Fat "number" at bounding box center [906, 167] width 204 height 23
type Fat "0"
click at [690, 211] on input "number" at bounding box center [693, 214] width 204 height 23
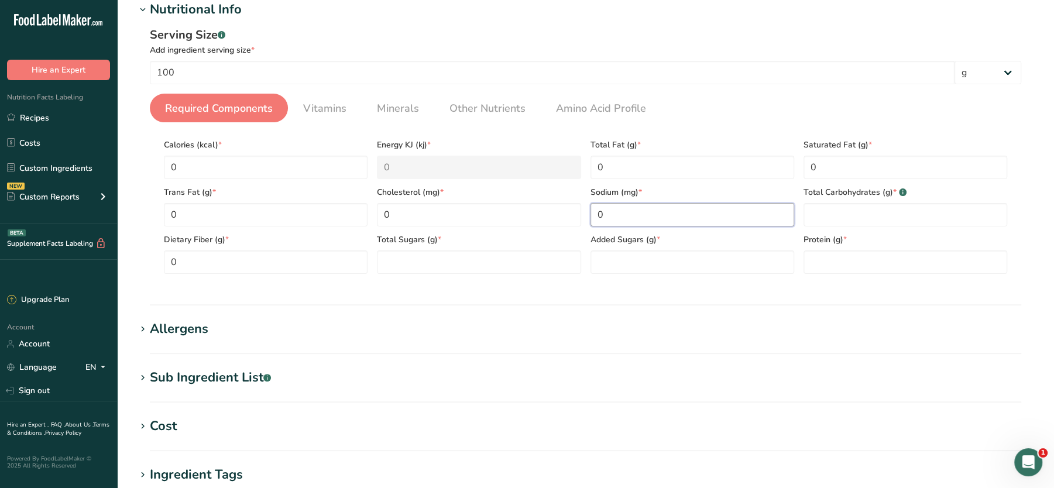
type input "0"
drag, startPoint x: 625, startPoint y: 232, endPoint x: 608, endPoint y: 210, distance: 28.0
click at [608, 210] on div "Calories (kcal) * 0 Energy KJ (kj) * 0 Total Fat (g) * 0 Saturated Fat (g) * 0 …" at bounding box center [585, 203] width 853 height 142
drag, startPoint x: 608, startPoint y: 210, endPoint x: 550, endPoint y: 202, distance: 58.4
click at [550, 202] on div "Calories (kcal) * 0 Energy KJ (kj) * 0 Total Fat (g) * 0 Saturated Fat (g) * 0 …" at bounding box center [585, 203] width 853 height 142
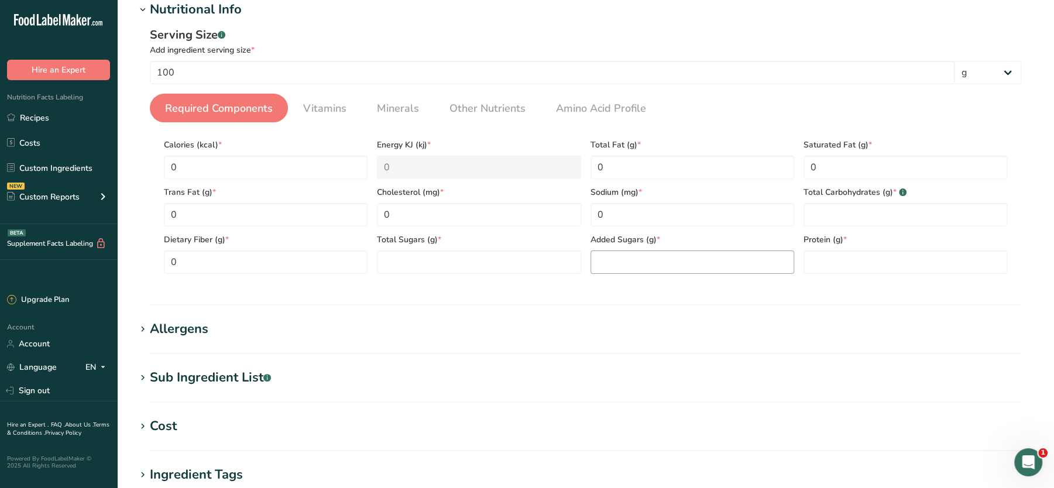
drag, startPoint x: 609, startPoint y: 248, endPoint x: 604, endPoint y: 267, distance: 20.4
click at [604, 267] on div "Added Sugars (g) *" at bounding box center [692, 249] width 213 height 47
click at [604, 267] on Sugars "number" at bounding box center [693, 261] width 204 height 23
type Sugars "0"
click at [531, 268] on Sugars "number" at bounding box center [479, 261] width 204 height 23
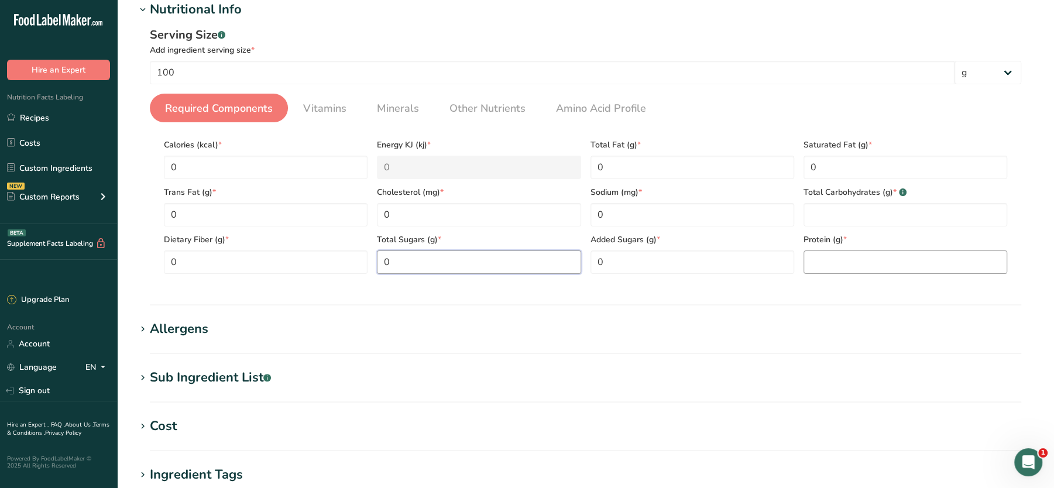
type Sugars "0"
click at [850, 260] on input "number" at bounding box center [906, 261] width 204 height 23
type input "0"
click at [838, 217] on Carbohydrates "number" at bounding box center [906, 214] width 204 height 23
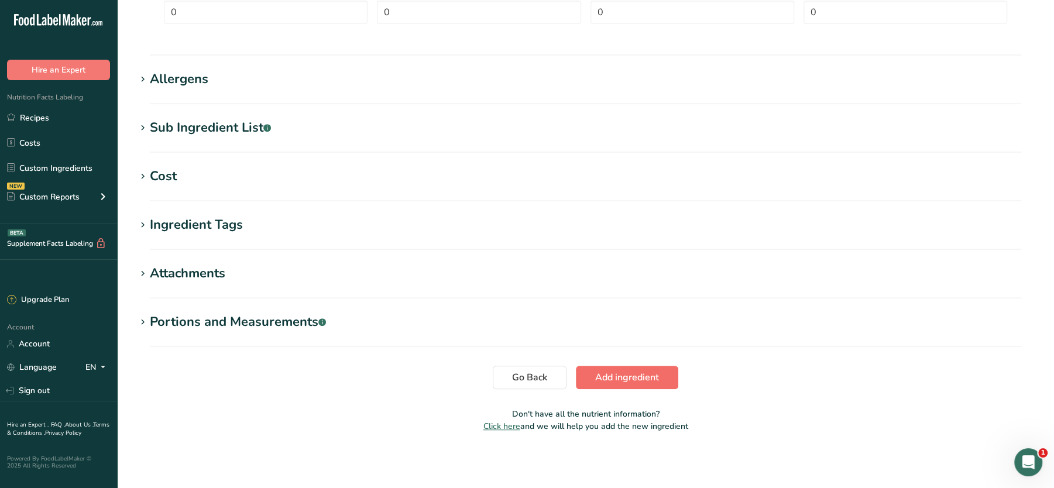
type Carbohydrates "0"
click at [661, 376] on button "Add ingredient" at bounding box center [627, 377] width 102 height 23
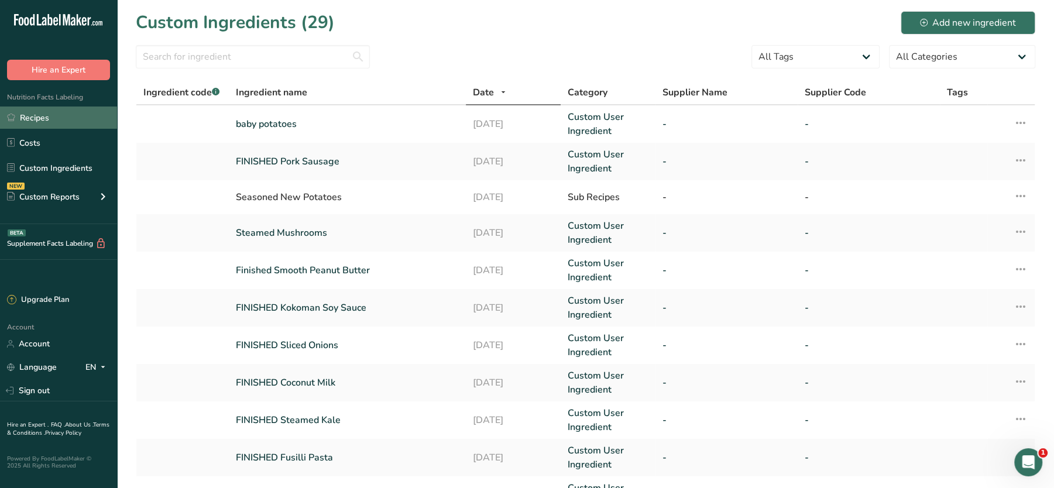
click at [42, 118] on link "Recipes" at bounding box center [58, 118] width 117 height 22
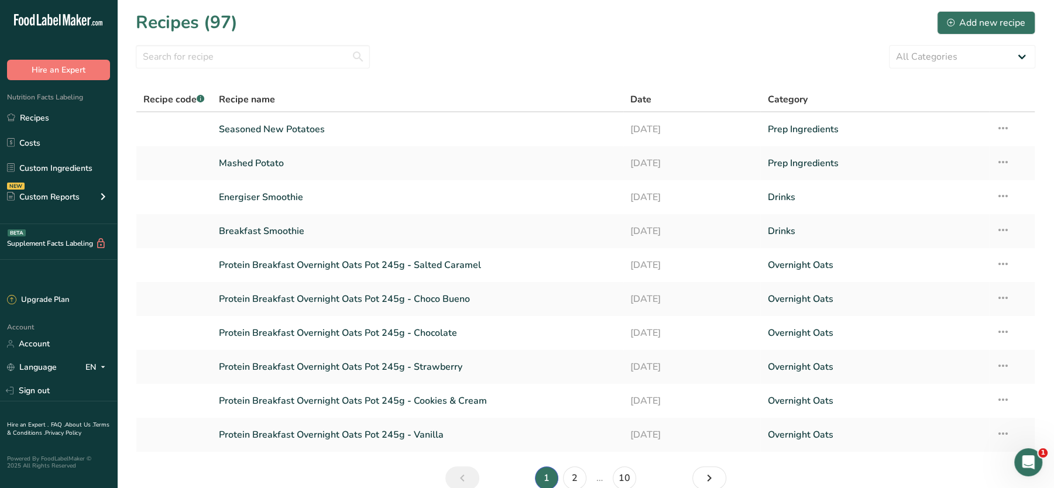
click at [217, 69] on section "Recipes (97) Add new recipe All Categories Baked Goods [GEOGRAPHIC_DATA] Confec…" at bounding box center [585, 254] width 937 height 509
click at [212, 64] on input "text" at bounding box center [253, 56] width 234 height 23
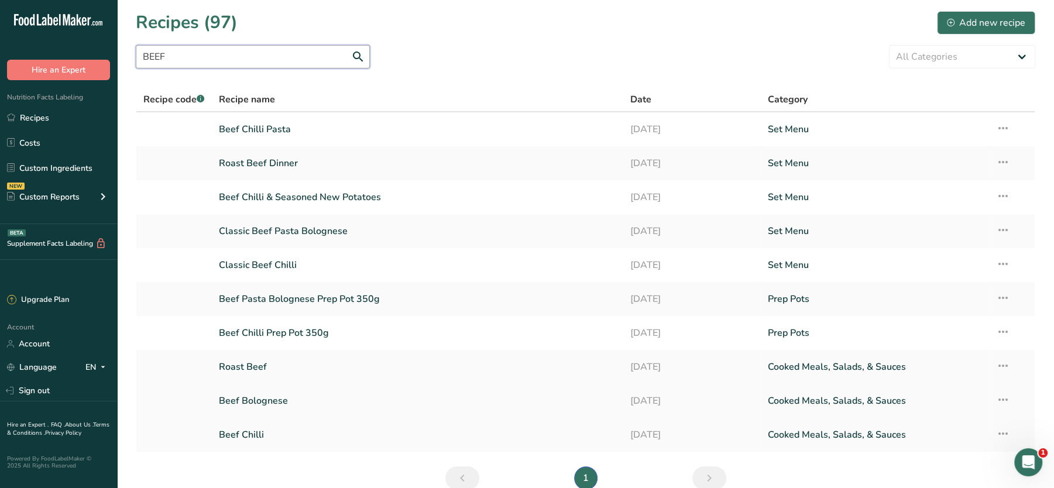
type input "BEEF"
click at [251, 401] on link "Beef Bolognese" at bounding box center [417, 401] width 397 height 25
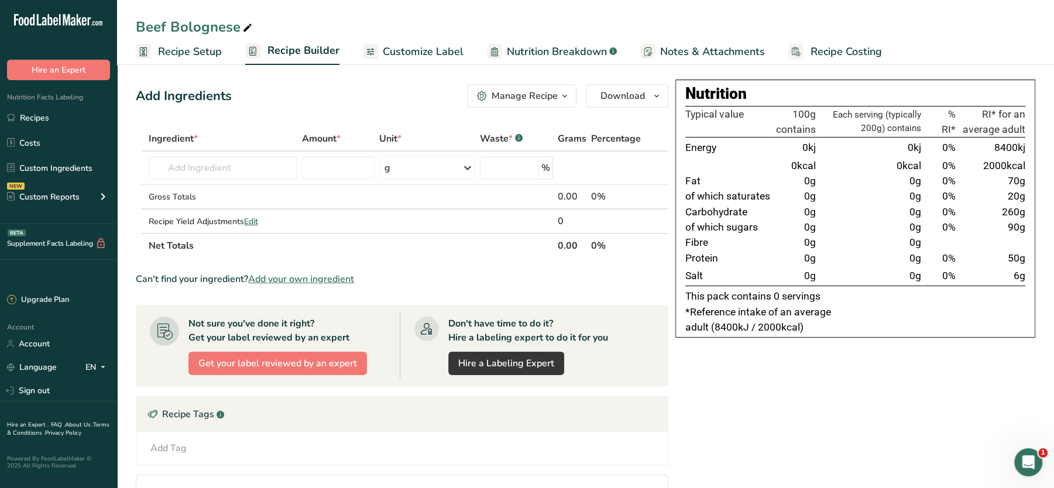
click at [723, 55] on span "Notes & Attachments" at bounding box center [712, 52] width 105 height 16
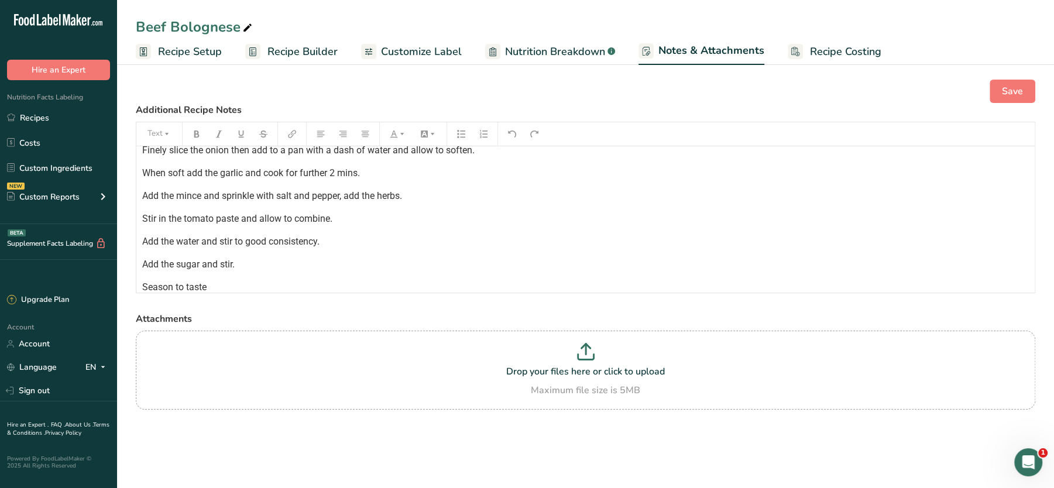
scroll to position [285, 0]
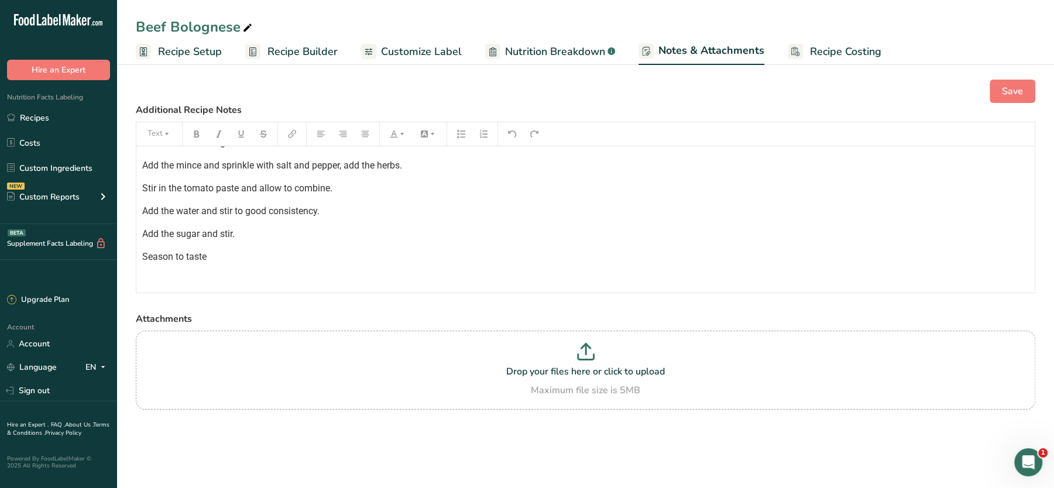
click at [193, 275] on p "﻿" at bounding box center [585, 280] width 887 height 14
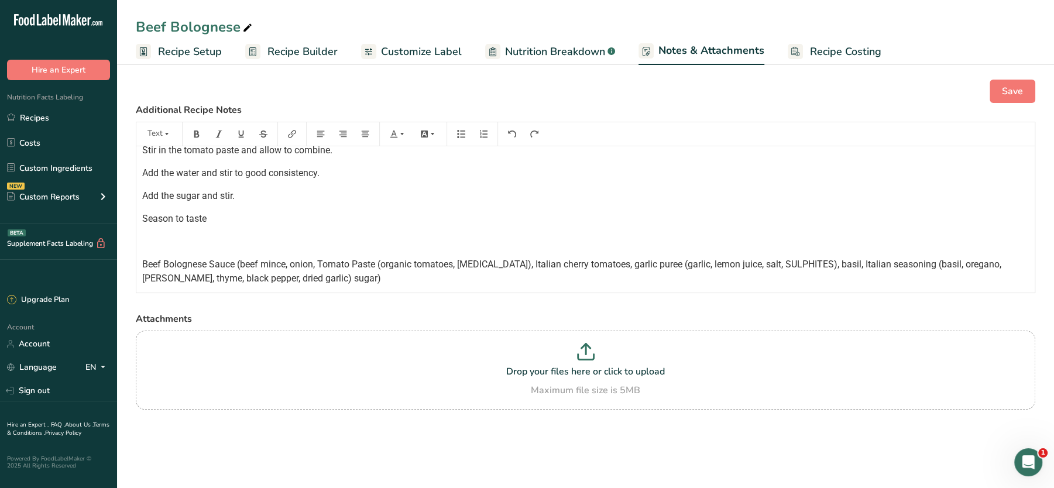
scroll to position [335, 0]
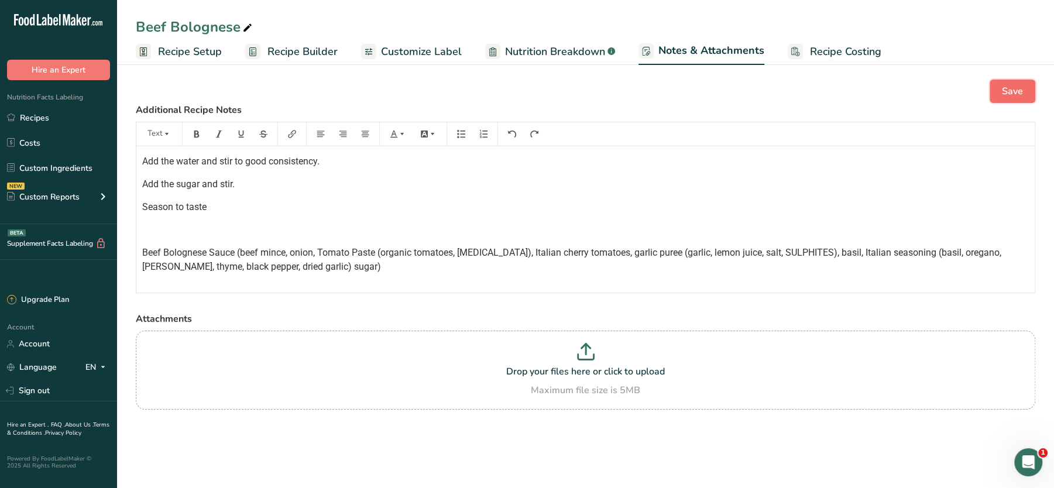
click at [1019, 97] on span "Save" at bounding box center [1012, 91] width 21 height 14
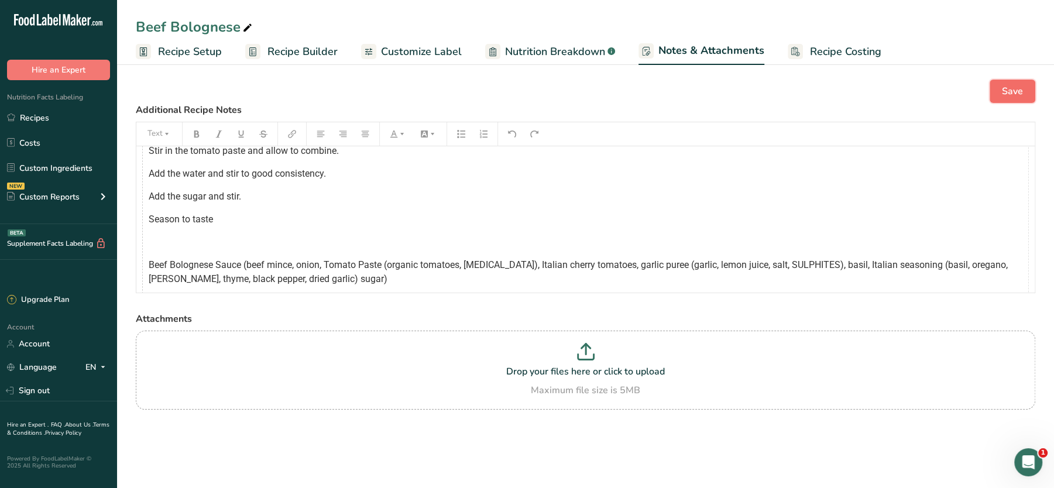
click at [1001, 94] on button "Save" at bounding box center [1013, 91] width 46 height 23
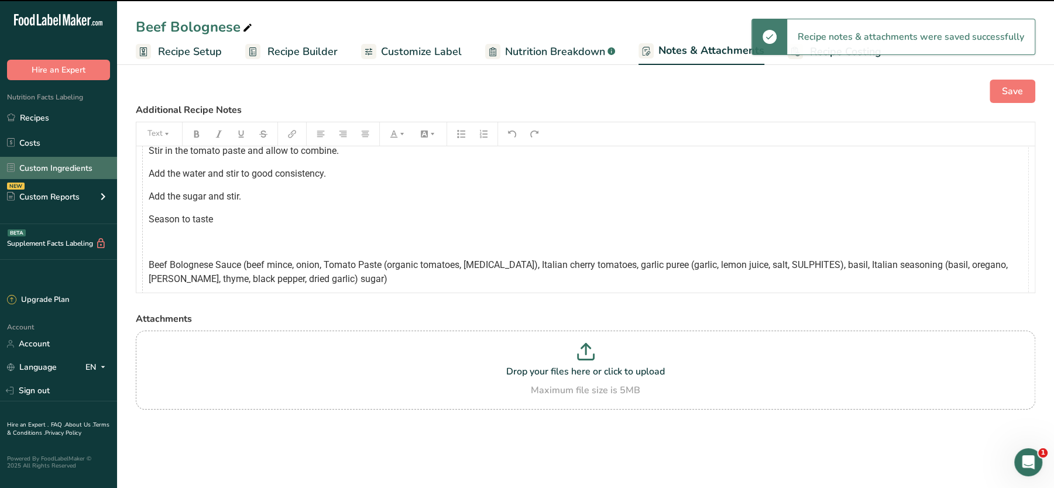
click at [83, 170] on link "Custom Ingredients" at bounding box center [58, 168] width 117 height 22
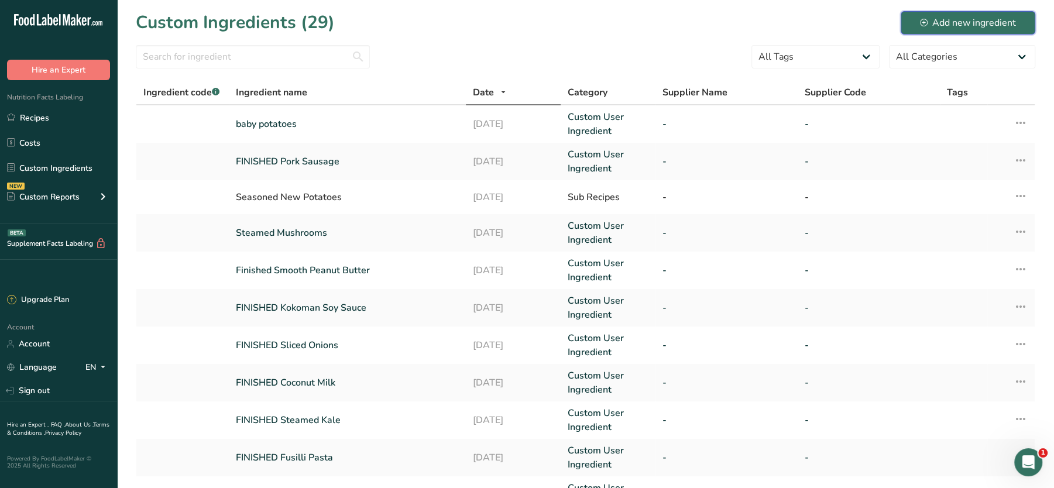
click at [932, 20] on div "Add new ingredient" at bounding box center [968, 23] width 96 height 14
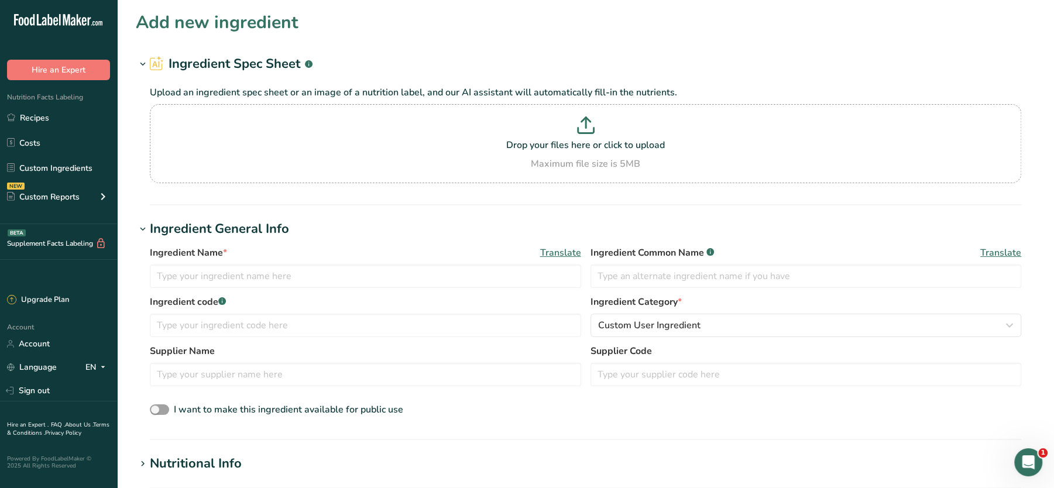
click at [263, 289] on div "Ingredient Name * Translate Ingredient Common Name .a-a{fill:#347362;}.b-a{fill…" at bounding box center [585, 270] width 871 height 49
click at [245, 279] on input "text" at bounding box center [365, 276] width 431 height 23
paste input "Italian cherry tomatoes"
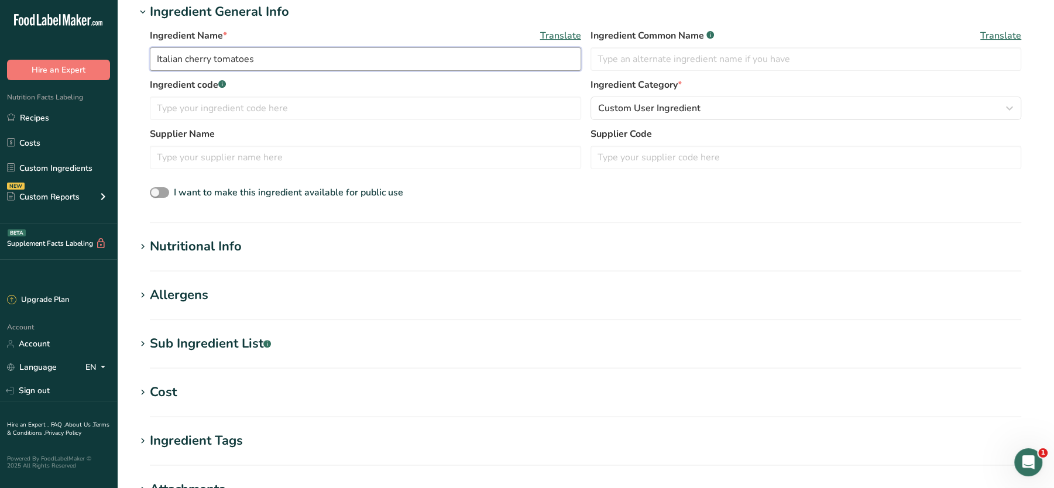
scroll to position [278, 0]
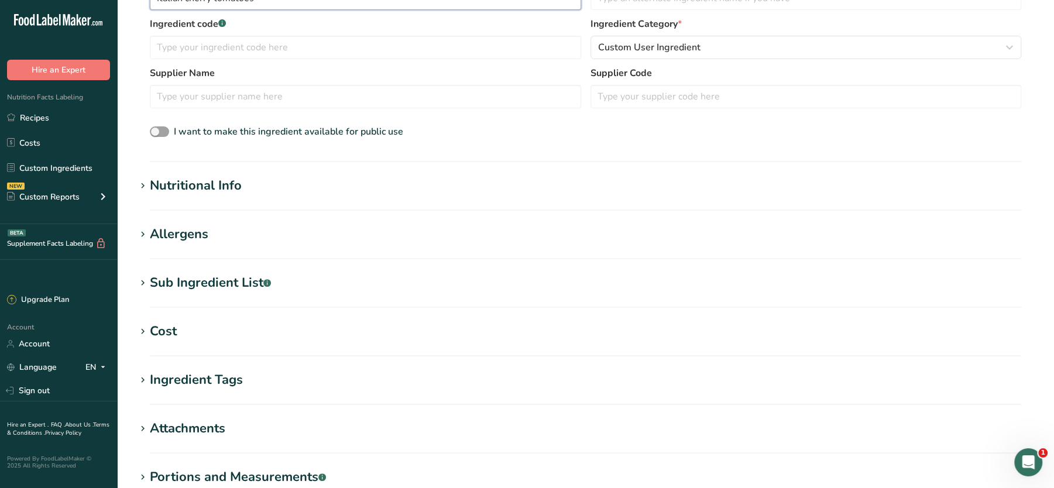
type input "Italian cherry tomatoes"
click at [197, 184] on div "Nutritional Info" at bounding box center [196, 185] width 92 height 19
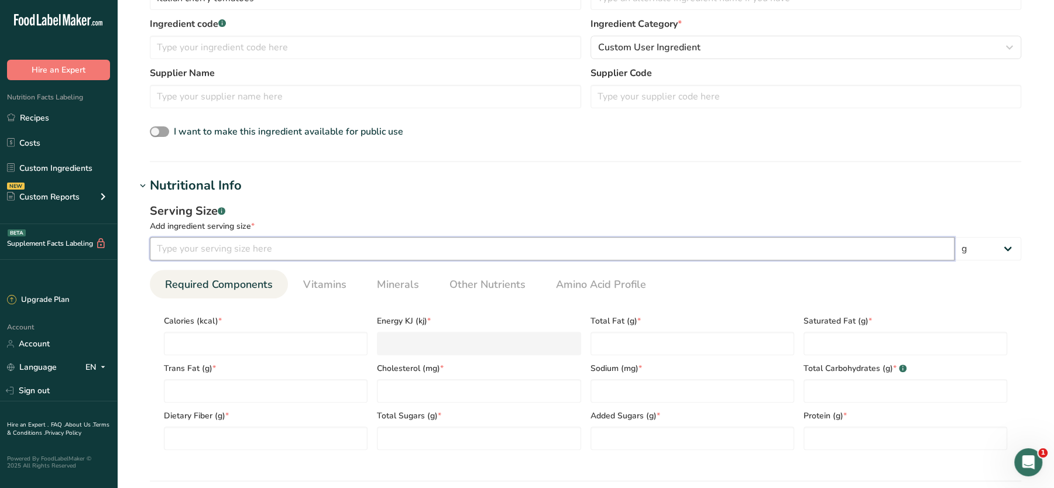
click at [313, 253] on input "number" at bounding box center [552, 248] width 805 height 23
type input "100"
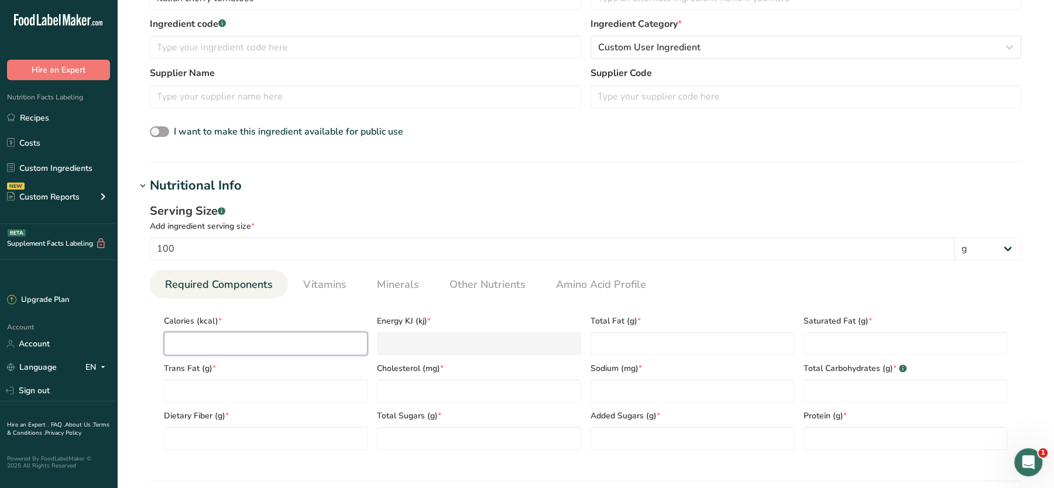
click at [298, 348] on input "number" at bounding box center [266, 343] width 204 height 23
type input "0"
type KJ "0"
type input "0"
type Fat "0"
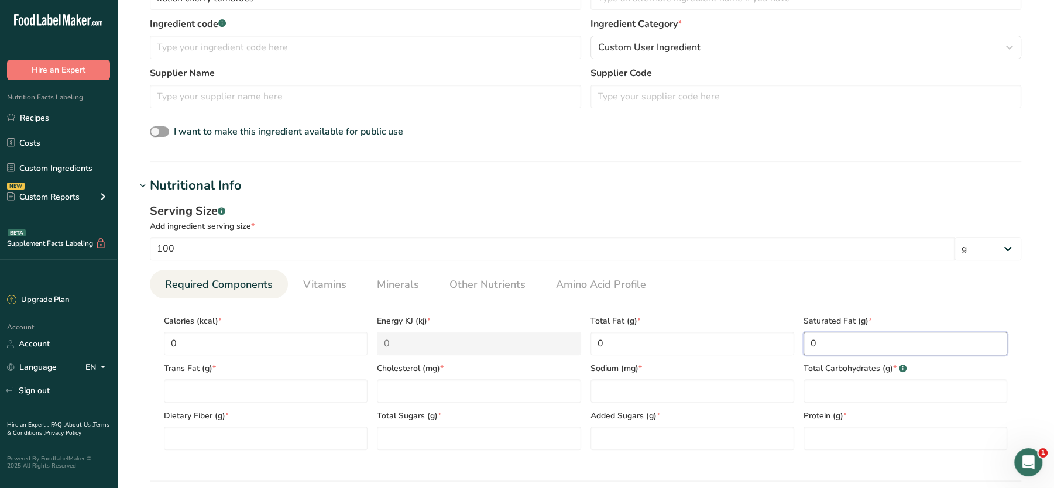
type Fat "0"
type input "0"
type Carbohydrates "0"
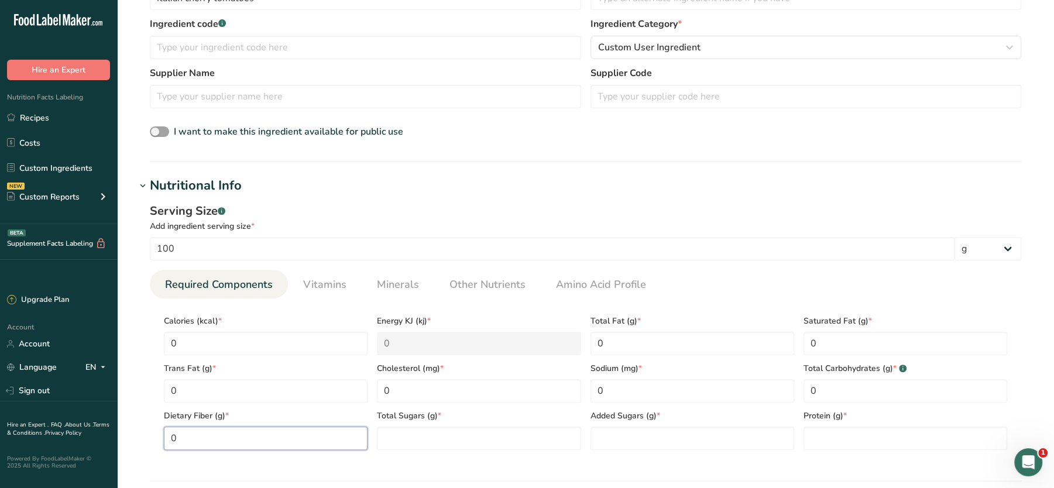
type Fiber "0"
type Sugars "0"
type input "0"
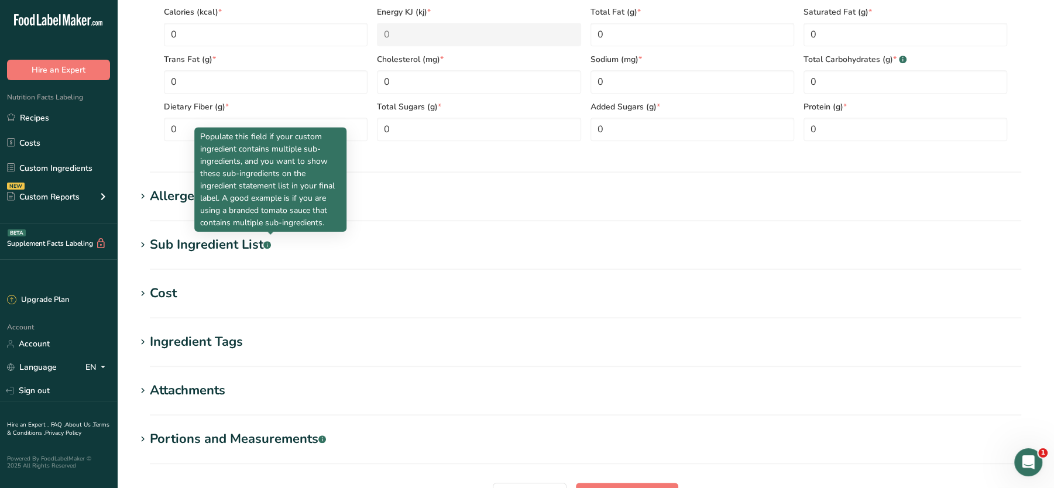
scroll to position [0, 0]
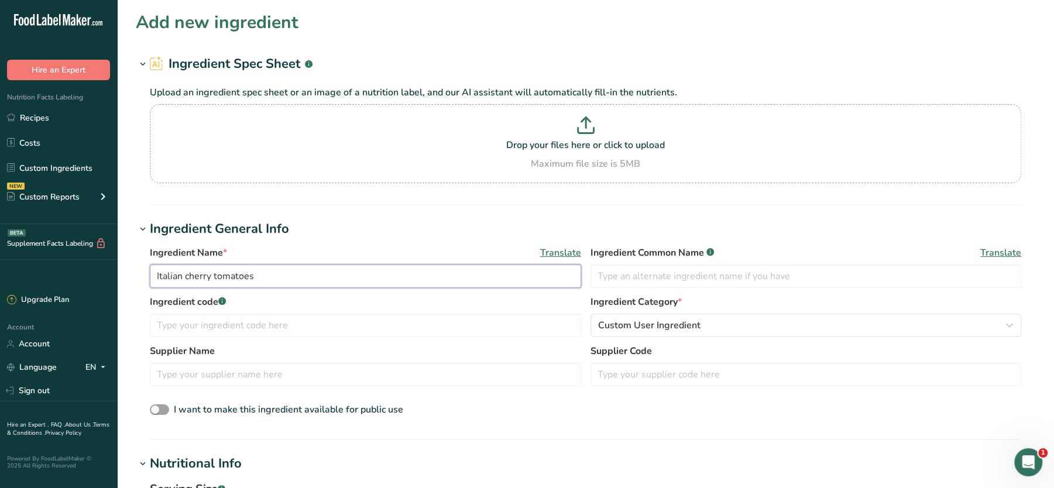
click at [153, 277] on input "Italian cherry tomatoes" at bounding box center [365, 276] width 431 height 23
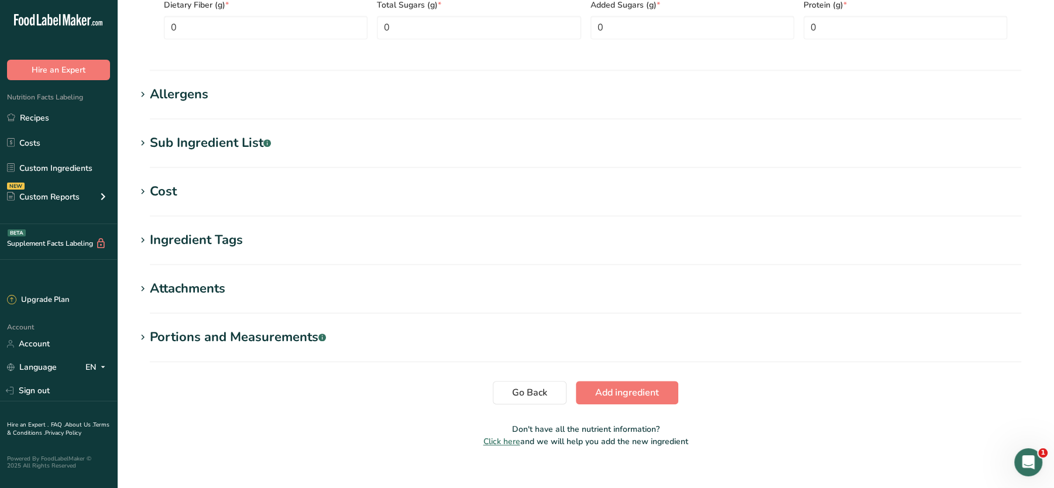
scroll to position [703, 0]
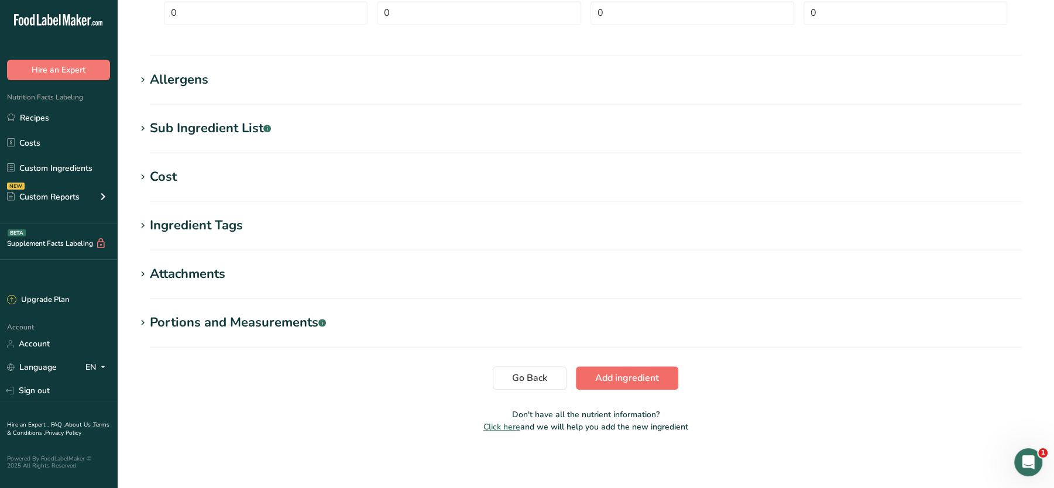
type input "Lupa Italian cherry tomatoes"
click at [609, 383] on span "Add ingredient" at bounding box center [627, 378] width 64 height 14
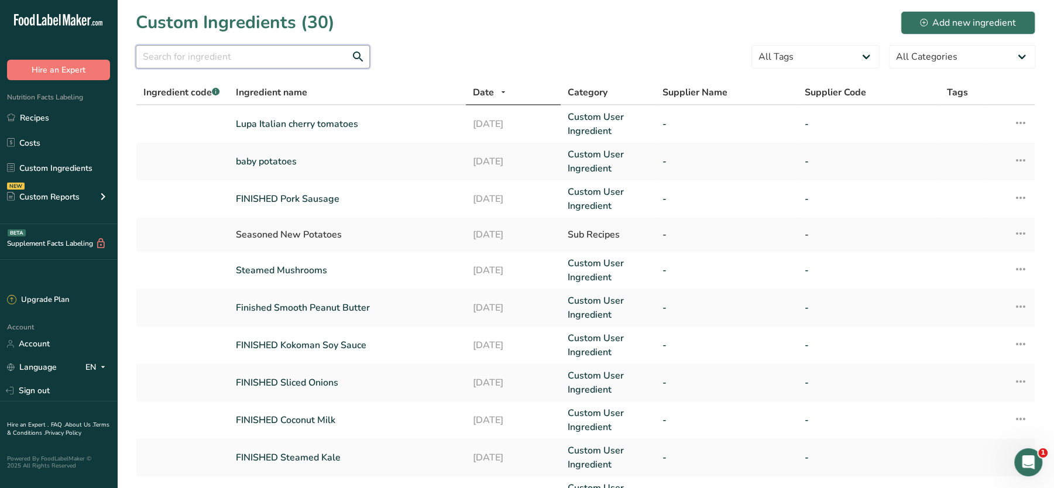
click at [285, 61] on input "text" at bounding box center [253, 56] width 234 height 23
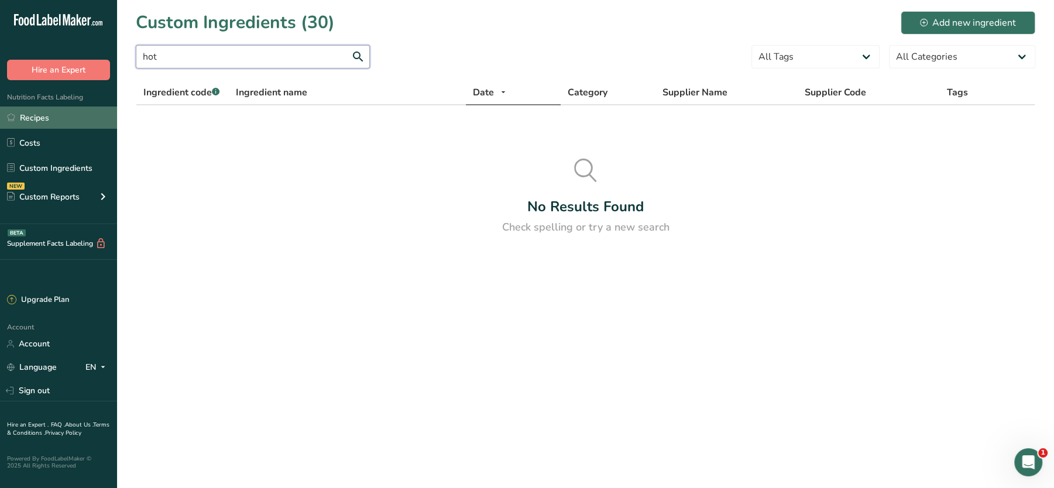
type input "hot"
click at [56, 117] on link "Recipes" at bounding box center [58, 118] width 117 height 22
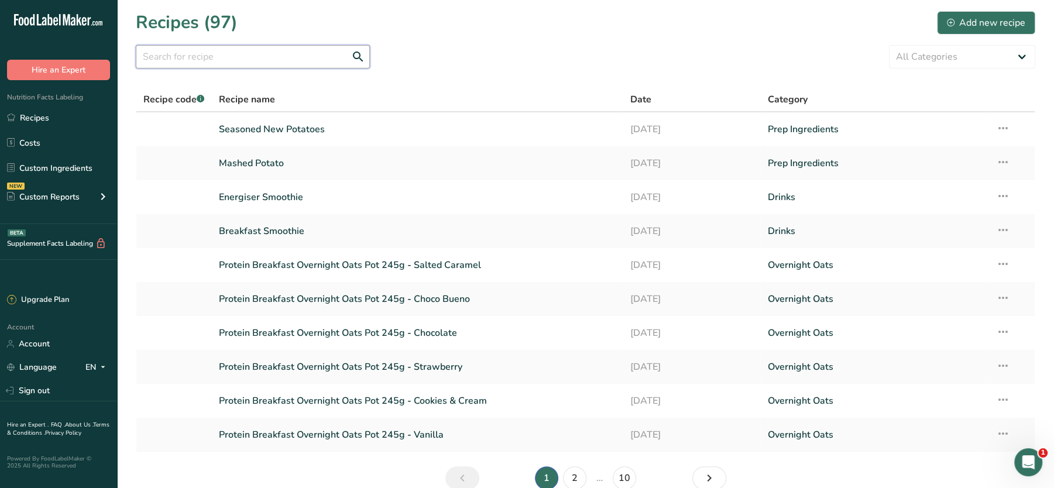
click at [232, 63] on input "text" at bounding box center [253, 56] width 234 height 23
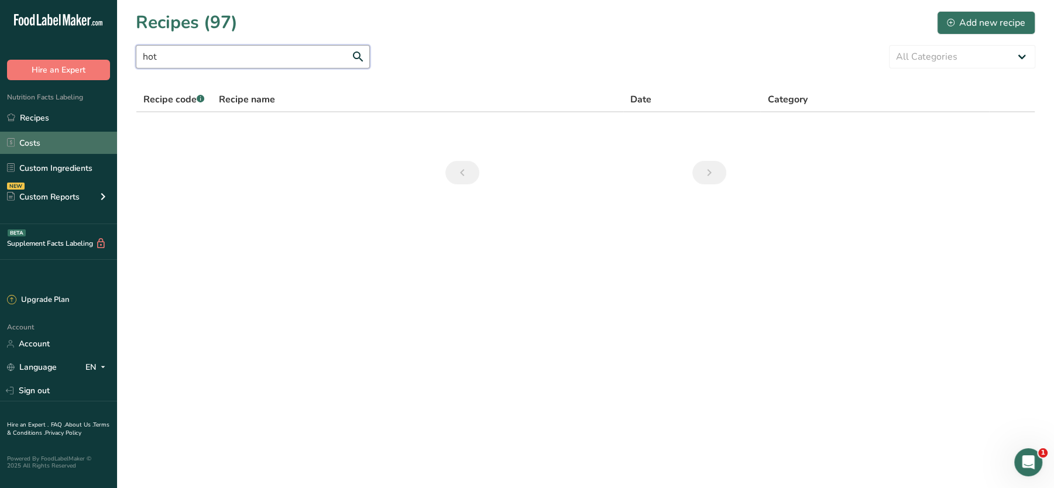
type input "hot"
click at [38, 132] on link "Costs" at bounding box center [58, 143] width 117 height 22
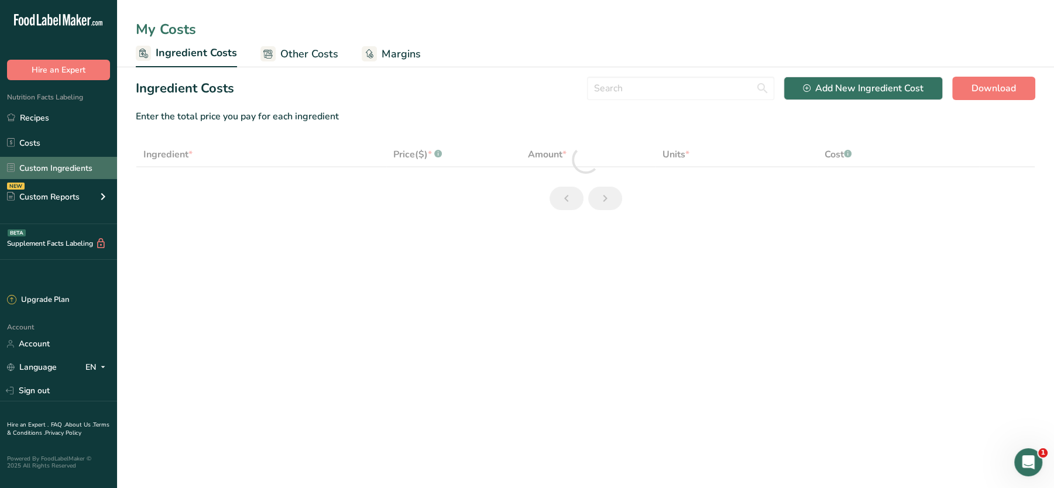
click at [42, 160] on link "Custom Ingredients" at bounding box center [58, 168] width 117 height 22
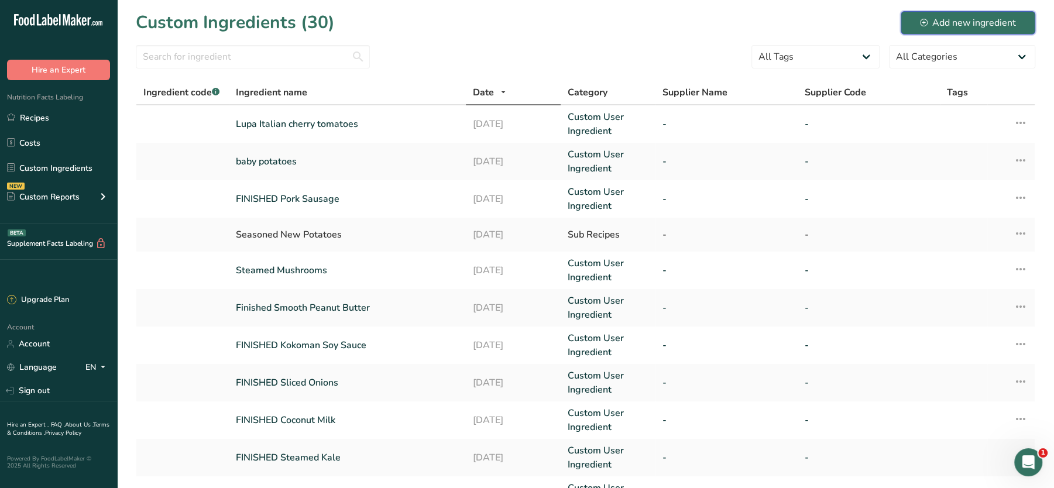
click at [943, 30] on button "Add new ingredient" at bounding box center [968, 22] width 135 height 23
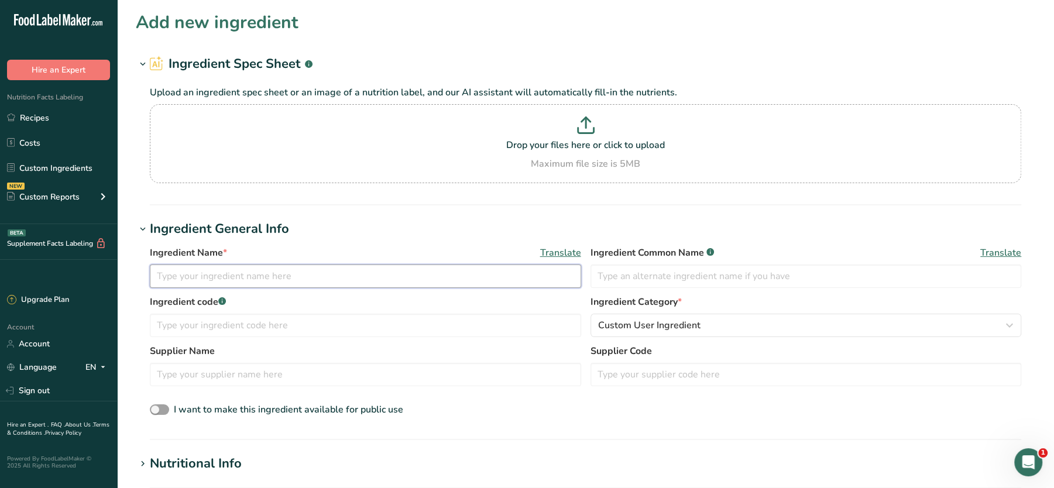
click at [225, 273] on input "text" at bounding box center [365, 276] width 431 height 23
paste input "[PERSON_NAME] Hot Sauce (Fermented red cayenne peppers, spirit vinegar, water, …"
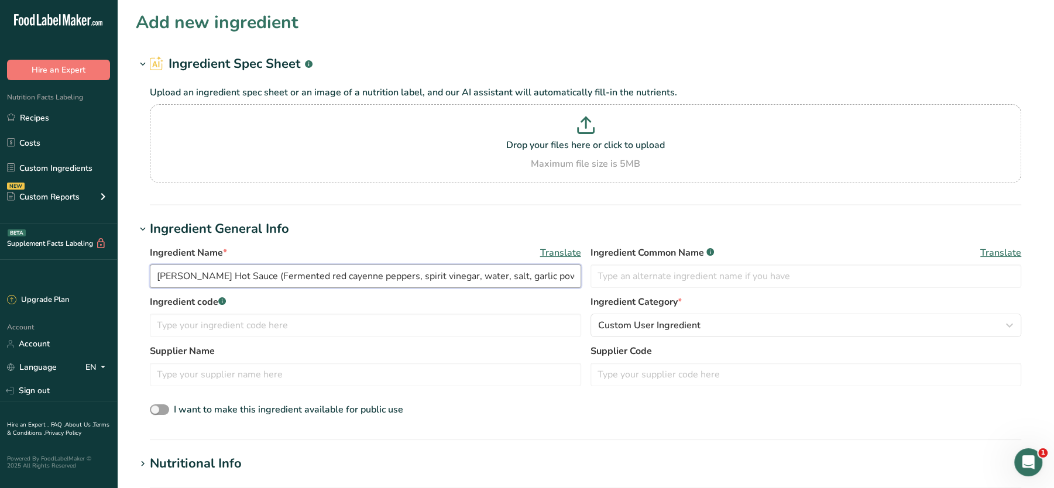
drag, startPoint x: 234, startPoint y: 273, endPoint x: 841, endPoint y: 301, distance: 608.2
click at [841, 301] on div "Ingredient Name * Translate [PERSON_NAME] Hot Sauce (Fermented red cayenne pepp…" at bounding box center [586, 332] width 900 height 186
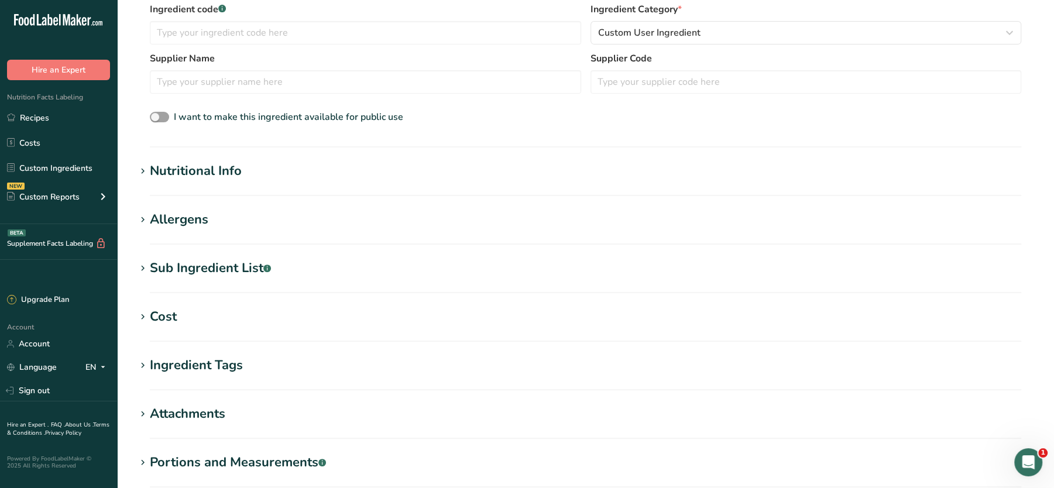
scroll to position [428, 0]
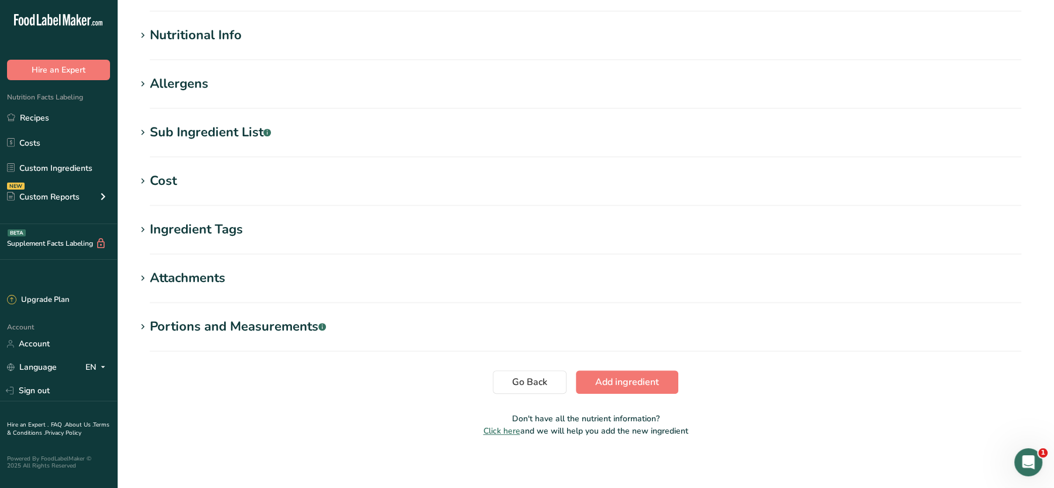
type input "[PERSON_NAME] Hot Sauce"
click at [234, 54] on section "Nutritional Info Serving Size .a-a{fill:#347362;}.b-a{fill:#fff;} Add ingredien…" at bounding box center [586, 43] width 900 height 35
click at [232, 45] on section "Nutritional Info Serving Size .a-a{fill:#347362;}.b-a{fill:#fff;} Add ingredien…" at bounding box center [586, 43] width 900 height 35
click at [210, 48] on section "Nutritional Info Serving Size .a-a{fill:#347362;}.b-a{fill:#fff;} Add ingredien…" at bounding box center [586, 43] width 900 height 35
click at [228, 35] on div "Nutritional Info" at bounding box center [196, 35] width 92 height 19
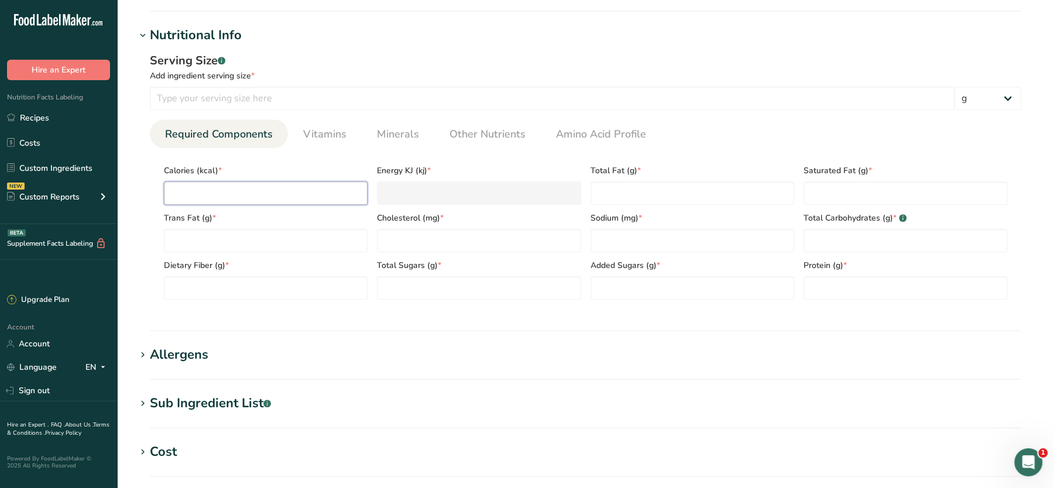
click at [265, 187] on input "number" at bounding box center [266, 192] width 204 height 23
type input "0"
type KJ "0"
type input "0"
type Fat "0"
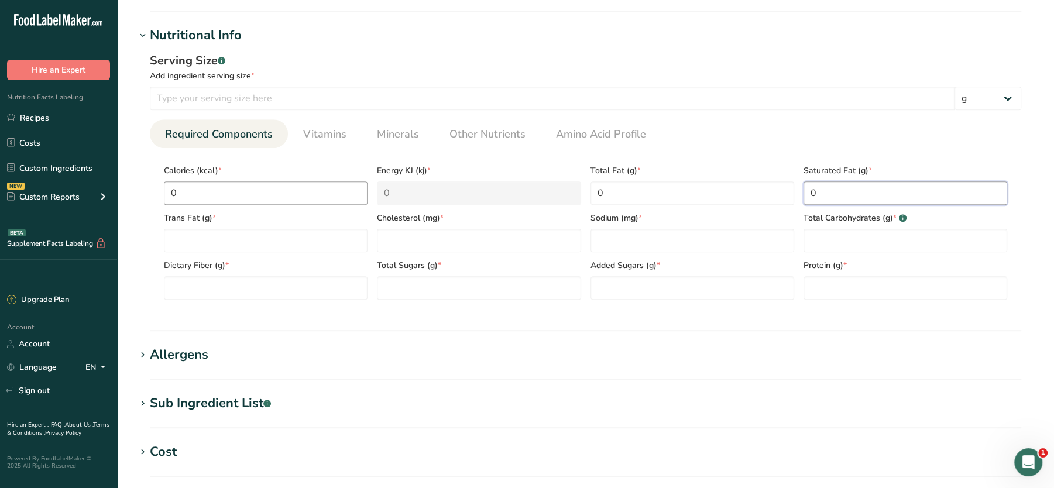
type Fat "0"
type input "0"
type Carbohydrates "0"
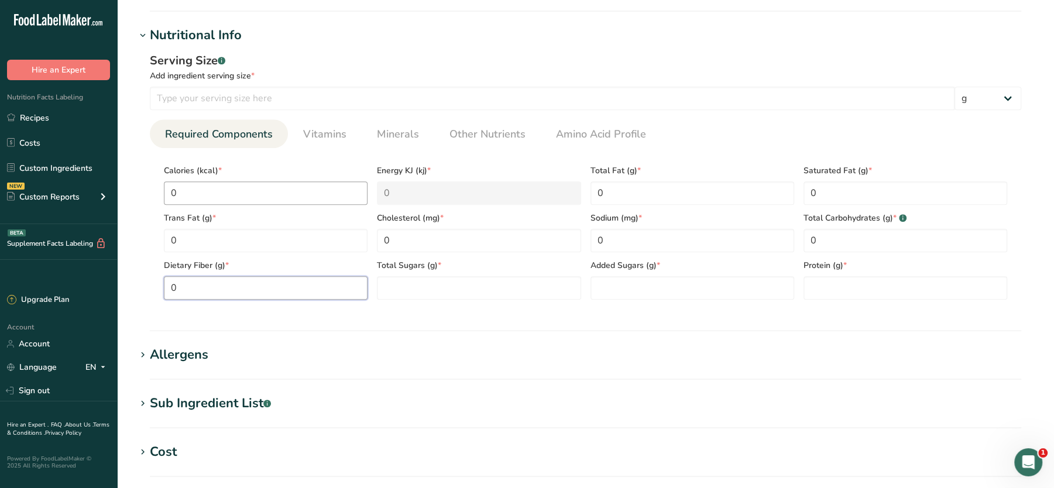
type Fiber "0"
type Sugars "0"
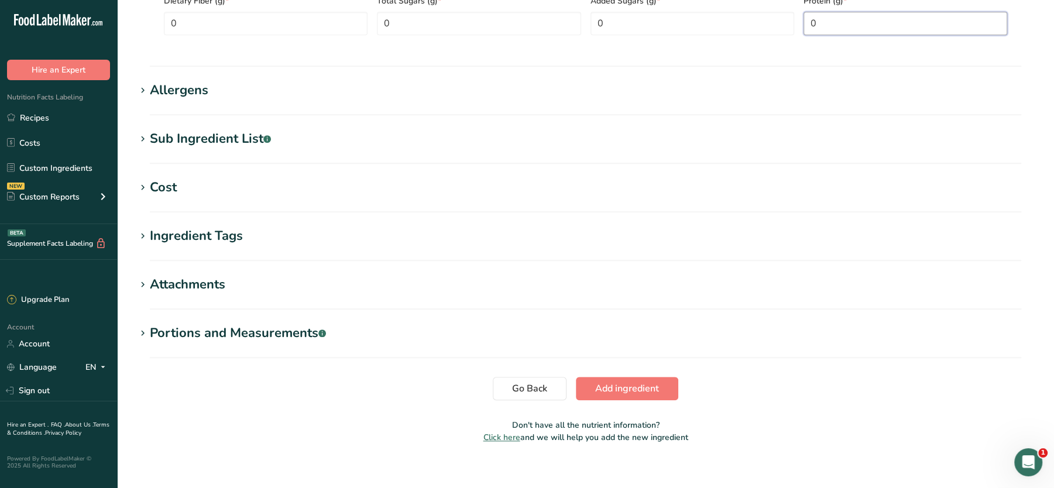
scroll to position [696, 0]
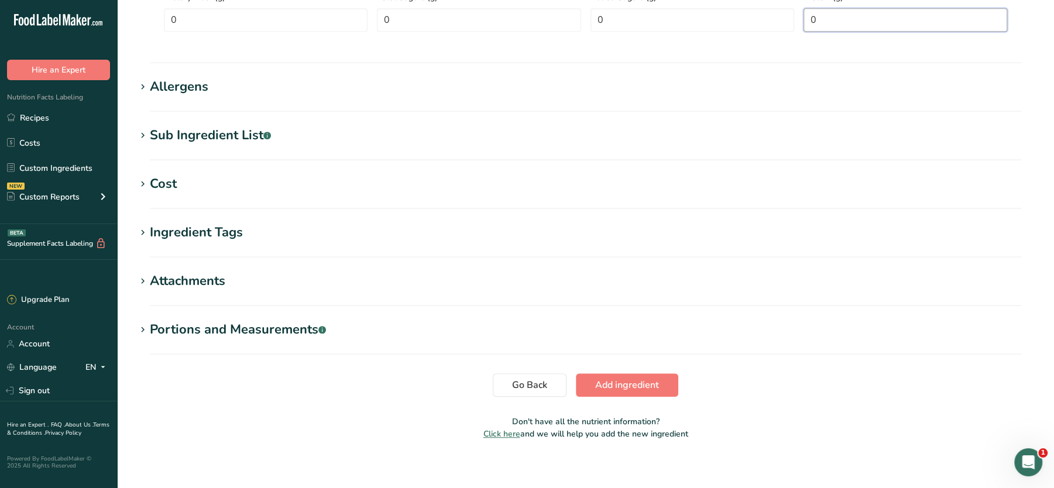
type input "0"
click at [274, 151] on section "Sub Ingredient List .a-a{fill:#347362;}.b-a{fill:#fff;} Translate" at bounding box center [586, 143] width 900 height 35
click at [298, 131] on h1 "Sub Ingredient List .a-a{fill:#347362;}.b-a{fill:#fff;}" at bounding box center [586, 135] width 900 height 19
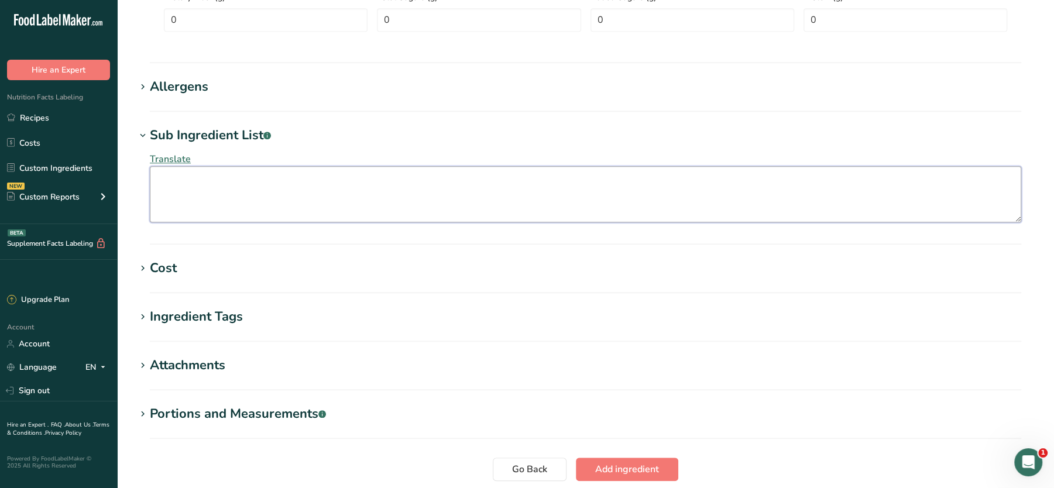
click at [284, 190] on textarea at bounding box center [585, 194] width 871 height 56
paste textarea "[PERSON_NAME] Hot Sauce (Fermented red cayenne peppers, spirit vinegar, water, …"
drag, startPoint x: 232, startPoint y: 179, endPoint x: 135, endPoint y: 184, distance: 97.9
type textarea "(Fermented red cayenne peppers, spirit vinegar, water, salt, garlic powder))"
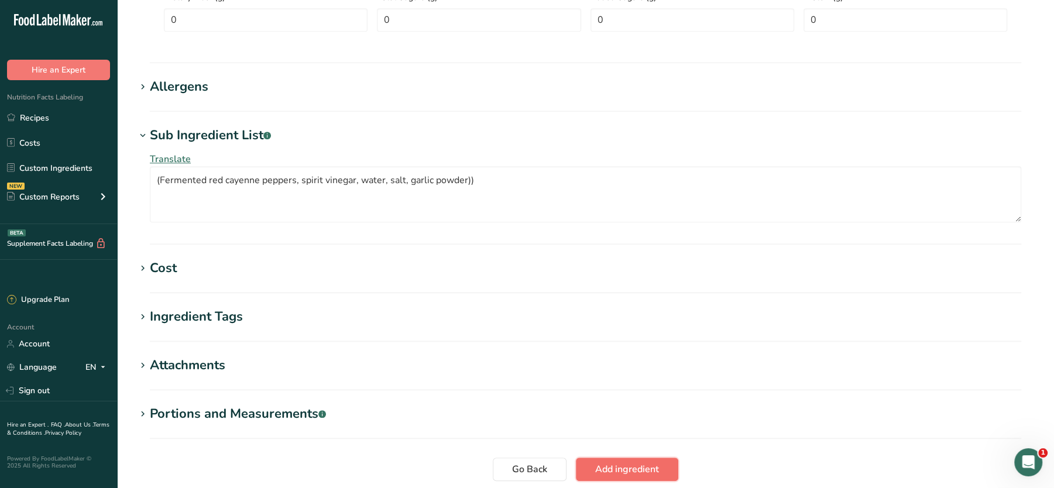
click at [611, 465] on span "Add ingredient" at bounding box center [627, 469] width 64 height 14
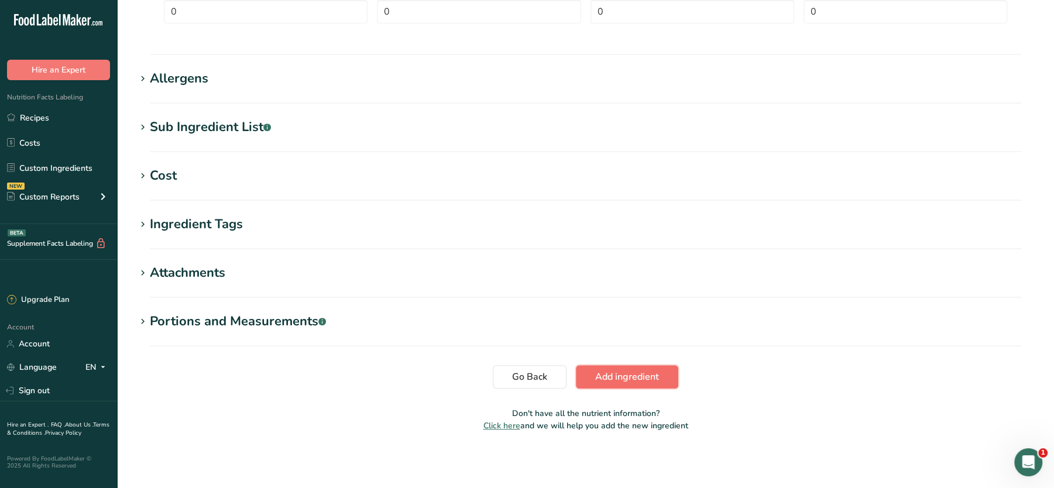
scroll to position [414, 0]
click at [633, 379] on span "Add ingredient" at bounding box center [627, 377] width 64 height 14
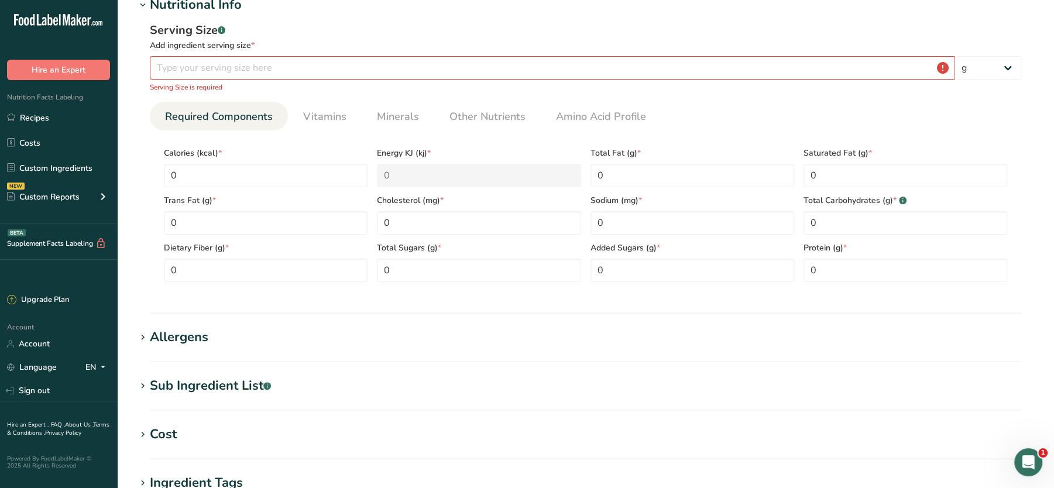
scroll to position [152, 0]
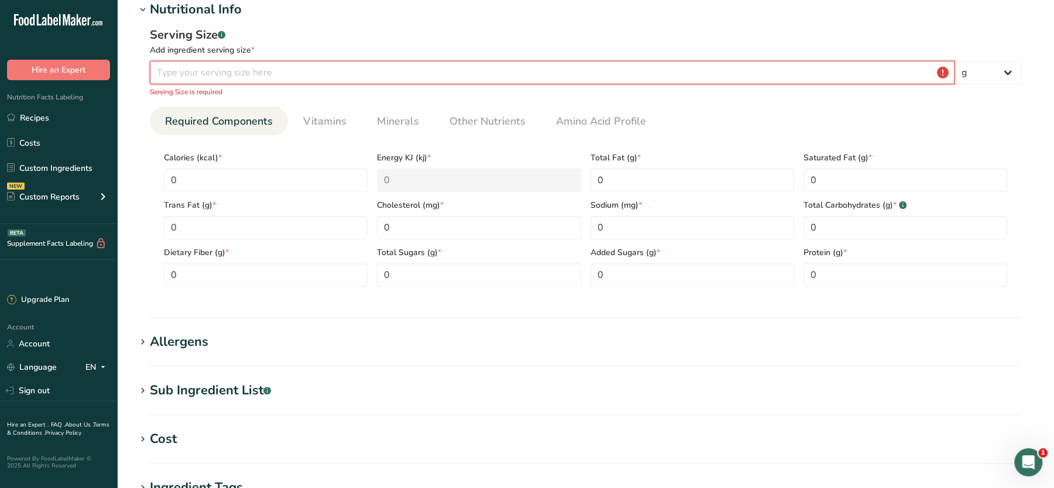
click at [239, 68] on input "number" at bounding box center [552, 72] width 805 height 23
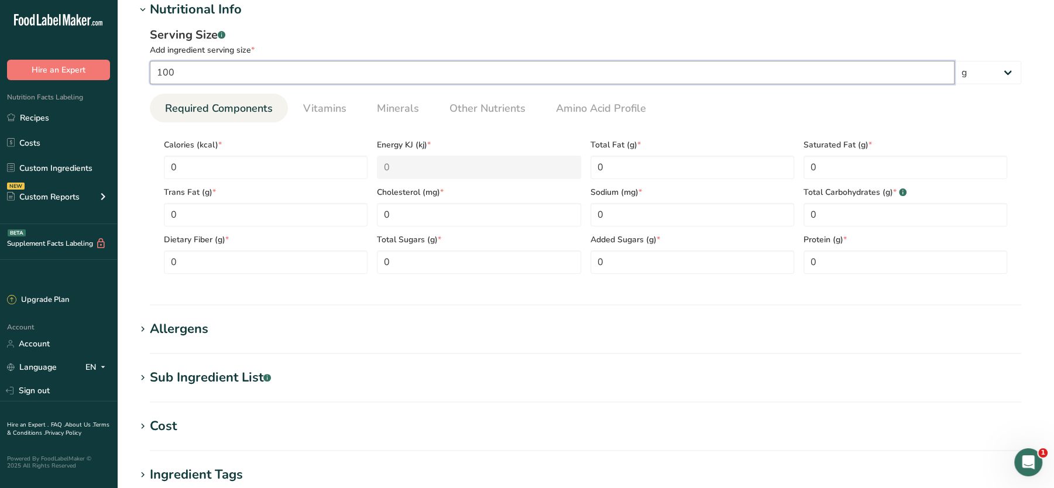
scroll to position [401, 0]
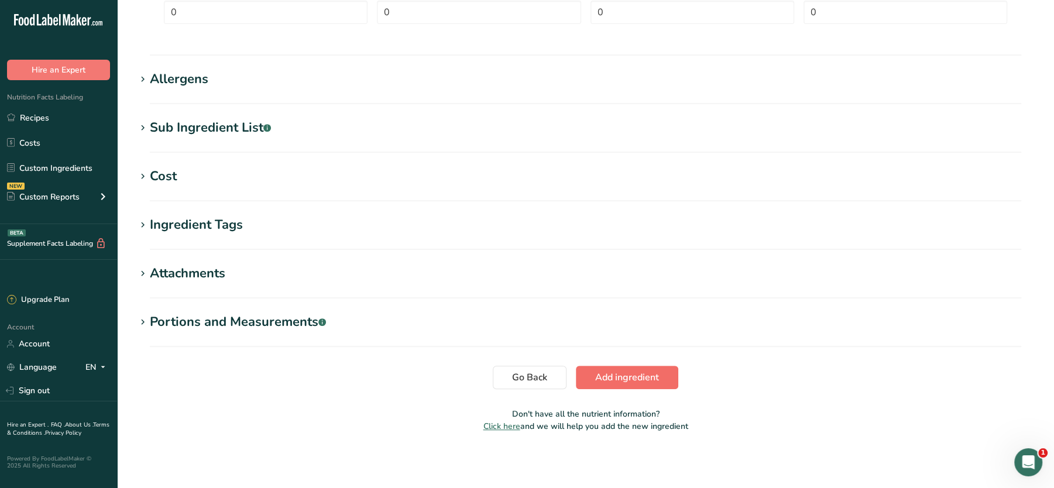
type input "100"
click at [608, 385] on button "Add ingredient" at bounding box center [627, 377] width 102 height 23
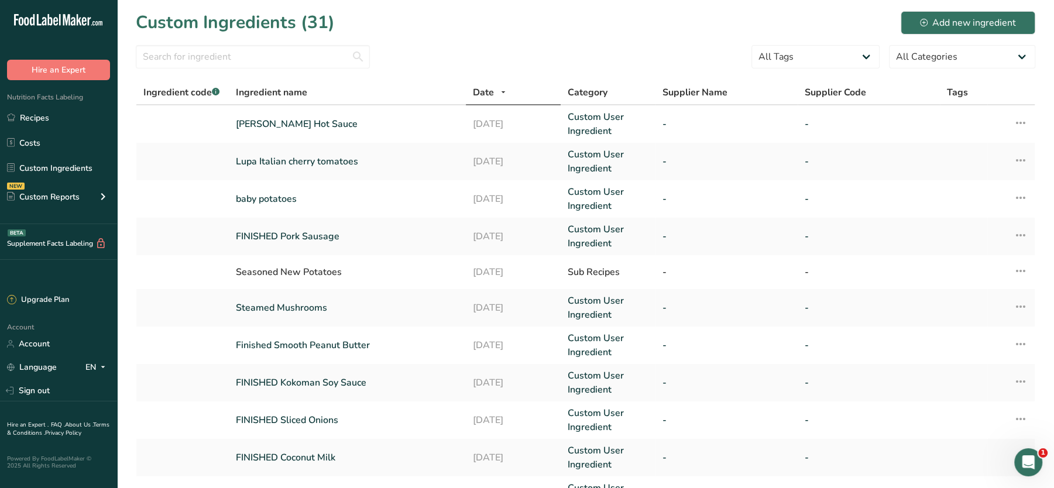
click at [253, 43] on section "Custom Ingredients (31) Add new ingredient All Tags High Protein Source of Anti…" at bounding box center [585, 360] width 937 height 720
click at [180, 64] on input "text" at bounding box center [253, 56] width 234 height 23
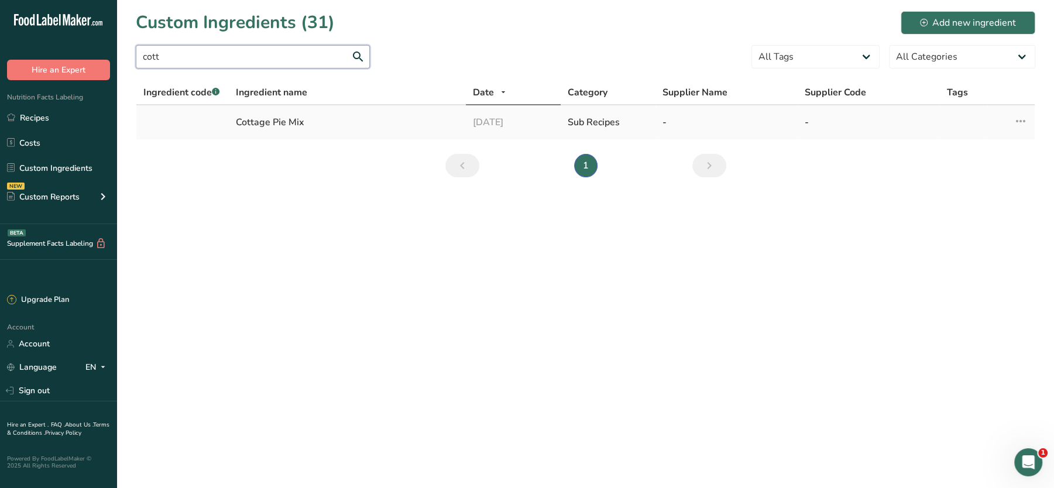
type input "cott"
click at [266, 121] on div "Cottage Pie Mix" at bounding box center [347, 122] width 223 height 14
click at [269, 121] on div "Cottage Pie Mix" at bounding box center [347, 122] width 223 height 14
click at [190, 121] on td at bounding box center [182, 122] width 92 height 34
click at [279, 122] on div "Cottage Pie Mix" at bounding box center [347, 122] width 223 height 14
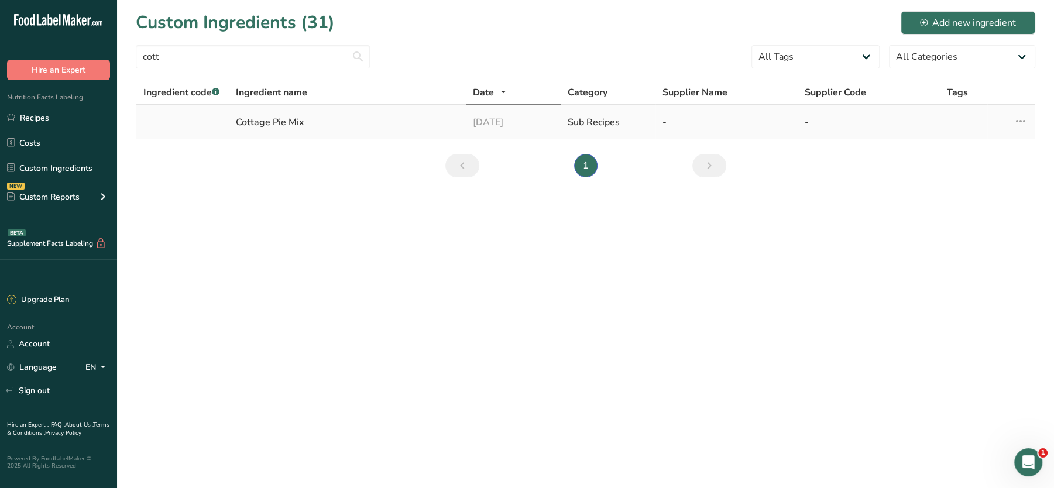
click at [665, 126] on div "-" at bounding box center [727, 122] width 128 height 14
click at [1016, 128] on icon at bounding box center [1021, 121] width 14 height 21
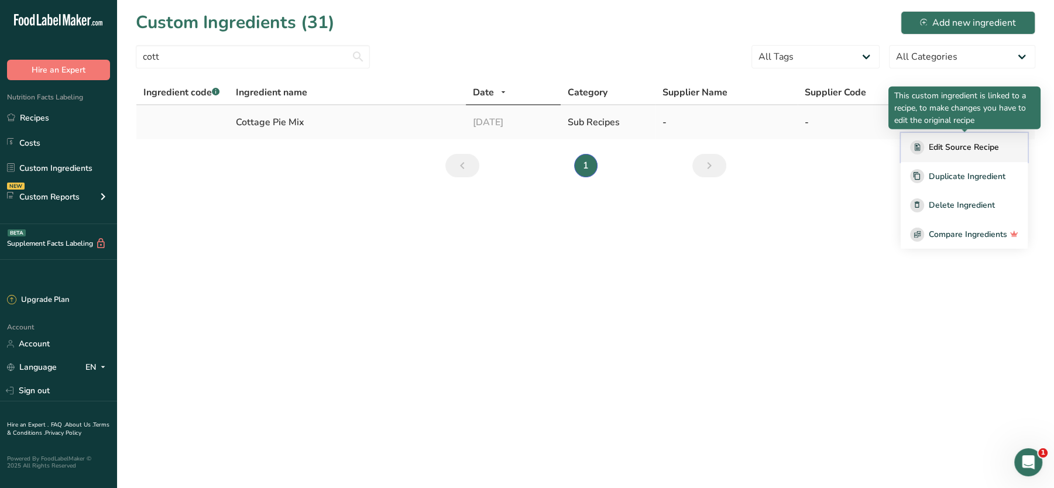
click at [958, 144] on span "Edit Source Recipe" at bounding box center [964, 147] width 70 height 12
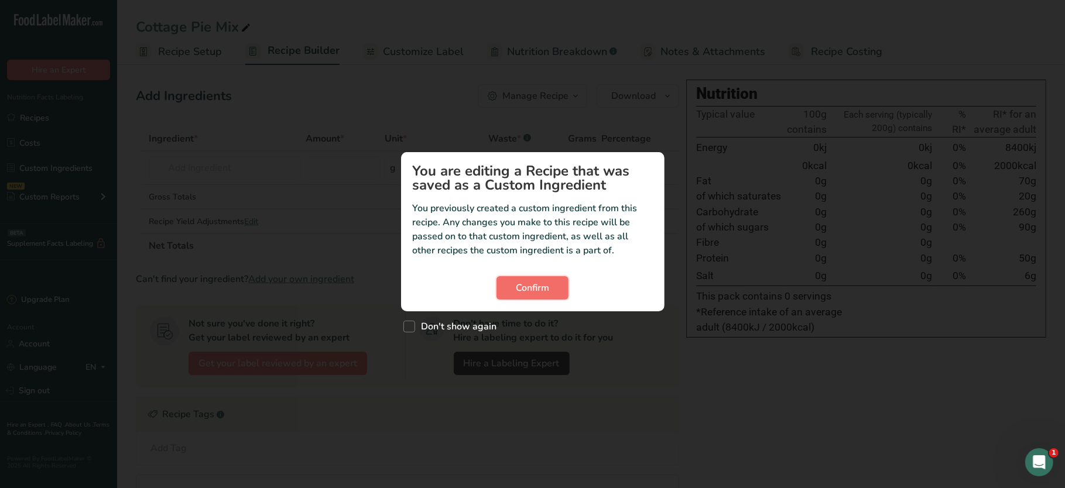
click at [531, 282] on span "Confirm" at bounding box center [532, 288] width 33 height 14
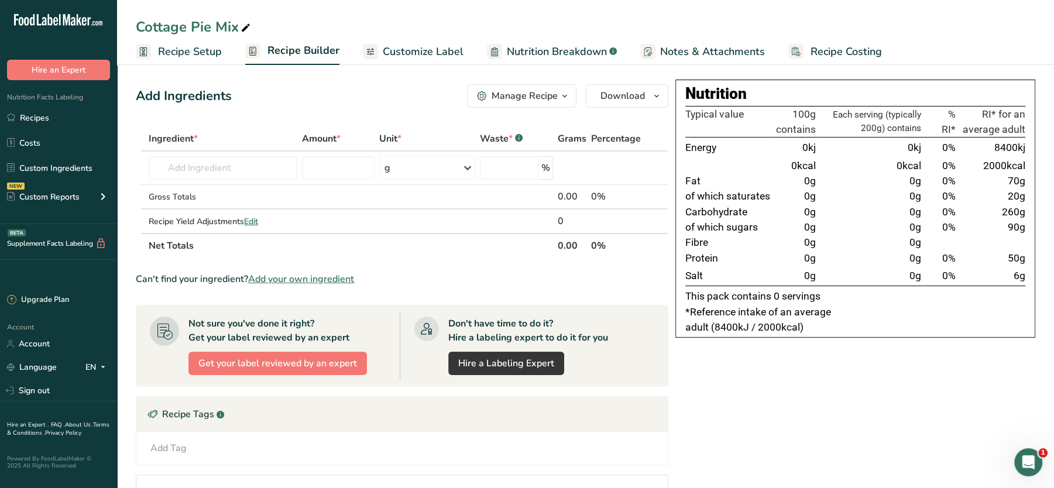
click at [832, 47] on span "Recipe Costing" at bounding box center [846, 52] width 71 height 16
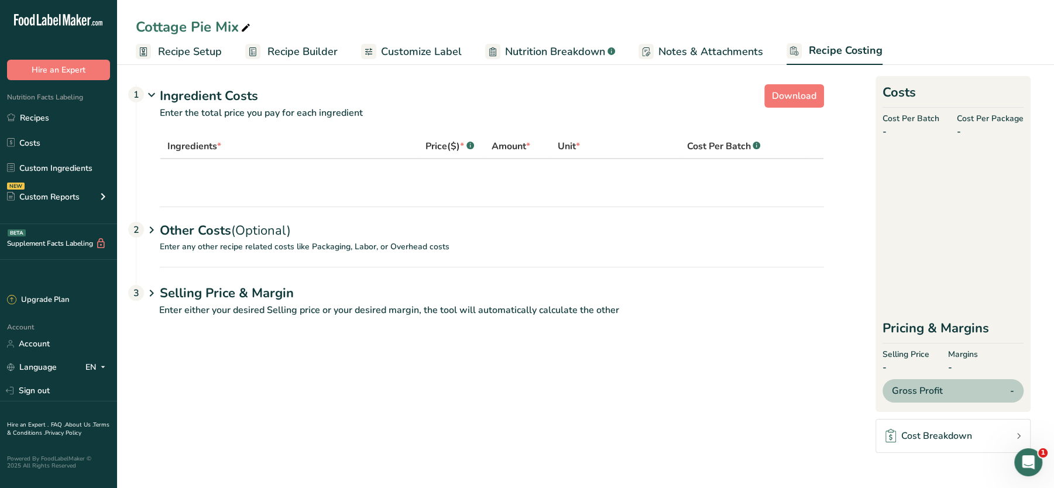
click at [715, 54] on span "Notes & Attachments" at bounding box center [710, 52] width 105 height 16
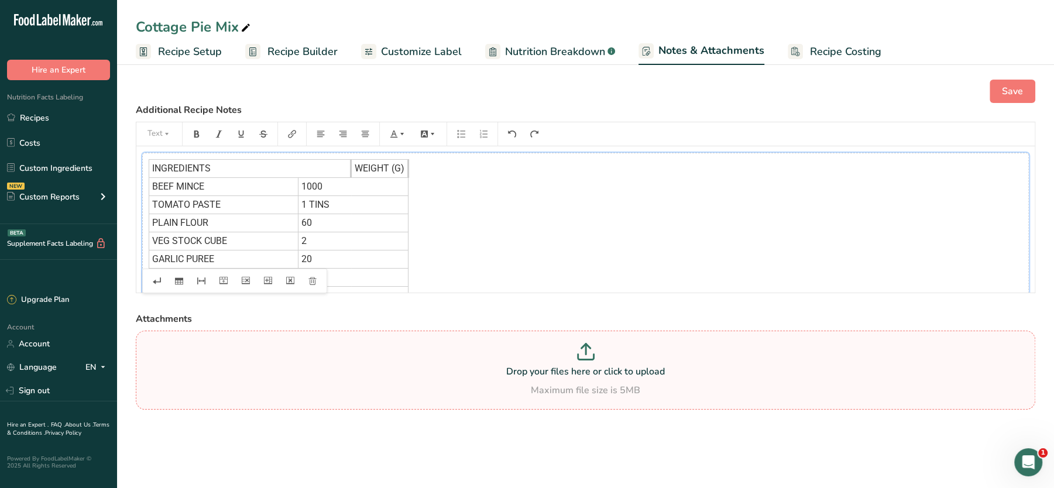
drag, startPoint x: 513, startPoint y: 252, endPoint x: 531, endPoint y: 342, distance: 92.6
click at [531, 342] on div "Save Additional Recipe Notes Text INGREDIENTS WEIGHT (G) BEEF MINCE 1000 TOMATO…" at bounding box center [585, 260] width 937 height 398
click at [528, 248] on div "INGREDIENTS WEIGHT (G) BEEF MINCE 1000 TOMATO PASTE 1 TINS PLAIN FLOUR 60 VEG S…" at bounding box center [585, 286] width 887 height 267
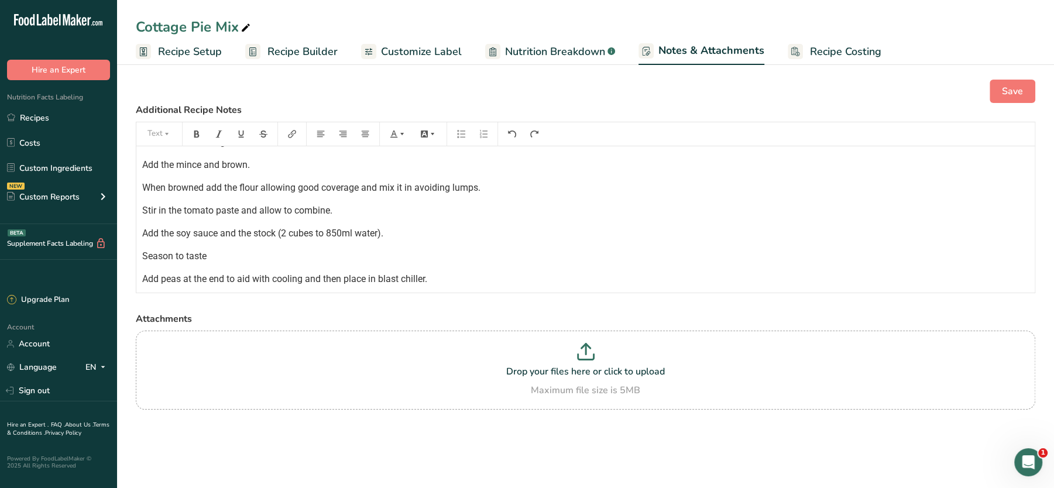
scroll to position [344, 0]
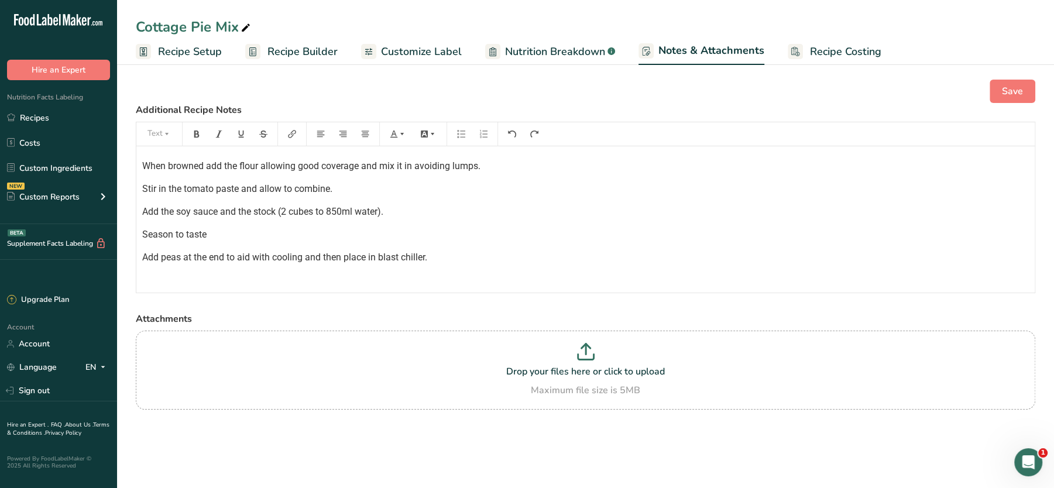
click at [490, 266] on div "INGREDIENTS WEIGHT (G) BEEF MINCE 1000 TOMATO PASTE 1 TINS PLAIN FLOUR 60 VEG S…" at bounding box center [585, 45] width 898 height 485
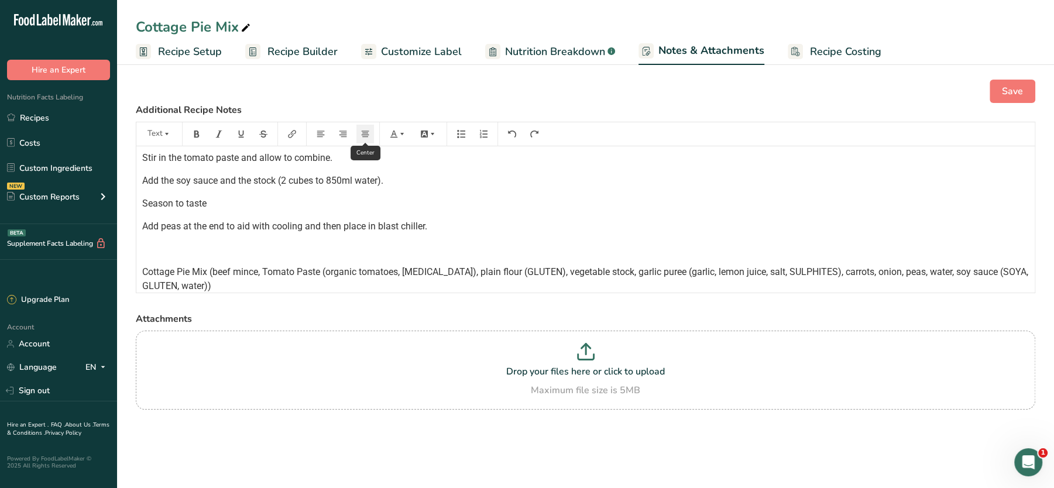
scroll to position [393, 0]
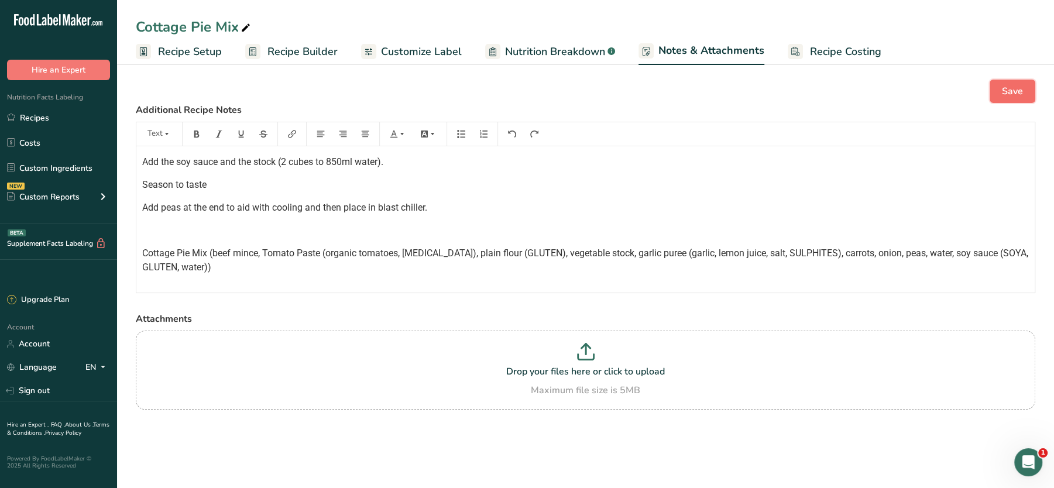
click at [1007, 83] on button "Save" at bounding box center [1013, 91] width 46 height 23
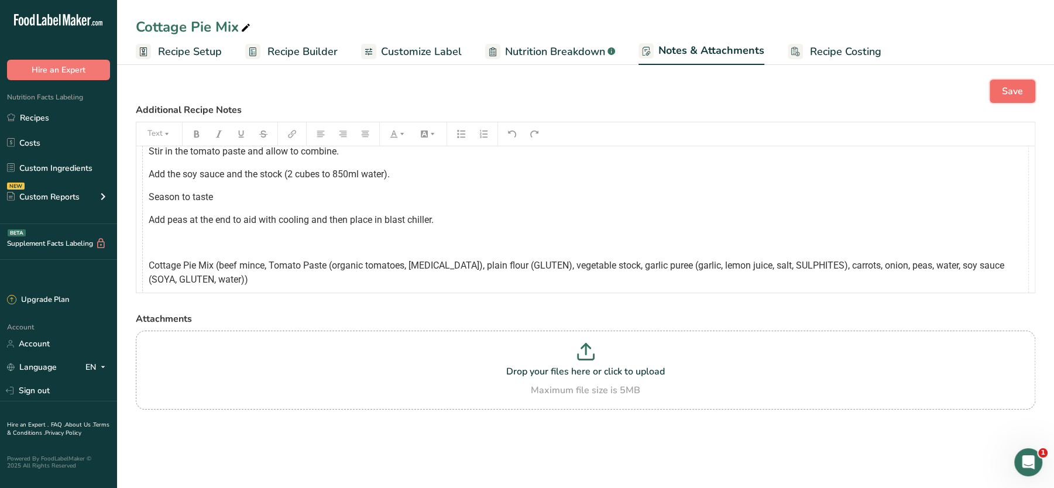
click at [1015, 95] on span "Save" at bounding box center [1012, 91] width 21 height 14
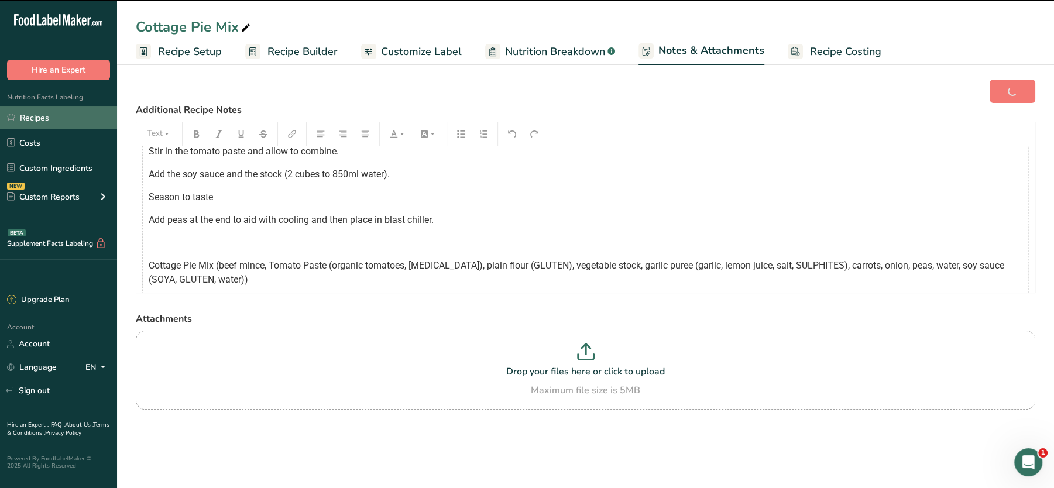
click at [58, 119] on link "Recipes" at bounding box center [58, 118] width 117 height 22
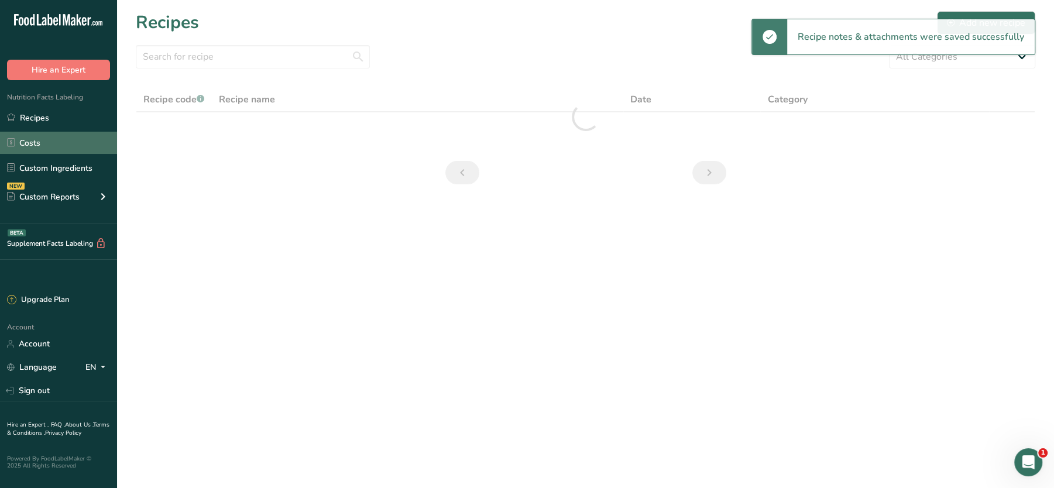
click at [59, 136] on link "Costs" at bounding box center [58, 143] width 117 height 22
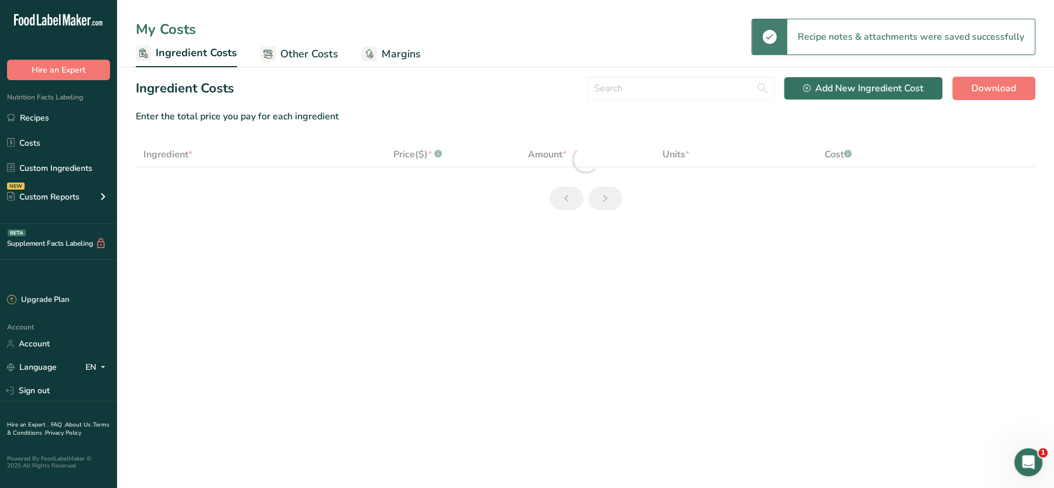
select select "1"
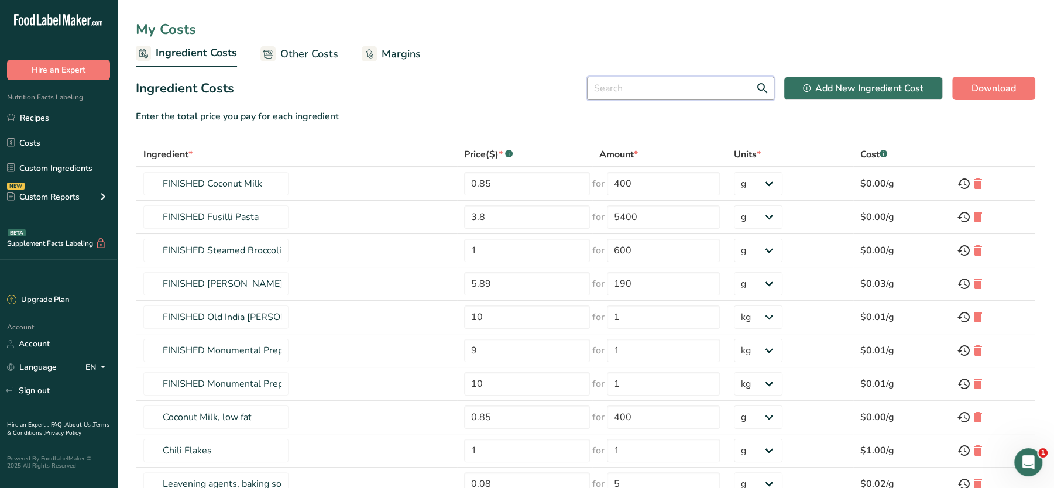
click at [697, 88] on input "text" at bounding box center [680, 88] width 187 height 23
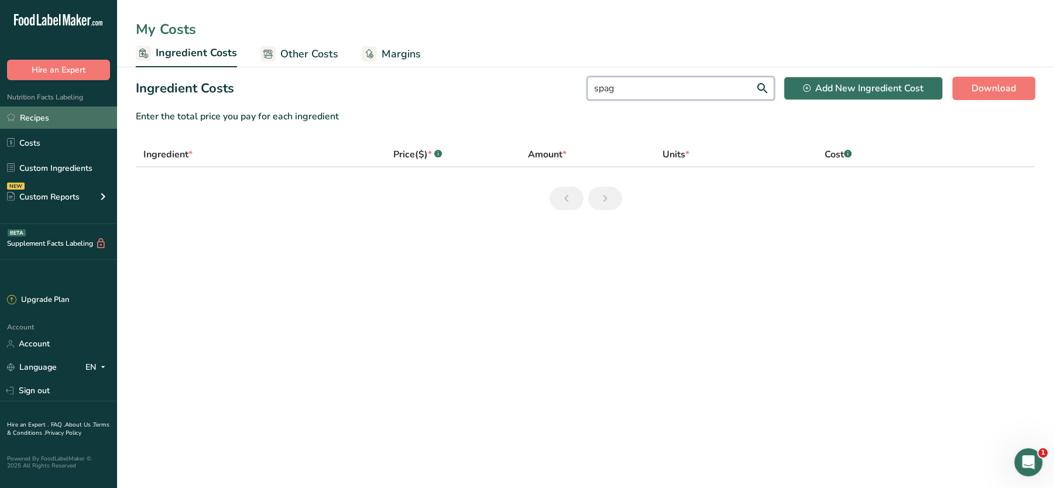
type input "spag"
click at [30, 121] on link "Recipes" at bounding box center [58, 118] width 117 height 22
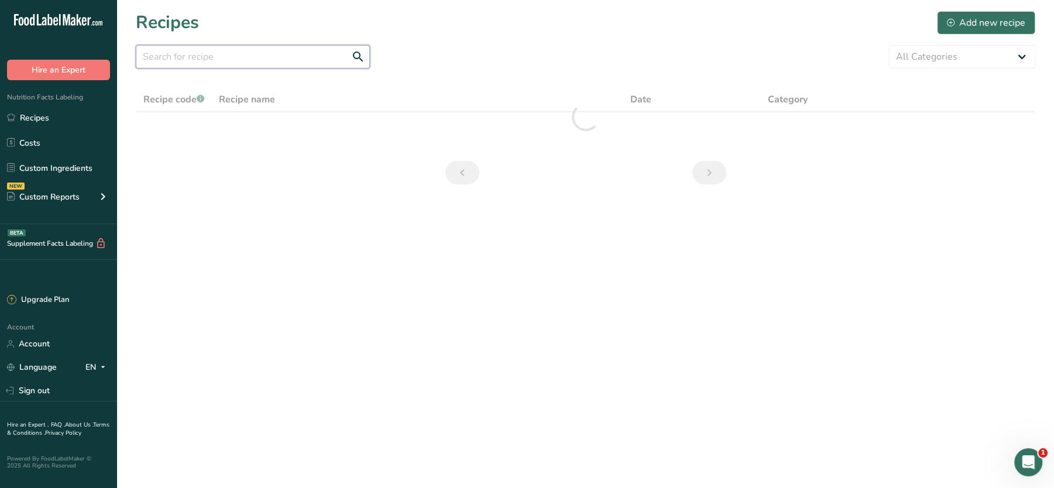
click at [266, 60] on input "text" at bounding box center [253, 56] width 234 height 23
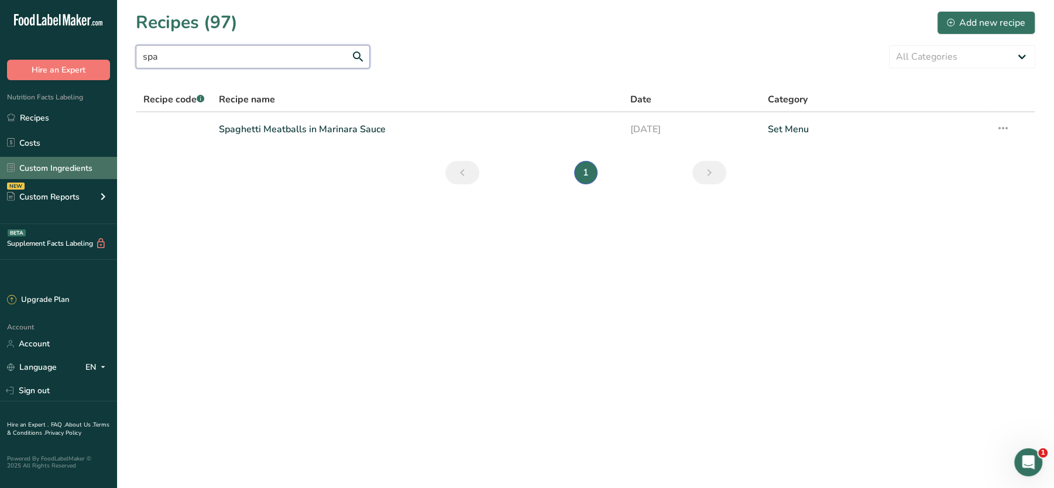
type input "spa"
click at [44, 171] on link "Custom Ingredients" at bounding box center [58, 168] width 117 height 22
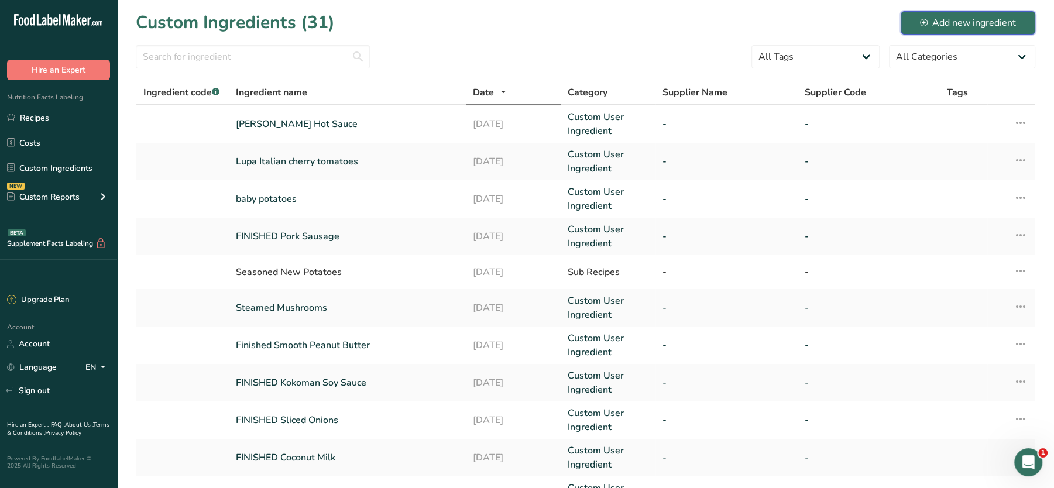
click at [986, 13] on button "Add new ingredient" at bounding box center [968, 22] width 135 height 23
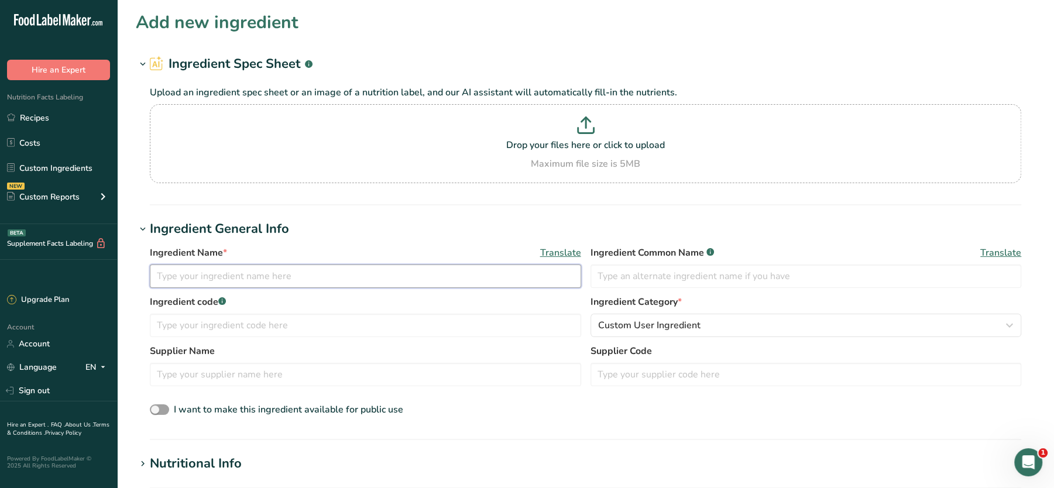
click at [245, 265] on input "text" at bounding box center [365, 276] width 431 height 23
paste input "Spaghetti (Durum WHEAT (GLUTEN) Semolina, Water),"
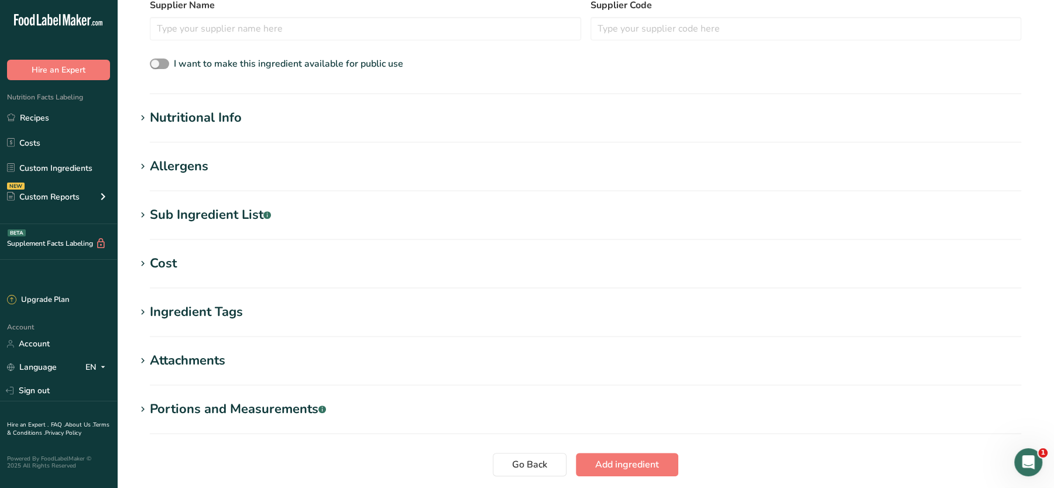
scroll to position [298, 0]
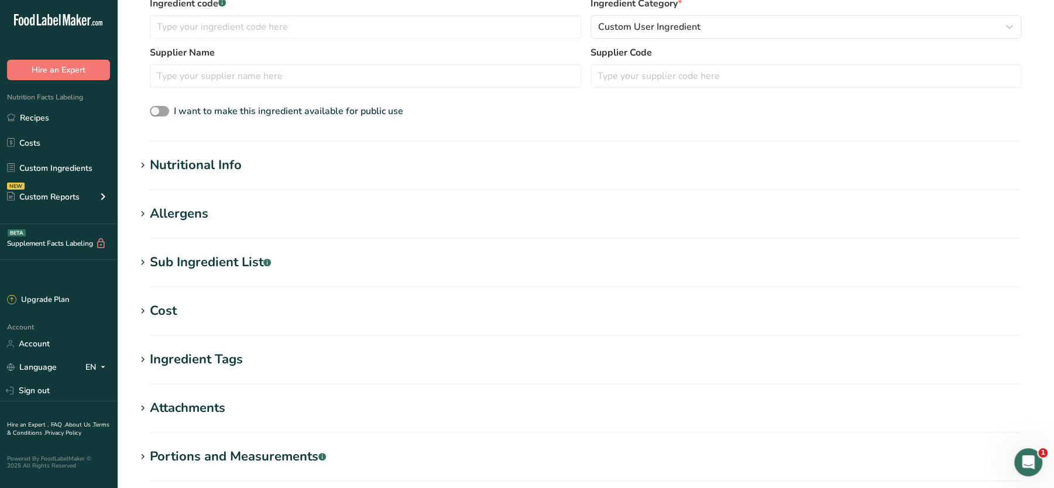
type input "Spaghetti (Durum WHEAT (GLUTEN) Semolina, Water),"
click at [207, 162] on div "Nutritional Info" at bounding box center [196, 165] width 92 height 19
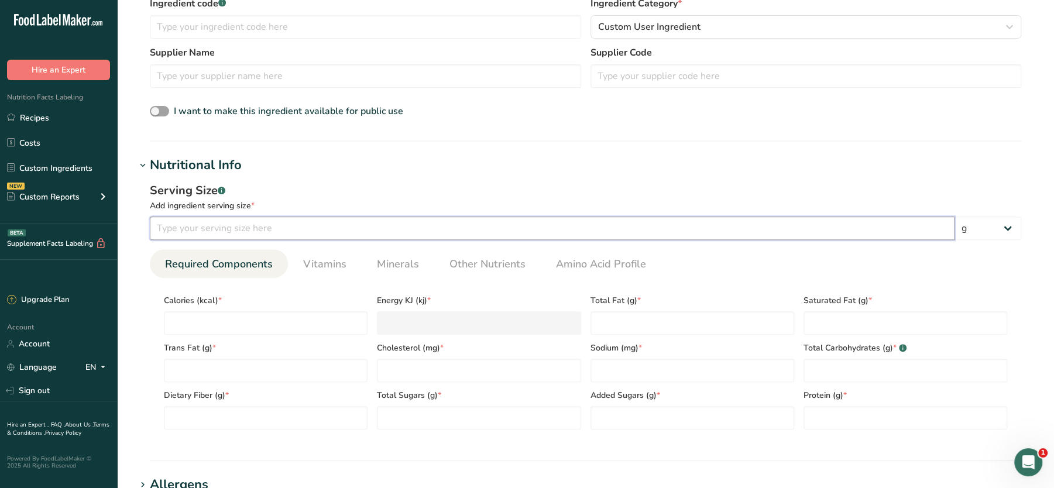
click at [241, 232] on input "number" at bounding box center [552, 228] width 805 height 23
type input "100"
click at [247, 324] on input "number" at bounding box center [266, 322] width 204 height 23
type input "0"
type KJ "0"
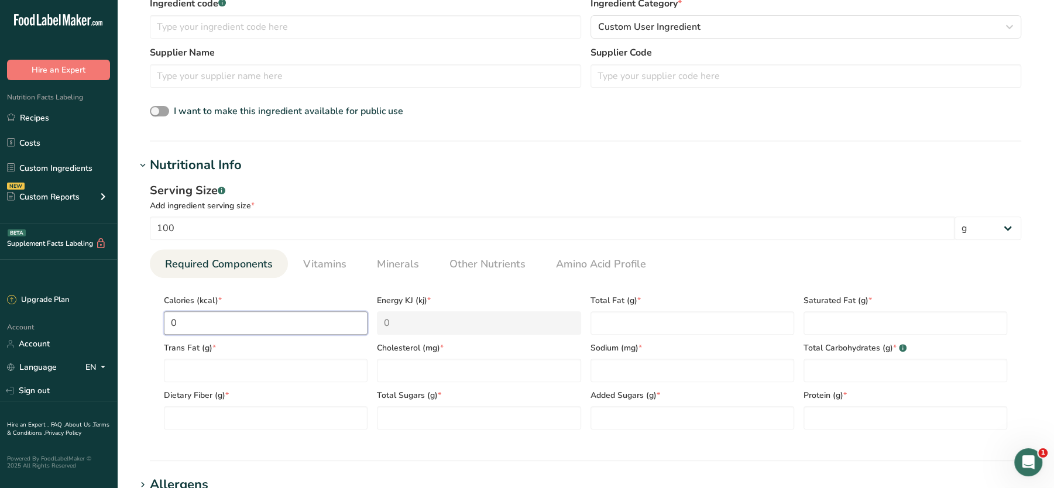
type input "0"
type Fat "0"
type input "0"
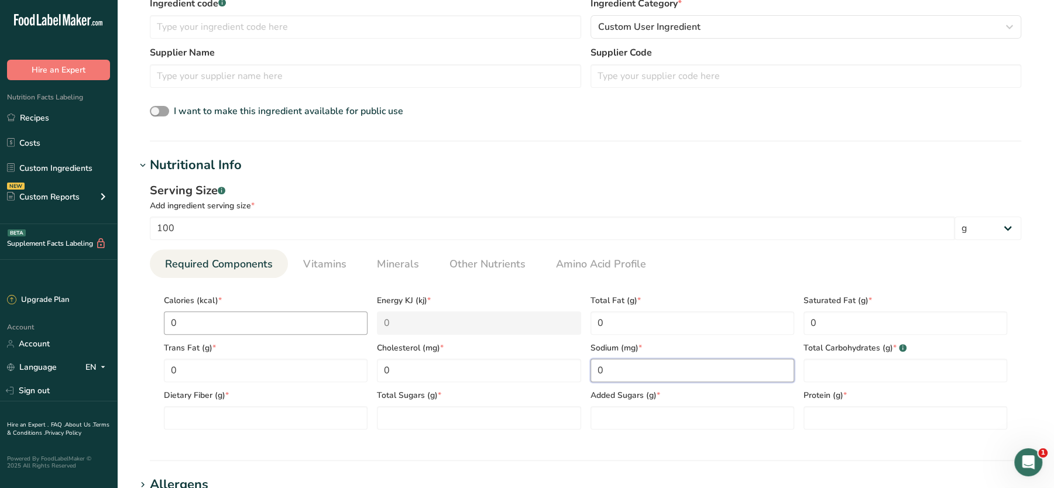
type input "0"
type Carbohydrates "0"
type Fiber "0"
type Sugars "0"
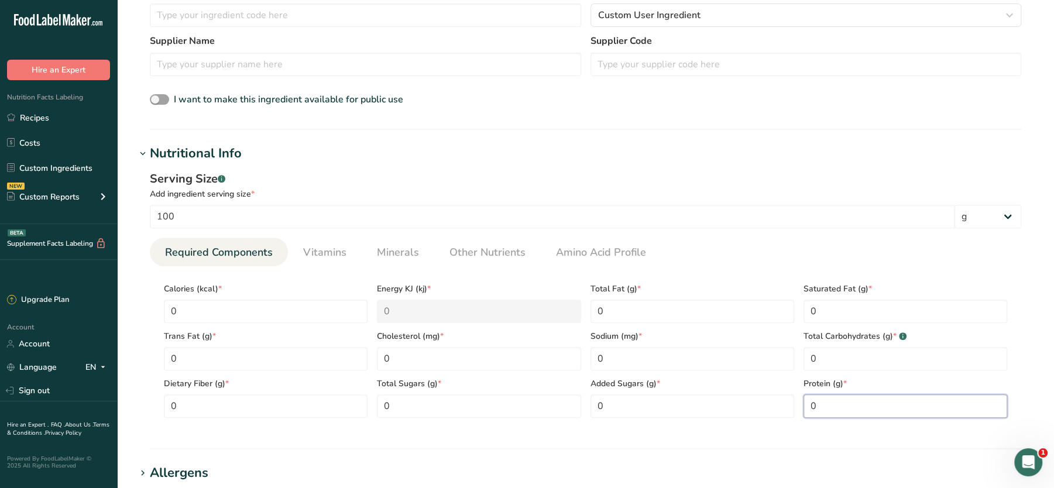
scroll to position [703, 0]
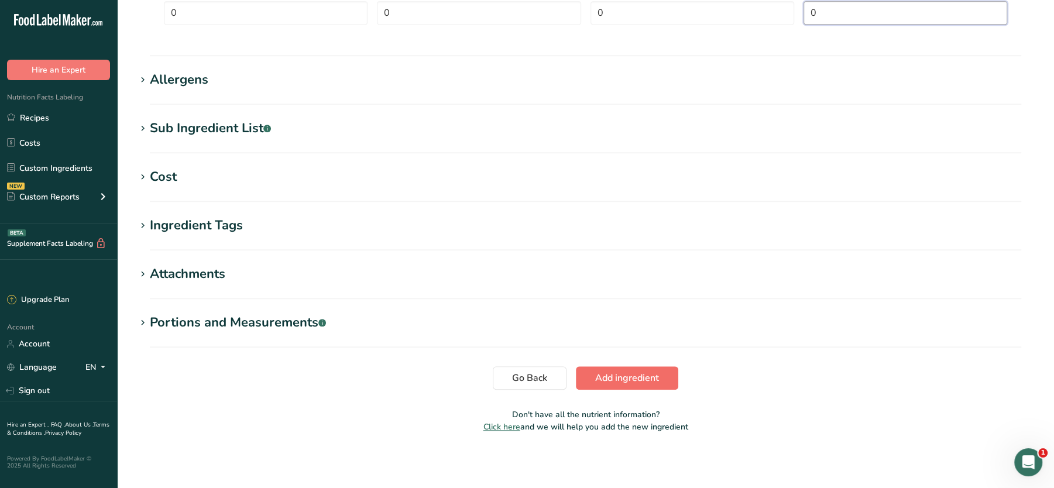
type input "0"
click at [630, 371] on span "Add ingredient" at bounding box center [627, 378] width 64 height 14
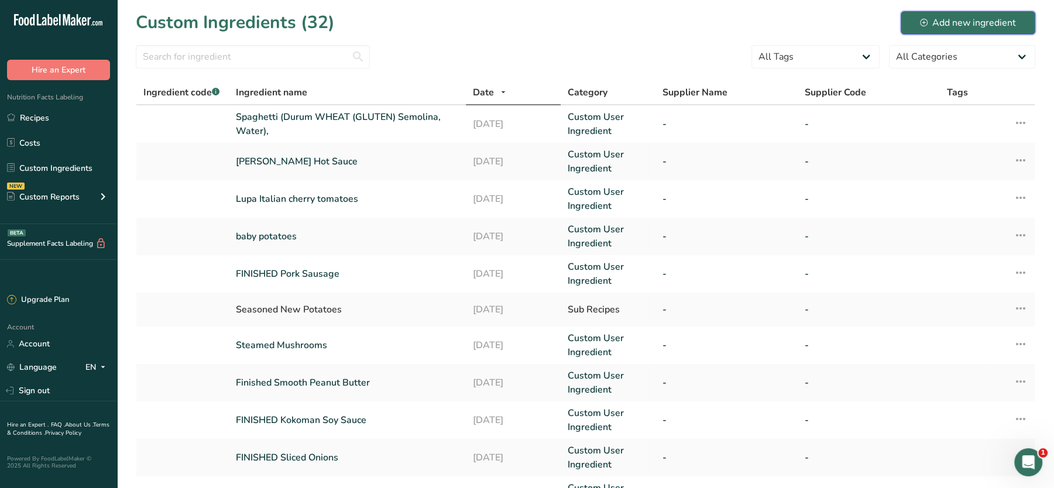
click at [961, 26] on div "Add new ingredient" at bounding box center [968, 23] width 96 height 14
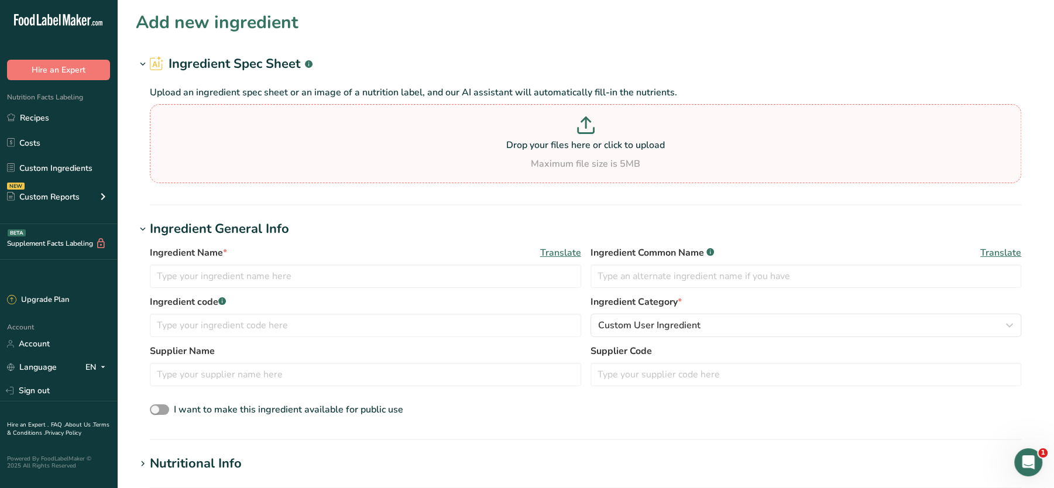
click at [520, 176] on section "Drop your files here or click to upload Maximum file size is 5MB" at bounding box center [586, 143] width 866 height 73
click at [520, 176] on input "Drop your files here or click to upload Maximum file size is 5MB" at bounding box center [585, 143] width 871 height 79
type input "C:\fakepath\Mashed Potato_27_08_2025, 13_10_05.png"
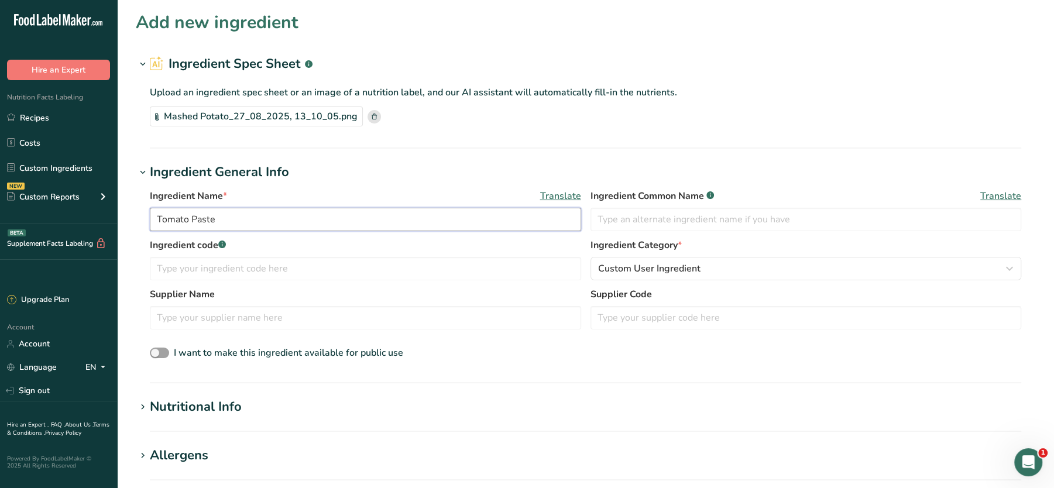
click at [159, 214] on input "Tomato Paste" at bounding box center [365, 219] width 431 height 23
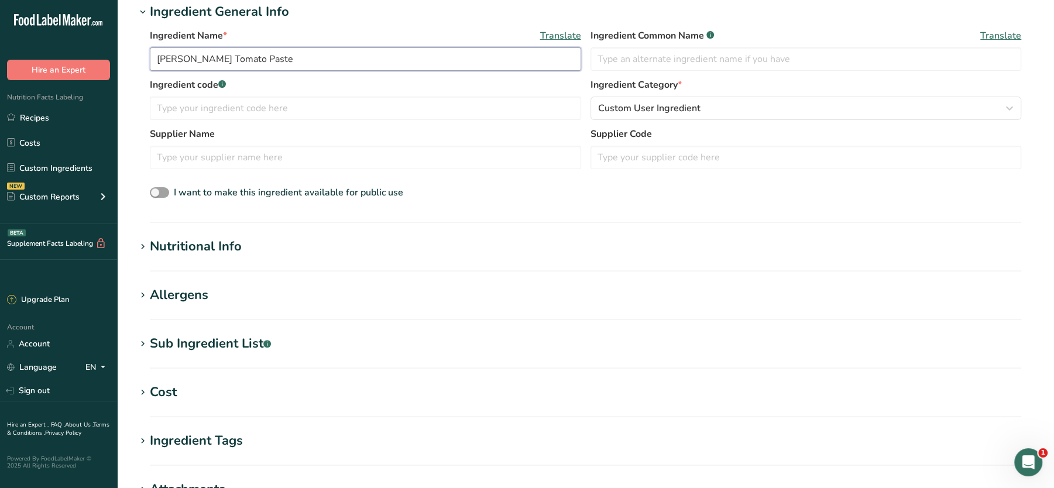
type input "[PERSON_NAME] Tomato Paste"
click at [273, 246] on h1 "Nutritional Info" at bounding box center [586, 246] width 900 height 19
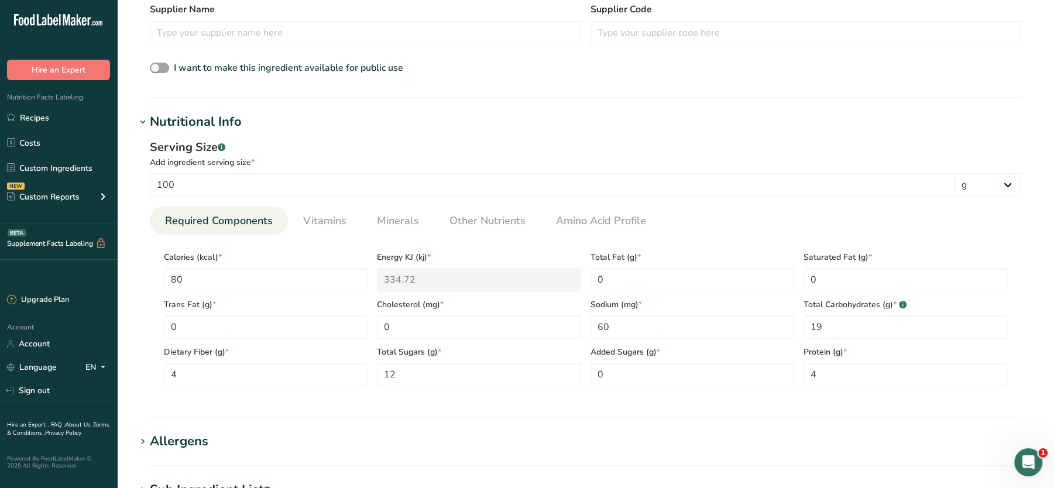
scroll to position [291, 0]
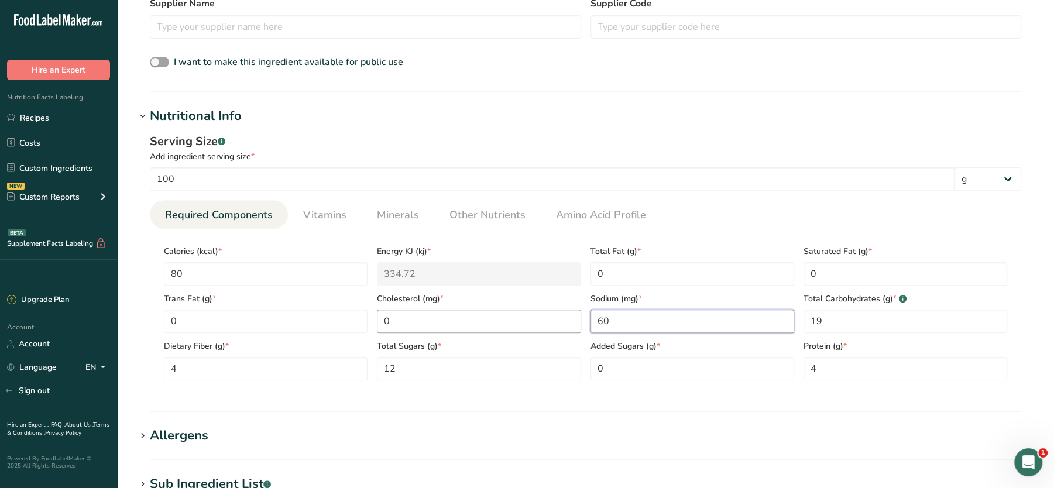
drag, startPoint x: 622, startPoint y: 317, endPoint x: 561, endPoint y: 323, distance: 61.1
click at [561, 323] on div "Calories (kcal) * 80 Energy KJ (kj) * 334.72 Total Fat (g) * 0 Saturated Fat (g…" at bounding box center [585, 309] width 853 height 142
type input "140"
drag, startPoint x: 208, startPoint y: 269, endPoint x: 120, endPoint y: 273, distance: 87.9
click at [120, 273] on section "Add new ingredient Ingredient Spec Sheet .a-a{fill:#347362;}.b-a{fill:#fff;} Up…" at bounding box center [585, 258] width 937 height 1099
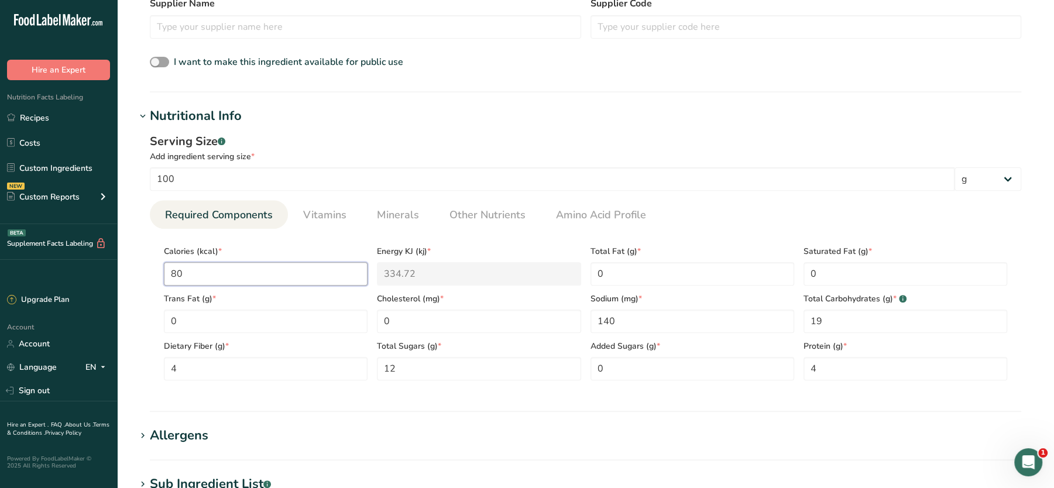
type input "1"
type KJ "4.2"
type input "10"
type KJ "41.8"
type input "107"
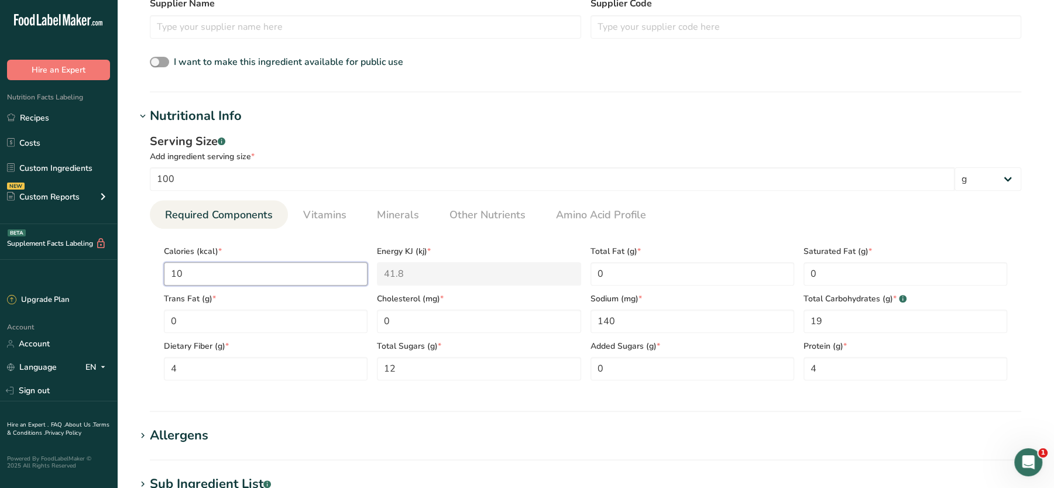
type KJ "447.7"
type input "107"
click at [525, 273] on div "Calories (kcal) * 107 Energy KJ (kj) * 447.7 Total Fat (g) * 0 Saturated Fat (g…" at bounding box center [585, 309] width 853 height 142
type Fat "0.4"
click at [840, 274] on Fat "0" at bounding box center [906, 273] width 204 height 23
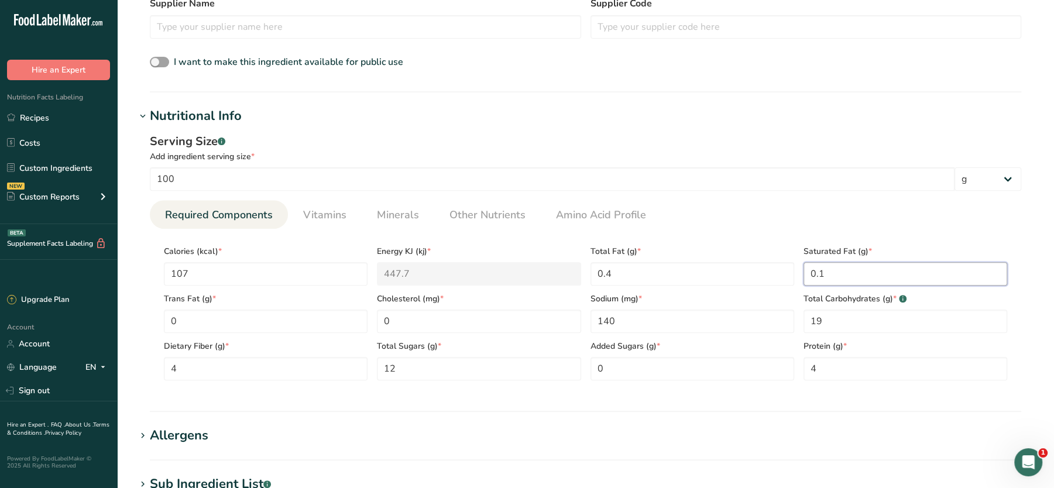
type Fat "0.1"
click at [826, 319] on Carbohydrates "19" at bounding box center [906, 321] width 204 height 23
type Carbohydrates "19.2"
drag, startPoint x: 446, startPoint y: 369, endPoint x: 337, endPoint y: 369, distance: 109.4
click at [337, 369] on div "Calories (kcal) * 107 Energy KJ (kj) * 447.7 Total Fat (g) * 0.4 Saturated Fat …" at bounding box center [585, 309] width 853 height 142
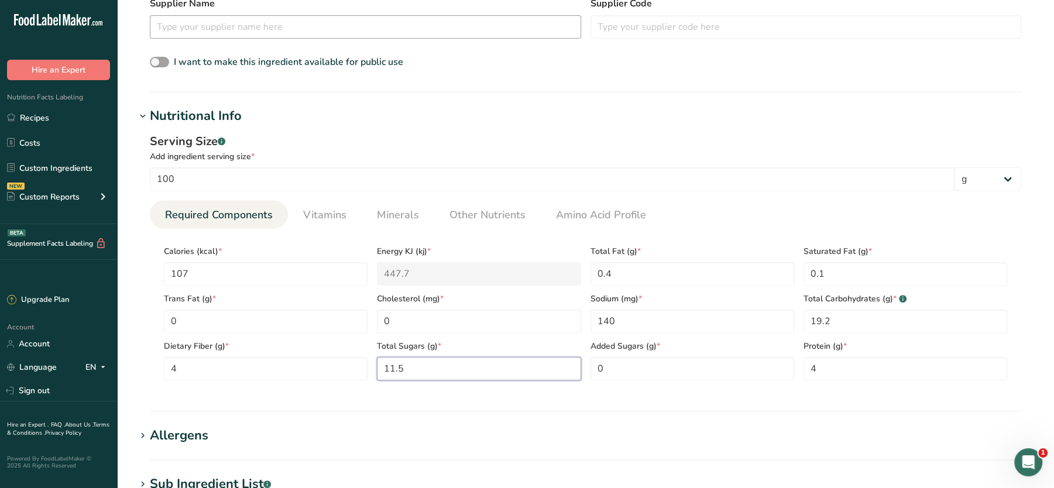
type Sugars "11.5"
drag, startPoint x: 197, startPoint y: 372, endPoint x: 126, endPoint y: 358, distance: 72.1
click at [126, 358] on section "Add new ingredient Ingredient Spec Sheet .a-a{fill:#347362;}.b-a{fill:#fff;} Up…" at bounding box center [585, 258] width 937 height 1099
type Fiber "5.3"
click at [753, 212] on ul "Required Components Vitamins Minerals Other Nutrients Amino Acid Profile" at bounding box center [585, 214] width 871 height 29
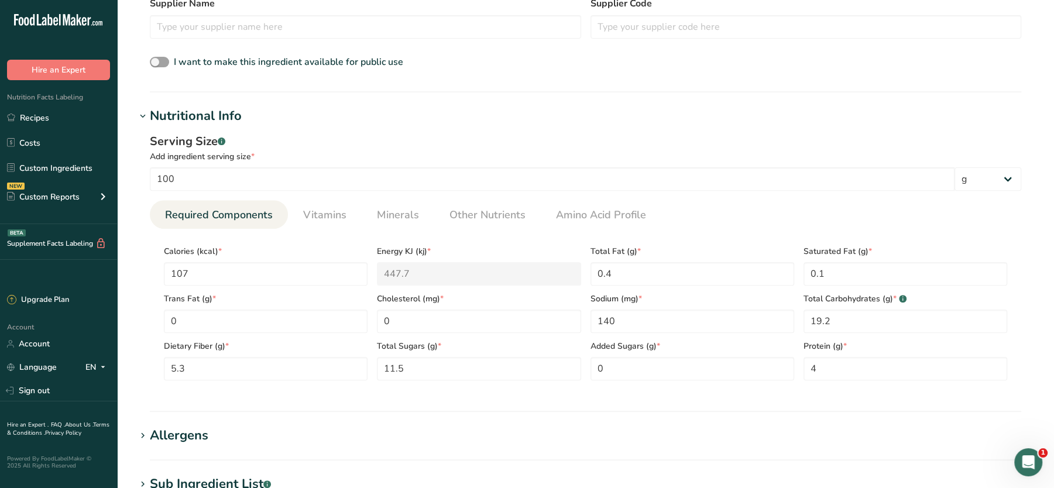
scroll to position [598, 0]
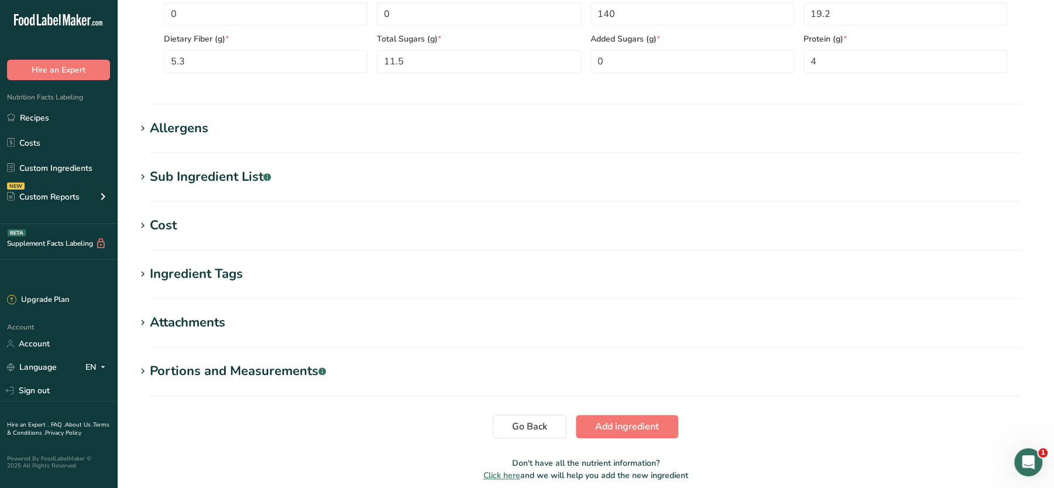
click at [245, 171] on div "Sub Ingredient List .a-a{fill:#347362;}.b-a{fill:#fff;}" at bounding box center [210, 176] width 121 height 19
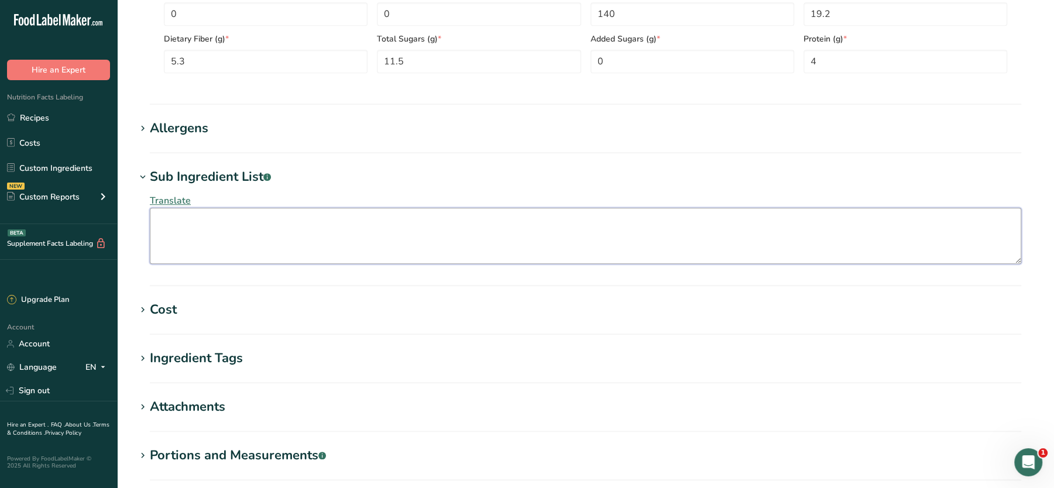
click at [249, 239] on textarea at bounding box center [585, 236] width 871 height 56
paste textarea "Tomato Paste(organic tomatoes, [MEDICAL_DATA])"
click at [212, 222] on textarea "Tomato Paste(organic tomatoes, [MEDICAL_DATA])" at bounding box center [585, 236] width 871 height 56
click at [160, 222] on textarea "organic tomatoes, [MEDICAL_DATA])" at bounding box center [585, 236] width 871 height 56
click at [196, 222] on textarea "Organic tomatoes, [MEDICAL_DATA])" at bounding box center [585, 236] width 871 height 56
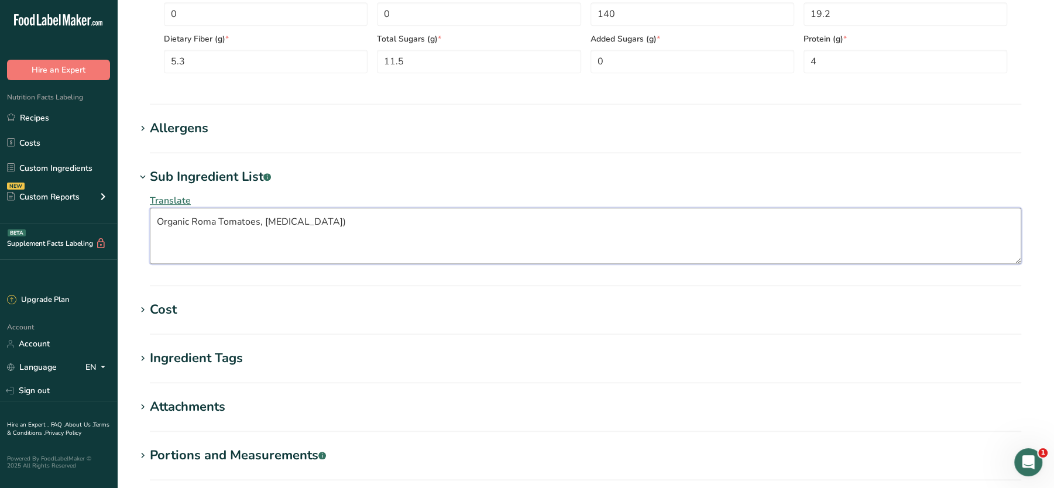
click at [267, 225] on textarea "Organic Roma Tomatoes, [MEDICAL_DATA])" at bounding box center [585, 236] width 871 height 56
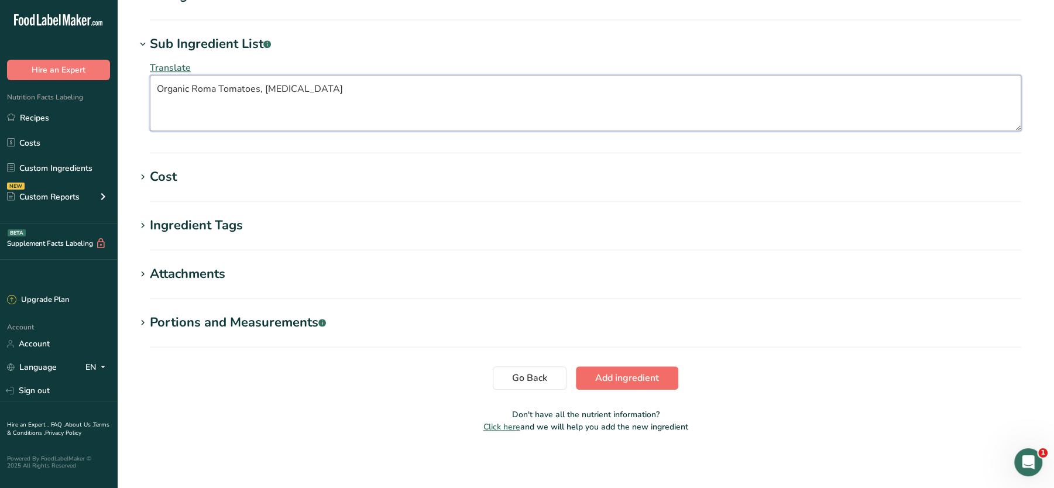
type textarea "Organic Roma Tomatoes, [MEDICAL_DATA]"
click at [613, 375] on span "Add ingredient" at bounding box center [627, 378] width 64 height 14
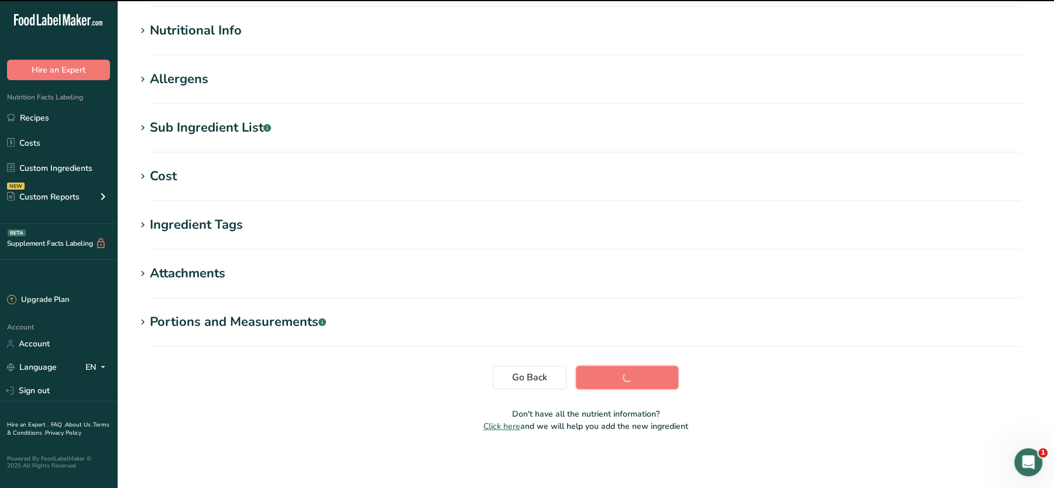
scroll to position [0, 0]
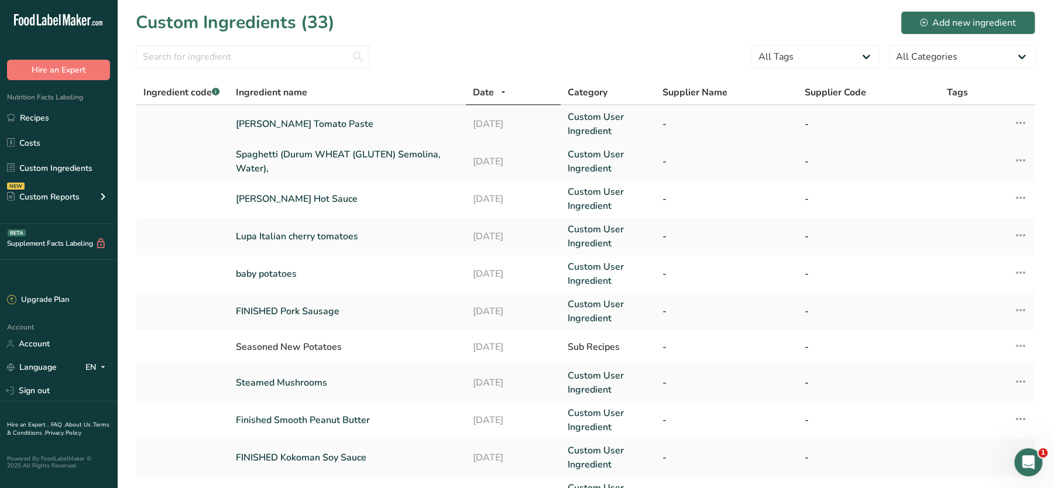
click at [308, 124] on link "[PERSON_NAME] Tomato Paste" at bounding box center [347, 124] width 223 height 14
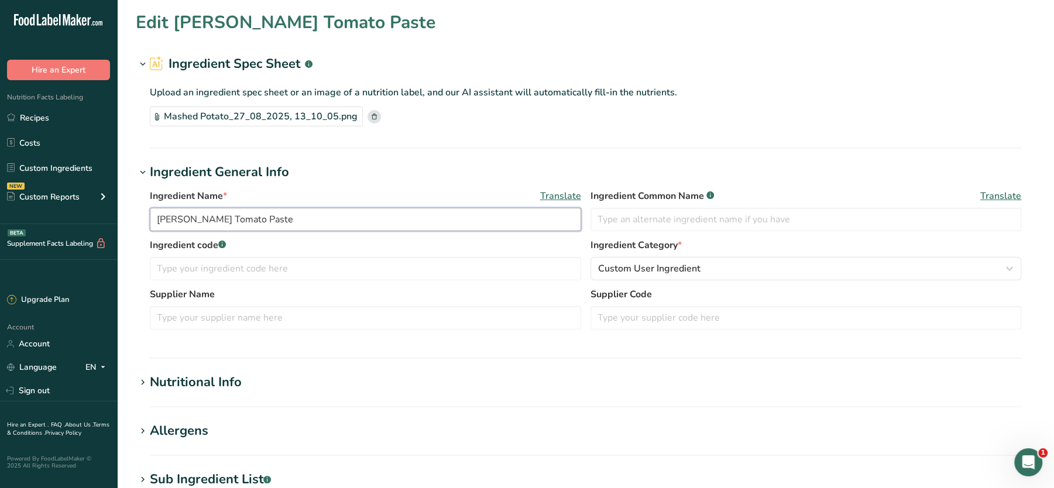
click at [156, 217] on input "[PERSON_NAME] Tomato Paste" at bounding box center [365, 219] width 431 height 23
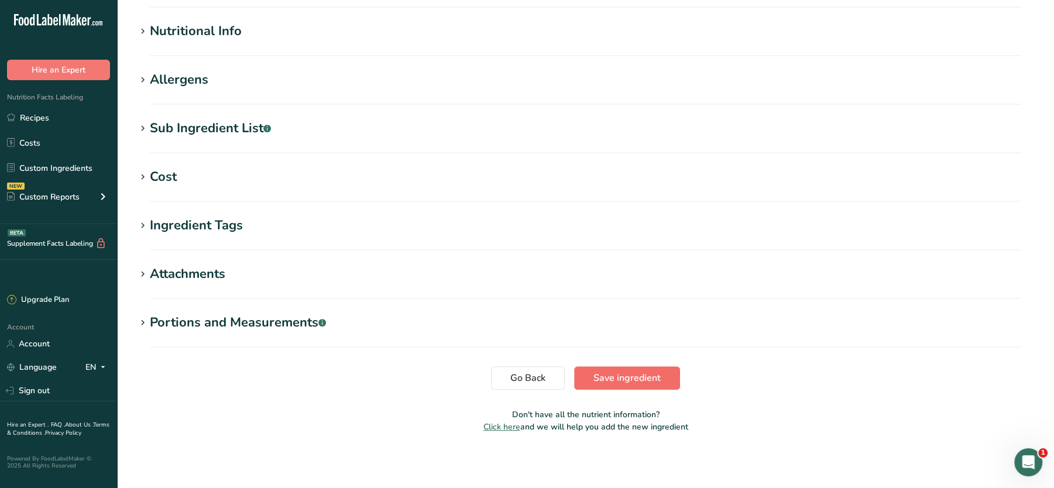
type input "FINISHED [PERSON_NAME] Tomato Paste"
click at [612, 382] on span "Save ingredient" at bounding box center [626, 378] width 67 height 14
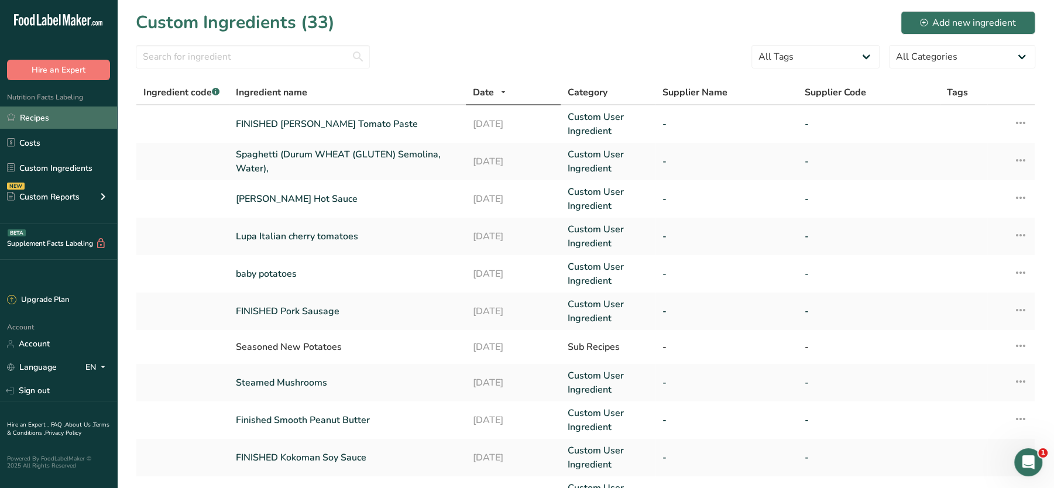
click at [25, 118] on link "Recipes" at bounding box center [58, 118] width 117 height 22
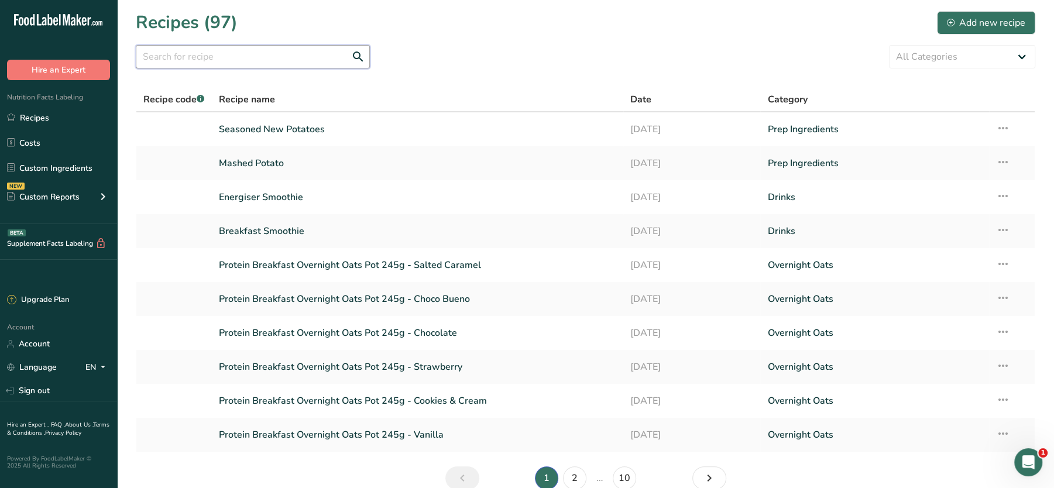
click at [238, 53] on input "text" at bounding box center [253, 56] width 234 height 23
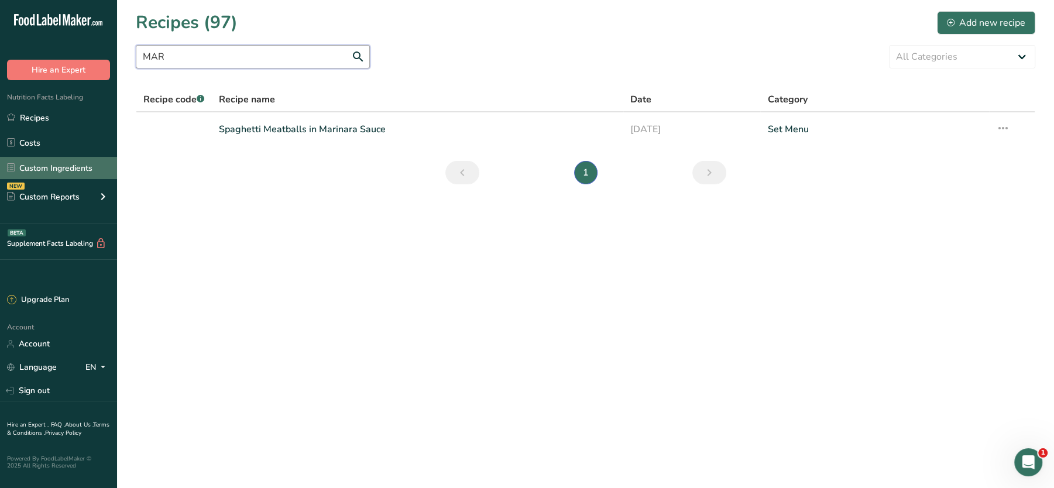
type input "MAR"
click at [46, 167] on link "Custom Ingredients" at bounding box center [58, 168] width 117 height 22
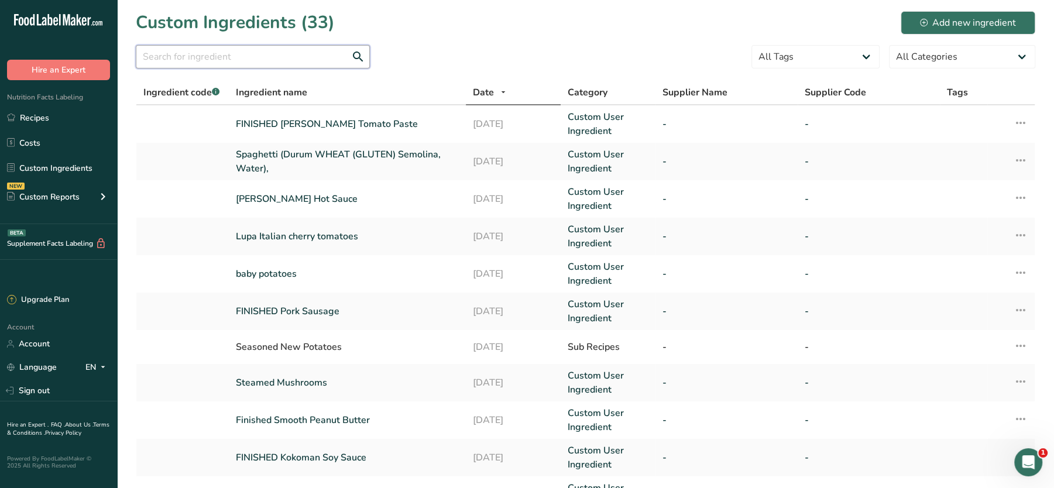
click at [256, 60] on input "text" at bounding box center [253, 56] width 234 height 23
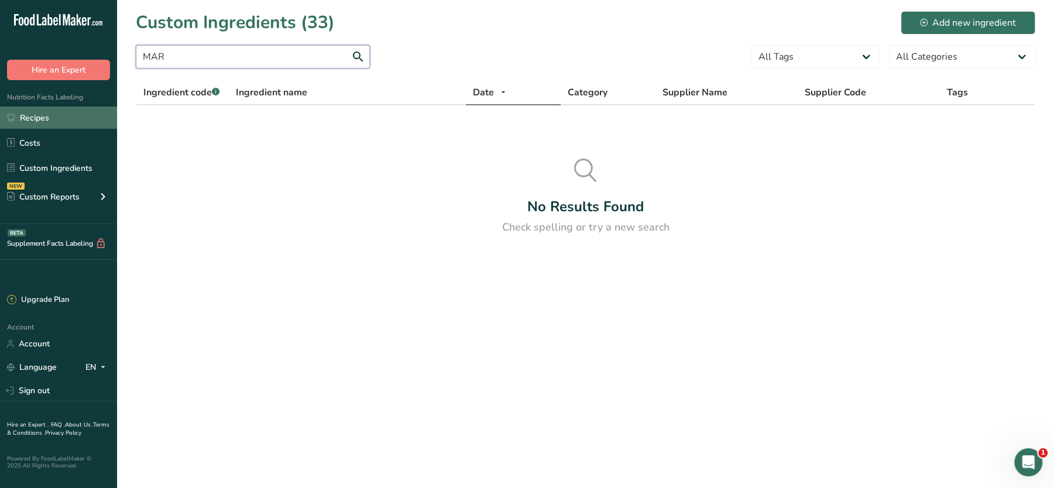
type input "MAR"
click at [50, 120] on link "Recipes" at bounding box center [58, 118] width 117 height 22
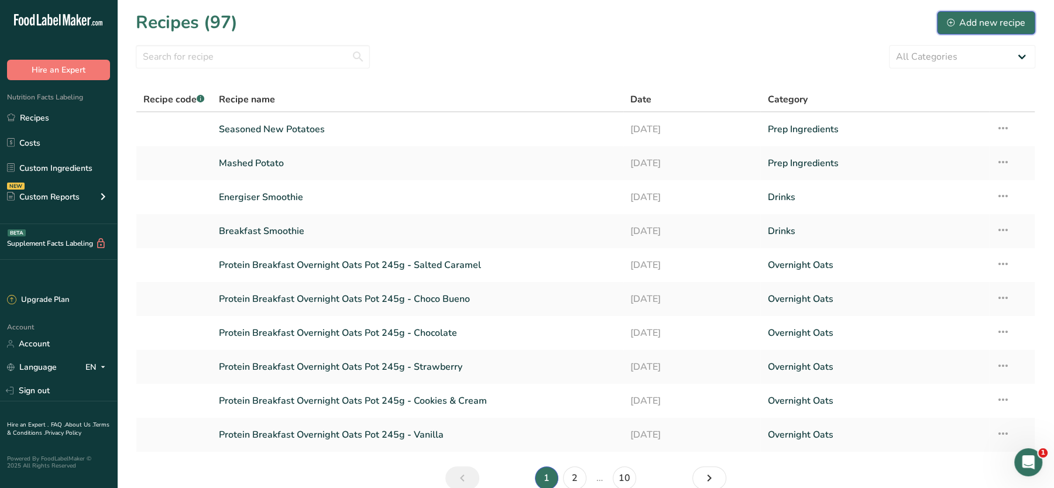
click at [994, 16] on div "Add new recipe" at bounding box center [986, 23] width 78 height 14
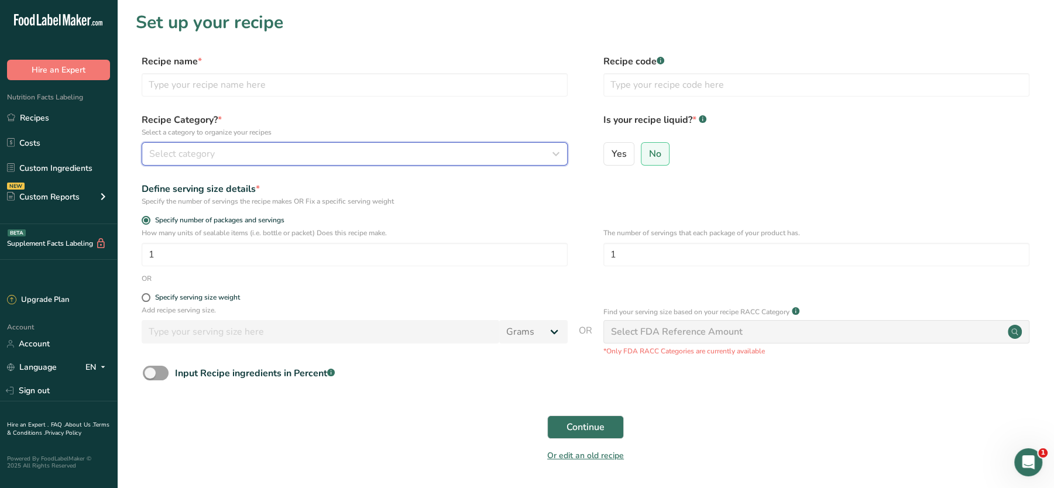
click at [262, 150] on div "Select category" at bounding box center [351, 154] width 404 height 14
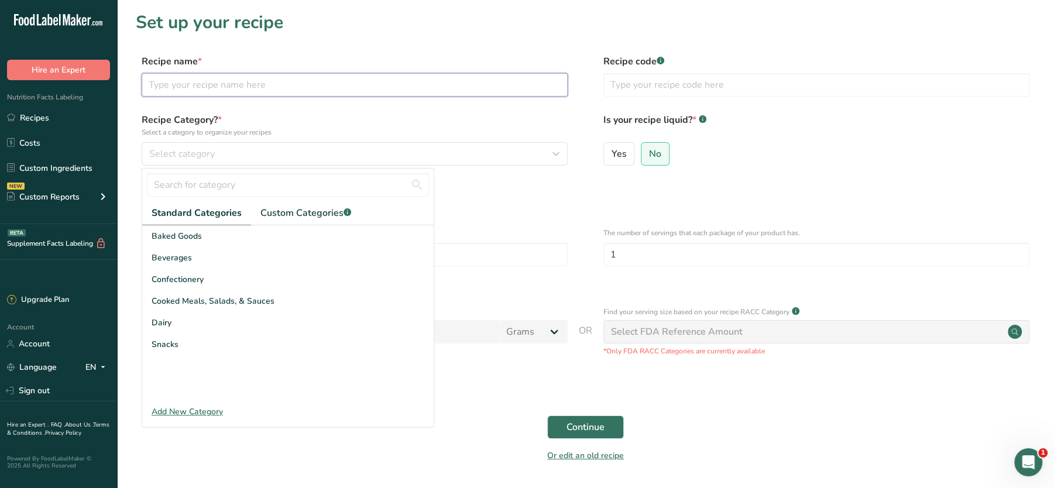
click at [221, 82] on input "text" at bounding box center [355, 84] width 426 height 23
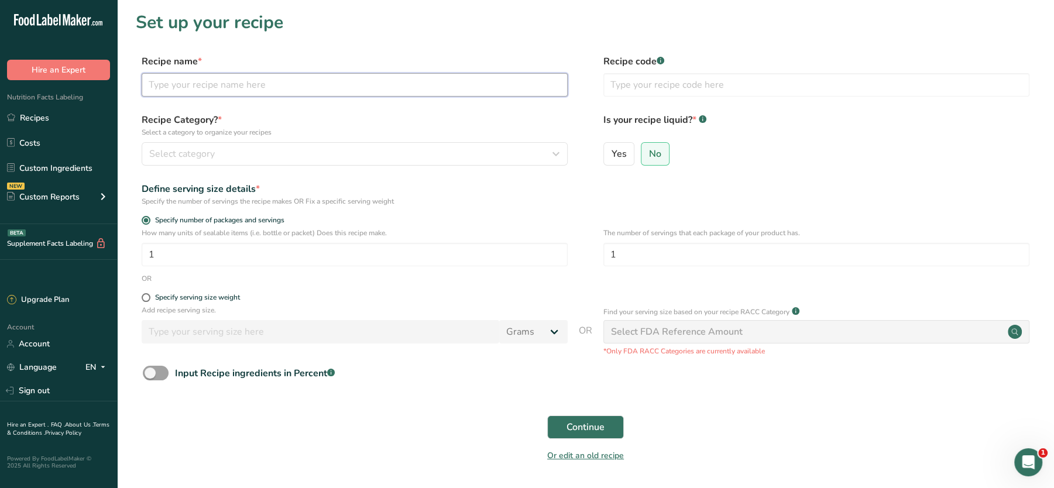
paste input "Marinara Sauce (Italian cherry tomatoes, Tomato Paste (organic tomatoes, [MEDIC…"
type input "Marinara Sauce (Italian cherry tomatoes, Tomato Paste (organic tomatoes, [MEDIC…"
click at [599, 430] on span "Continue" at bounding box center [586, 427] width 38 height 14
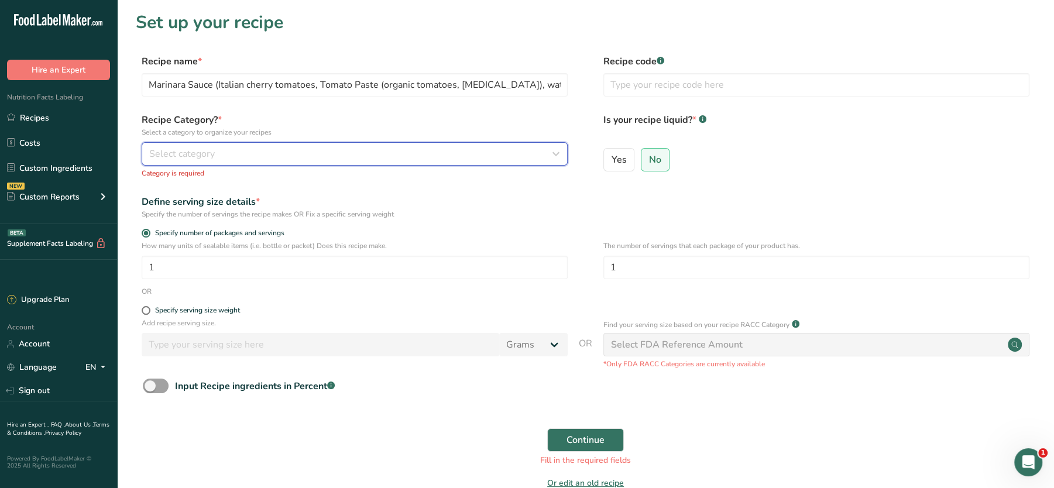
click at [202, 158] on span "Select category" at bounding box center [182, 154] width 66 height 14
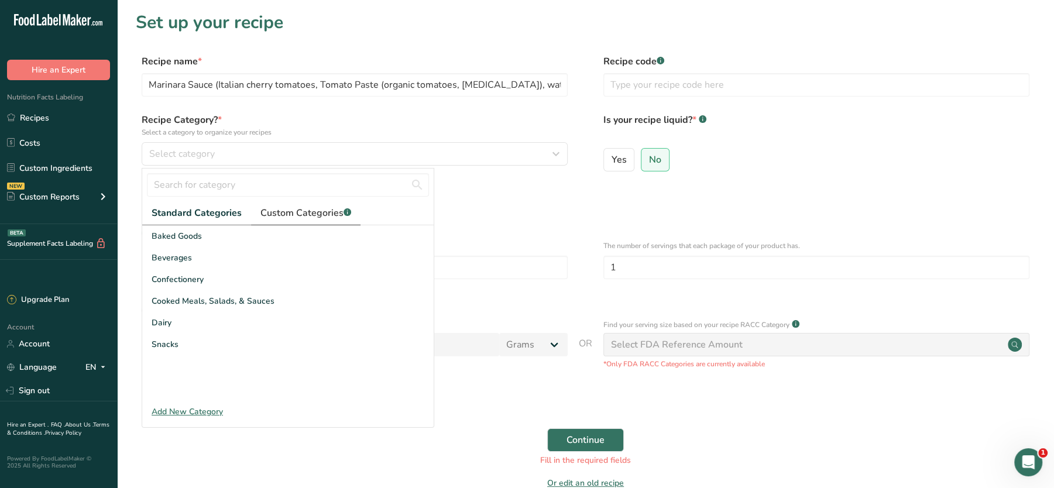
click at [306, 215] on span "Custom Categories .a-a{fill:#347362;}.b-a{fill:#fff;}" at bounding box center [305, 213] width 91 height 14
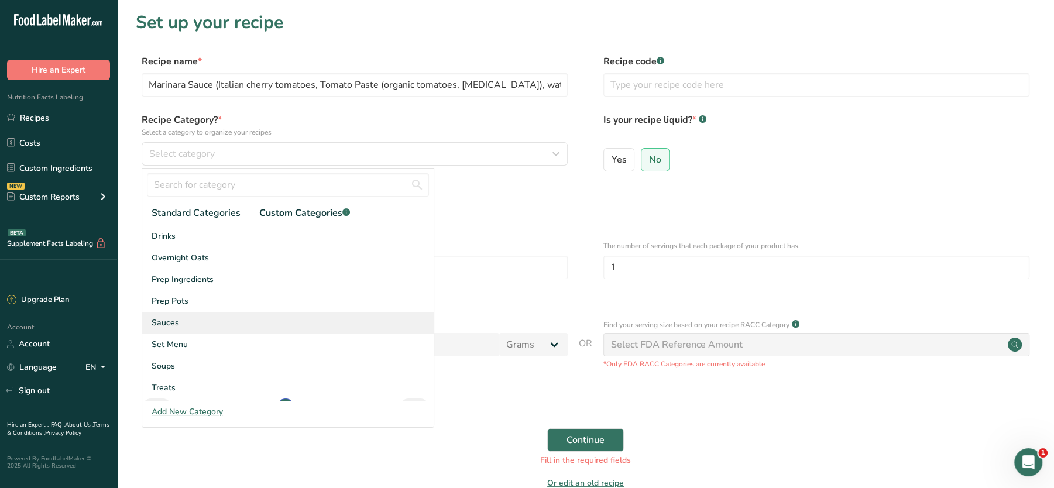
click at [184, 313] on div "Sauces" at bounding box center [287, 323] width 291 height 22
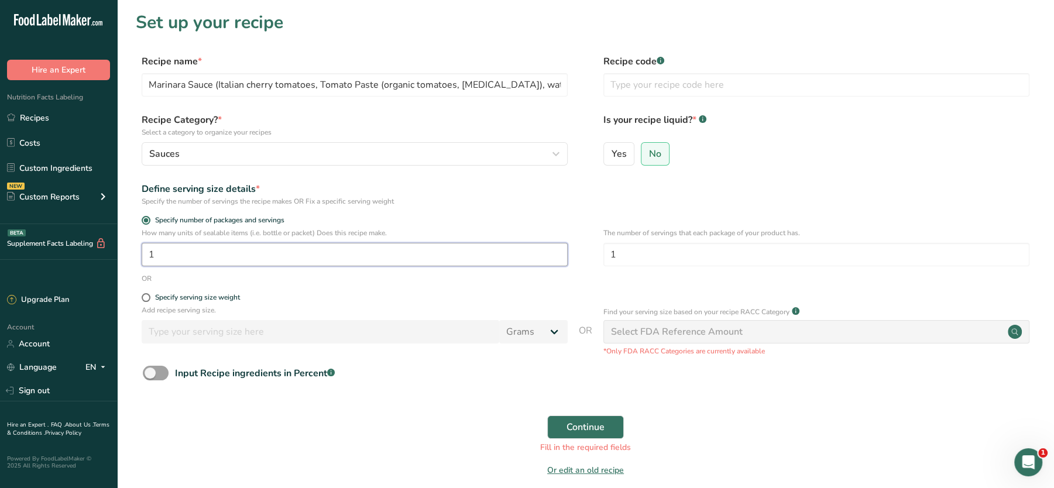
click at [193, 255] on input "1" at bounding box center [355, 254] width 426 height 23
click at [168, 294] on div "Specify serving size weight" at bounding box center [197, 297] width 85 height 9
click at [149, 294] on input "Specify serving size weight" at bounding box center [146, 298] width 8 height 8
radio input "true"
radio input "false"
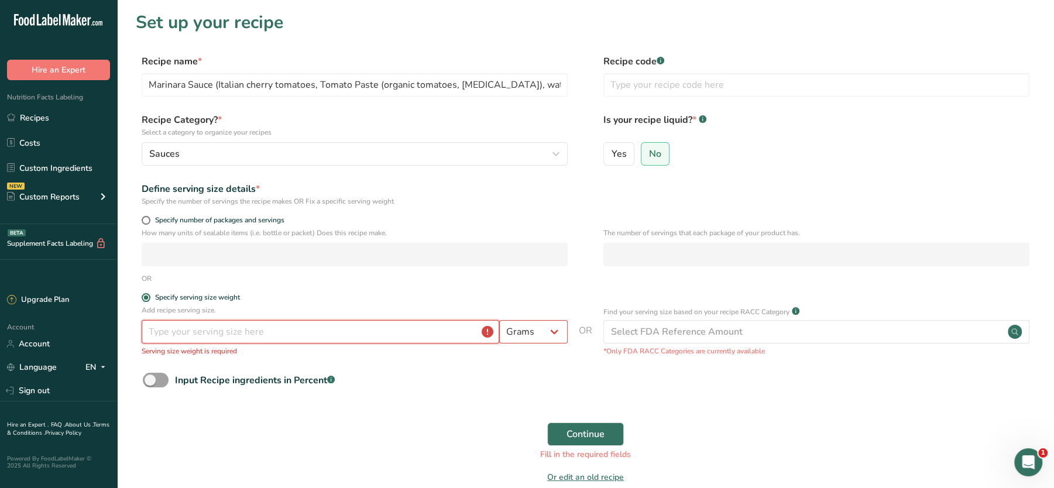
click at [175, 328] on input "number" at bounding box center [321, 331] width 358 height 23
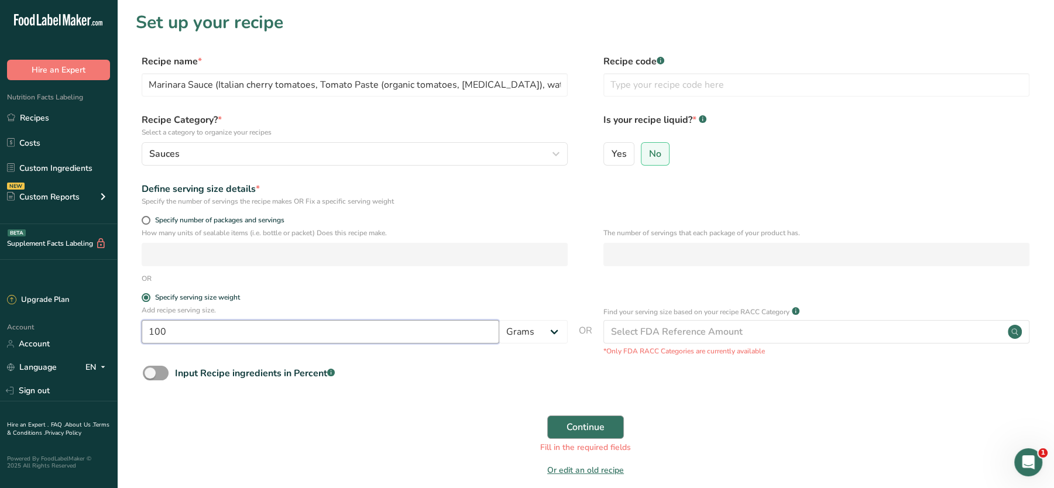
type input "100"
click at [592, 416] on button "Continue" at bounding box center [585, 427] width 77 height 23
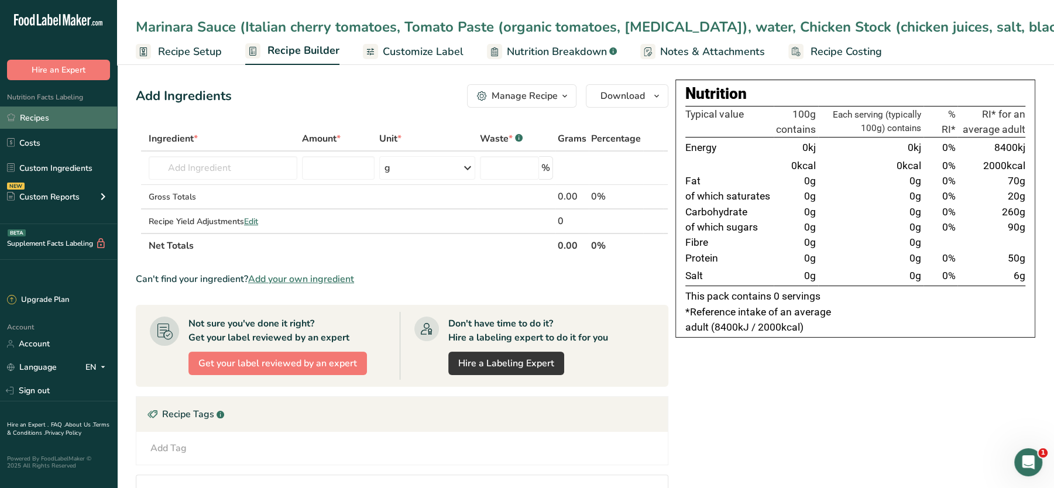
click at [32, 120] on link "Recipes" at bounding box center [58, 118] width 117 height 22
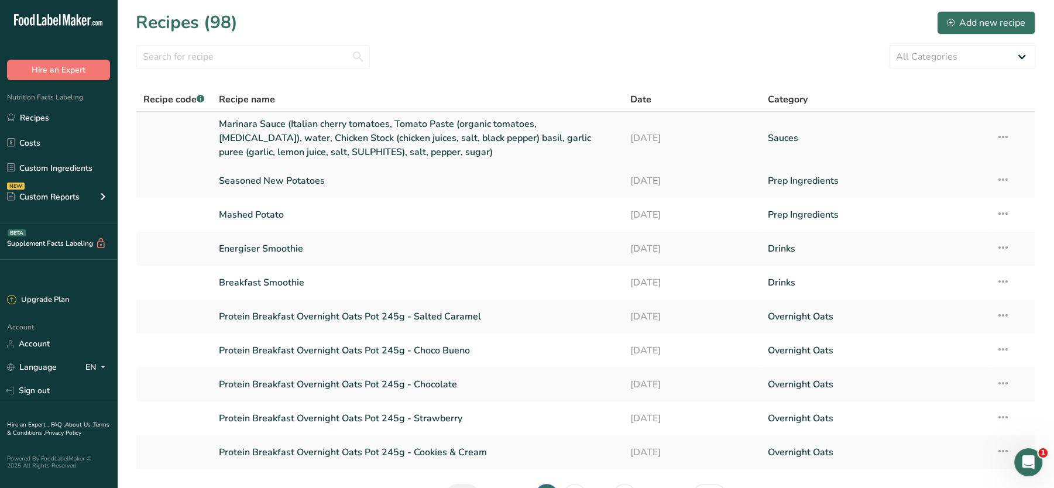
click at [1000, 142] on icon at bounding box center [1003, 136] width 14 height 21
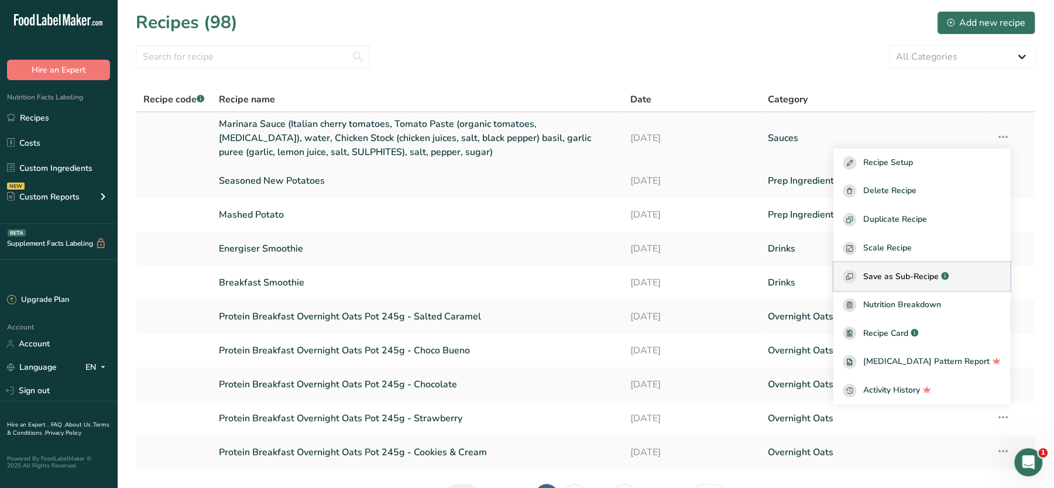
click at [894, 267] on button "Save as Sub-Recipe .a-a{fill:#347362;}.b-a{fill:#fff;}" at bounding box center [921, 276] width 177 height 29
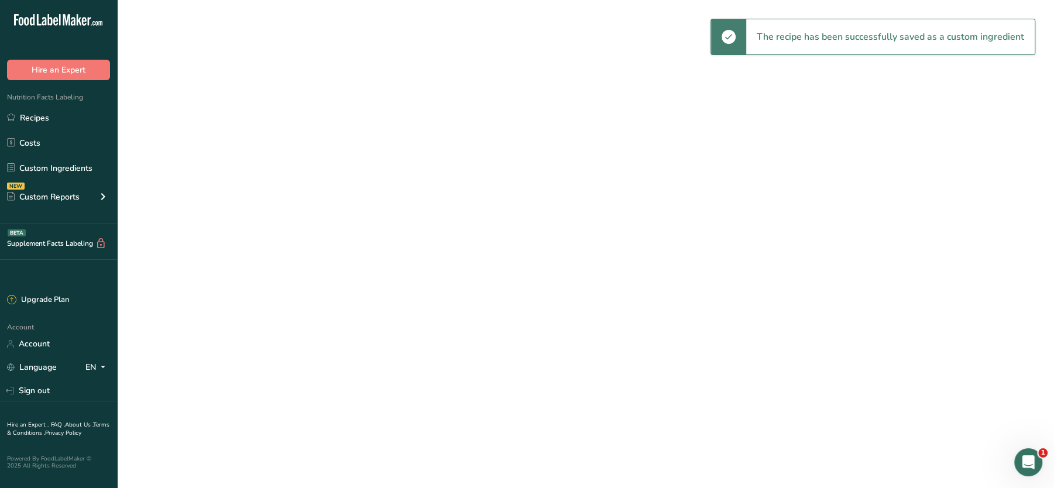
select select "30"
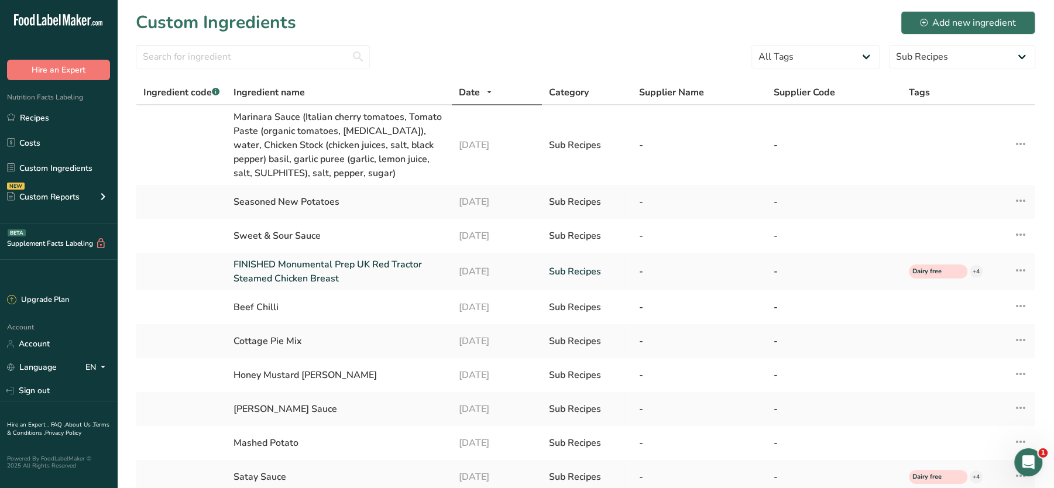
click at [202, 70] on div at bounding box center [253, 60] width 234 height 30
click at [214, 62] on input "text" at bounding box center [253, 56] width 234 height 23
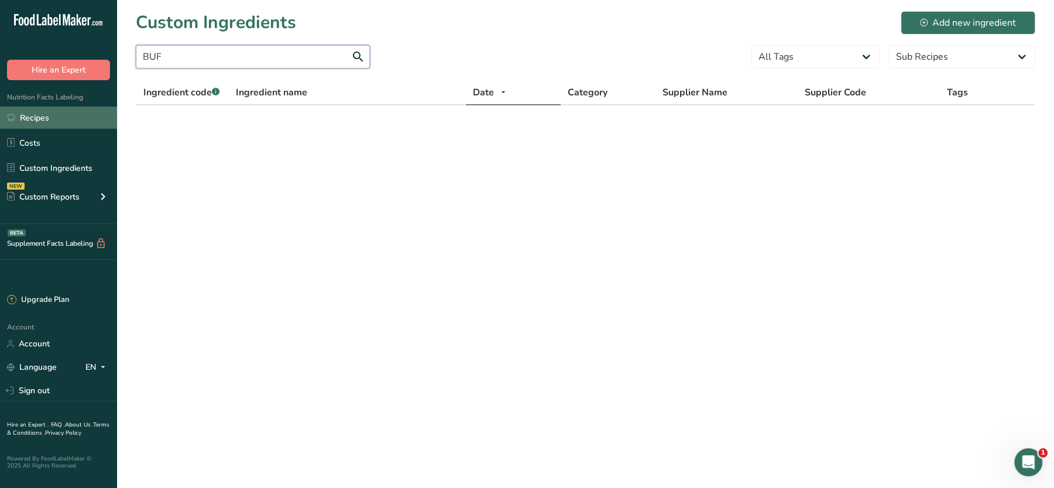
type input "BUF"
click at [53, 117] on link "Recipes" at bounding box center [58, 118] width 117 height 22
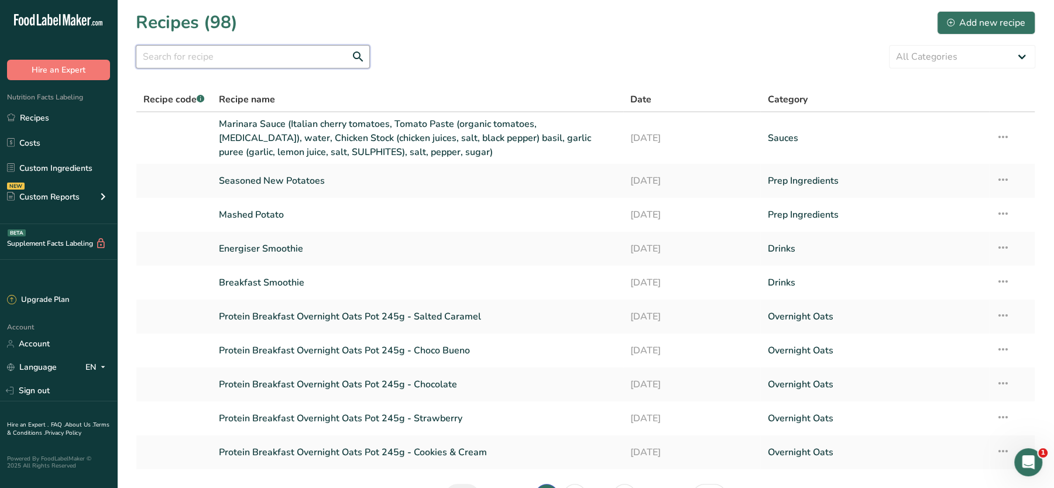
click at [212, 57] on input "text" at bounding box center [253, 56] width 234 height 23
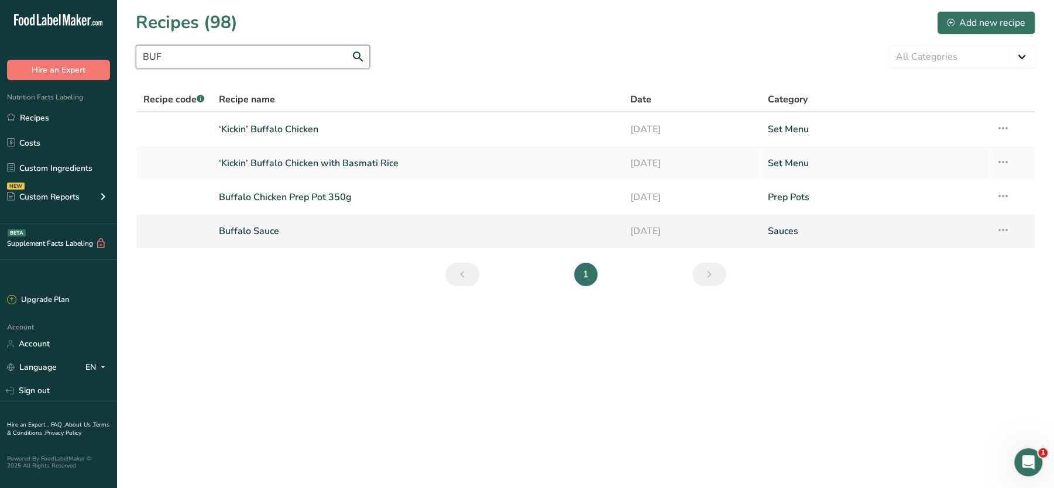
type input "BUF"
click at [256, 234] on link "Buffalo Sauce" at bounding box center [417, 231] width 397 height 25
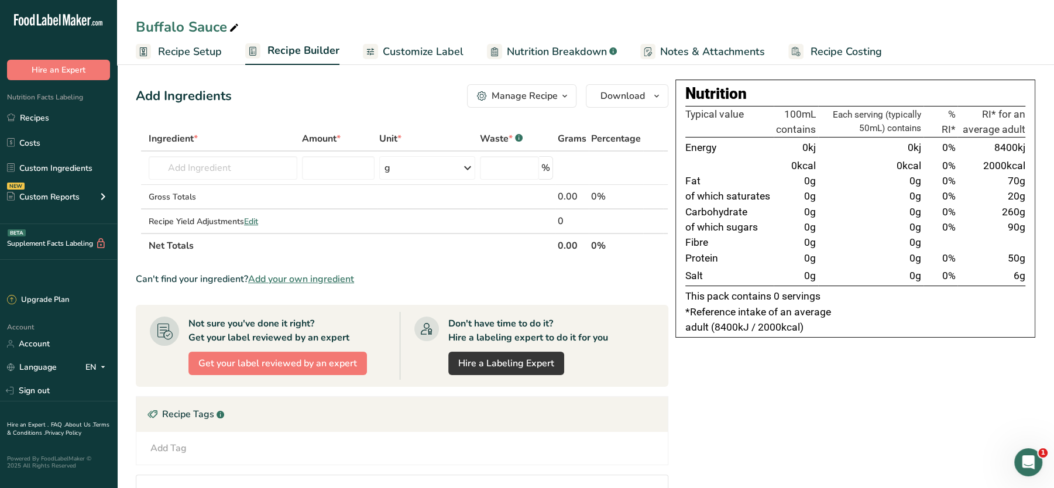
click at [715, 56] on span "Notes & Attachments" at bounding box center [712, 52] width 105 height 16
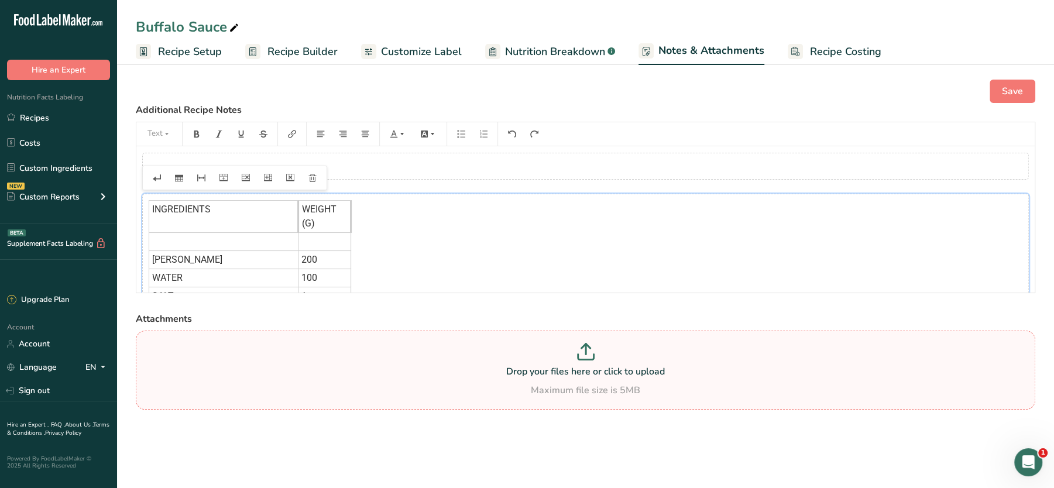
drag, startPoint x: 354, startPoint y: 256, endPoint x: 404, endPoint y: 386, distance: 138.6
click at [404, 386] on div "Save Additional Recipe Notes Text ﻿ INGREDIENTS WEIGHT (G) ﻿ ﻿ [PERSON_NAME] 20…" at bounding box center [585, 260] width 937 height 398
drag, startPoint x: 404, startPoint y: 260, endPoint x: 414, endPoint y: 356, distance: 97.1
click at [414, 356] on div "Save Additional Recipe Notes Text ﻿ INGREDIENTS WEIGHT (G) ﻿ ﻿ [PERSON_NAME] 20…" at bounding box center [585, 260] width 937 height 398
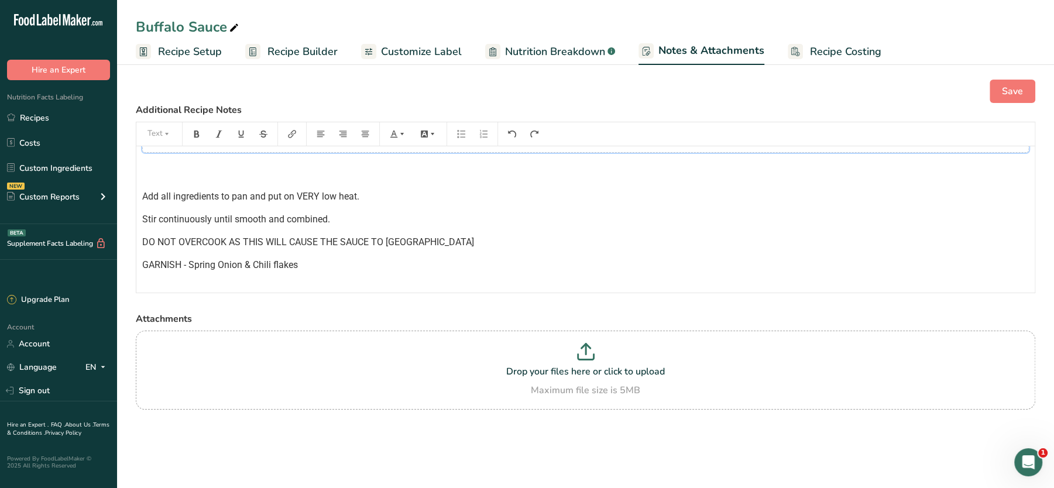
scroll to position [227, 0]
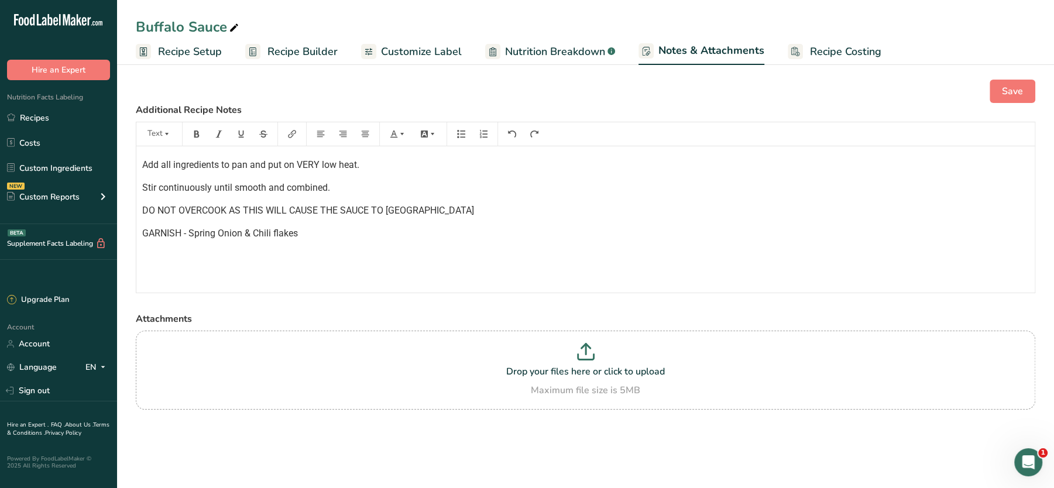
click at [263, 276] on p "﻿" at bounding box center [585, 279] width 887 height 14
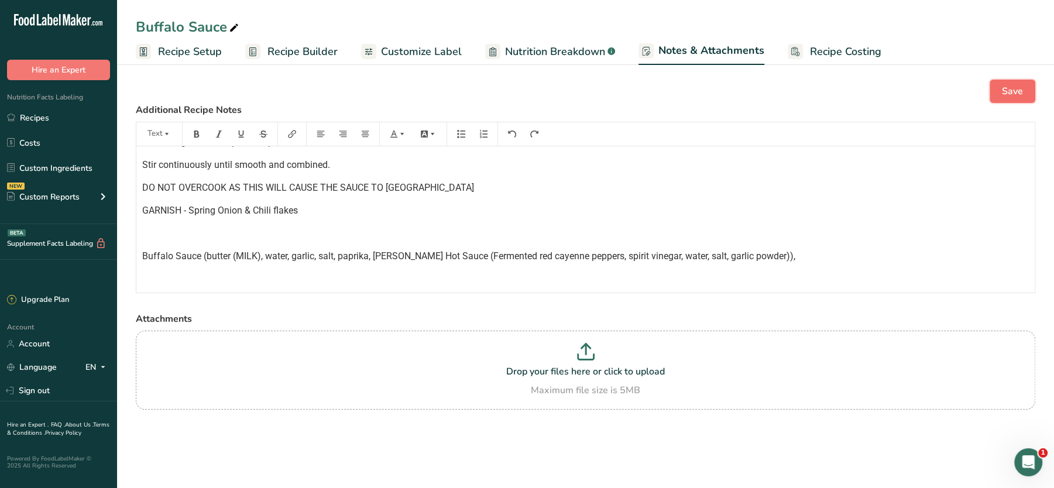
click at [1007, 91] on span "Save" at bounding box center [1012, 91] width 21 height 14
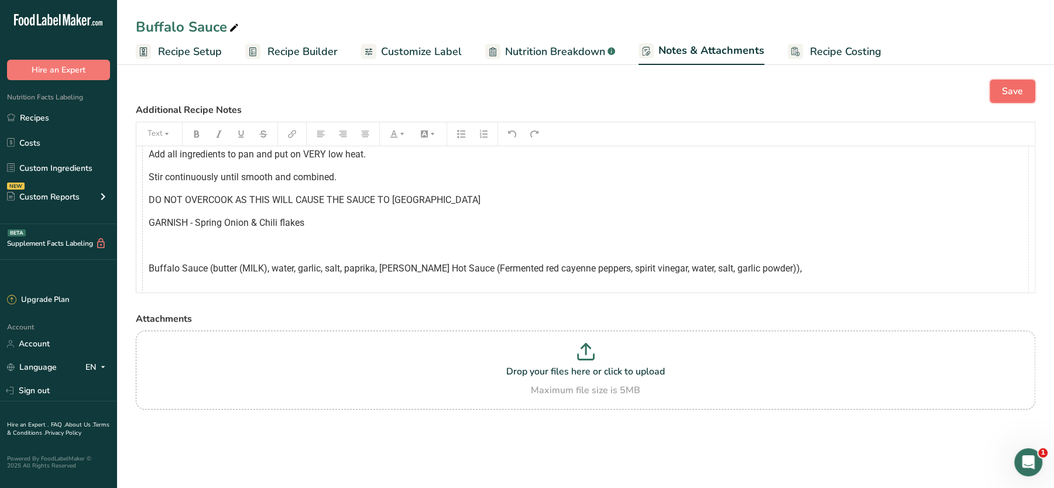
click at [1010, 92] on span "Save" at bounding box center [1012, 91] width 21 height 14
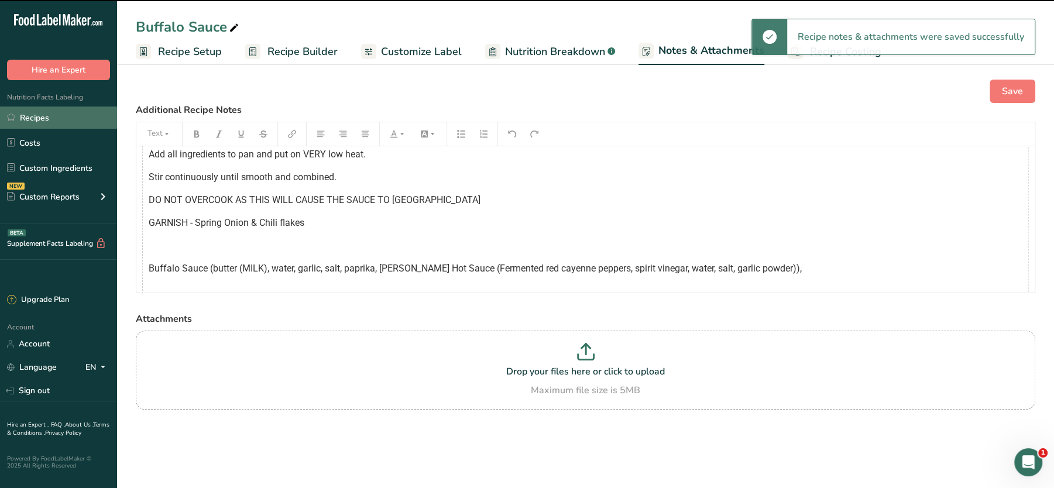
click at [40, 114] on link "Recipes" at bounding box center [58, 118] width 117 height 22
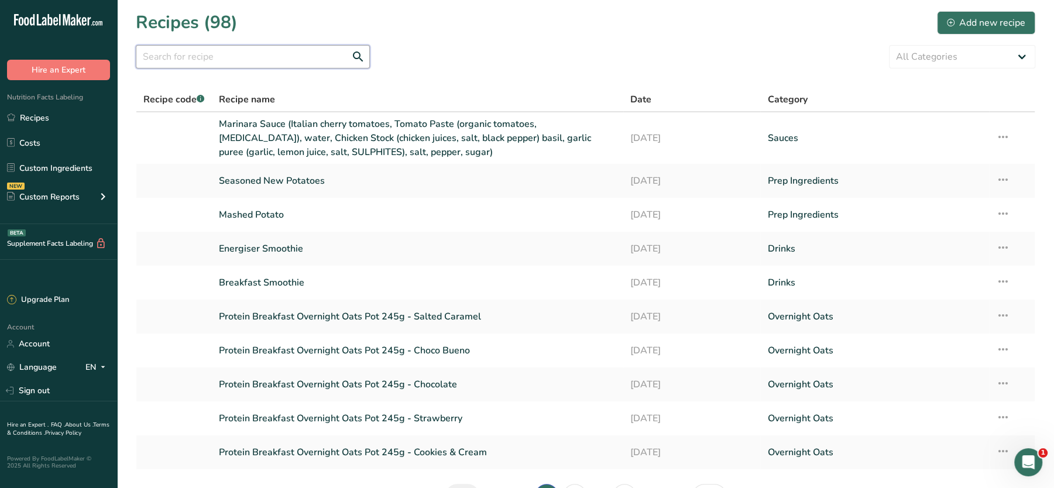
click at [250, 57] on input "text" at bounding box center [253, 56] width 234 height 23
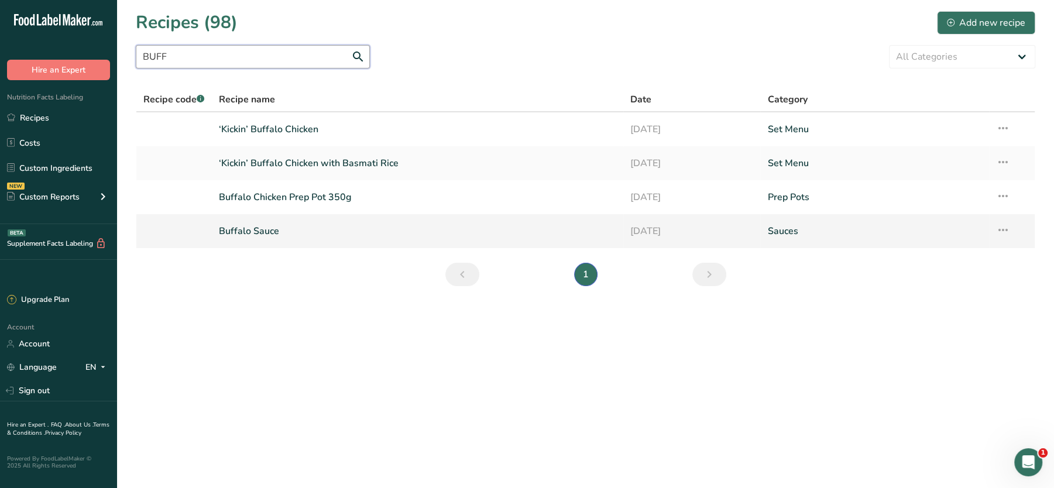
type input "BUFF"
click at [1005, 234] on icon at bounding box center [1003, 229] width 14 height 21
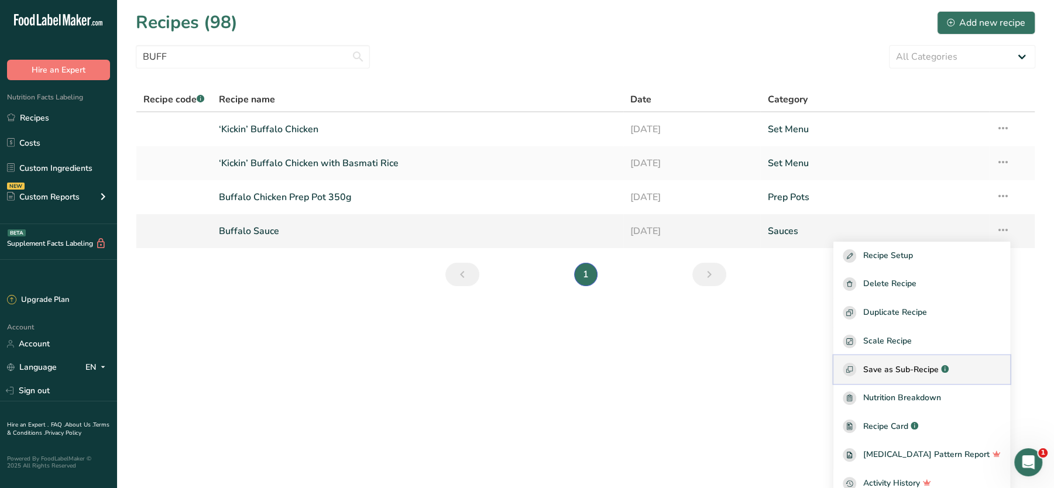
click at [881, 367] on span "Save as Sub-Recipe" at bounding box center [900, 369] width 75 height 12
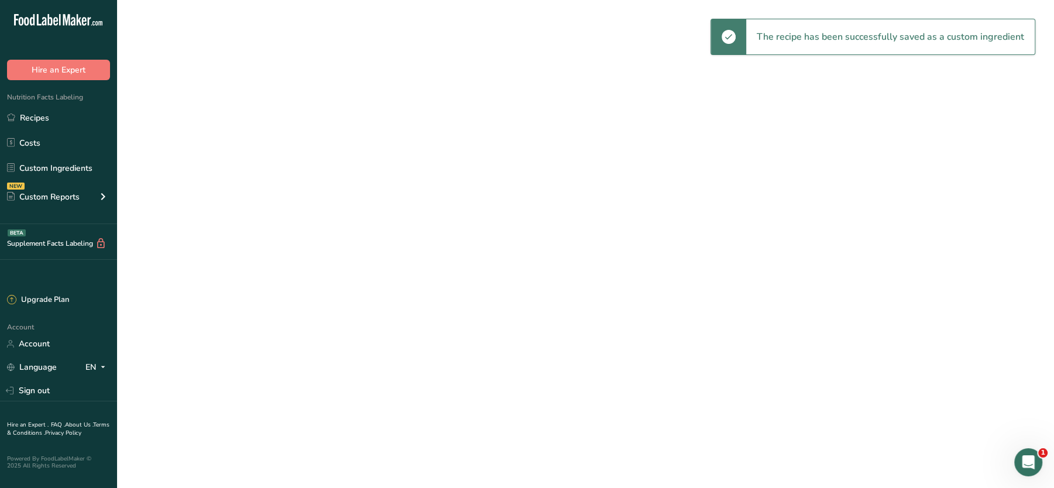
select select "30"
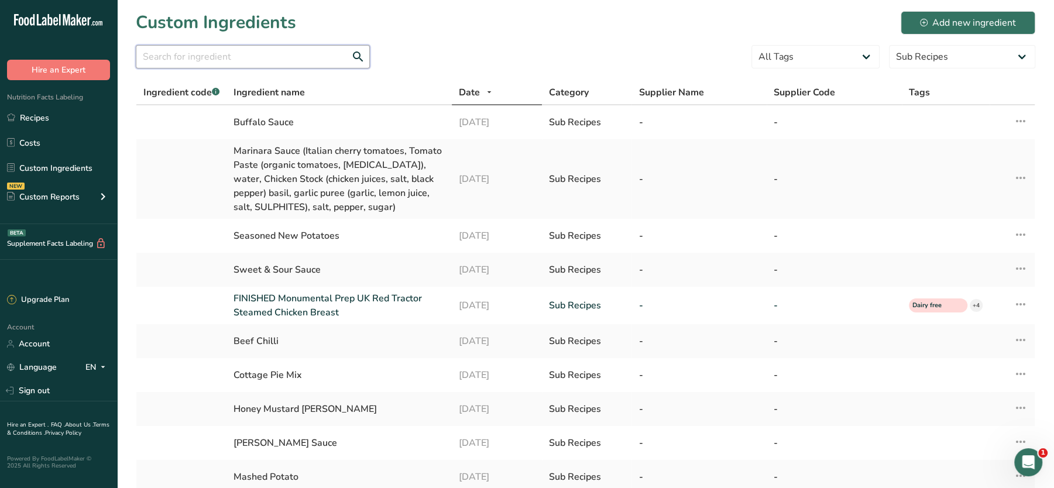
click at [216, 54] on input "text" at bounding box center [253, 56] width 234 height 23
type input "P"
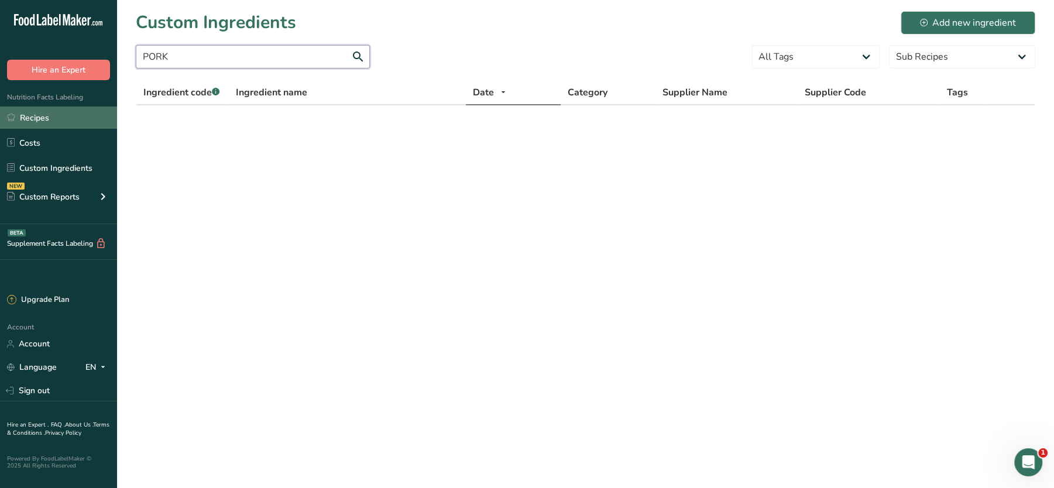
type input "PORK"
click at [54, 121] on link "Recipes" at bounding box center [58, 118] width 117 height 22
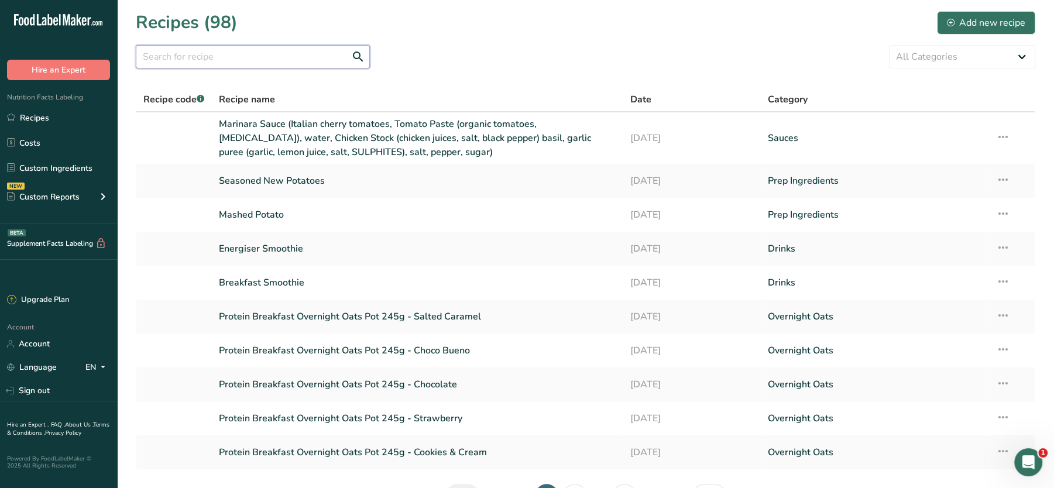
click at [233, 60] on input "text" at bounding box center [253, 56] width 234 height 23
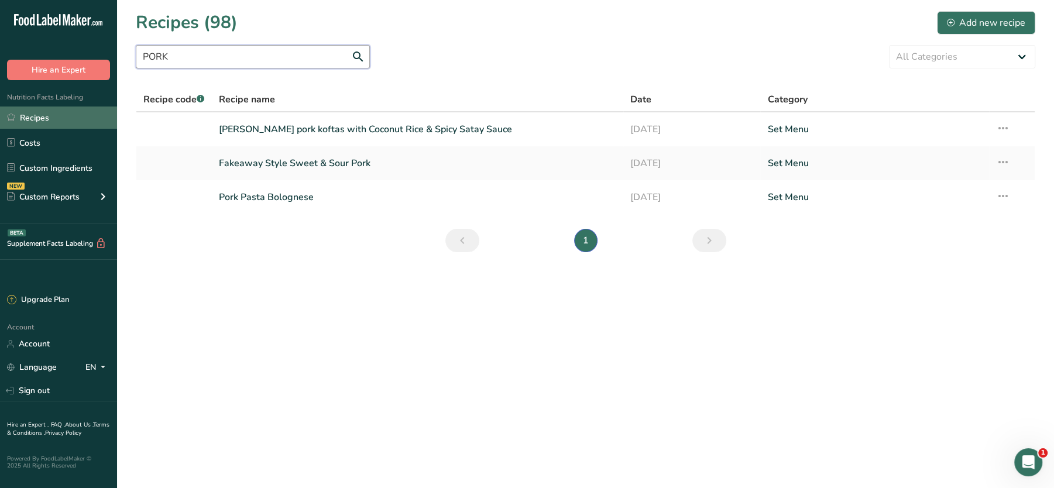
type input "PORK"
click at [35, 118] on link "Recipes" at bounding box center [58, 118] width 117 height 22
click at [999, 19] on div "Add new recipe" at bounding box center [986, 23] width 78 height 14
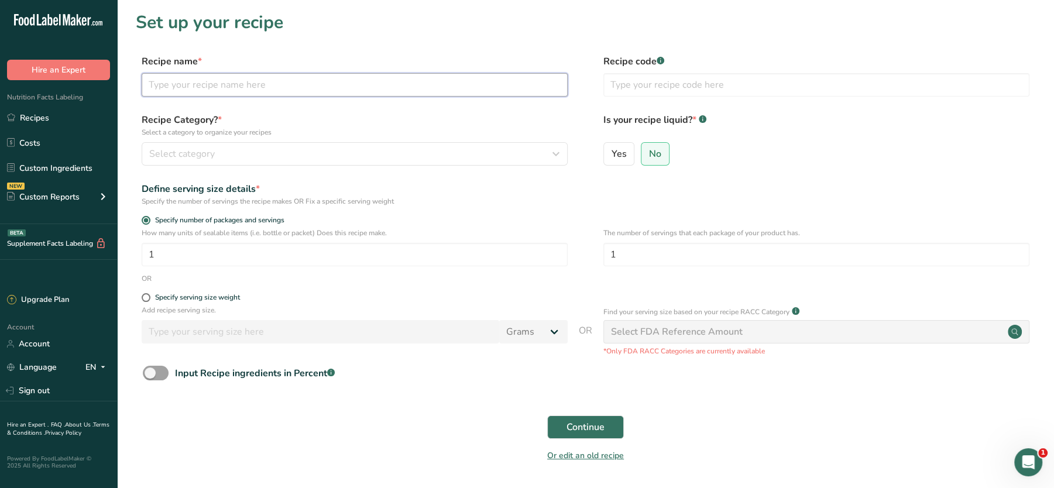
click at [237, 82] on input "text" at bounding box center [355, 84] width 426 height 23
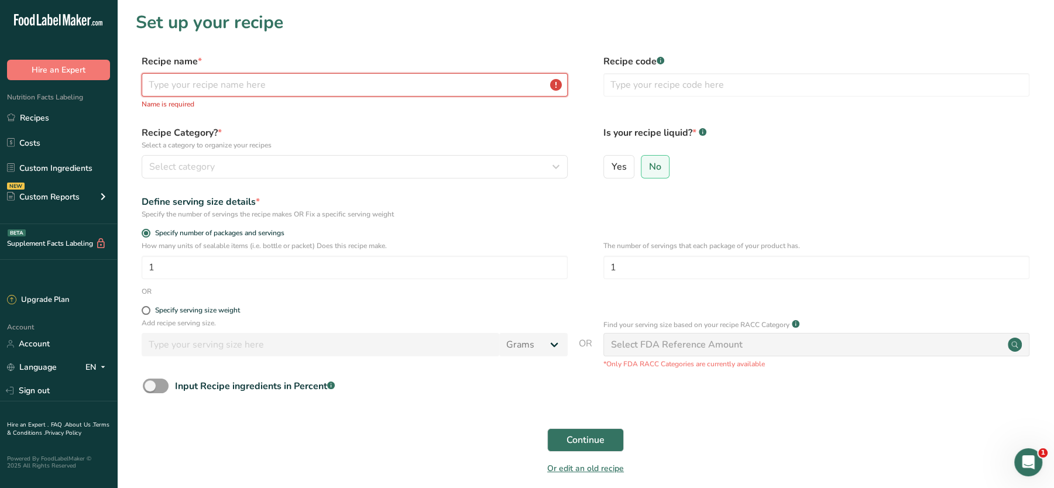
click at [237, 82] on input "text" at bounding box center [355, 84] width 426 height 23
click at [352, 83] on input "text" at bounding box center [355, 84] width 426 height 23
paste input "Handmade pork meatballs (95% pork / 5% seasoning) (pork loin, onion, garlic pow…"
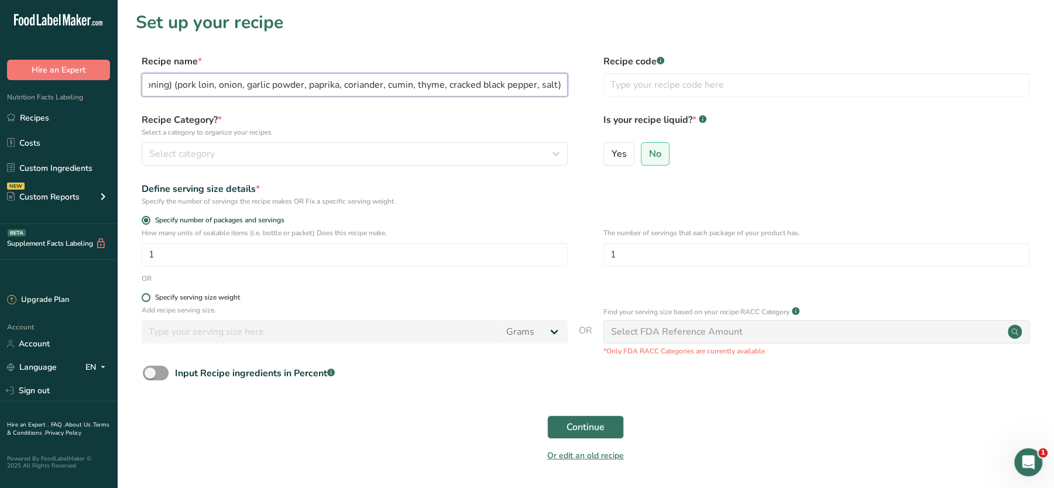
type input "Handmade pork meatballs (95% pork / 5% seasoning) (pork loin, onion, garlic pow…"
click at [165, 300] on div "Specify serving size weight" at bounding box center [197, 297] width 85 height 9
click at [149, 300] on input "Specify serving size weight" at bounding box center [146, 298] width 8 height 8
radio input "true"
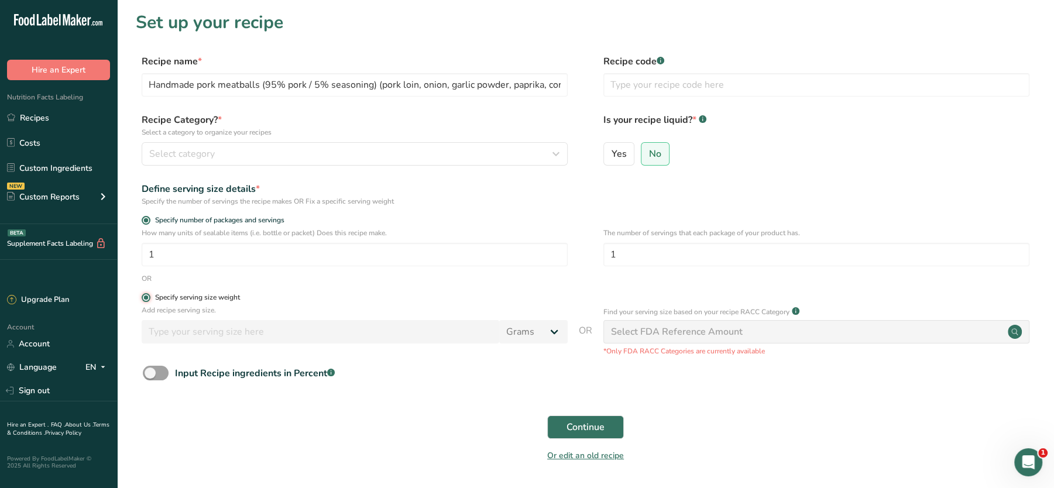
radio input "false"
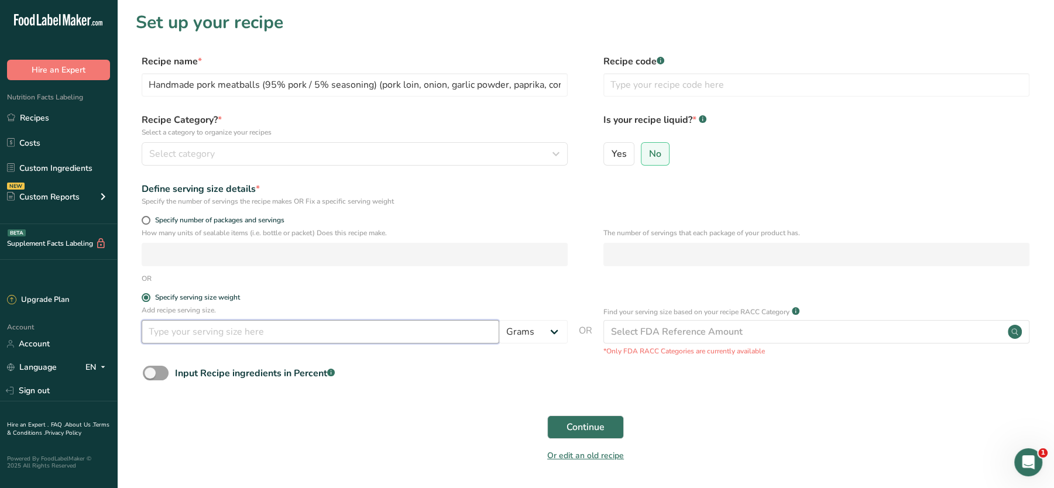
click at [176, 331] on input "number" at bounding box center [321, 331] width 358 height 23
type input "100"
click at [578, 433] on span "Continue" at bounding box center [586, 427] width 38 height 14
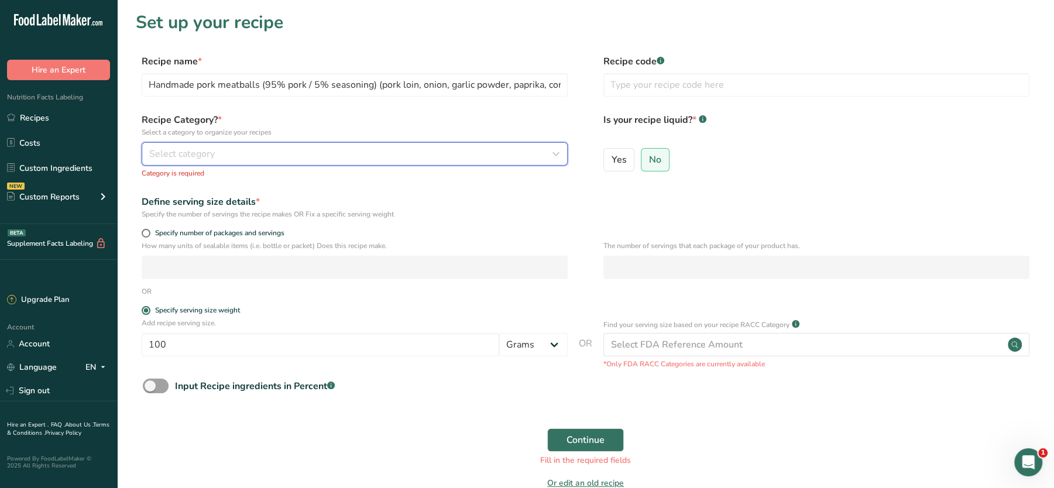
click at [326, 150] on div "Select category" at bounding box center [351, 154] width 404 height 14
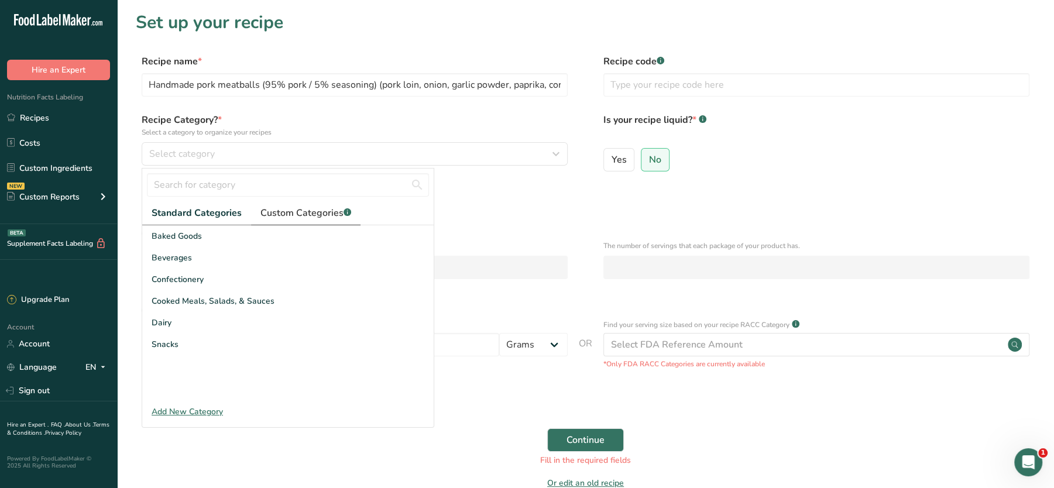
click at [310, 215] on span "Custom Categories .a-a{fill:#347362;}.b-a{fill:#fff;}" at bounding box center [305, 213] width 91 height 14
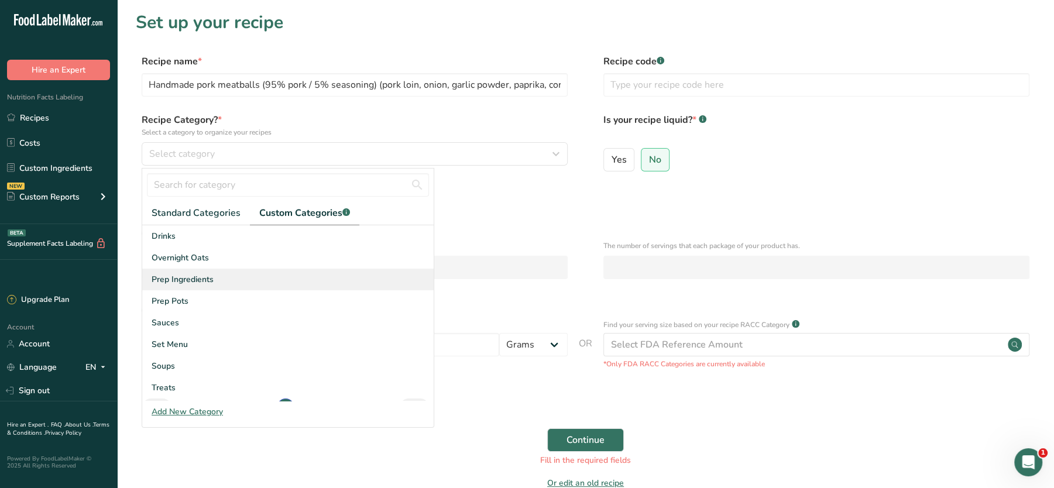
click at [191, 274] on span "Prep Ingredients" at bounding box center [183, 279] width 62 height 12
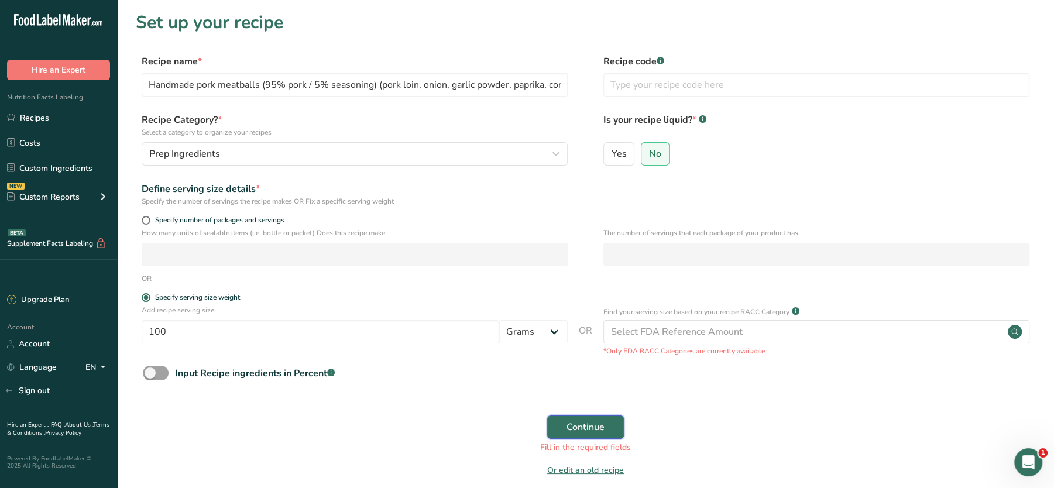
click at [582, 425] on span "Continue" at bounding box center [586, 427] width 38 height 14
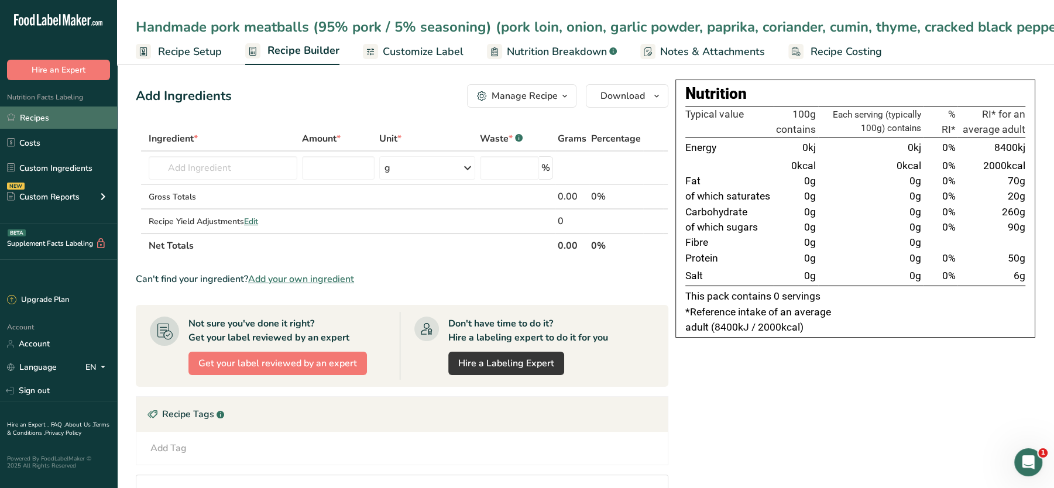
click at [39, 117] on link "Recipes" at bounding box center [58, 118] width 117 height 22
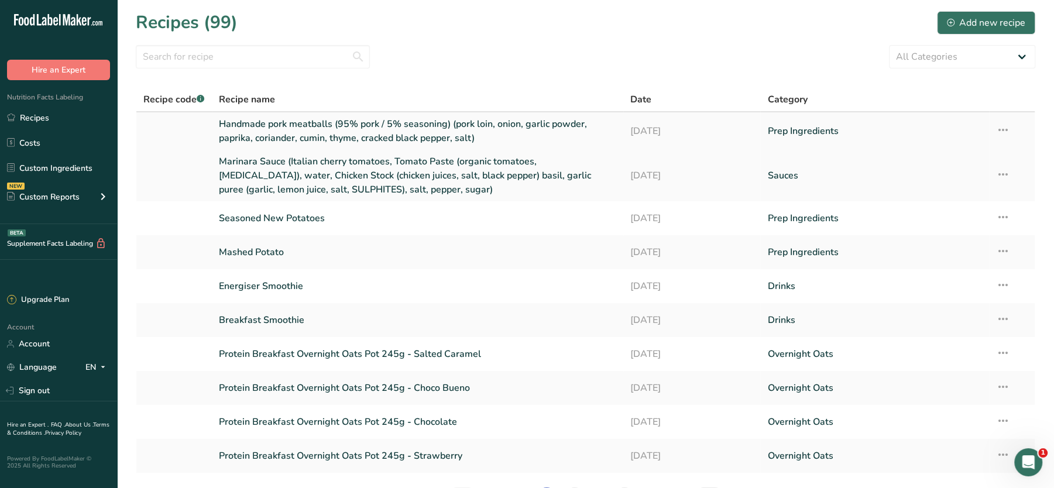
click at [1014, 135] on td "Recipe Setup Delete Recipe Duplicate Recipe Scale Recipe Save as Sub-Recipe .a-…" at bounding box center [1012, 130] width 46 height 37
click at [1001, 127] on icon at bounding box center [1003, 129] width 14 height 21
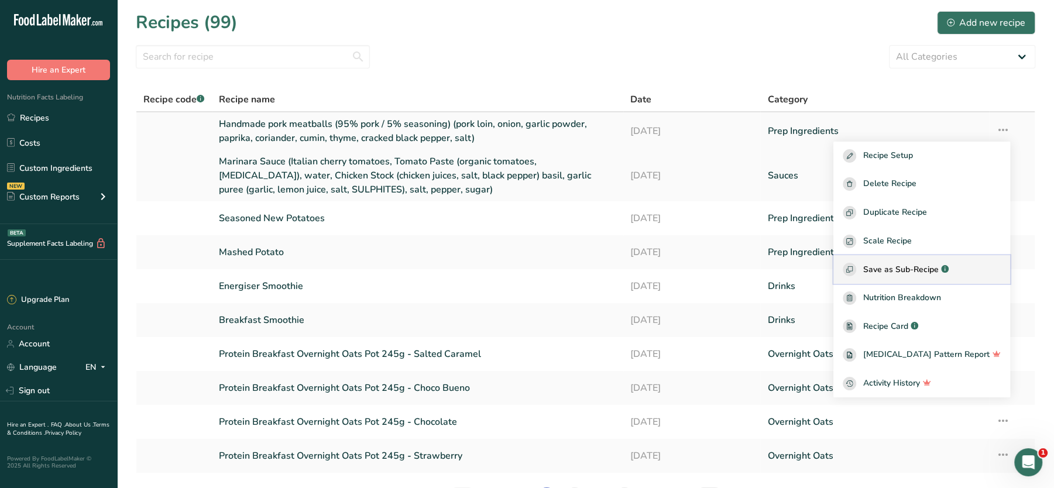
click at [886, 264] on span "Save as Sub-Recipe" at bounding box center [900, 269] width 75 height 12
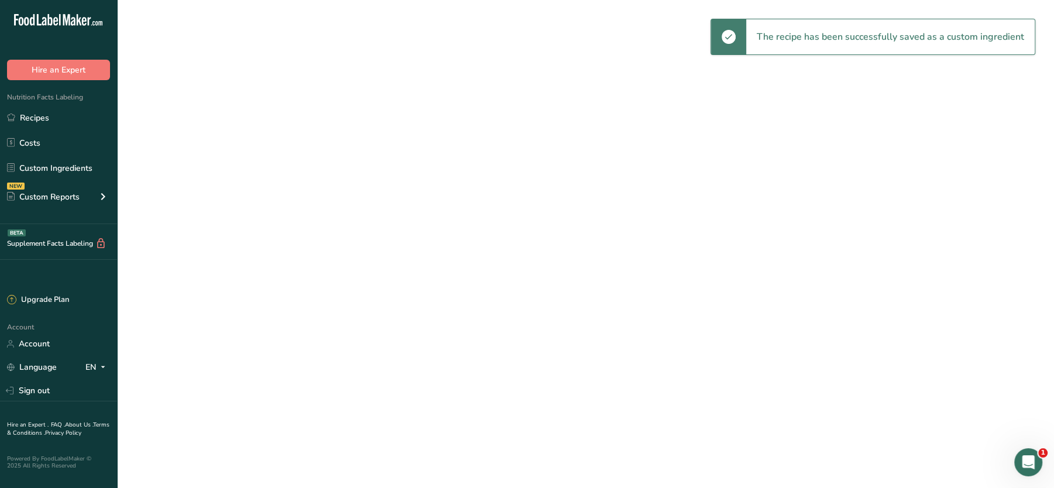
select select "30"
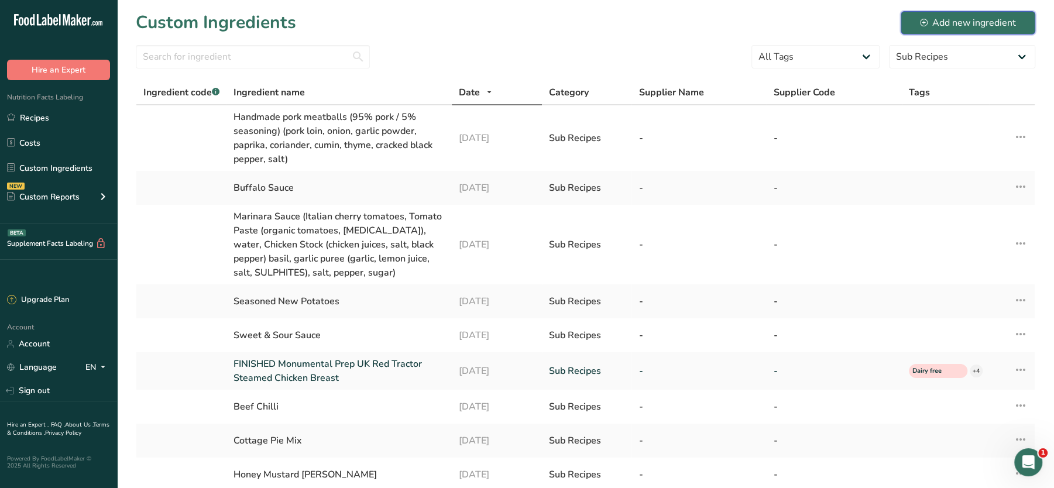
click at [948, 27] on div "Add new ingredient" at bounding box center [968, 23] width 96 height 14
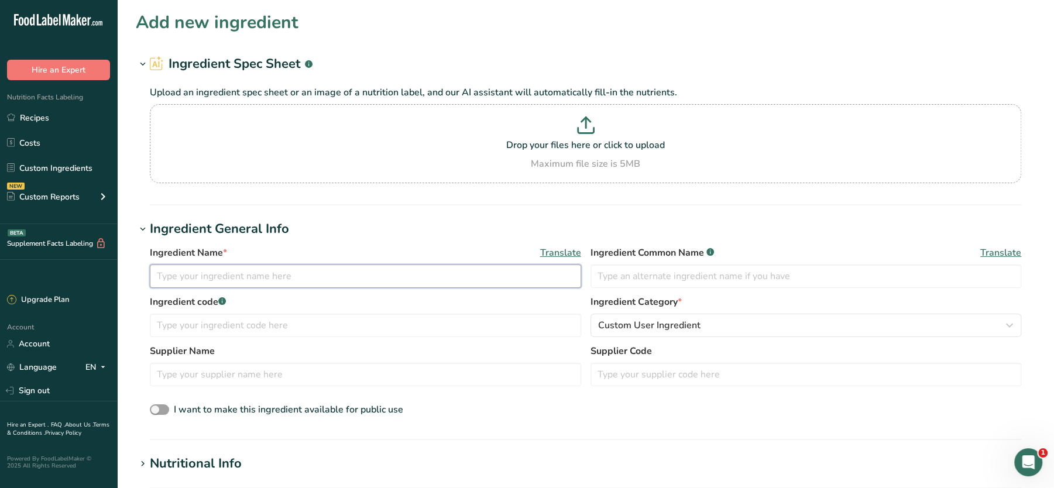
click at [226, 274] on input "text" at bounding box center [365, 276] width 431 height 23
paste input "Handmade pork koftas (95% pork / 5% seasoning) (pork loin, onion, garlic powder…"
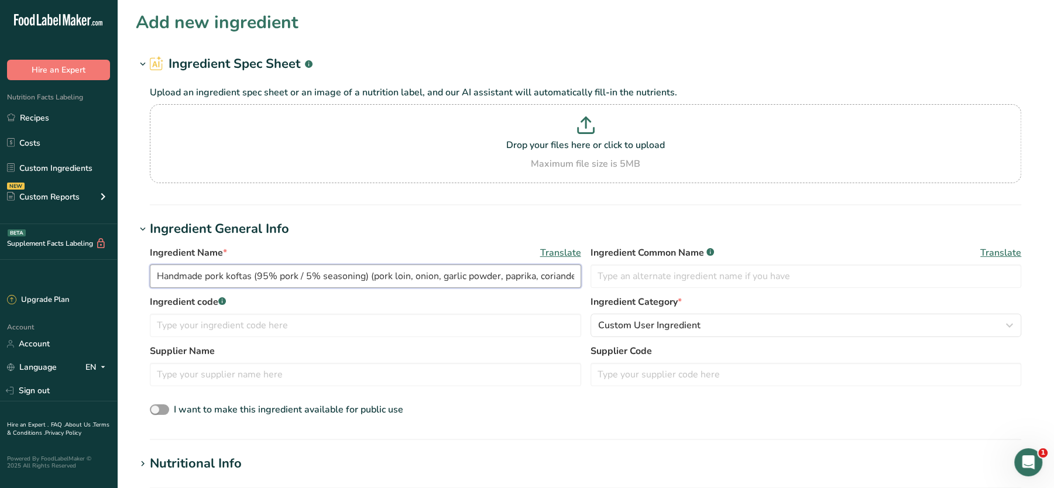
scroll to position [0, 184]
type input "Handmade pork koftas (95% pork / 5% seasoning) (pork loin, onion, garlic powder…"
click at [235, 328] on input "text" at bounding box center [365, 325] width 431 height 23
click at [40, 126] on link "Recipes" at bounding box center [58, 118] width 117 height 22
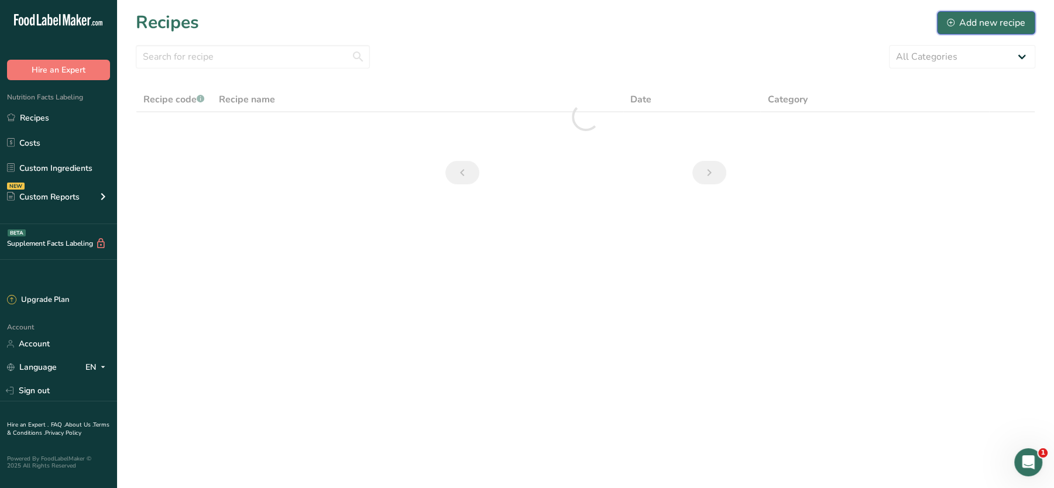
click at [979, 25] on div "Add new recipe" at bounding box center [986, 23] width 78 height 14
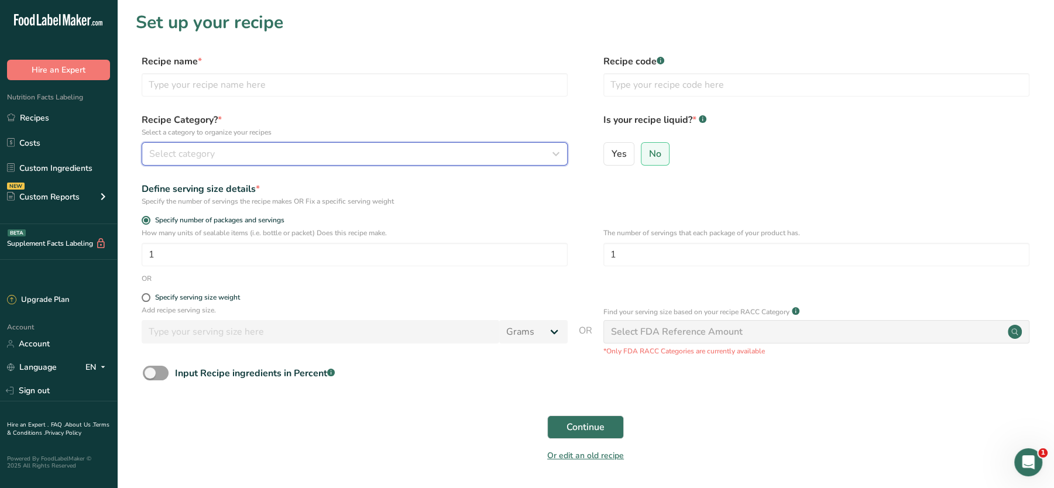
click at [328, 152] on div "Select category" at bounding box center [351, 154] width 404 height 14
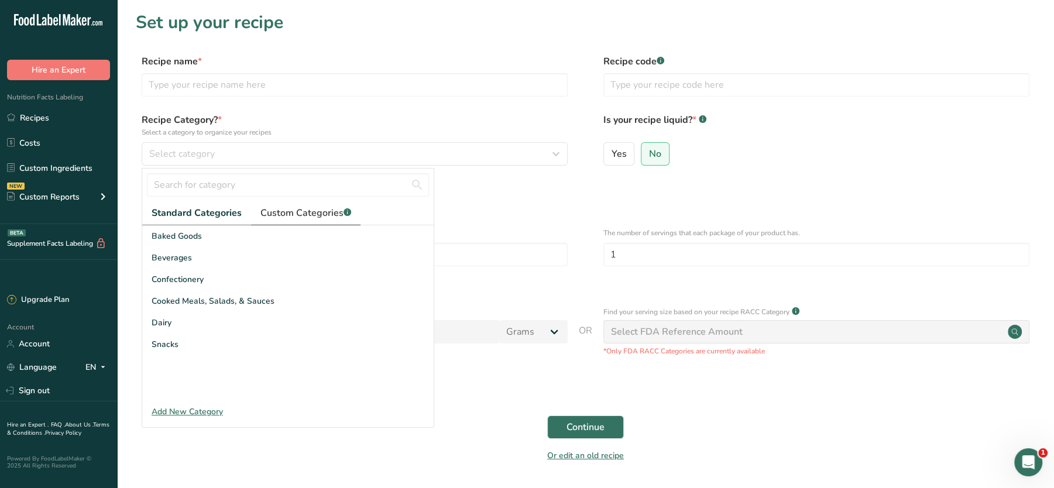
click at [295, 223] on link "Custom Categories .a-a{fill:#347362;}.b-a{fill:#fff;}" at bounding box center [305, 213] width 109 height 24
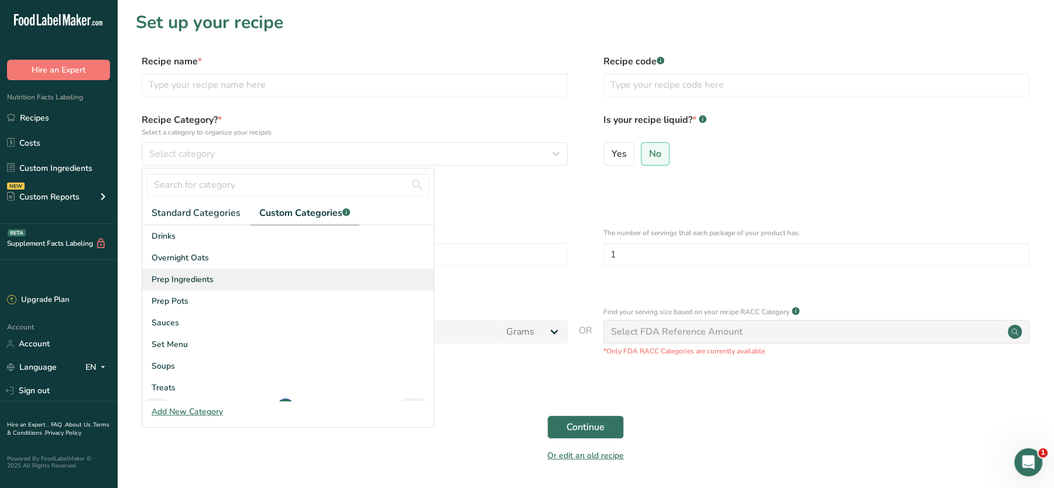
click at [190, 272] on div "Prep Ingredients" at bounding box center [287, 280] width 291 height 22
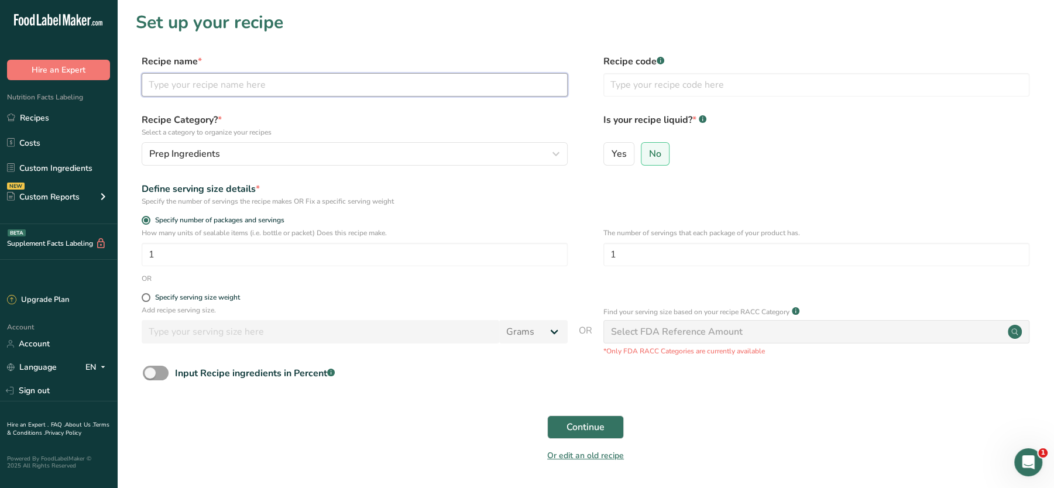
click at [271, 81] on input "text" at bounding box center [355, 84] width 426 height 23
paste input "Handmade pork koftas (95% pork / 5% seasoning) (pork loin, onion, garlic powder…"
type input "Handmade pork koftas (95% pork / 5% seasoning) (pork loin, onion, garlic powder…"
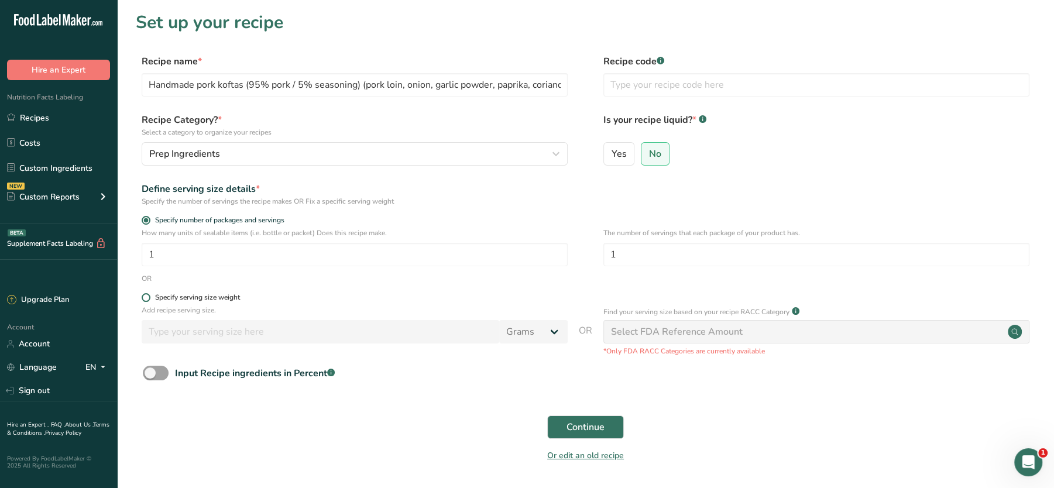
click at [150, 301] on span "Specify serving size weight" at bounding box center [195, 297] width 90 height 9
click at [149, 301] on input "Specify serving size weight" at bounding box center [146, 298] width 8 height 8
radio input "true"
radio input "false"
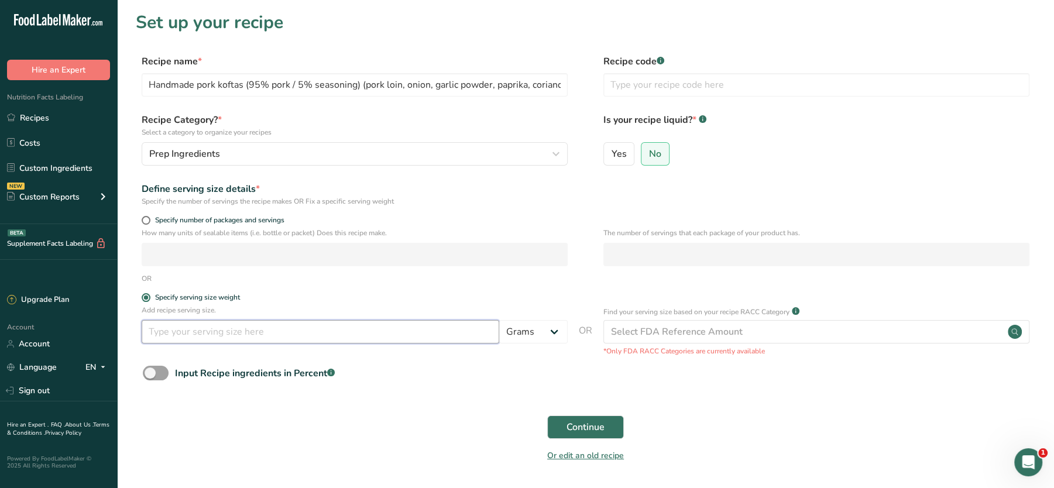
click at [166, 325] on input "number" at bounding box center [321, 331] width 358 height 23
type input "100"
click at [588, 423] on span "Continue" at bounding box center [586, 427] width 38 height 14
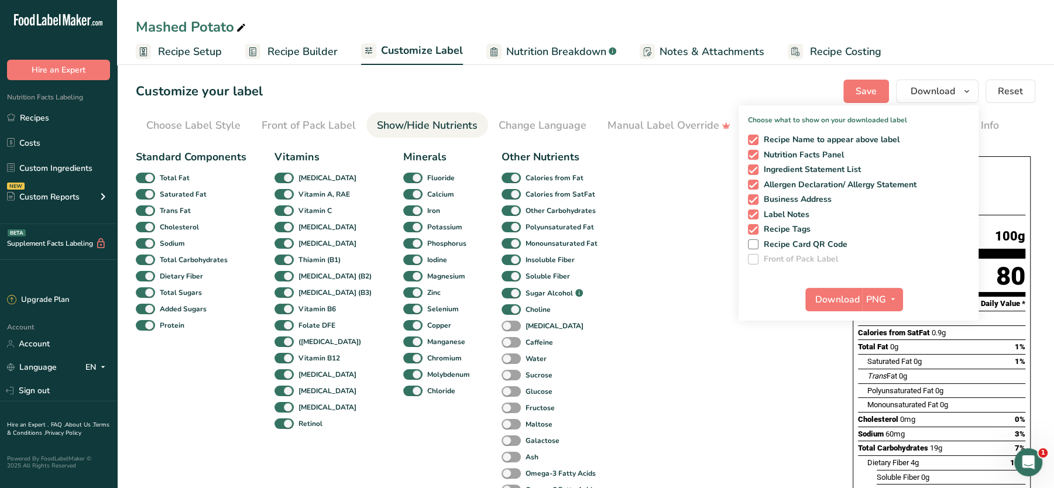
scroll to position [461, 0]
